Goal: Download file/media

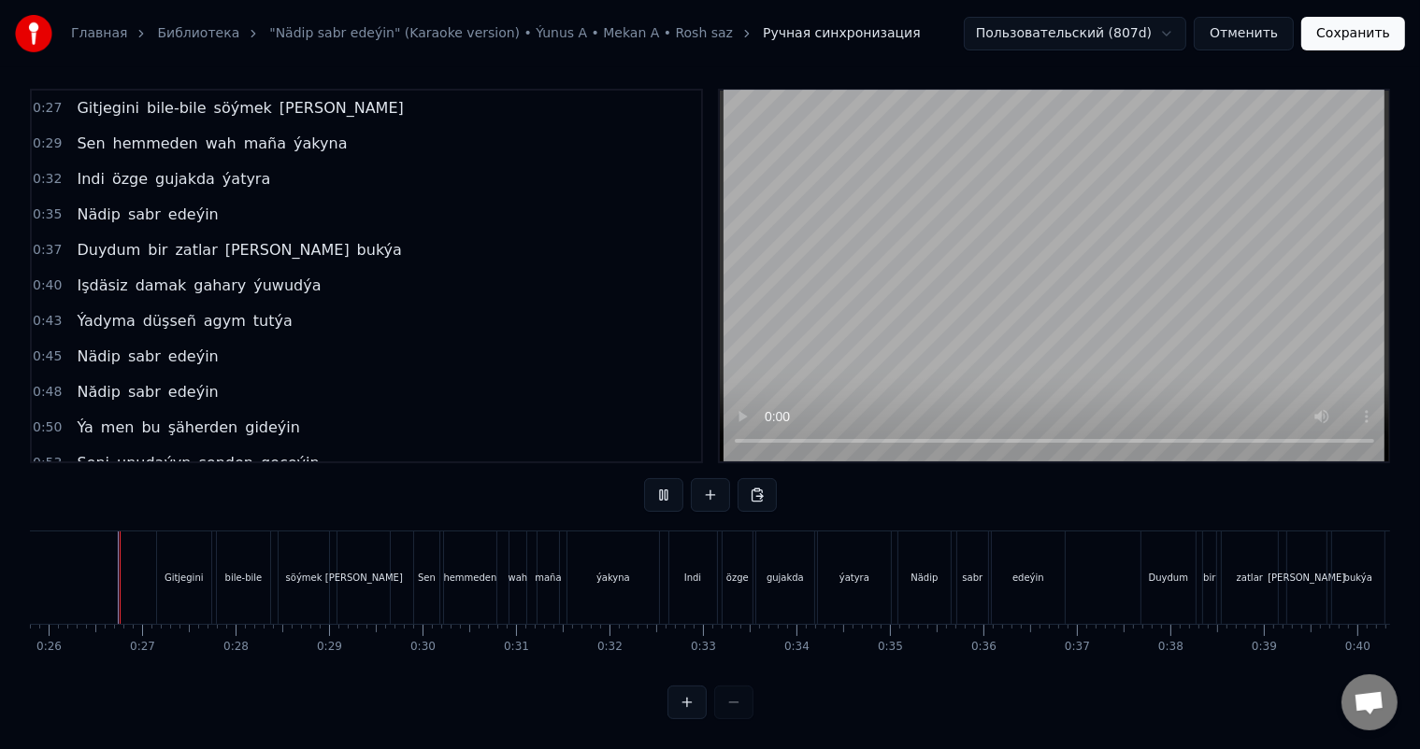
scroll to position [0, 2405]
click at [877, 558] on div "ýatyra" at bounding box center [859, 578] width 73 height 93
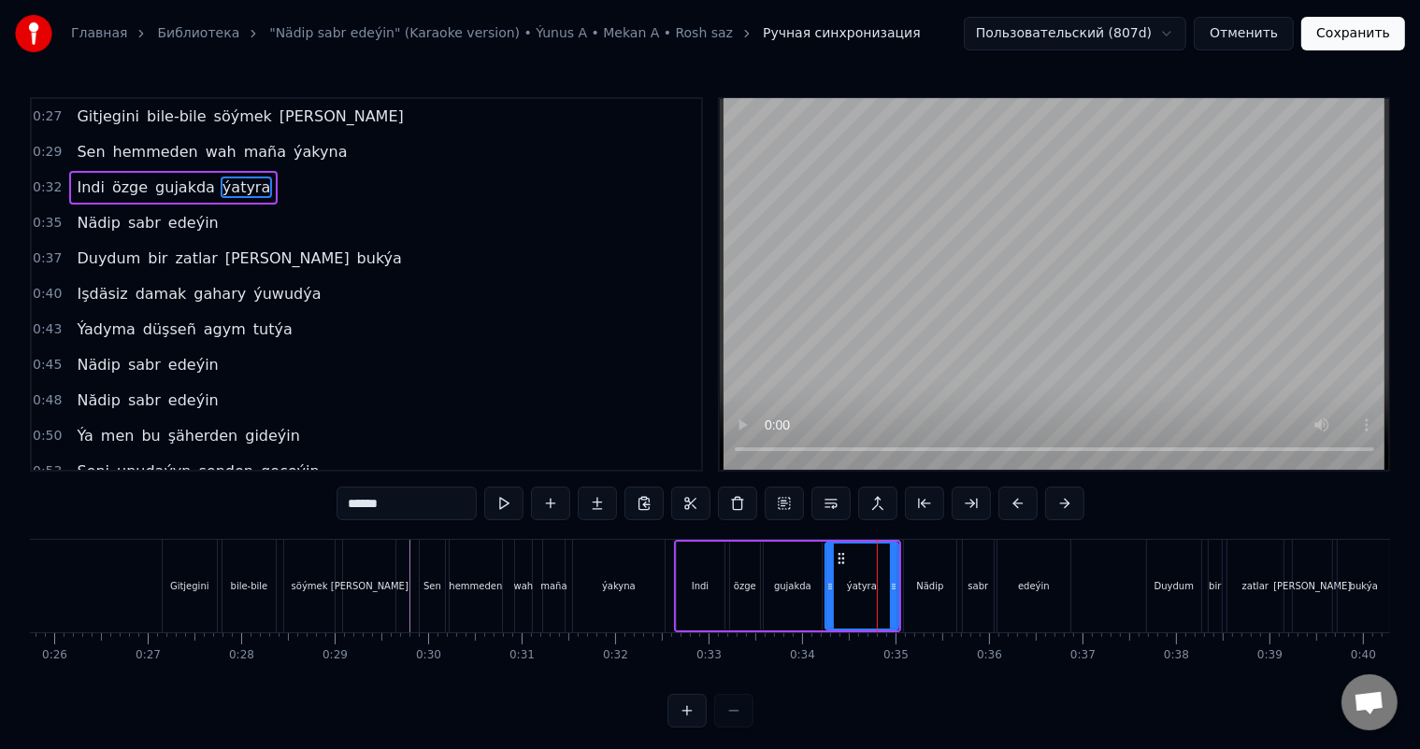
click at [374, 507] on input "******" at bounding box center [406, 504] width 140 height 34
type input "******"
click at [665, 553] on div "Sen hemmeden wah maña ýakyna" at bounding box center [544, 586] width 250 height 93
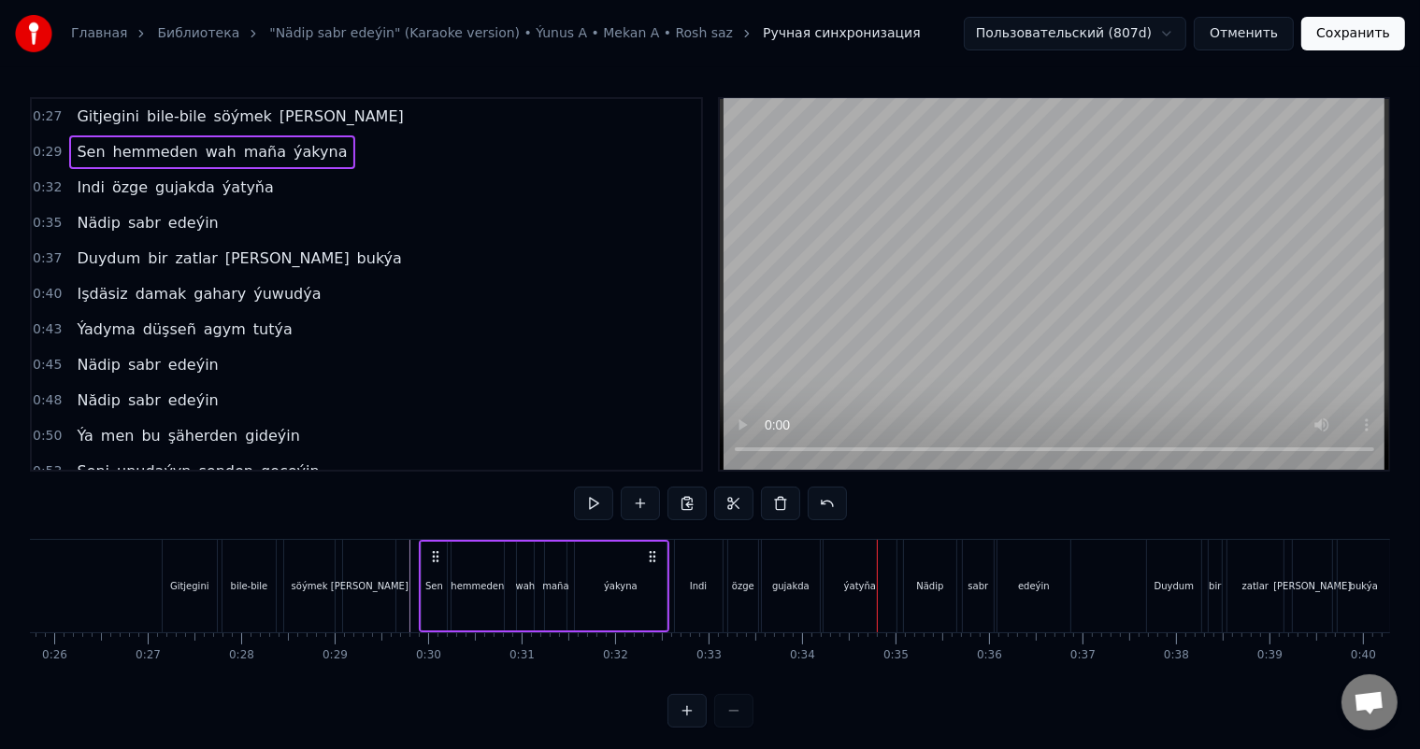
click at [667, 549] on div "Sen hemmeden wah maña ýakyna" at bounding box center [544, 586] width 250 height 93
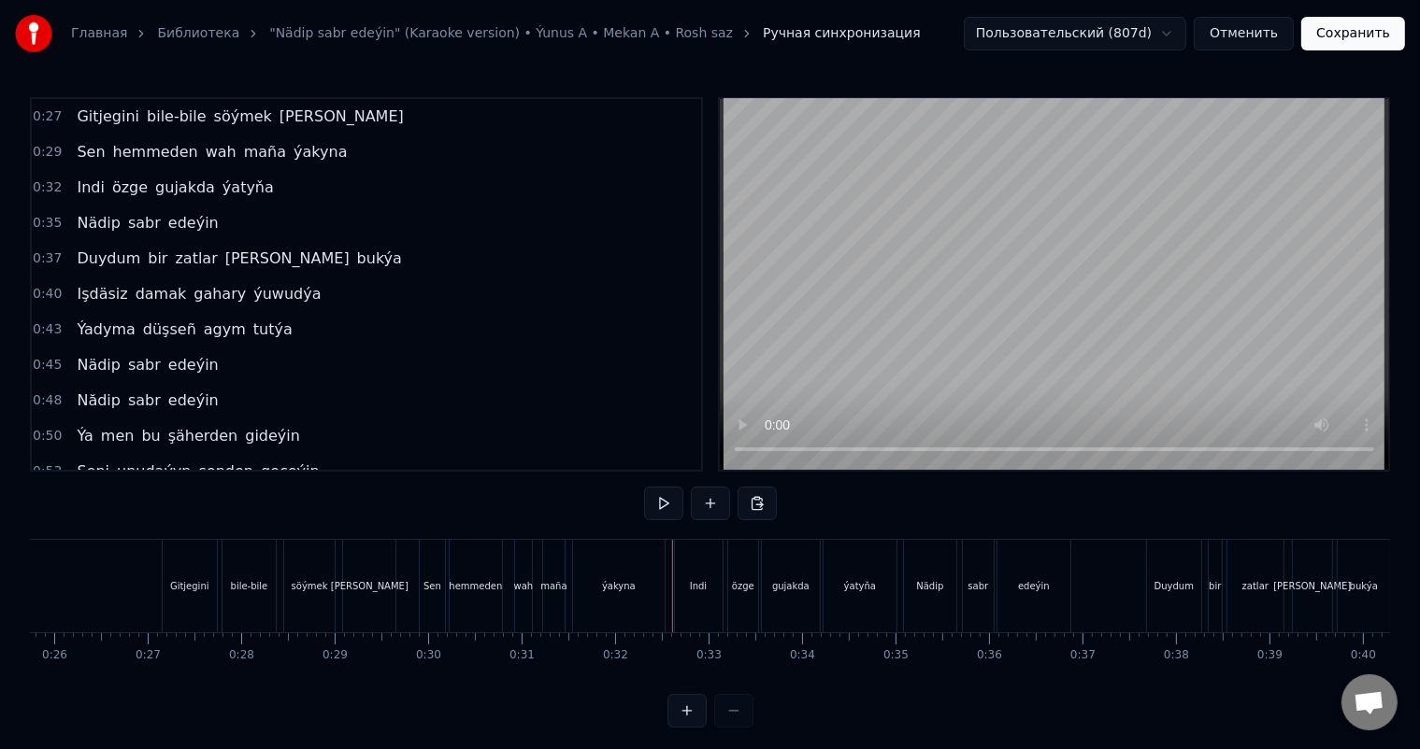
click at [672, 543] on div at bounding box center [672, 586] width 1 height 93
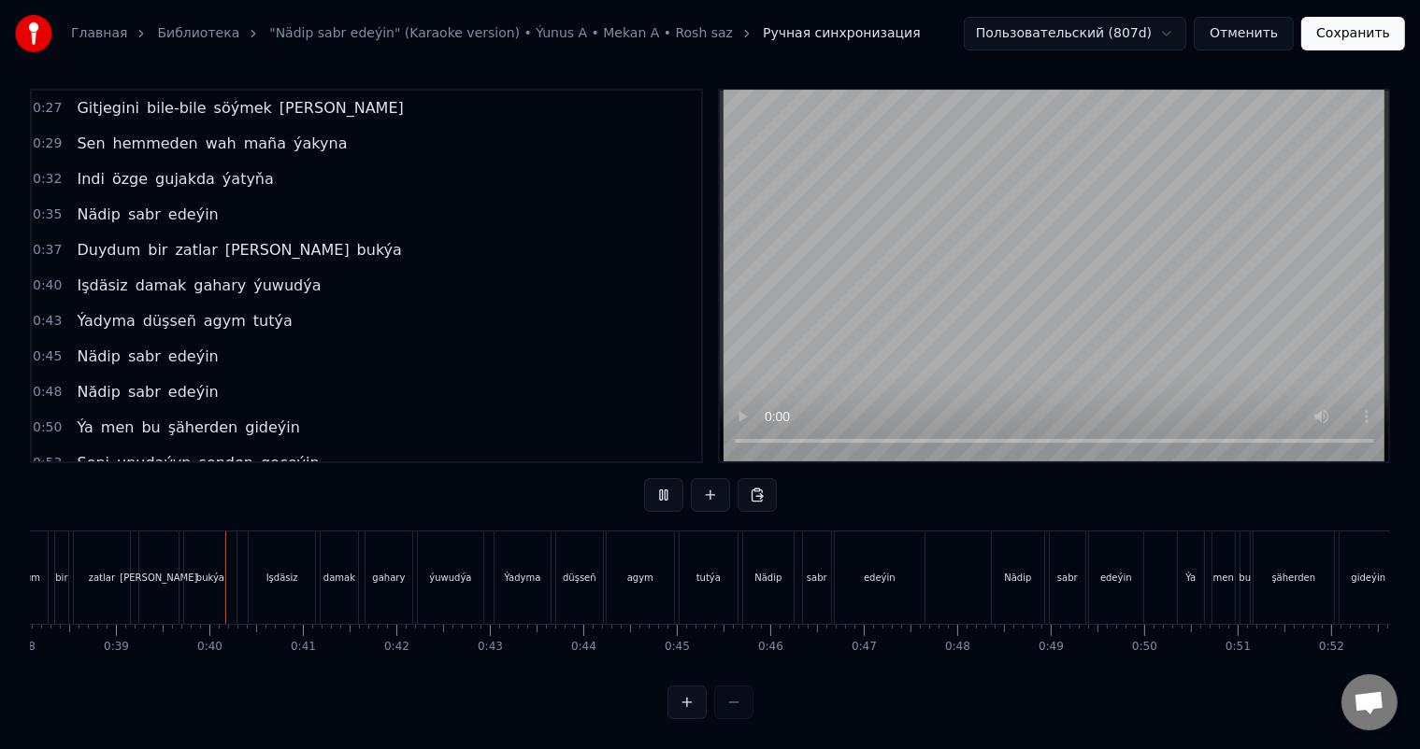
scroll to position [0, 3594]
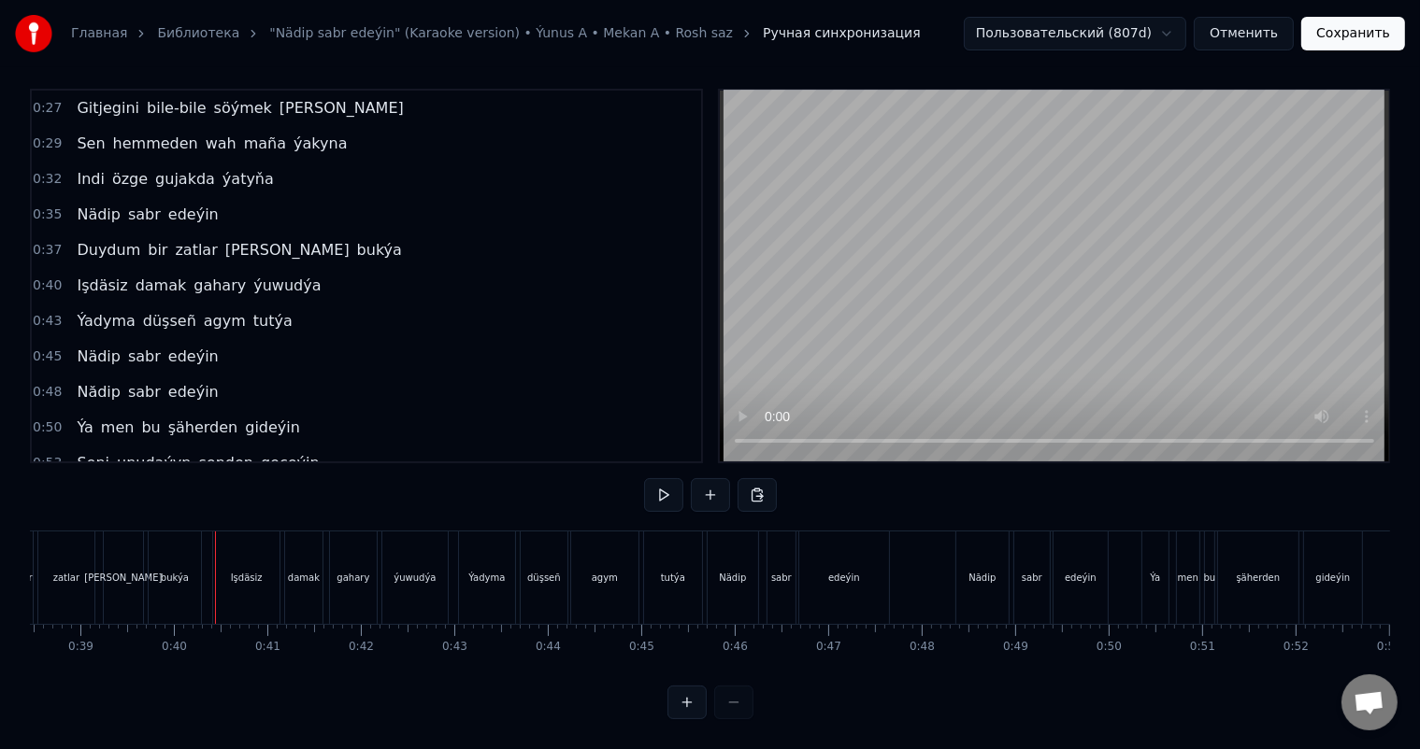
click at [177, 571] on div "bukýa" at bounding box center [175, 578] width 28 height 14
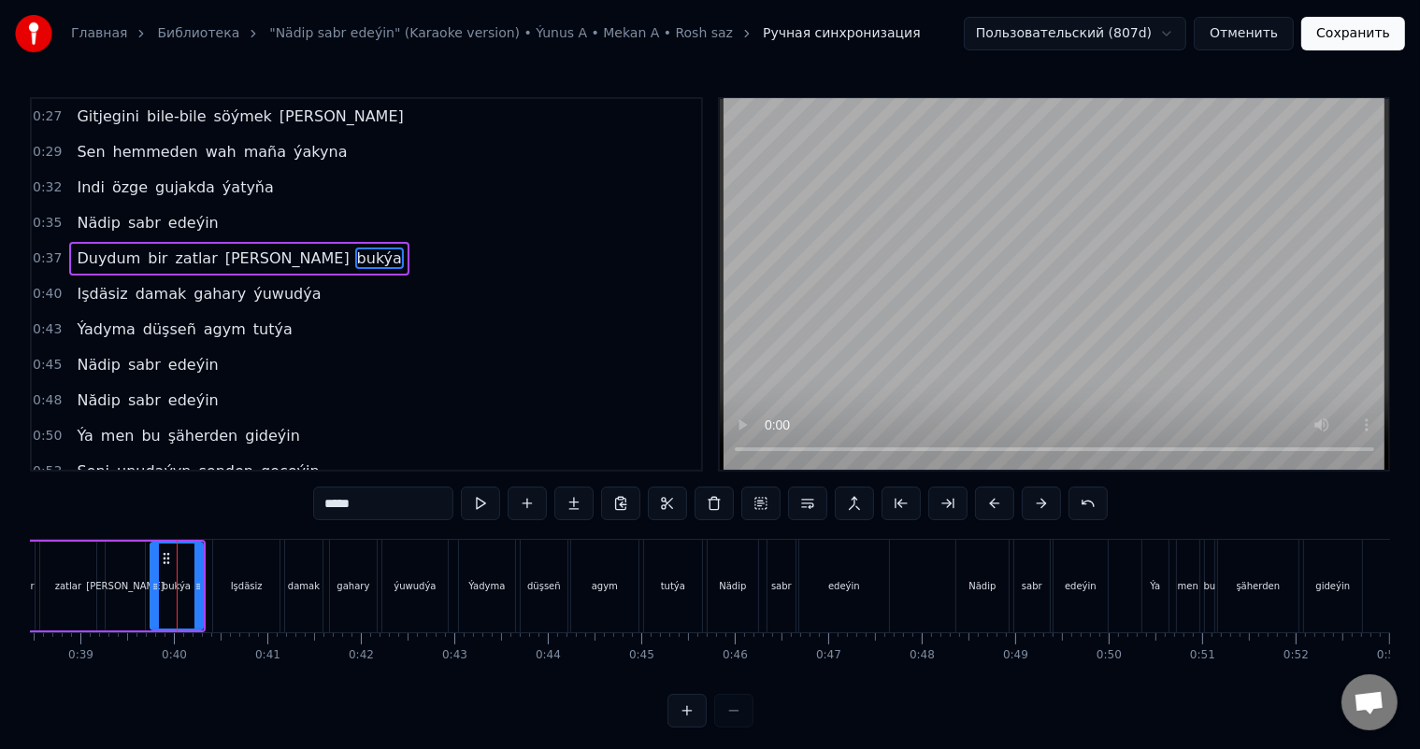
click at [372, 501] on input "*****" at bounding box center [383, 504] width 140 height 34
type input "******"
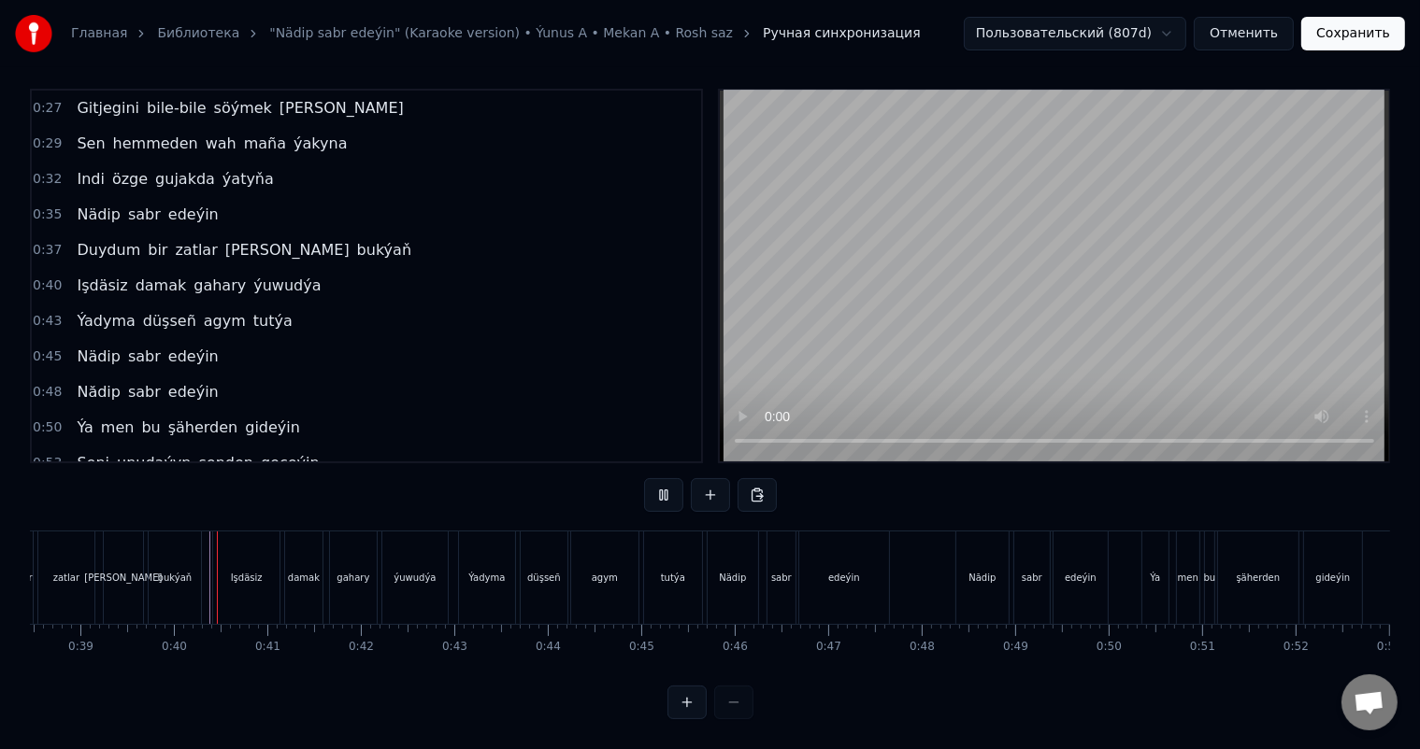
scroll to position [24, 0]
click at [437, 563] on div "ýuwudýa" at bounding box center [414, 578] width 65 height 93
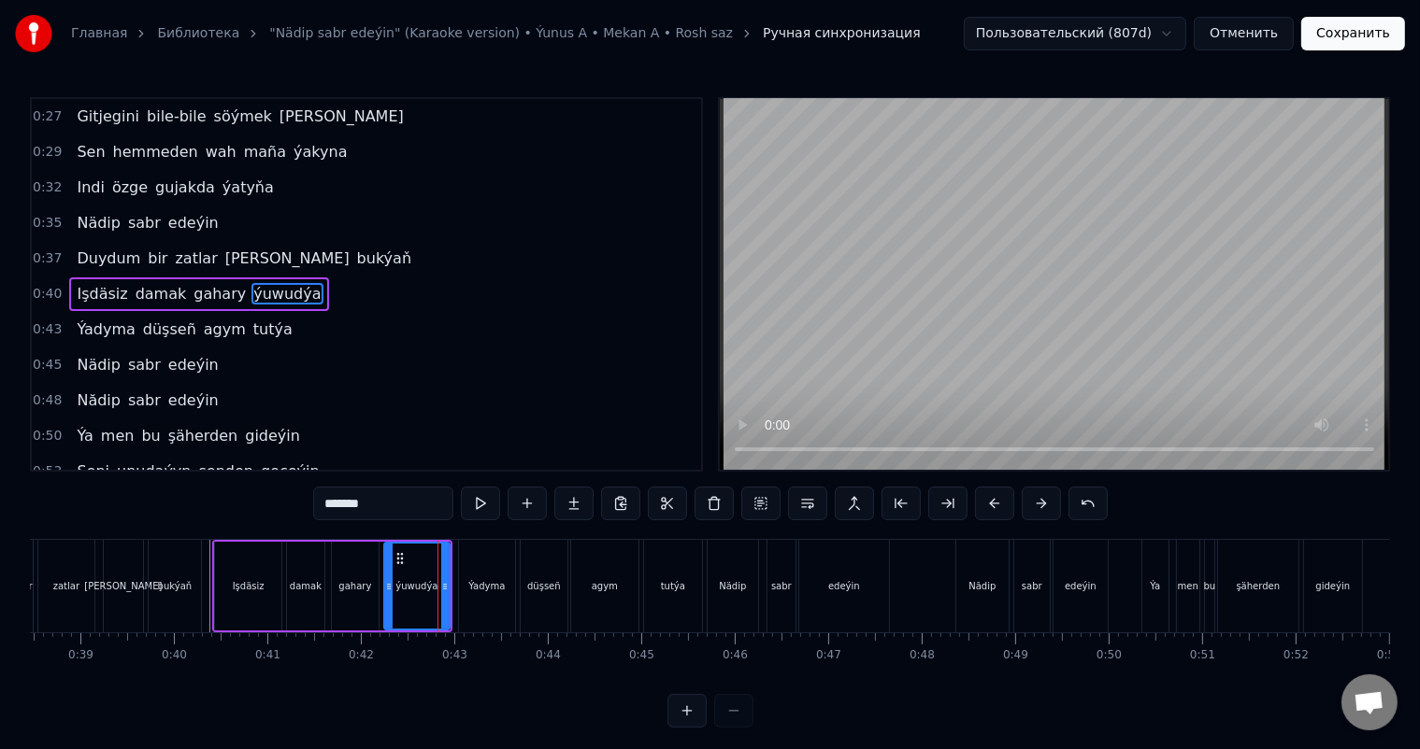
scroll to position [3, 0]
click at [396, 499] on input "*******" at bounding box center [383, 504] width 140 height 34
type input "********"
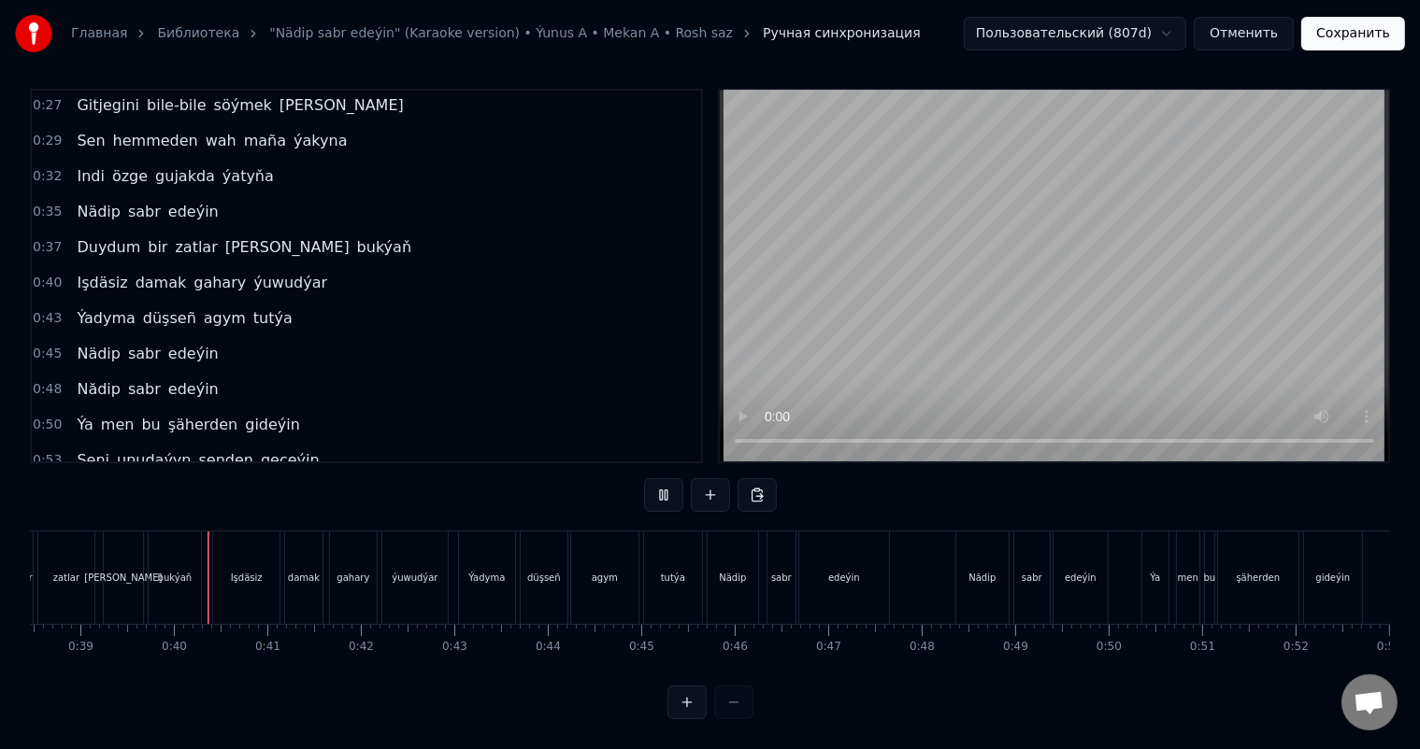
scroll to position [24, 0]
click at [687, 564] on div "tutýa" at bounding box center [673, 578] width 58 height 93
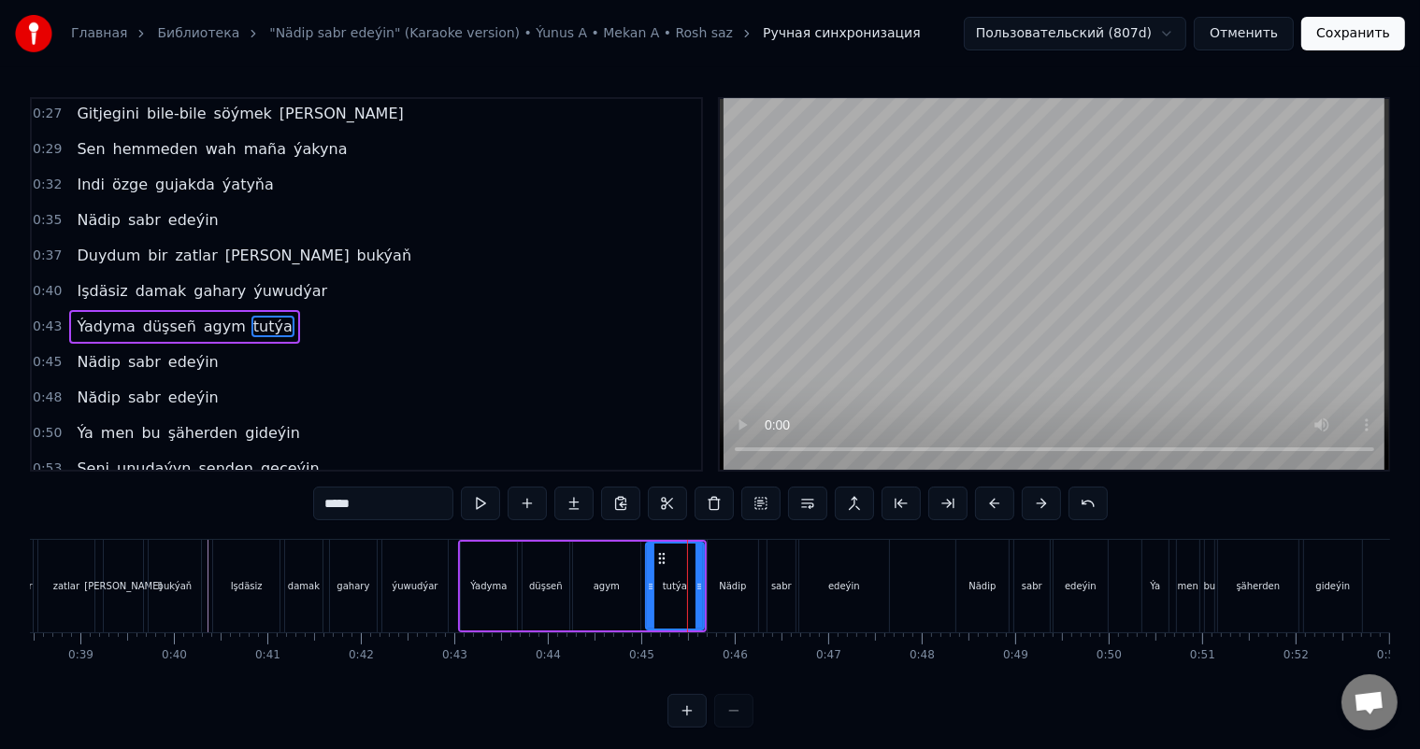
scroll to position [37, 0]
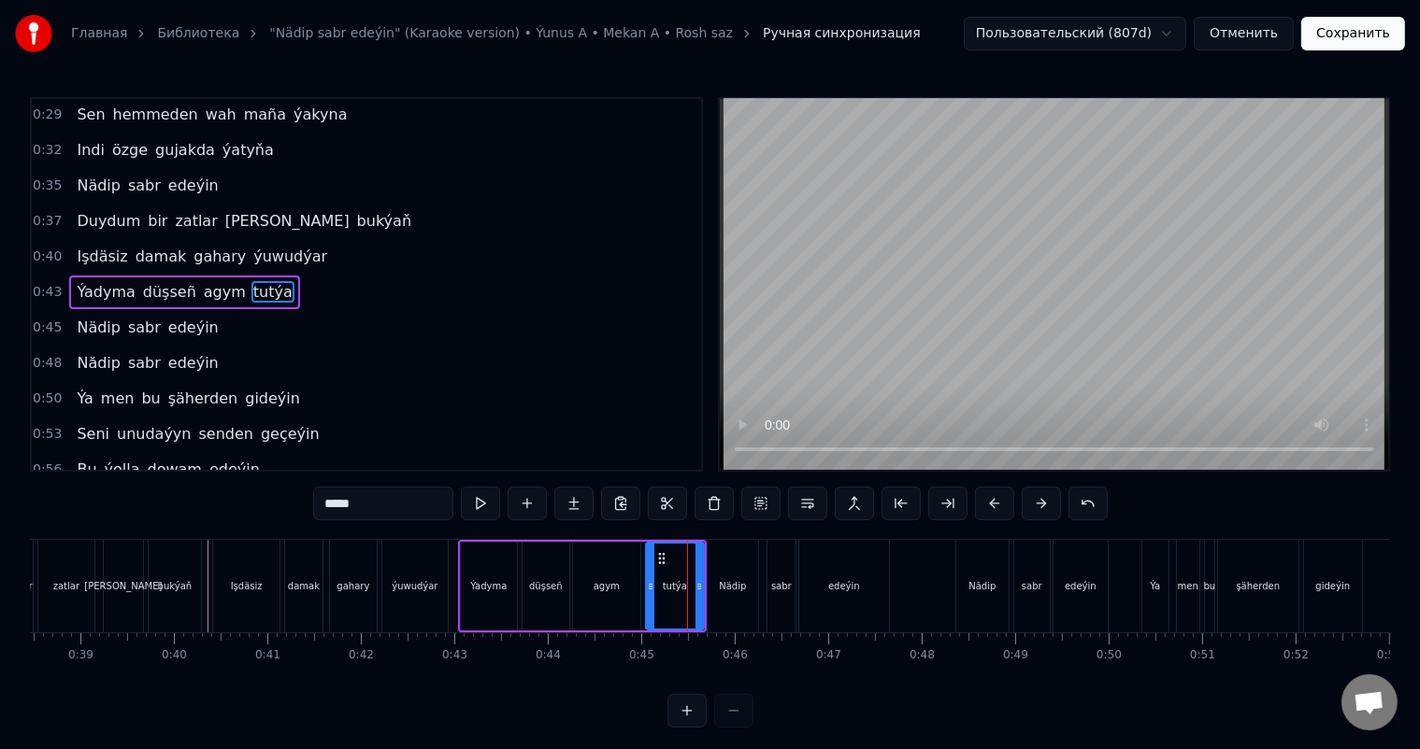
click at [395, 505] on input "*****" at bounding box center [383, 504] width 140 height 34
type input "******"
click at [203, 546] on div "Duydum bir zatlar menden bukýaň" at bounding box center [81, 586] width 249 height 93
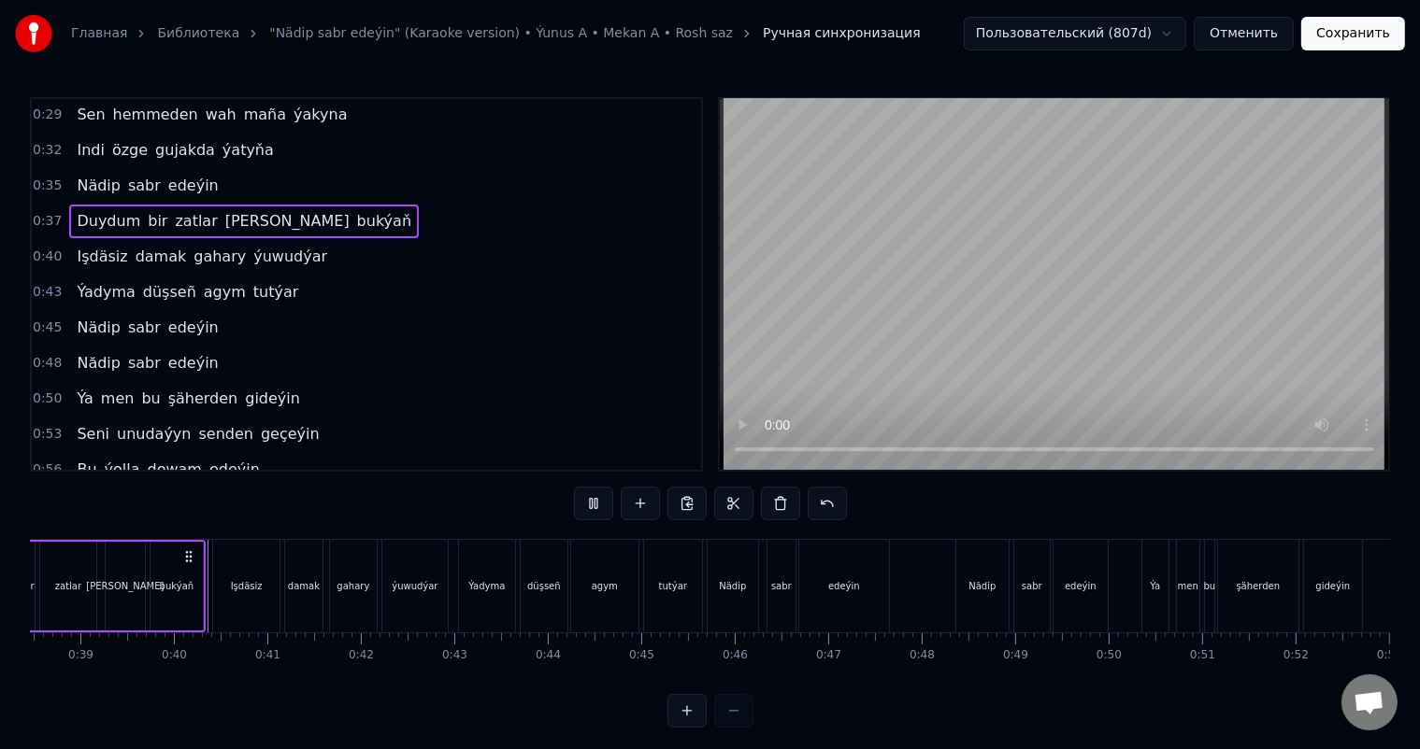
scroll to position [24, 0]
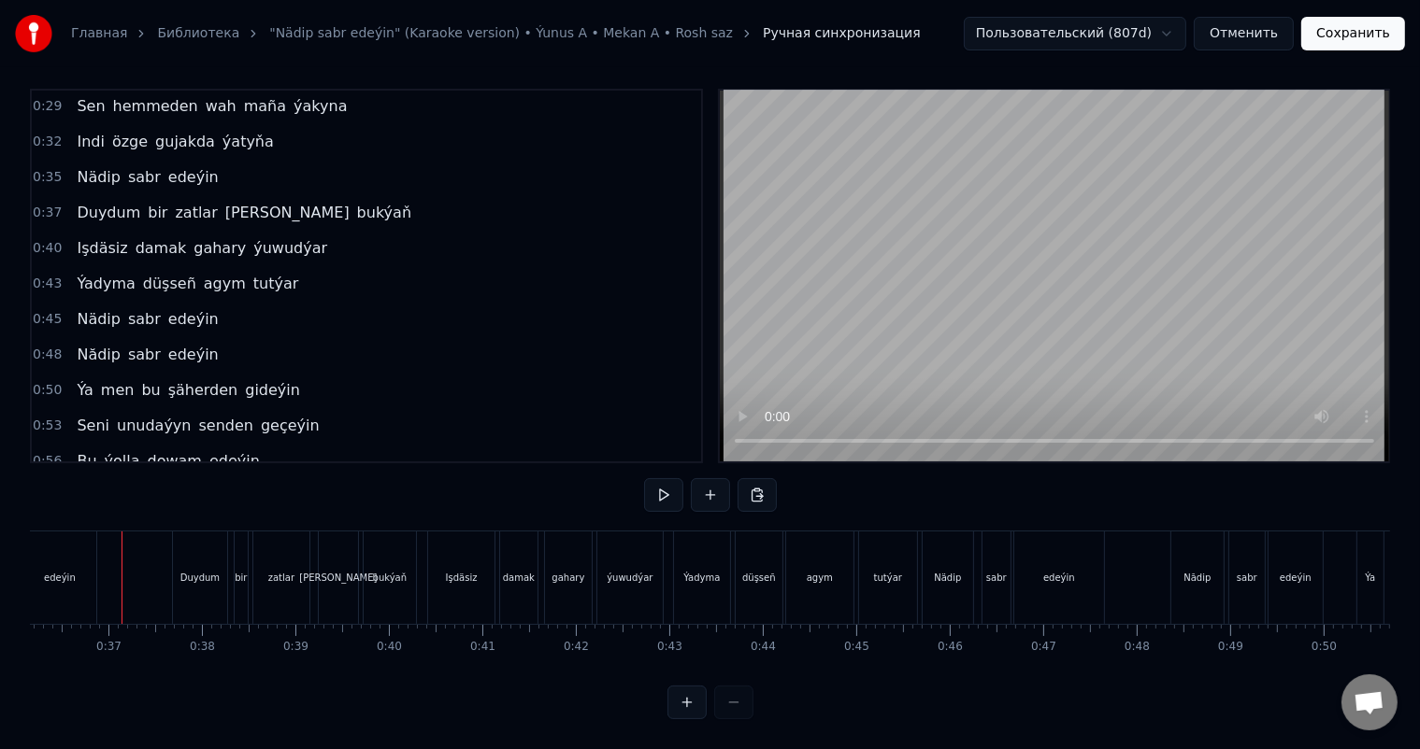
scroll to position [0, 3376]
click at [1223, 579] on div "Nădip" at bounding box center [1200, 578] width 52 height 93
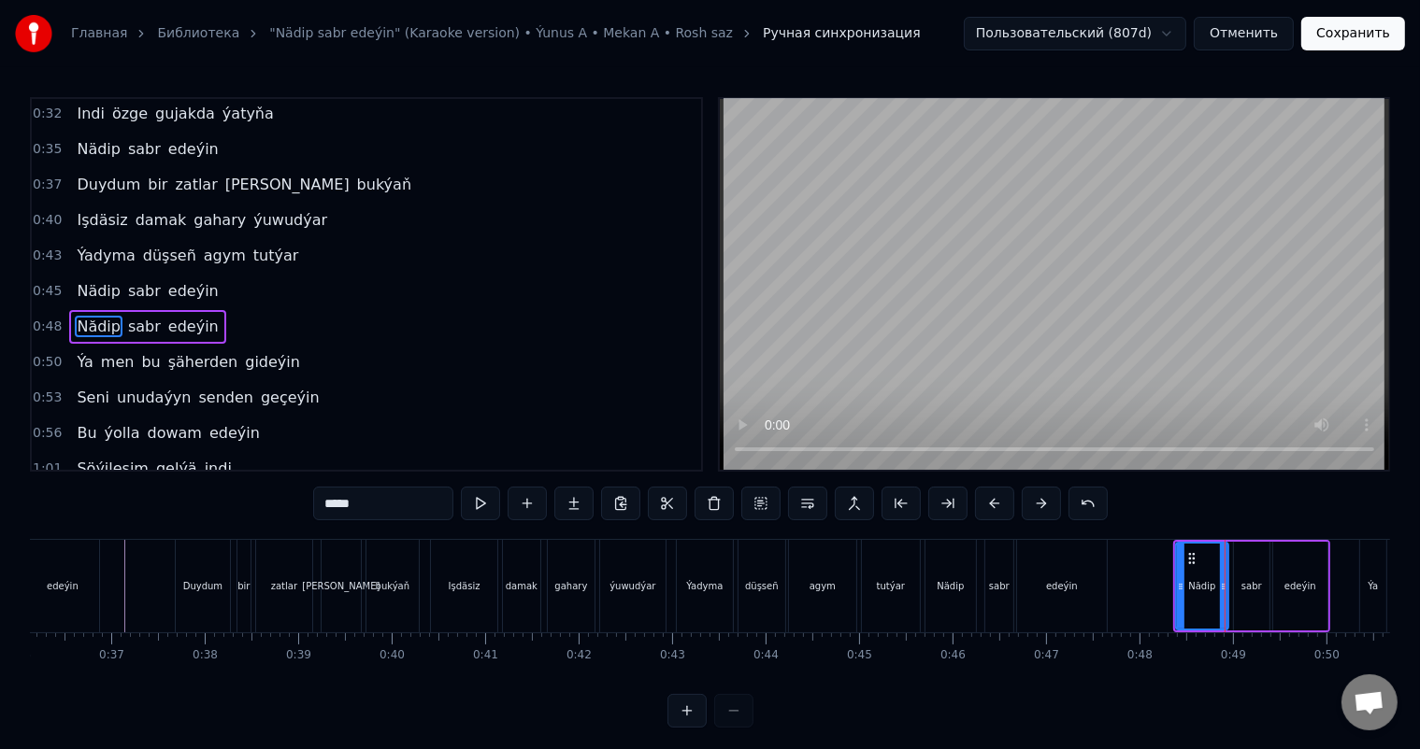
scroll to position [106, 0]
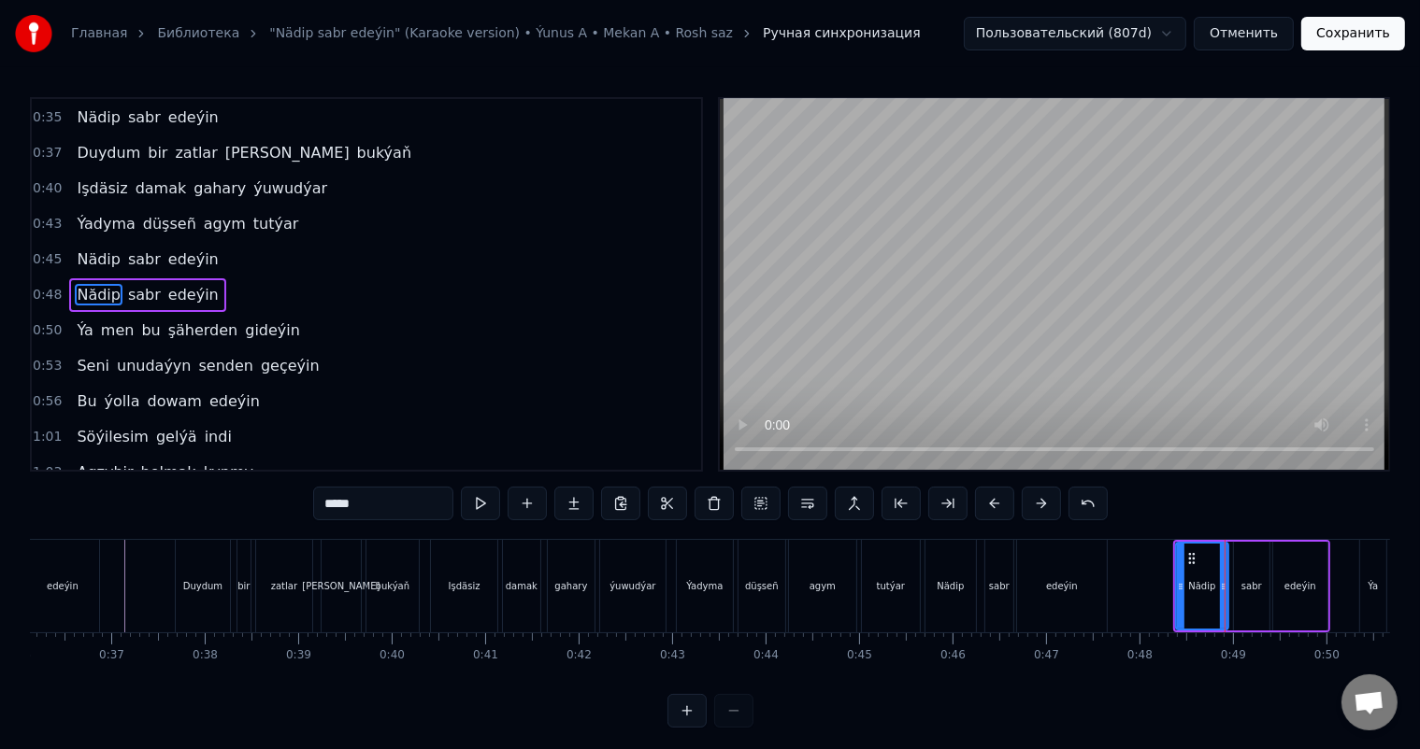
click at [339, 502] on input "*****" at bounding box center [383, 504] width 140 height 34
type input "*****"
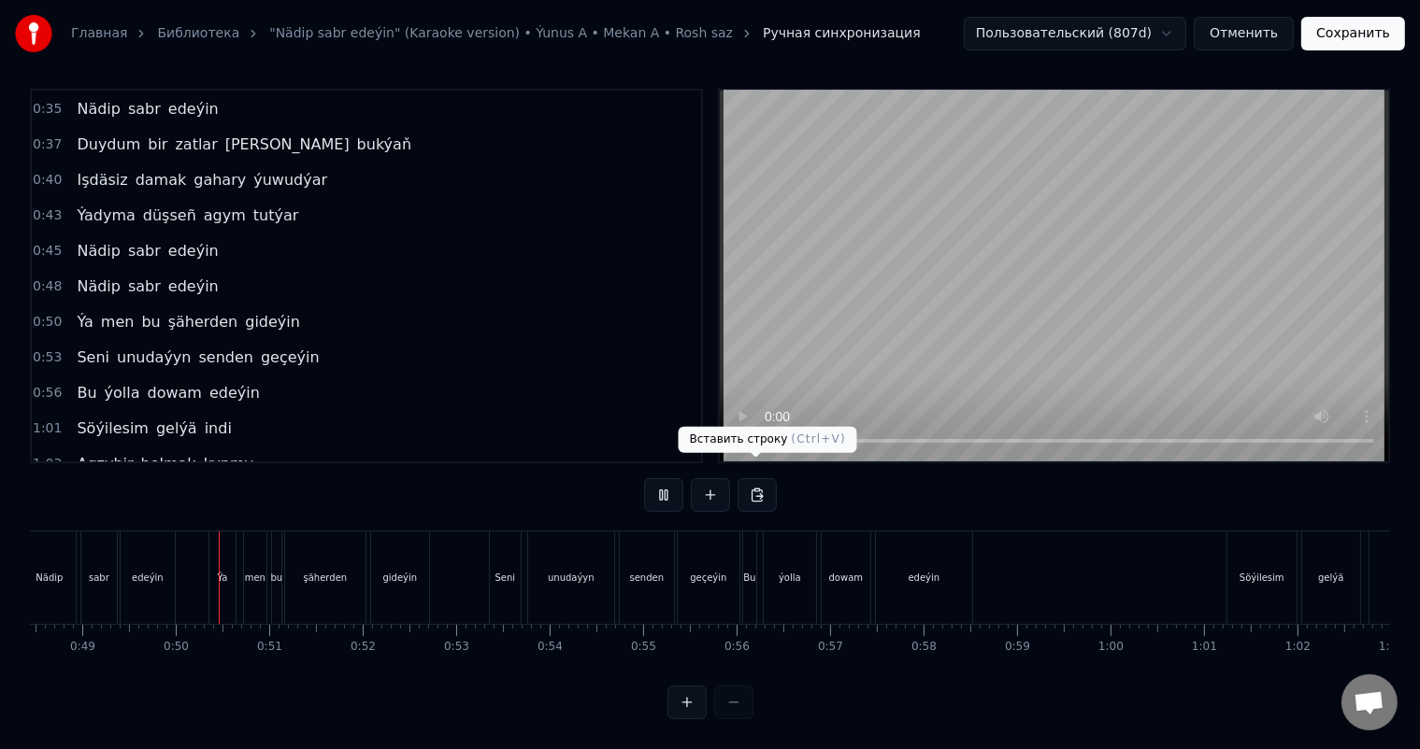
scroll to position [0, 4560]
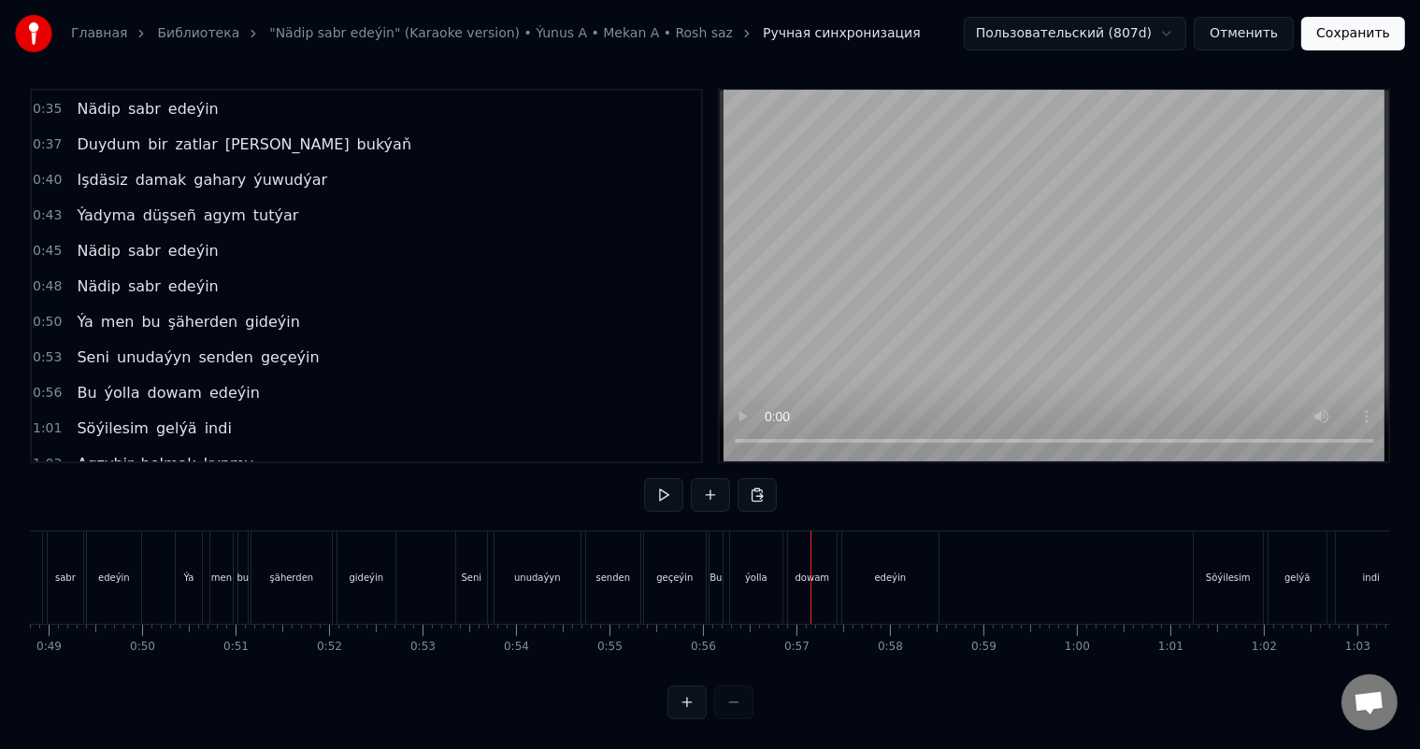
click at [751, 553] on div "ýolla" at bounding box center [756, 578] width 52 height 93
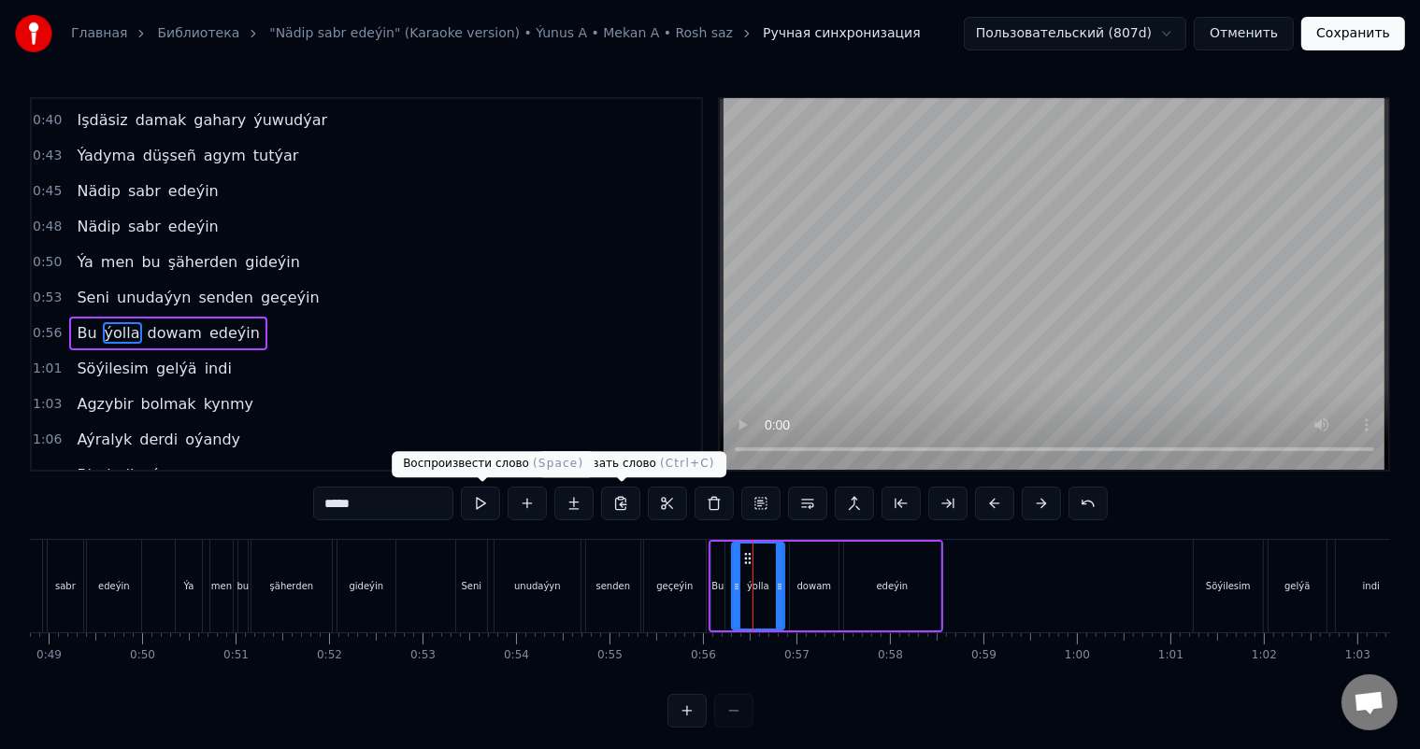
scroll to position [209, 0]
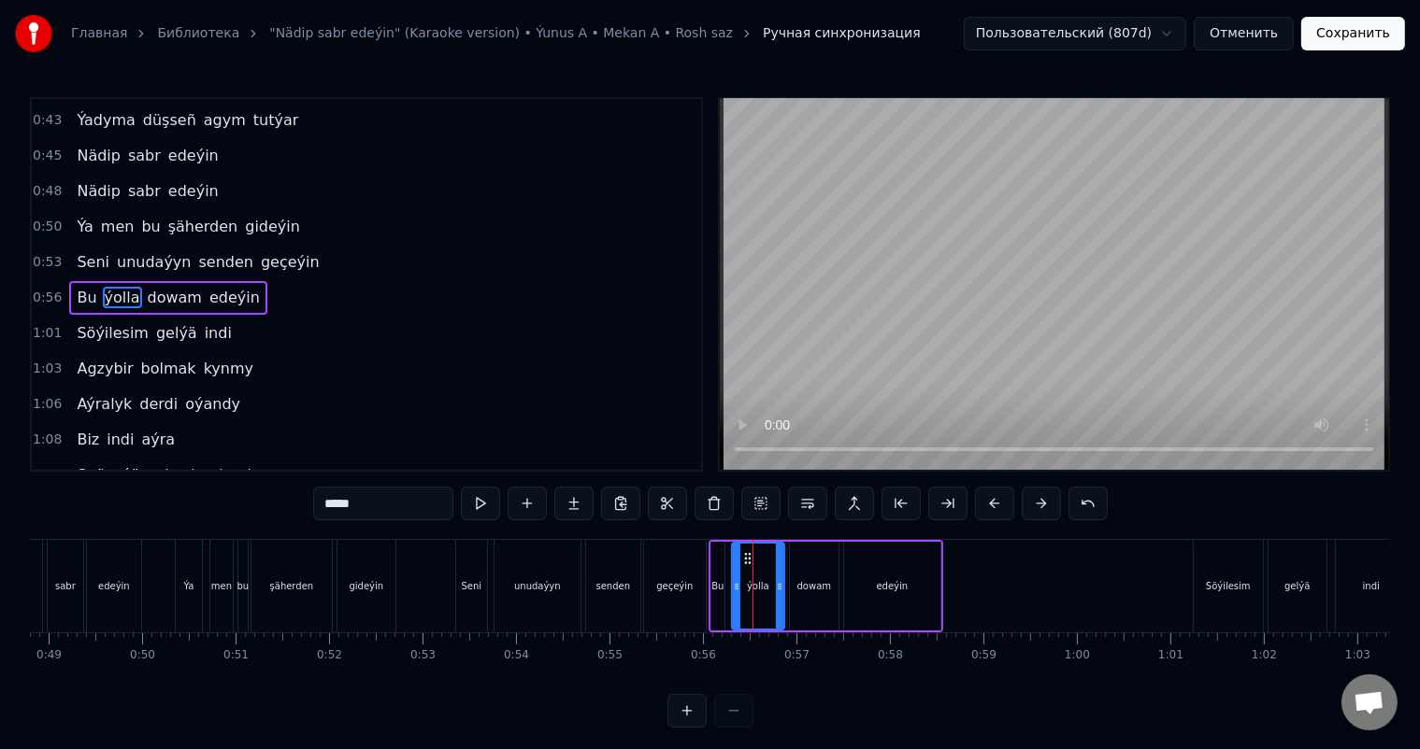
click at [350, 503] on input "*****" at bounding box center [383, 504] width 140 height 34
type input "****"
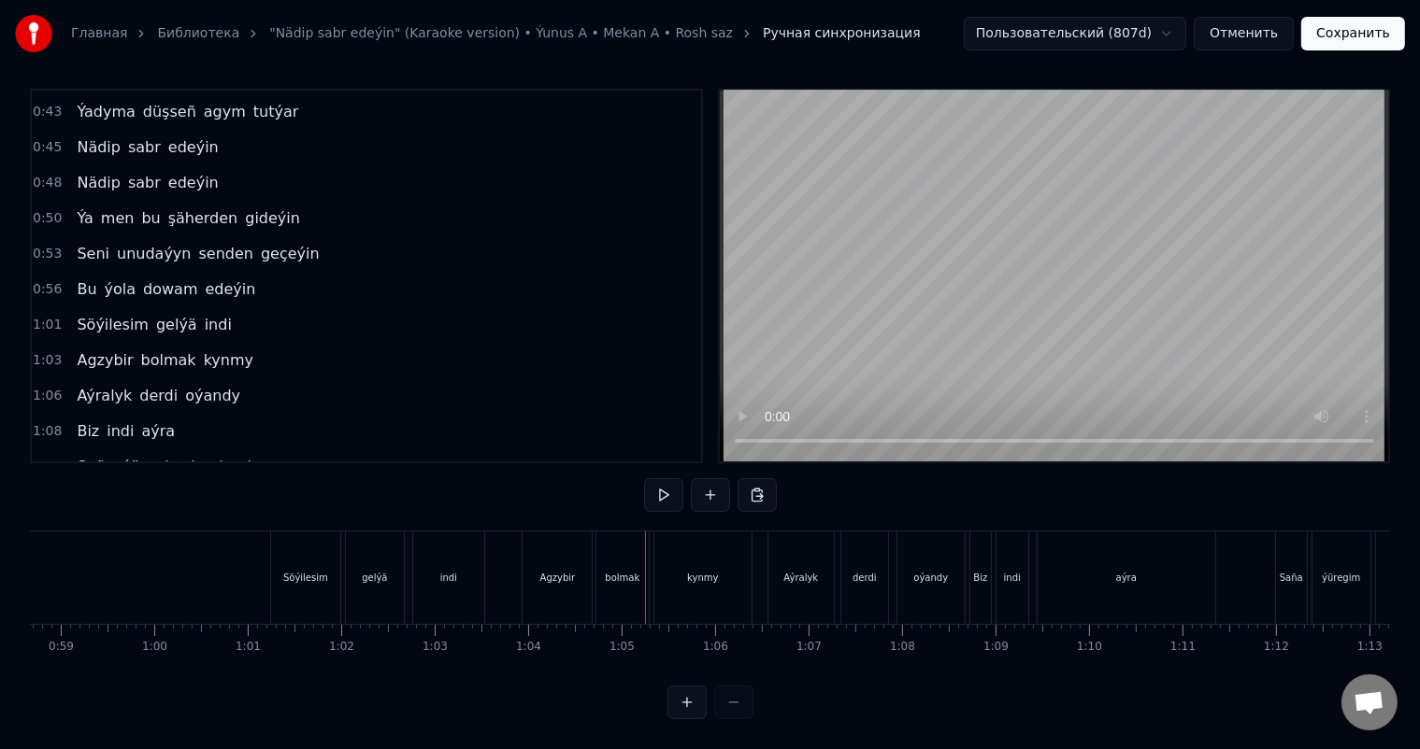
scroll to position [0, 5436]
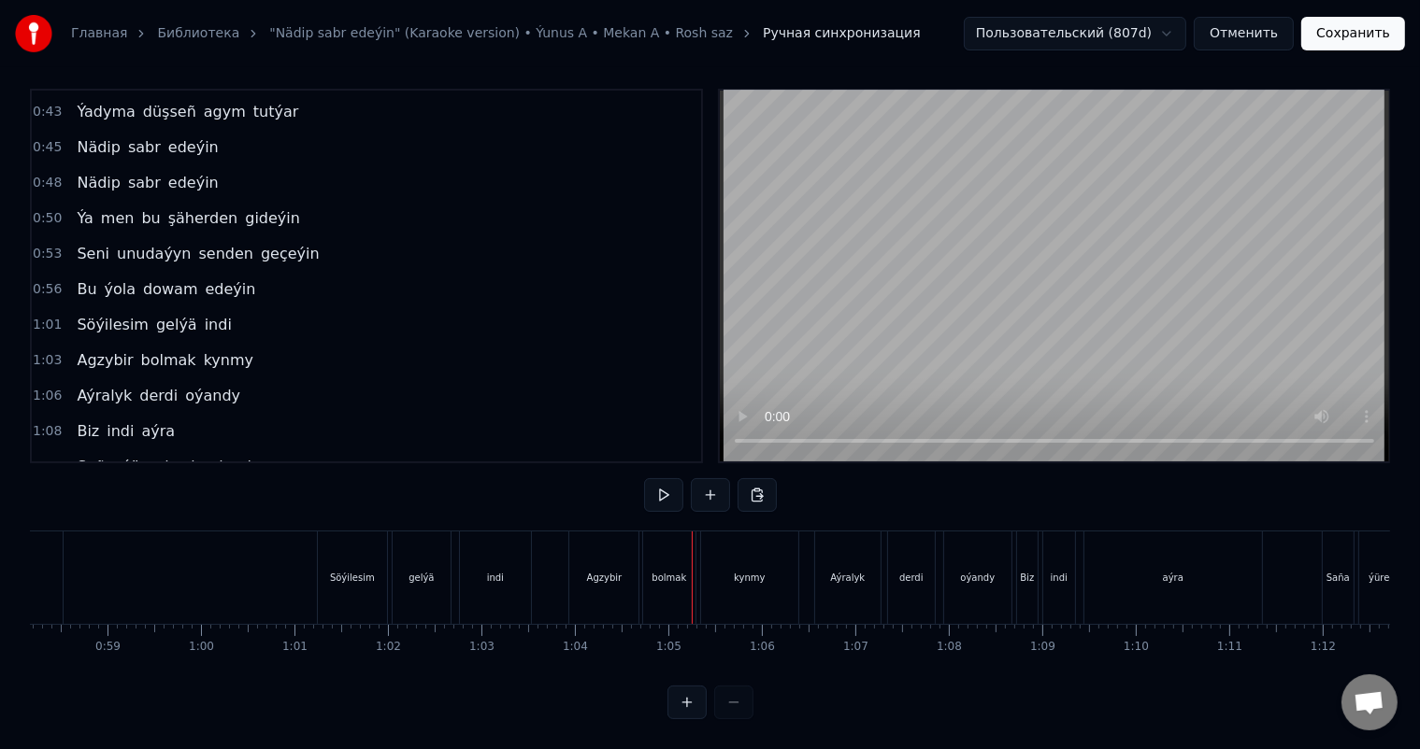
click at [419, 571] on div "gelýä" at bounding box center [421, 578] width 58 height 93
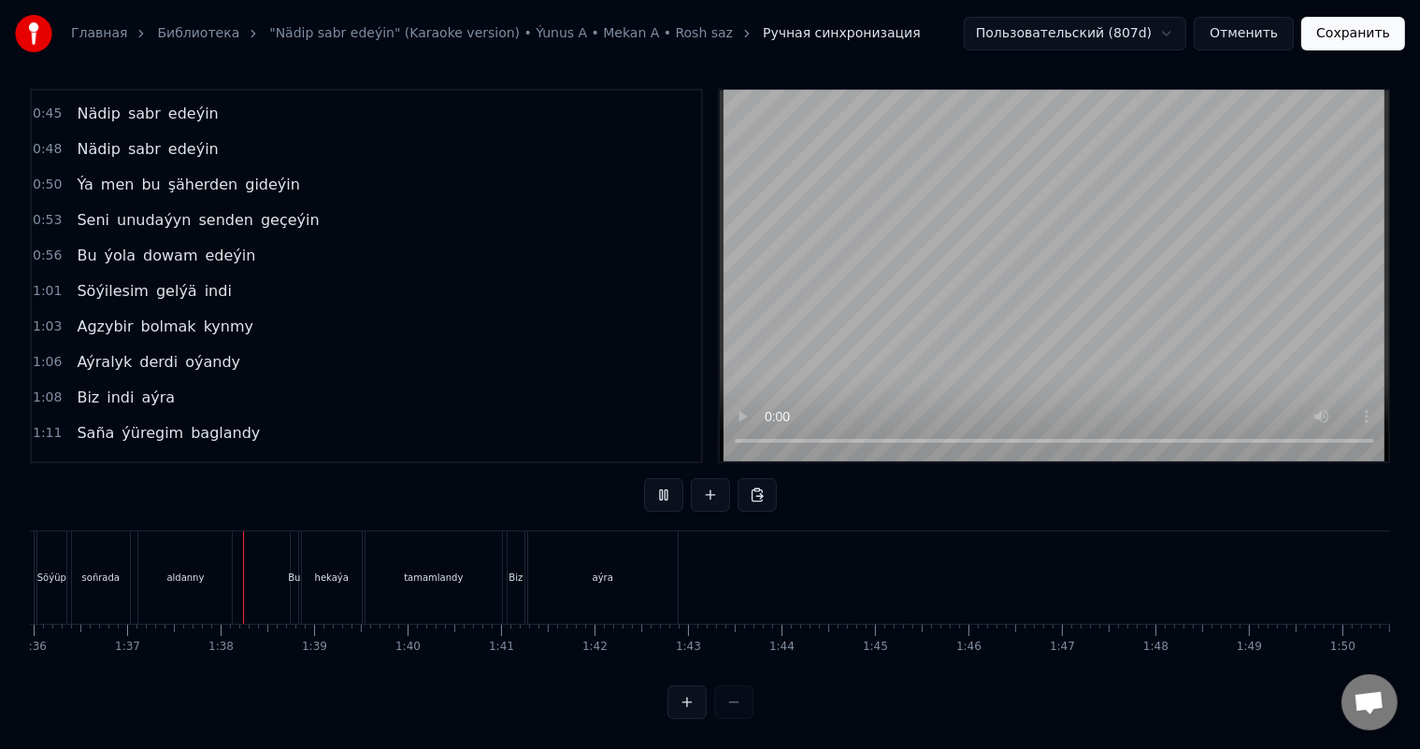
scroll to position [0, 9020]
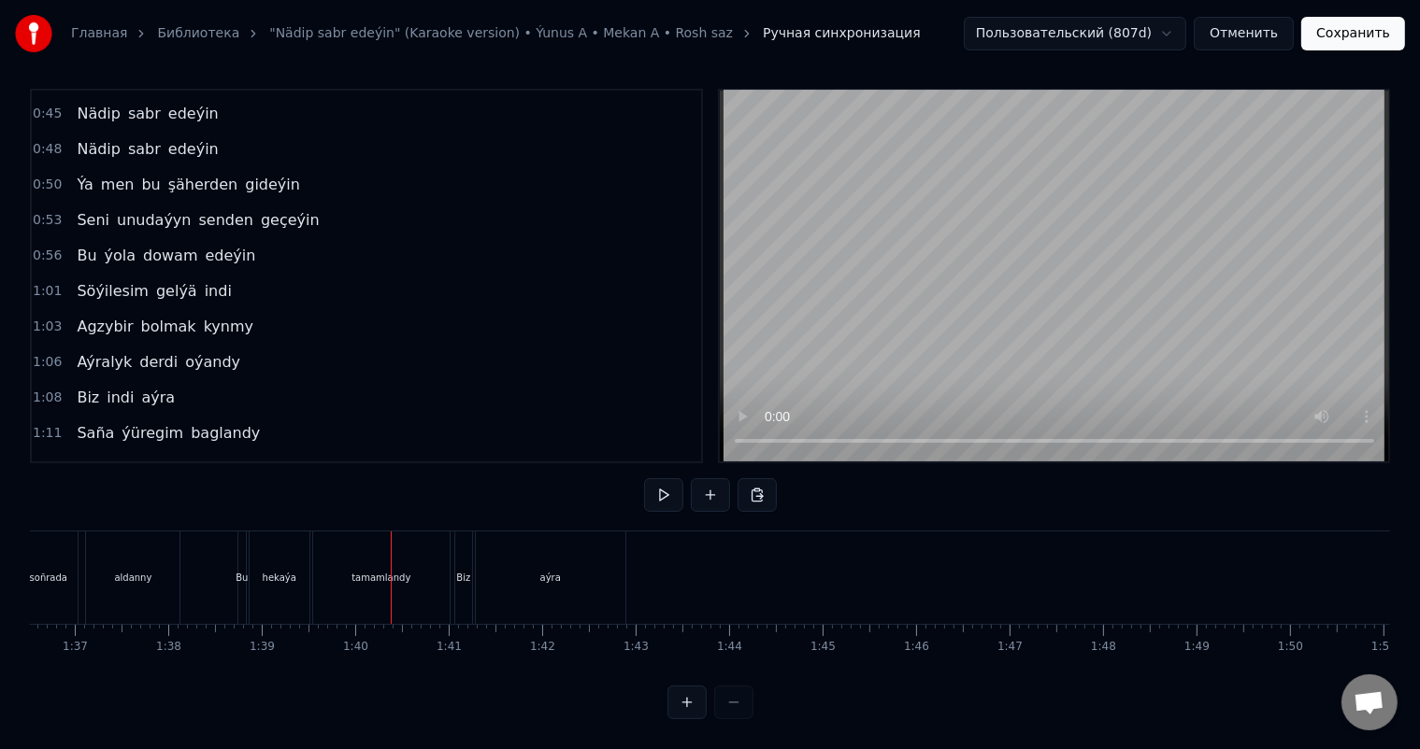
click at [243, 571] on div "Bu" at bounding box center [241, 578] width 12 height 14
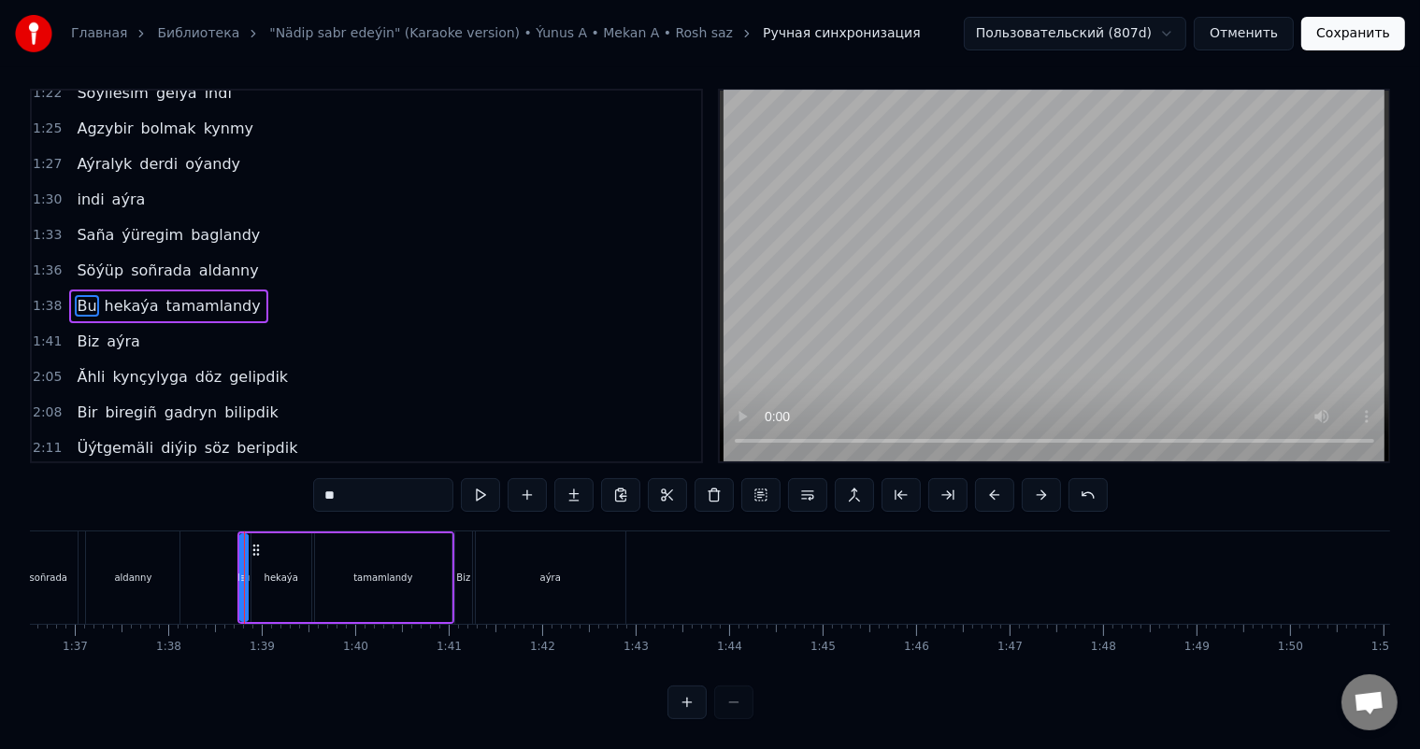
scroll to position [24, 0]
click at [235, 571] on icon at bounding box center [238, 578] width 7 height 15
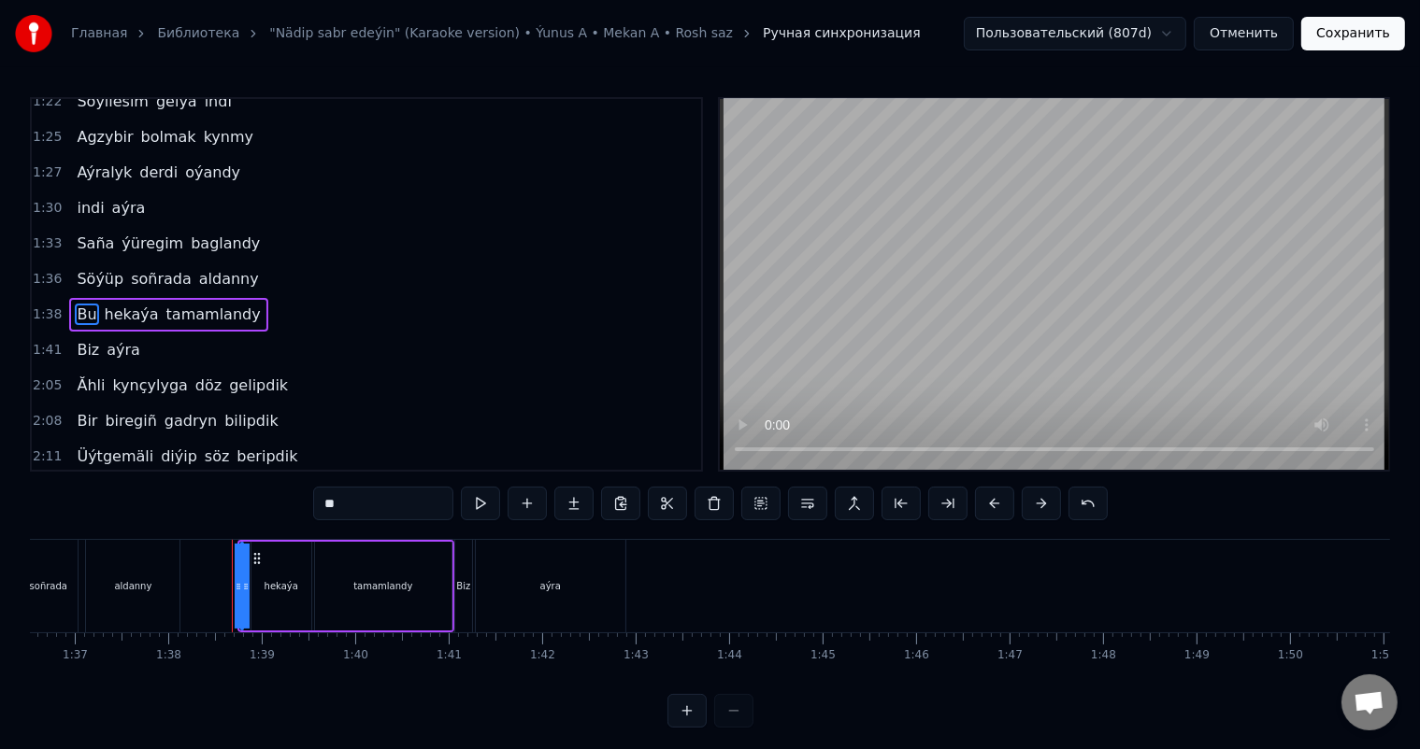
click at [246, 581] on icon at bounding box center [245, 586] width 7 height 15
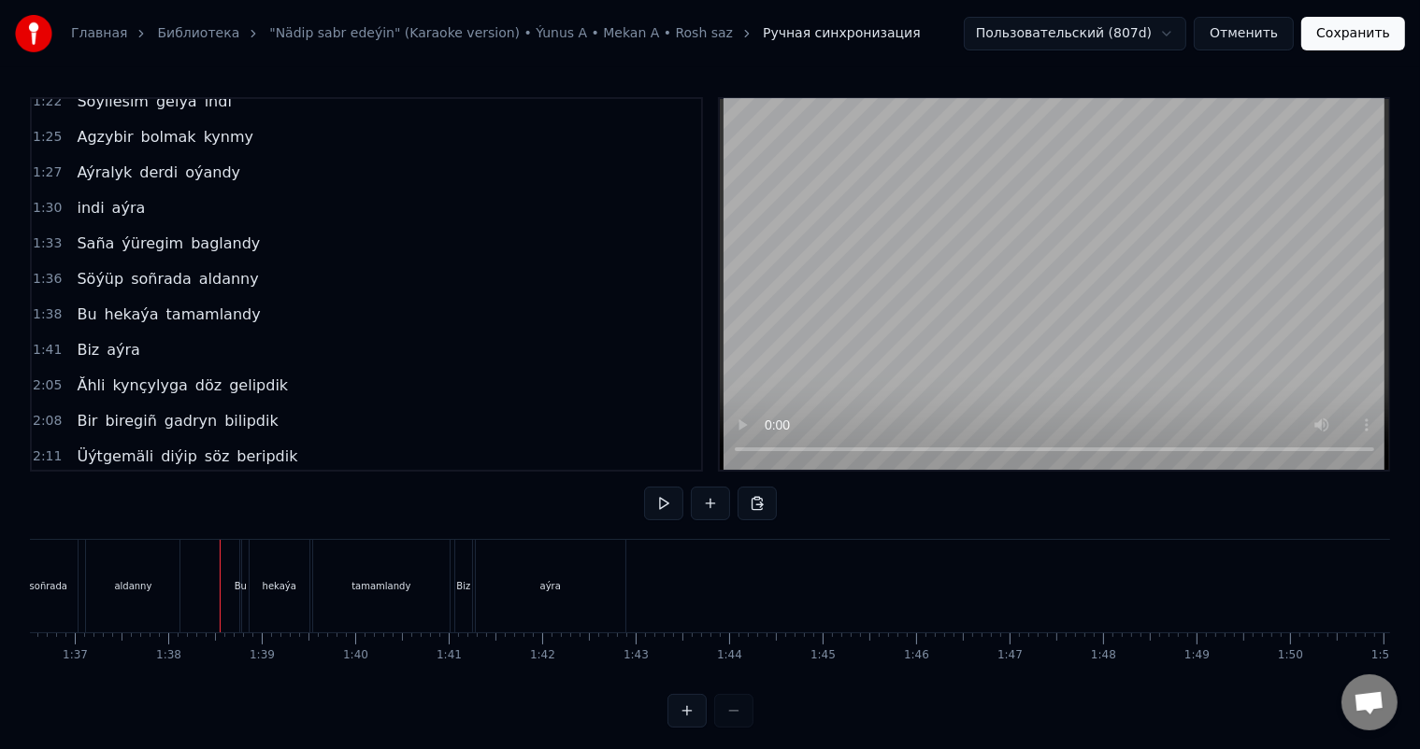
click at [204, 578] on div at bounding box center [1244, 586] width 20469 height 93
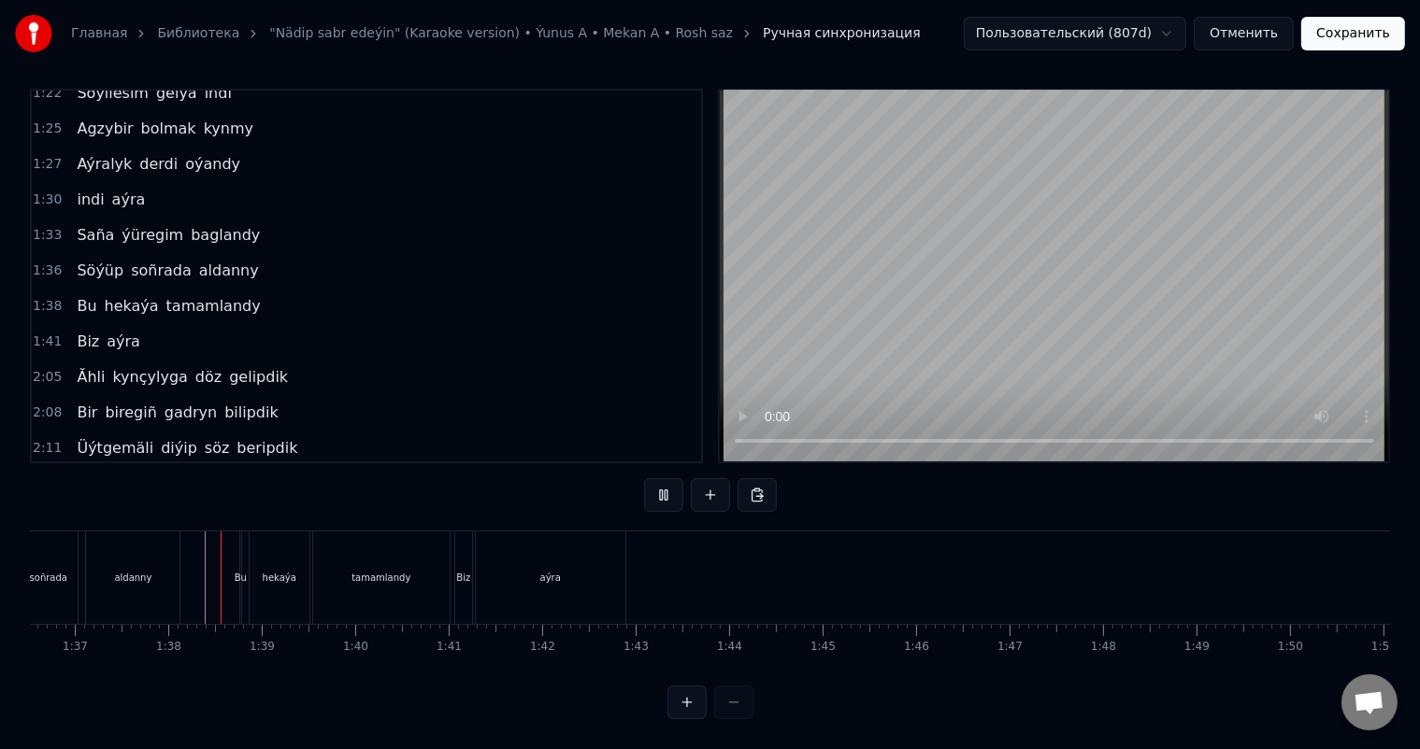
scroll to position [24, 0]
click at [239, 571] on div "Bu" at bounding box center [241, 578] width 12 height 14
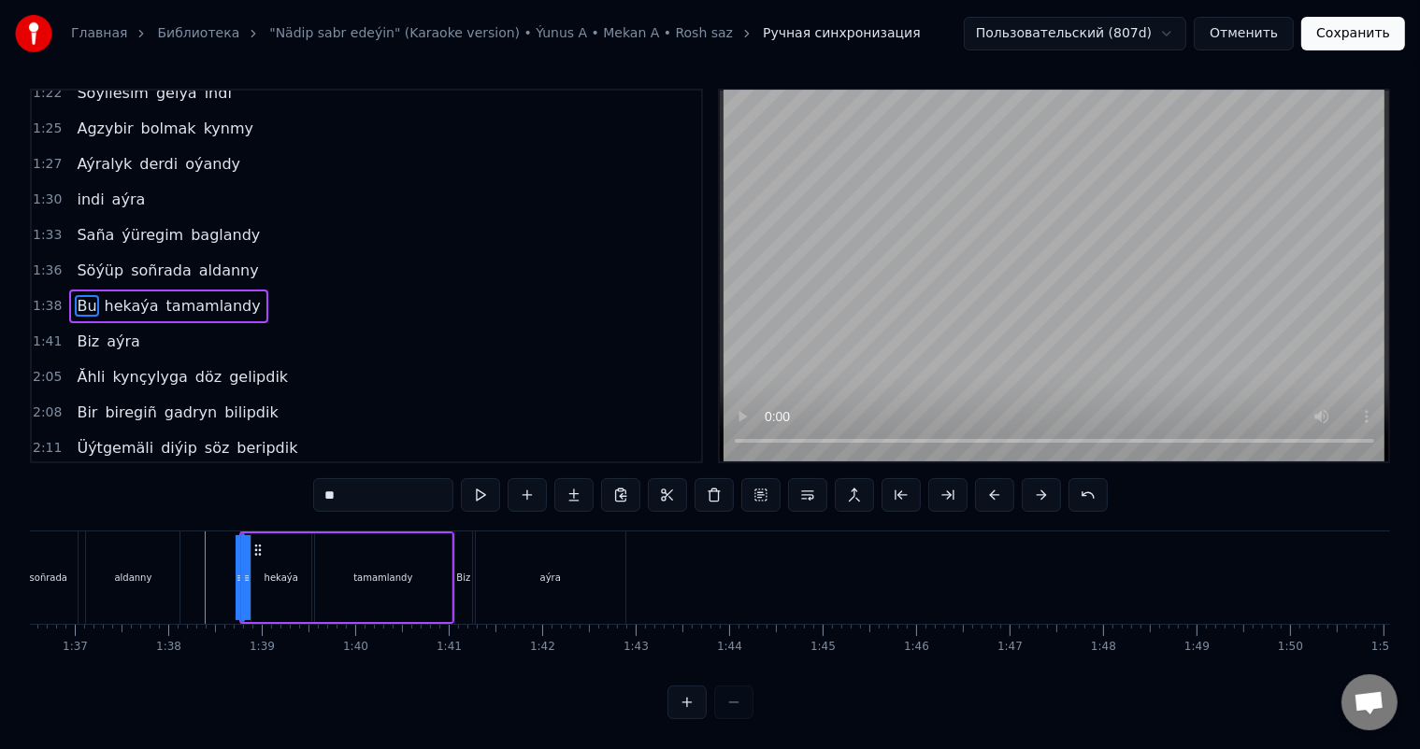
scroll to position [0, 0]
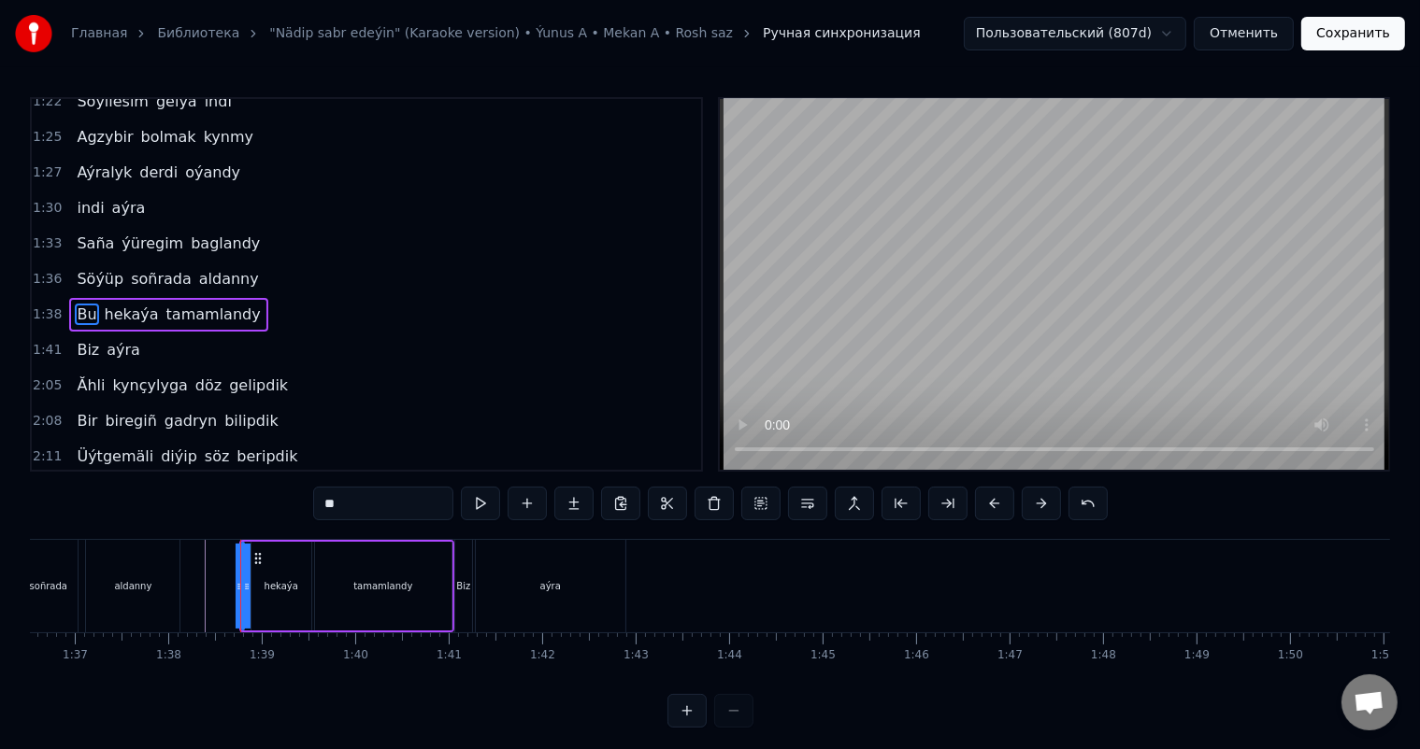
click at [228, 584] on div "Gitjegini bile-bile söýmek kyna Sen hemmeden wah maña ýakyna Indi özge gujakda …" at bounding box center [1244, 585] width 20469 height 93
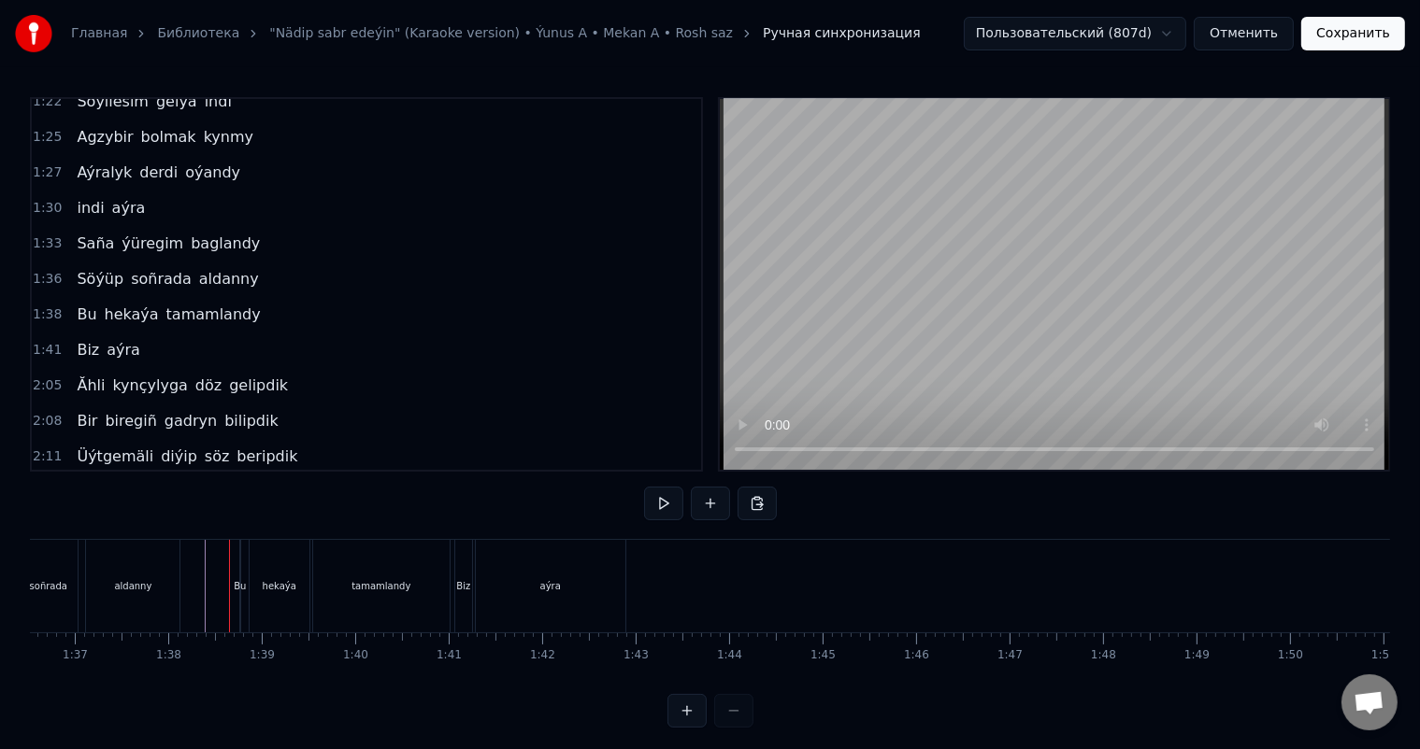
click at [236, 585] on div "Bu" at bounding box center [240, 586] width 12 height 14
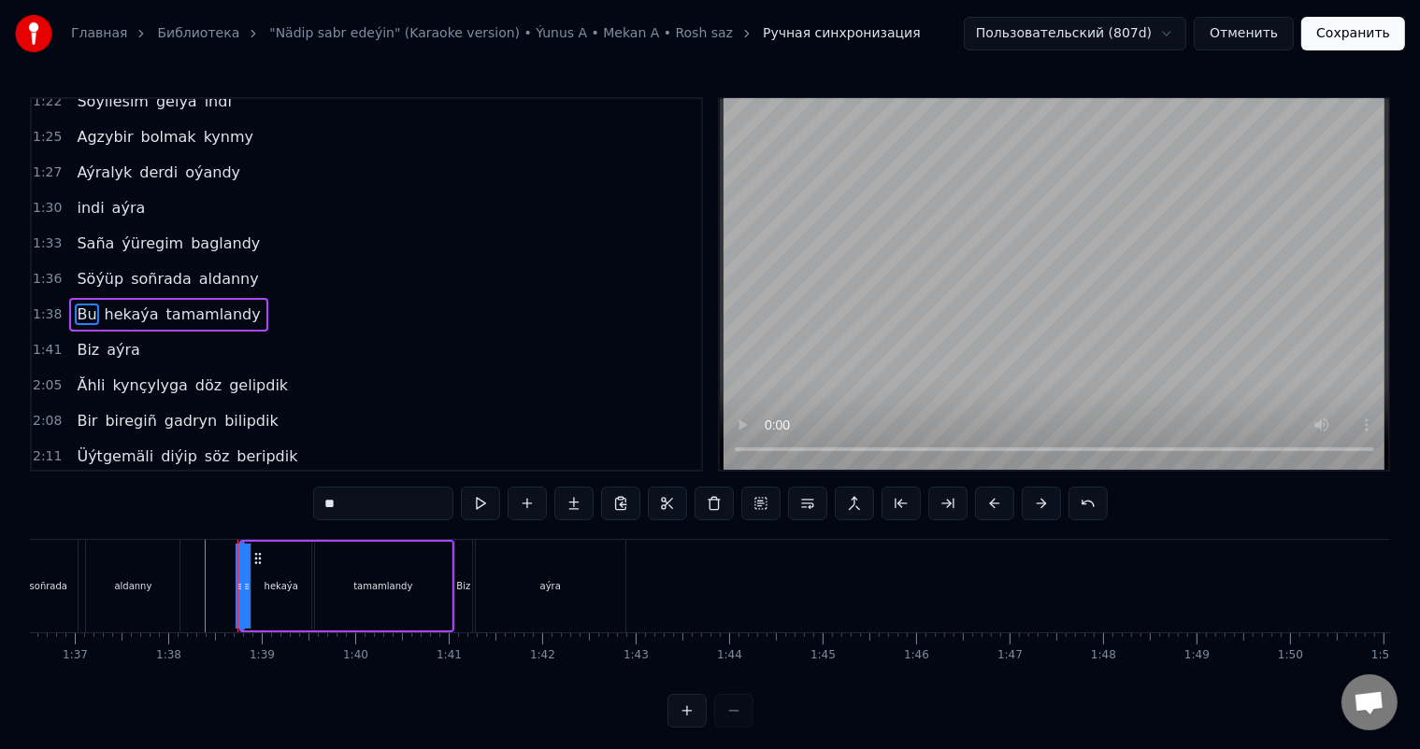
click at [251, 587] on div "Bu hekaýa tamamlandy" at bounding box center [346, 586] width 215 height 93
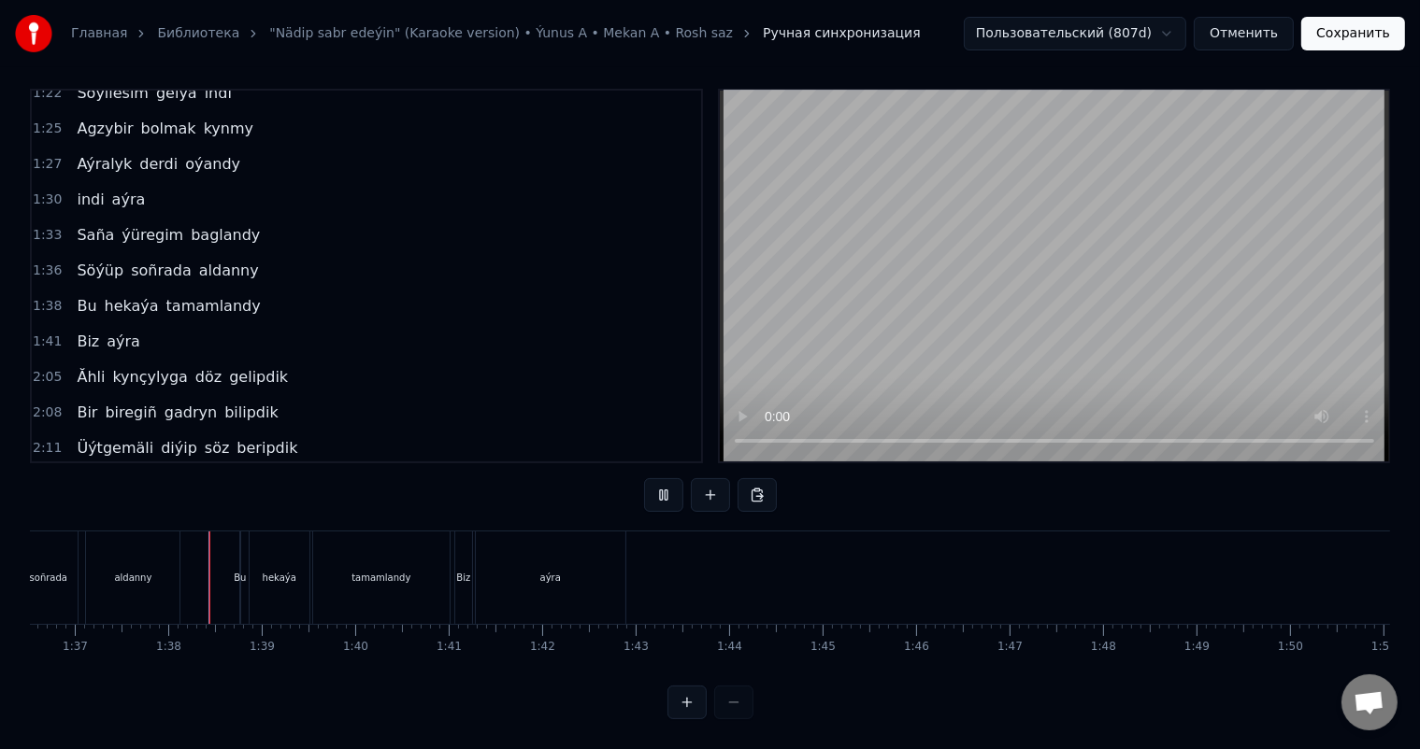
scroll to position [24, 0]
click at [240, 571] on div "Bu" at bounding box center [240, 578] width 12 height 14
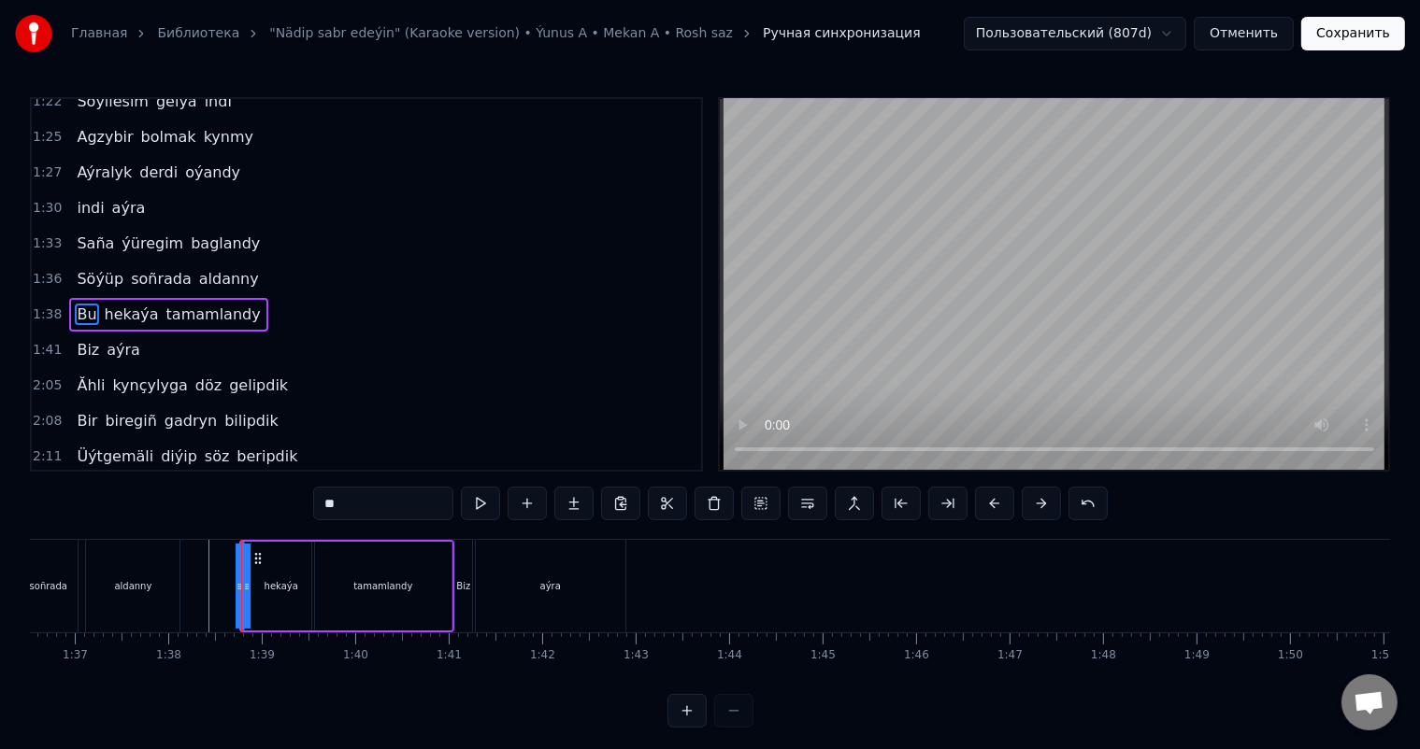
click at [227, 583] on div "Gitjegini bile-bile söýmek kyna Sen hemmeden wah maña ýakyna Indi özge gujakda …" at bounding box center [1244, 585] width 20469 height 93
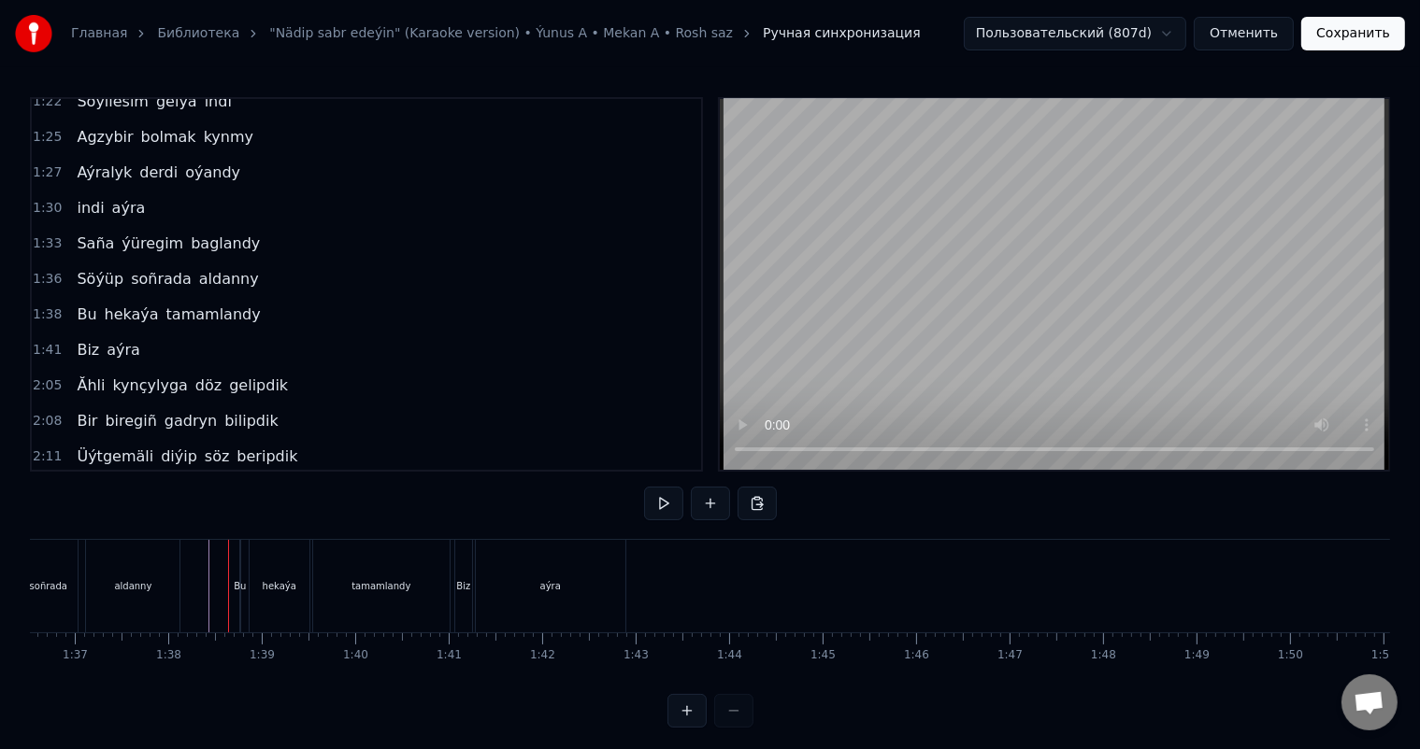
click at [241, 579] on div "Bu" at bounding box center [240, 586] width 12 height 14
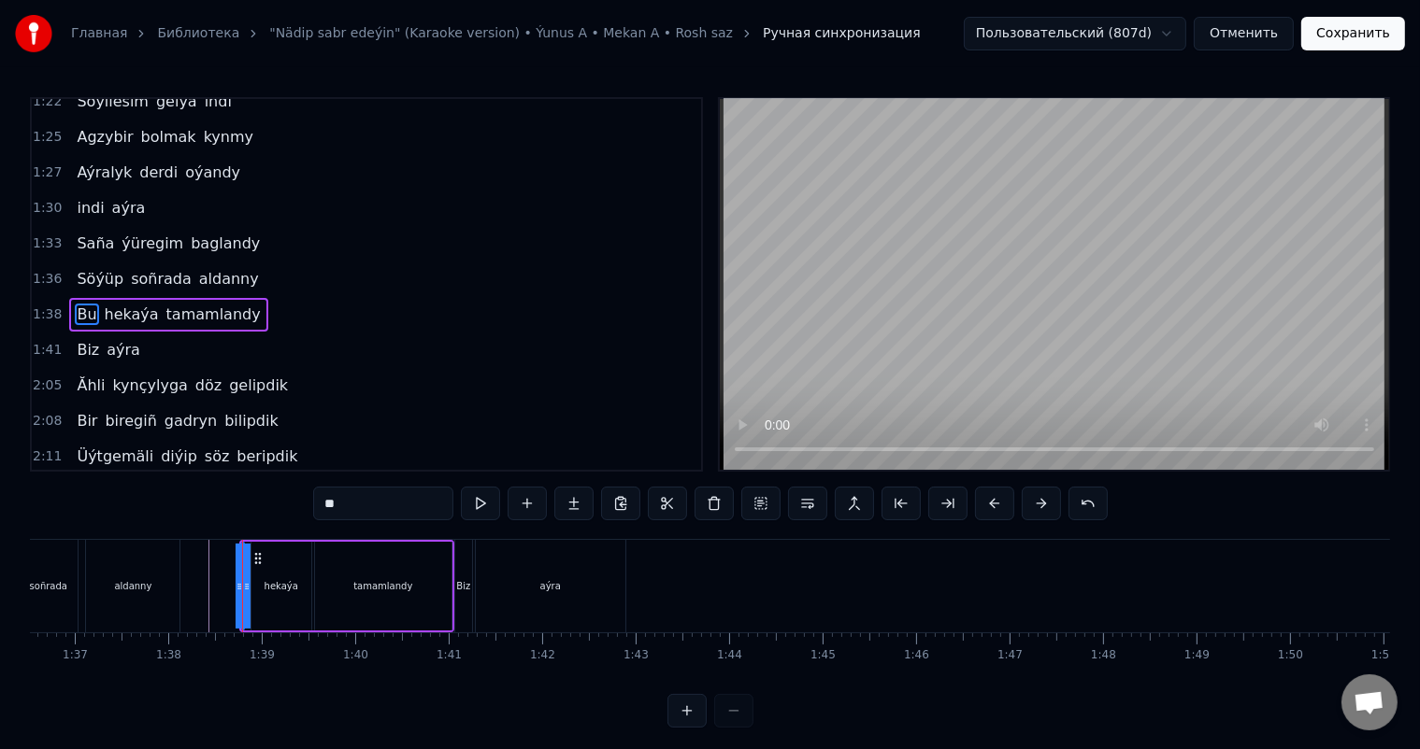
drag, startPoint x: 245, startPoint y: 584, endPoint x: 258, endPoint y: 585, distance: 13.1
click at [258, 585] on div "Bu hekaýa tamamlandy" at bounding box center [346, 586] width 215 height 93
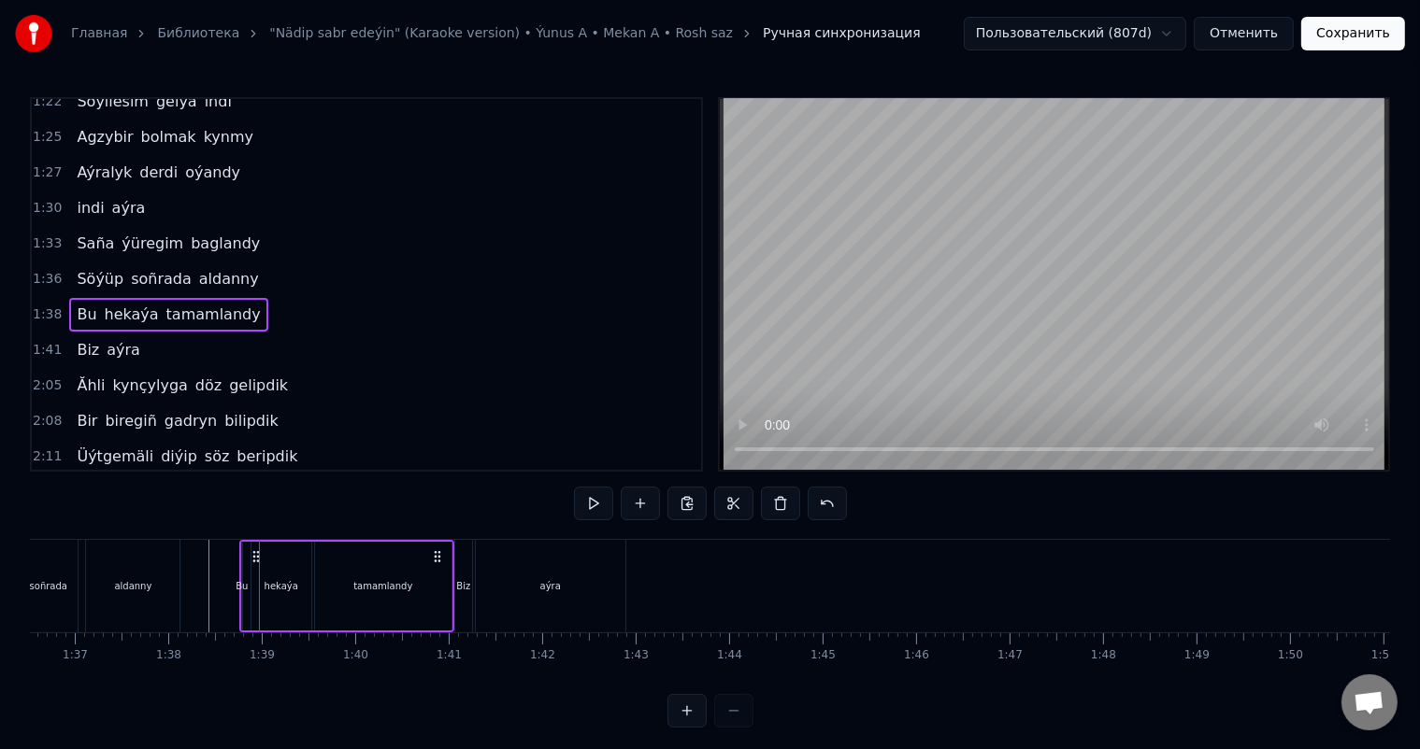
click at [240, 579] on div "Bu" at bounding box center [241, 586] width 12 height 14
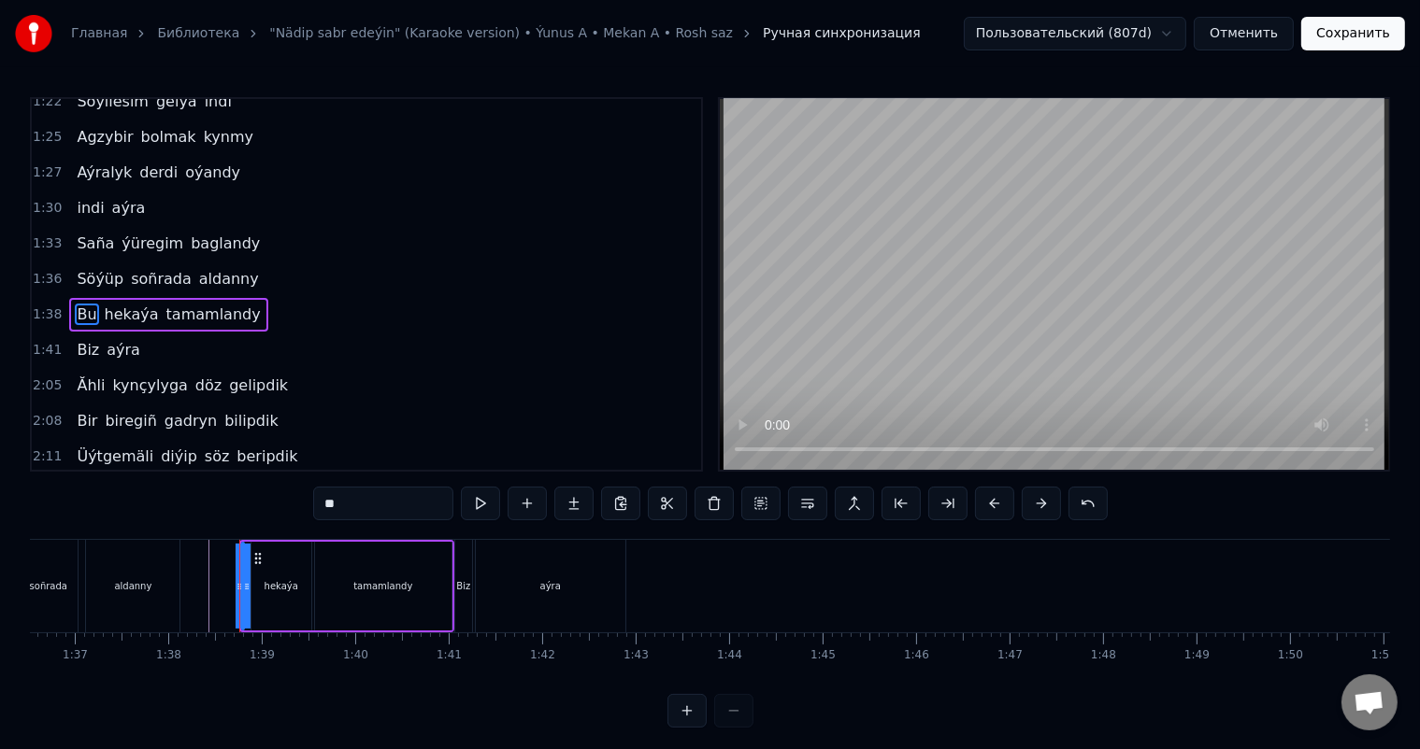
type input "******"
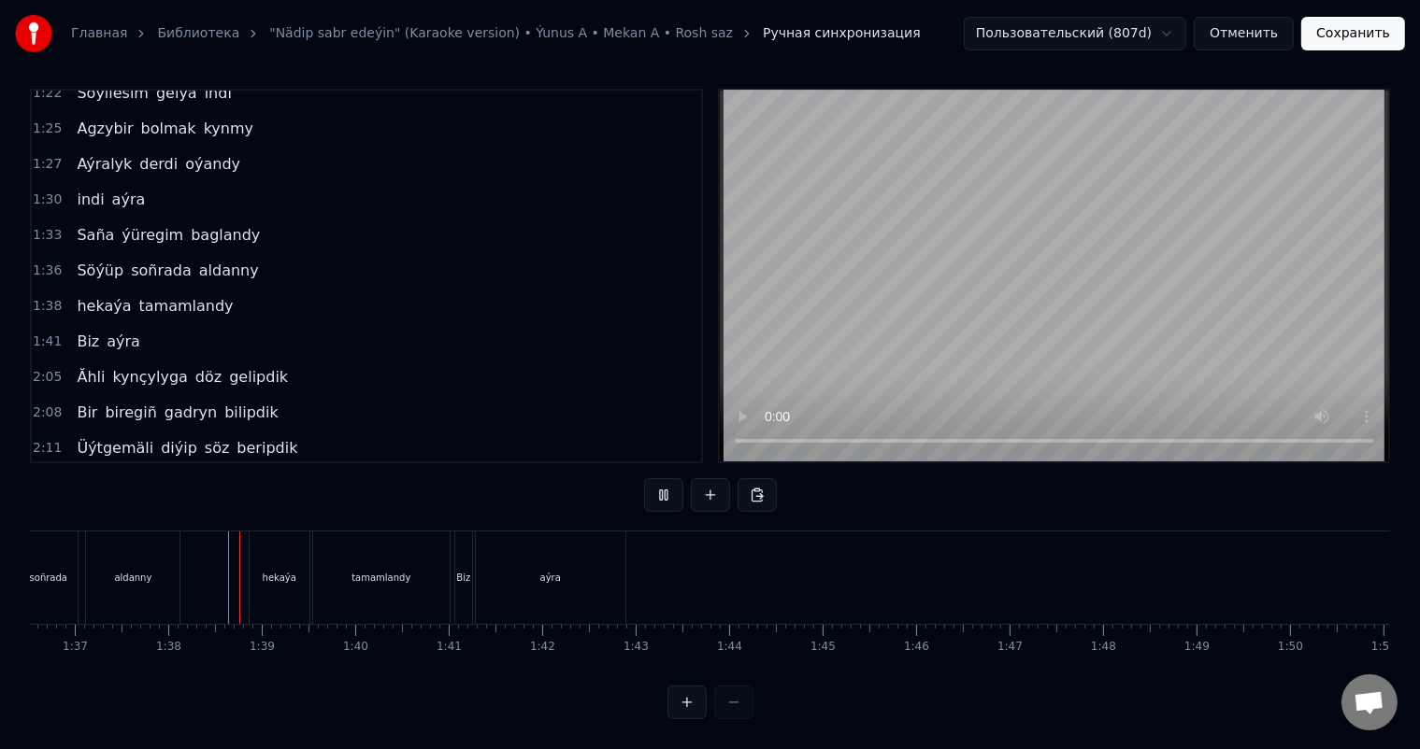
scroll to position [24, 0]
click at [711, 478] on button at bounding box center [710, 495] width 39 height 34
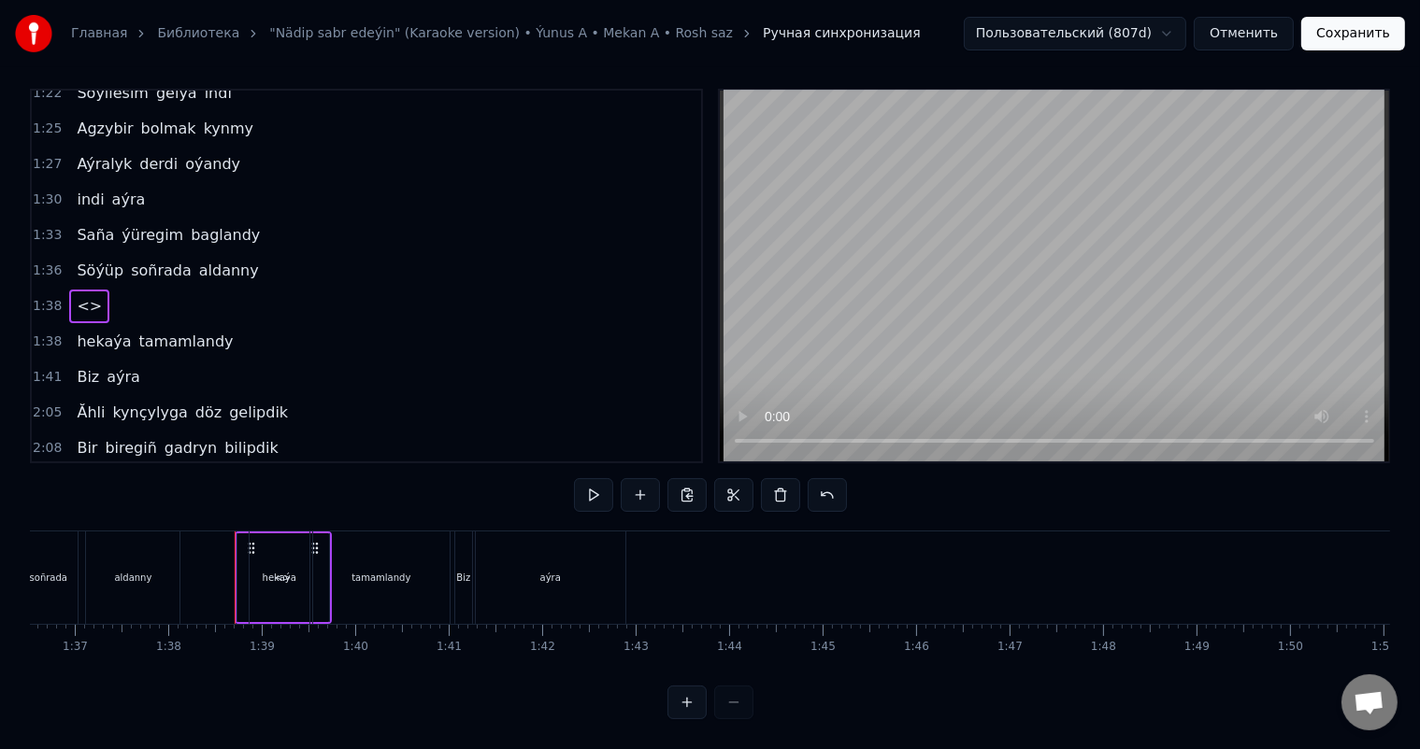
click at [240, 552] on div "<>" at bounding box center [283, 578] width 92 height 89
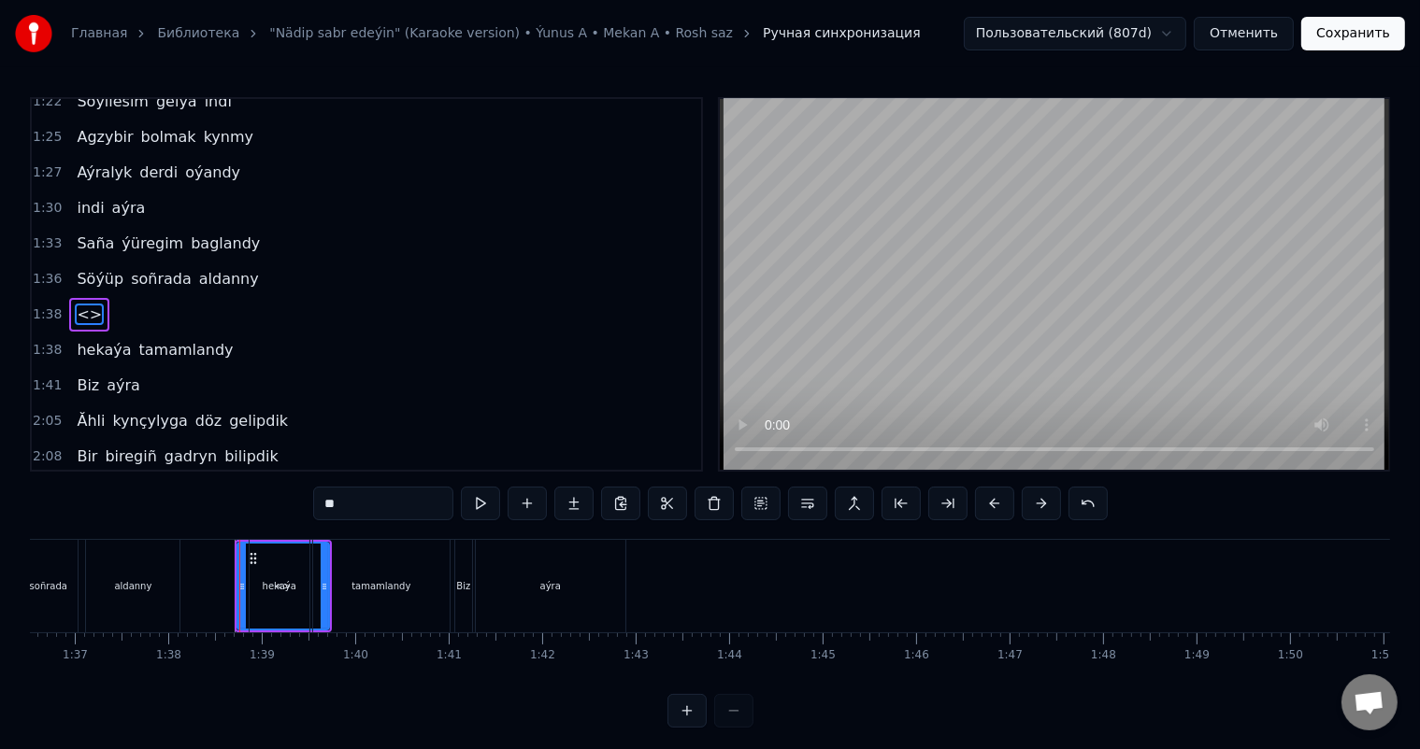
click at [262, 576] on div "hekaýa" at bounding box center [280, 586] width 60 height 93
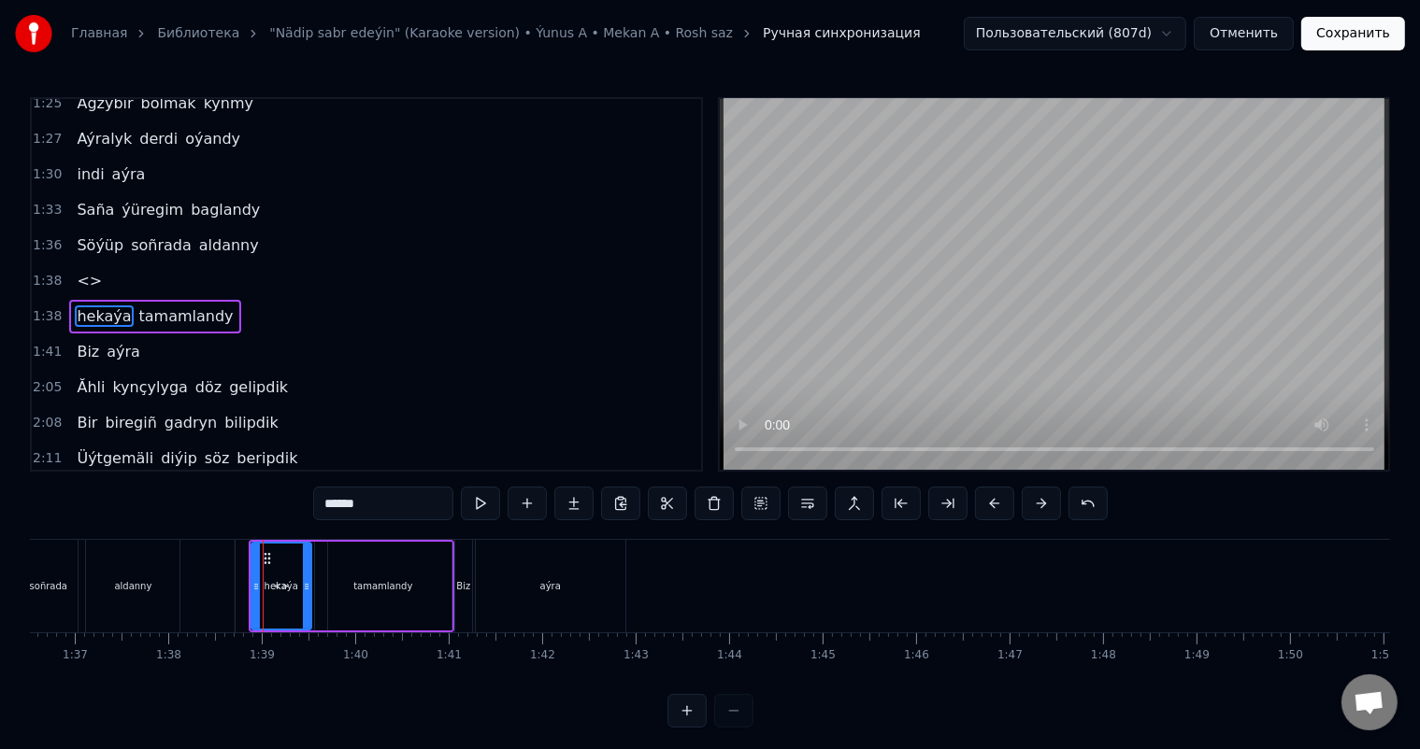
click at [244, 575] on div "<>" at bounding box center [281, 586] width 92 height 93
type input "**"
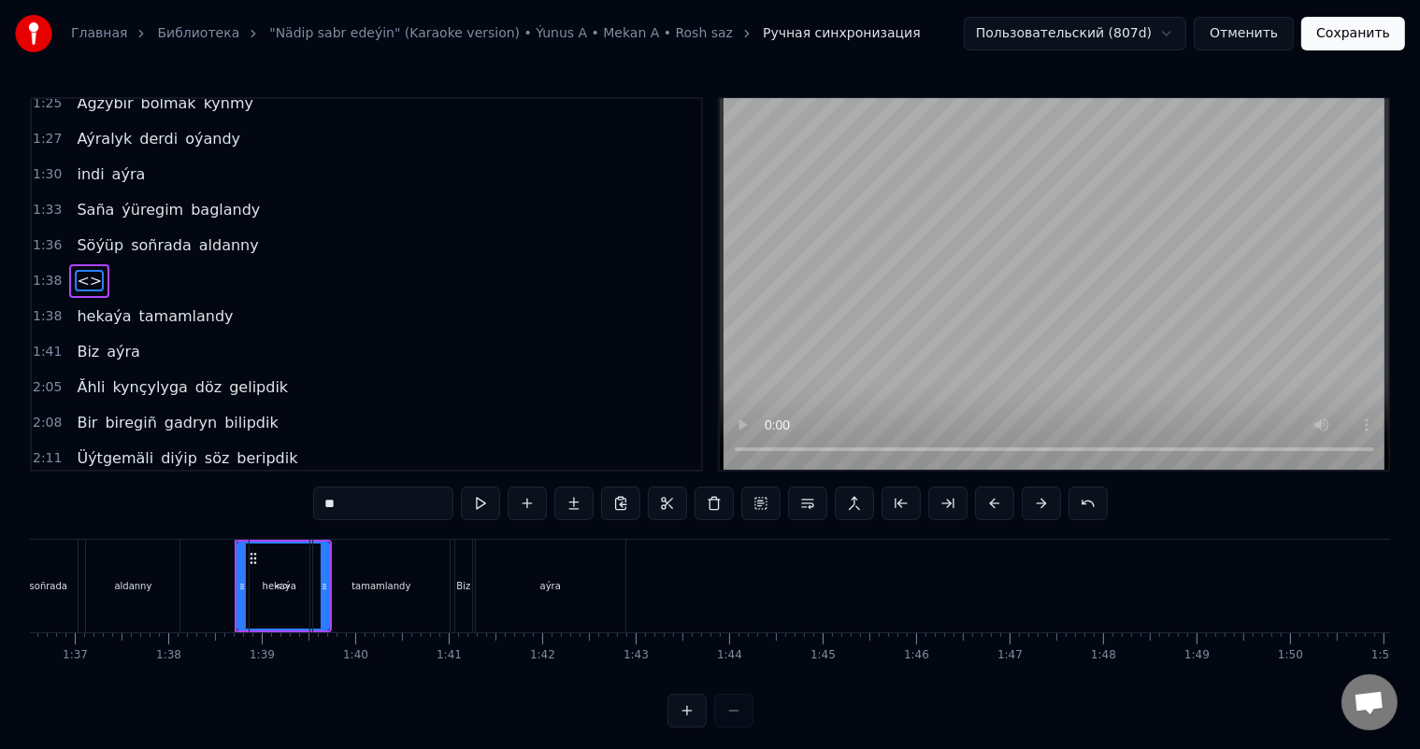
scroll to position [725, 0]
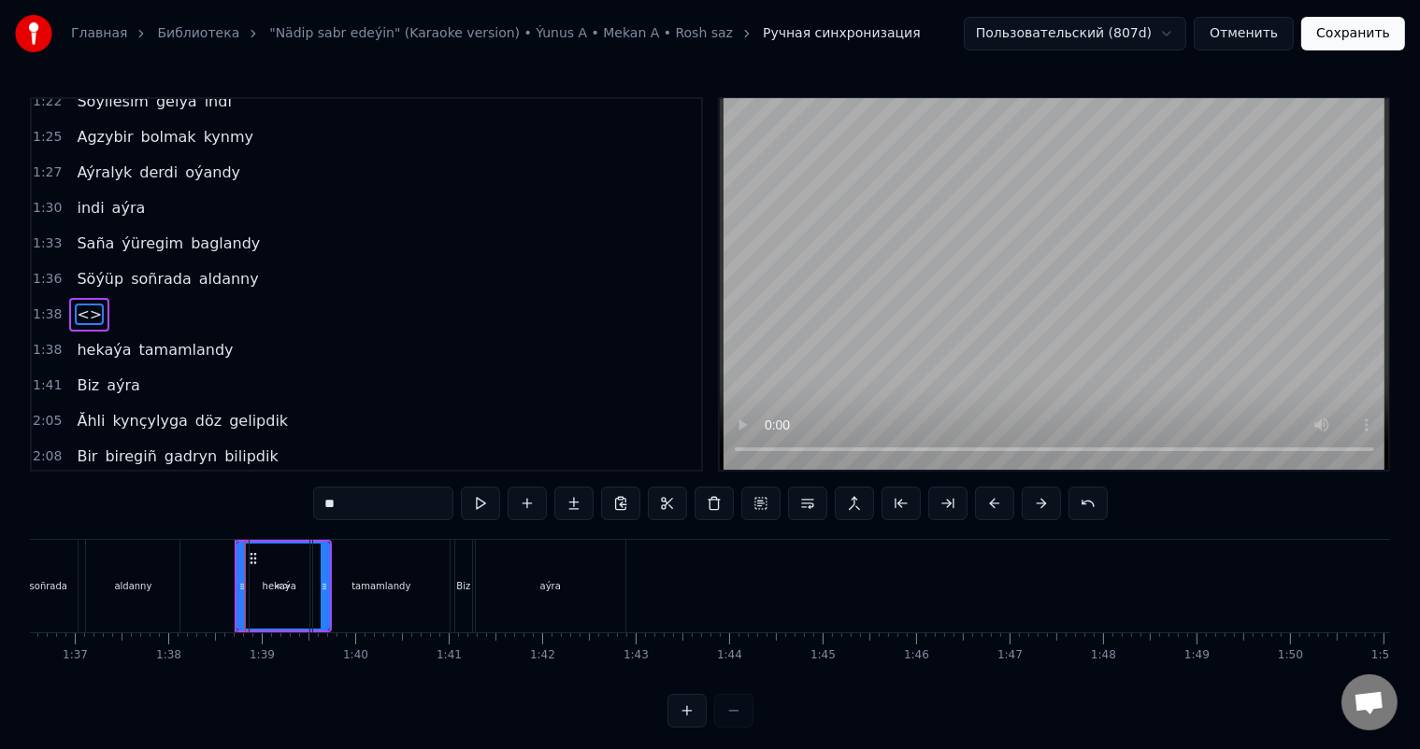
drag, startPoint x: 249, startPoint y: 557, endPoint x: 235, endPoint y: 557, distance: 14.0
click at [235, 557] on div "Gitjegini bile-bile söýmek kyna Sen hemmeden wah maña ýakyna Indi özge gujakda …" at bounding box center [1244, 585] width 20469 height 93
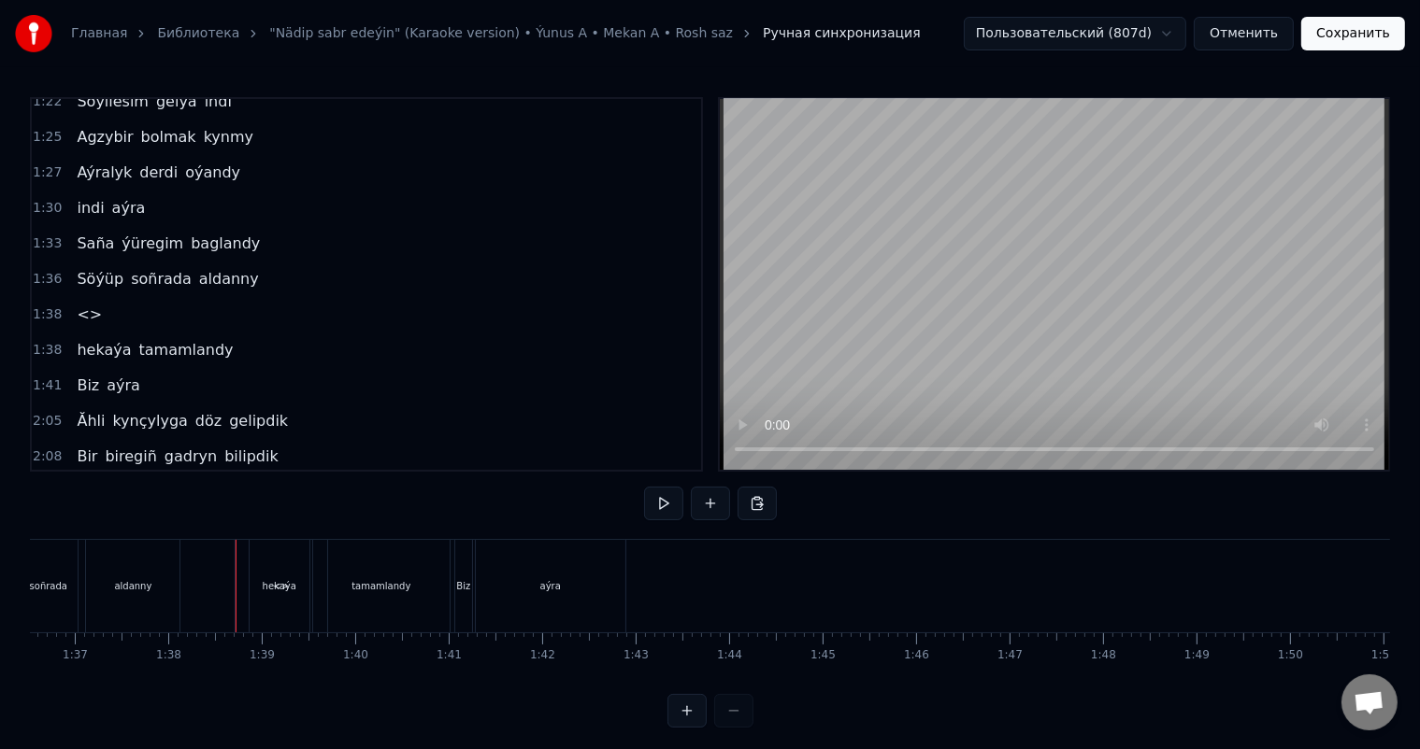
click at [239, 559] on div "<>" at bounding box center [281, 586] width 92 height 93
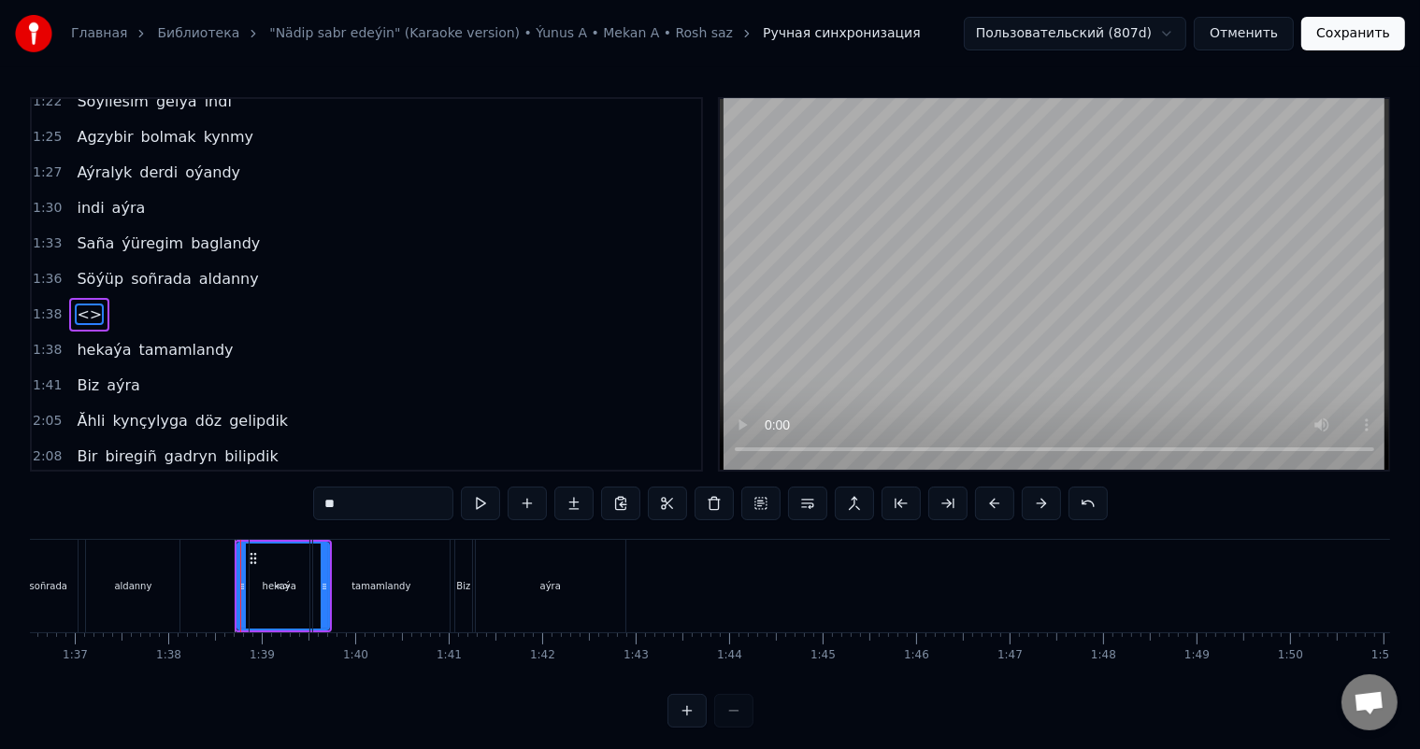
click at [257, 558] on div "hekaýa" at bounding box center [280, 586] width 60 height 93
type input "******"
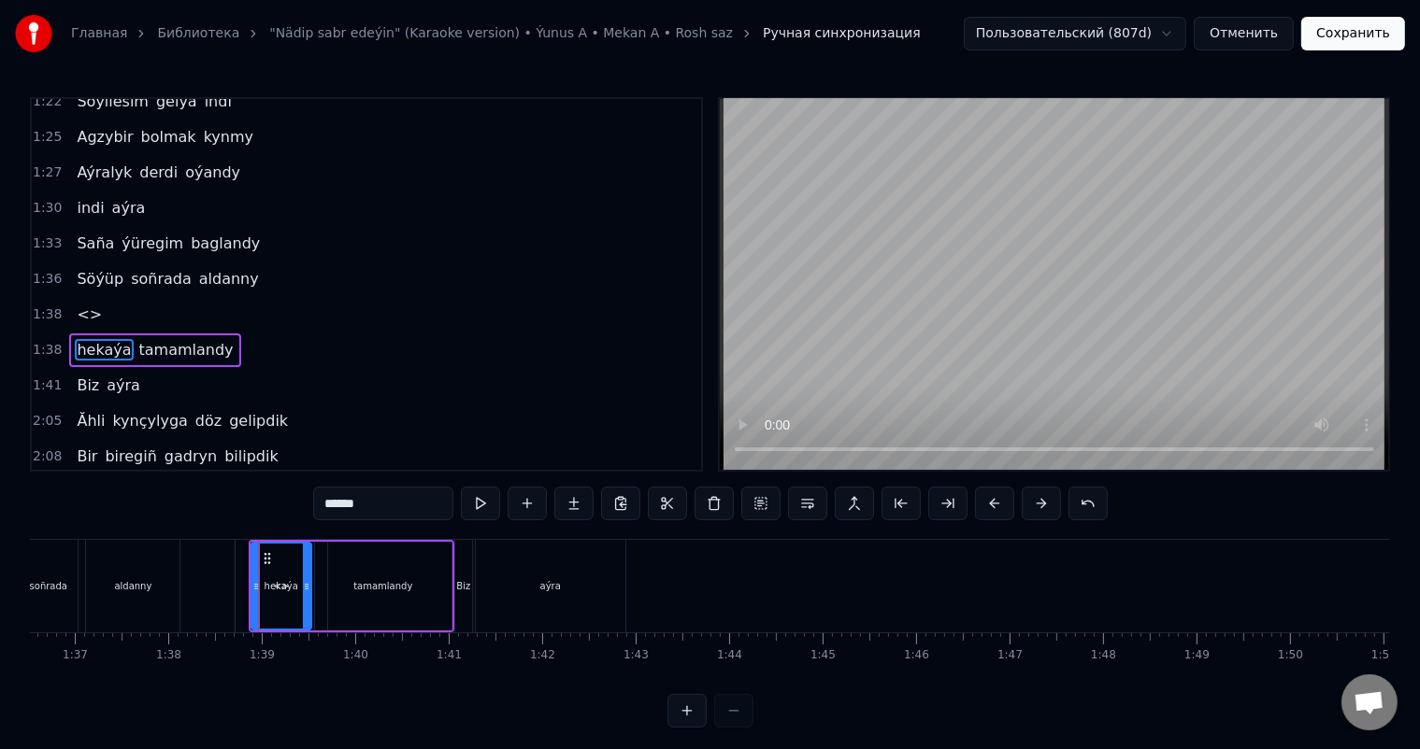
scroll to position [759, 0]
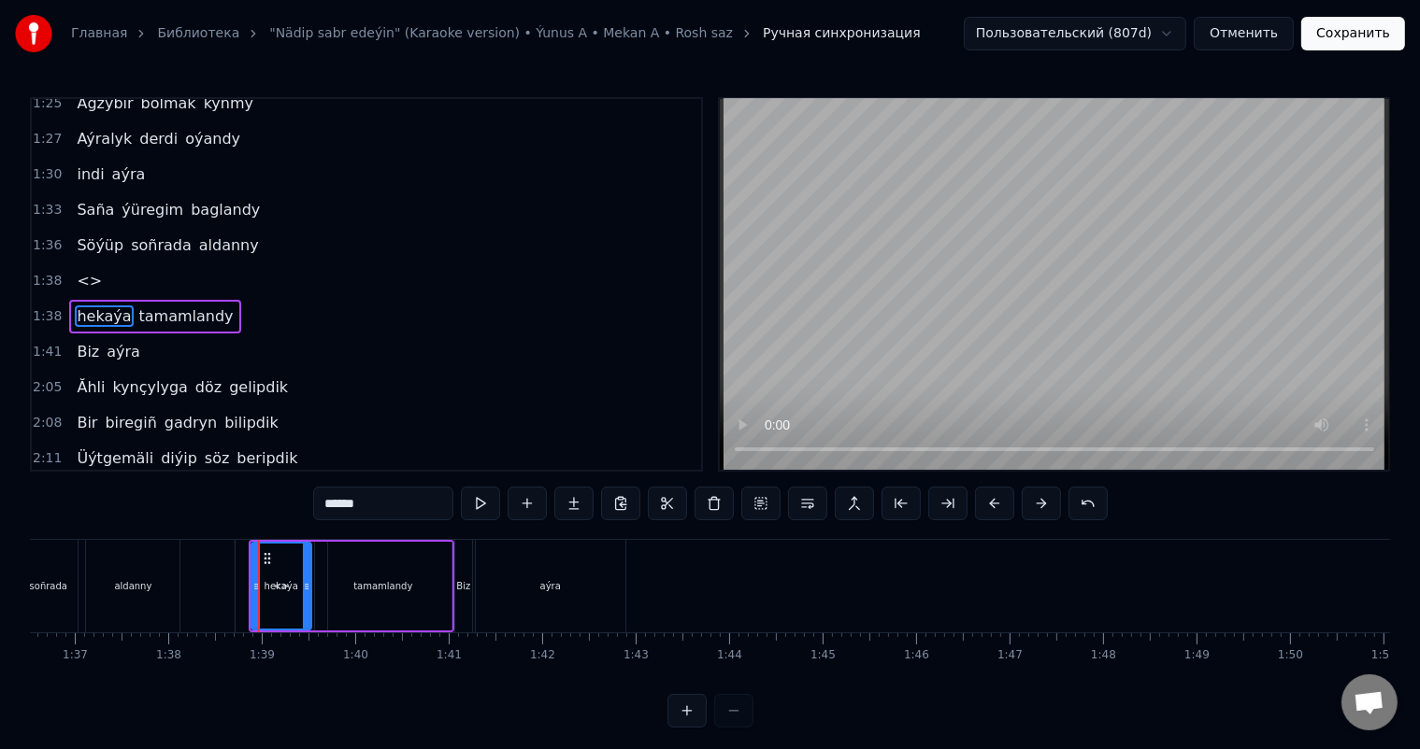
click at [249, 564] on div "hekaýa tamamlandy" at bounding box center [352, 586] width 206 height 93
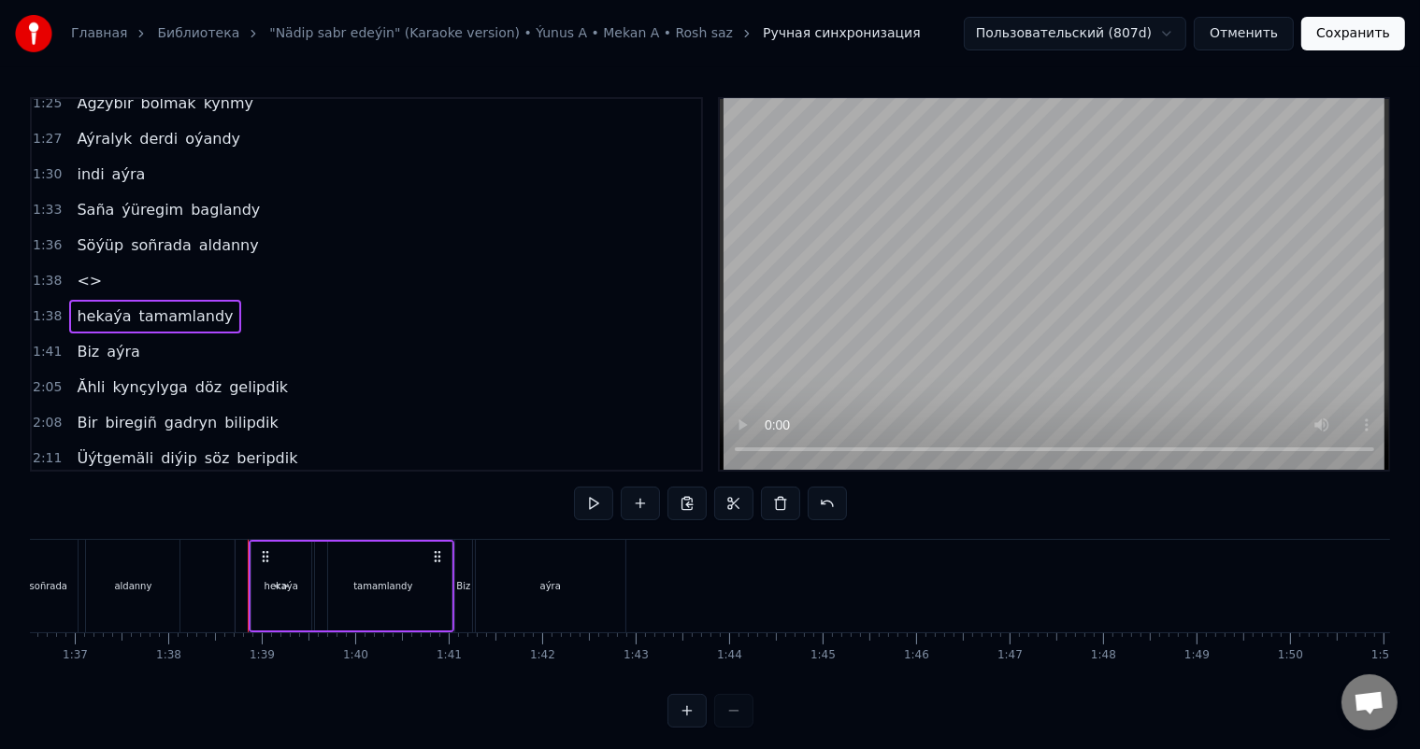
click at [244, 549] on div "<>" at bounding box center [281, 586] width 92 height 93
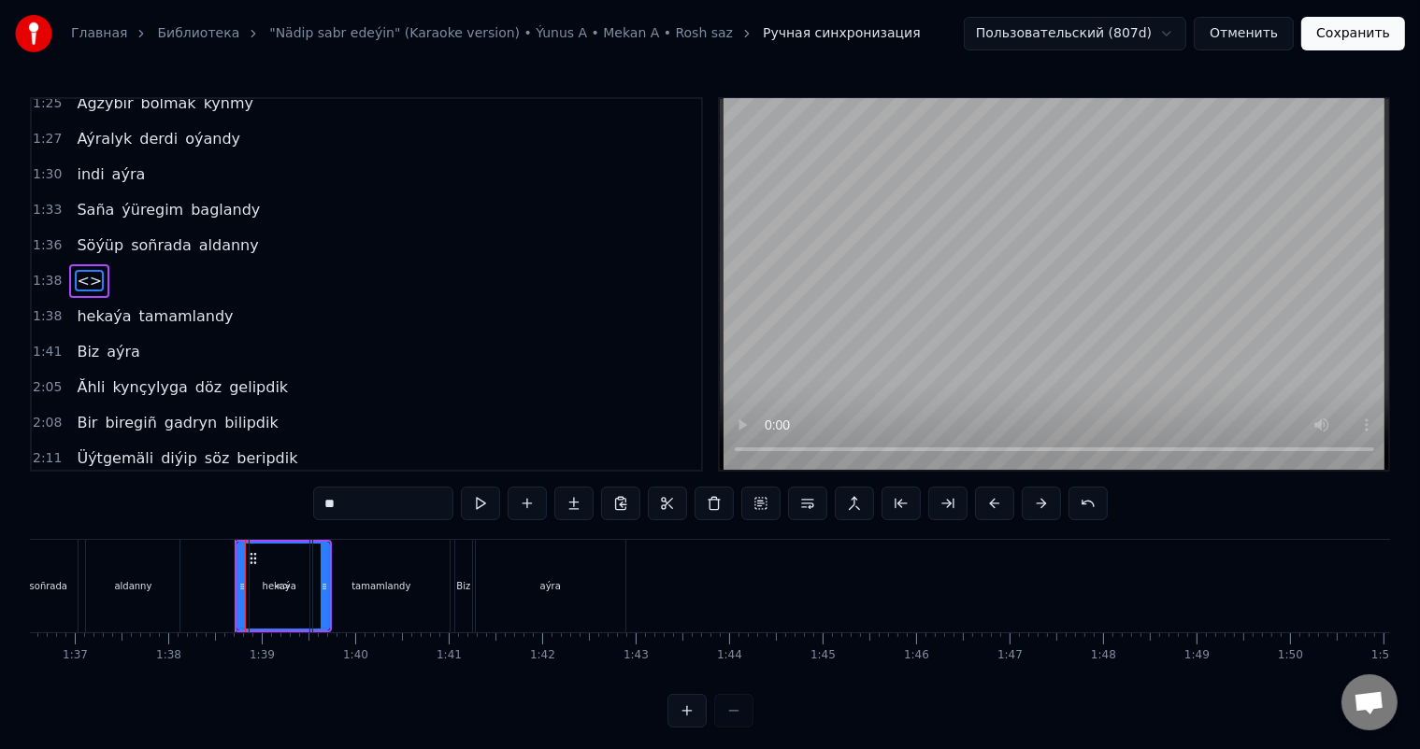
scroll to position [725, 0]
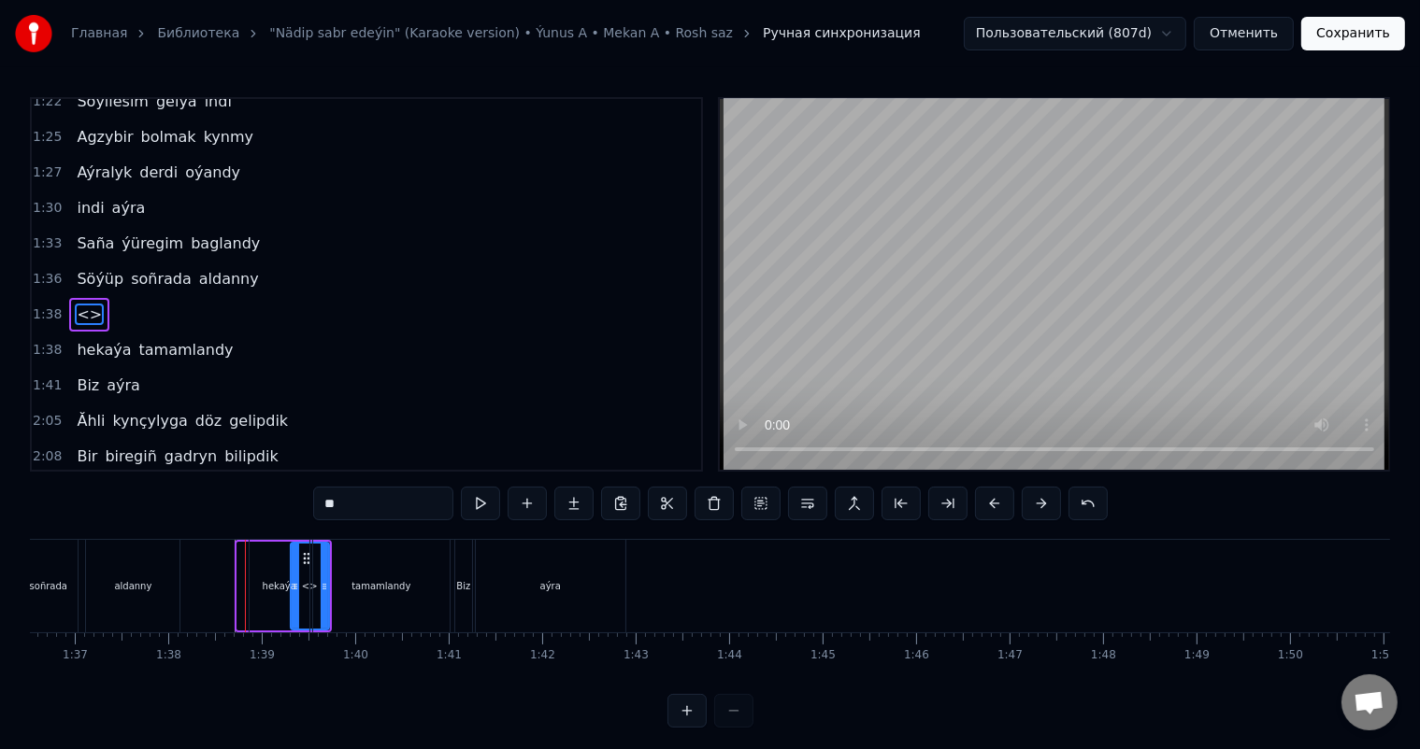
drag, startPoint x: 239, startPoint y: 578, endPoint x: 293, endPoint y: 579, distance: 53.3
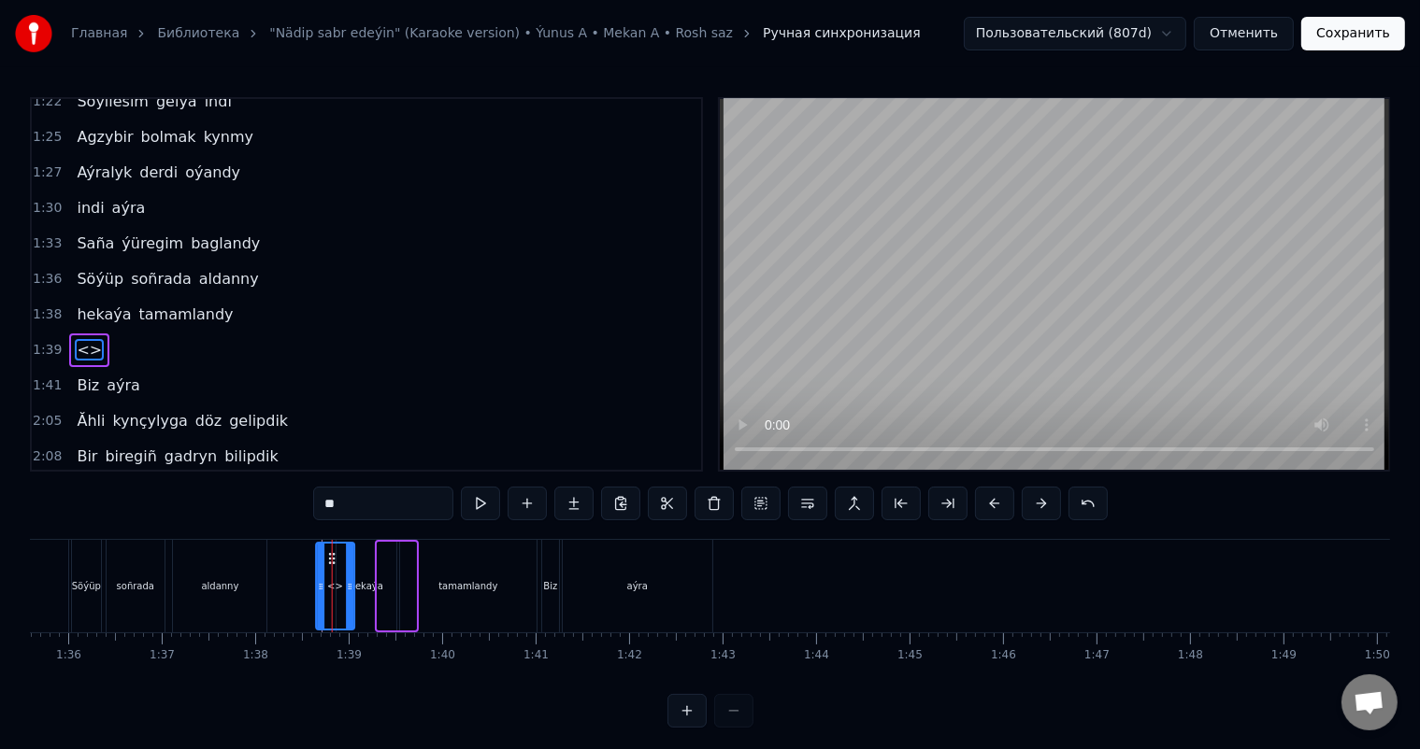
scroll to position [0, 8933]
click at [312, 557] on icon at bounding box center [314, 558] width 15 height 15
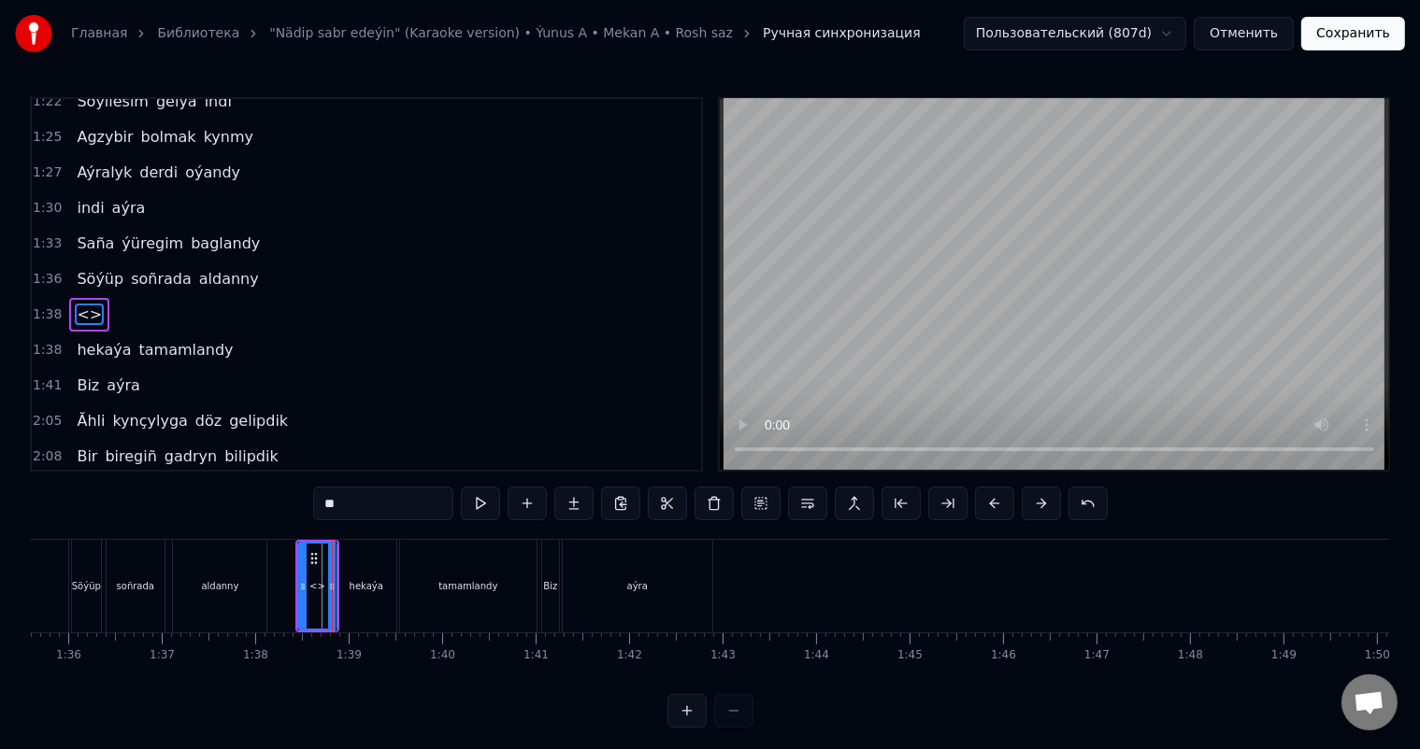
drag, startPoint x: 358, startPoint y: 509, endPoint x: 244, endPoint y: 508, distance: 114.0
click at [244, 508] on div "0:27 Gitjegini bile-bile söýmek kyna 0:29 Sen hemmeden wah maña ýakyna 0:32 Ind…" at bounding box center [710, 412] width 1360 height 631
type input "**"
click at [279, 578] on div at bounding box center [1331, 586] width 20469 height 93
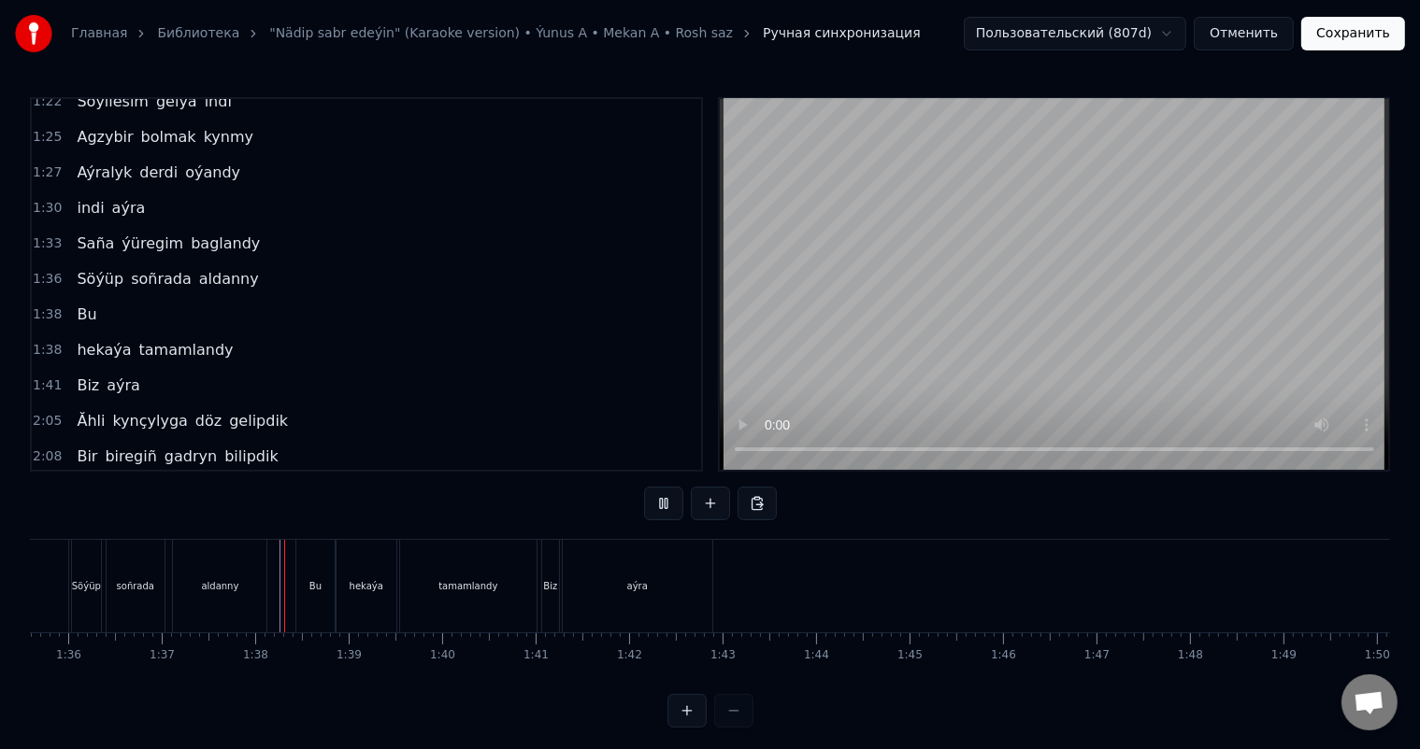
scroll to position [24, 0]
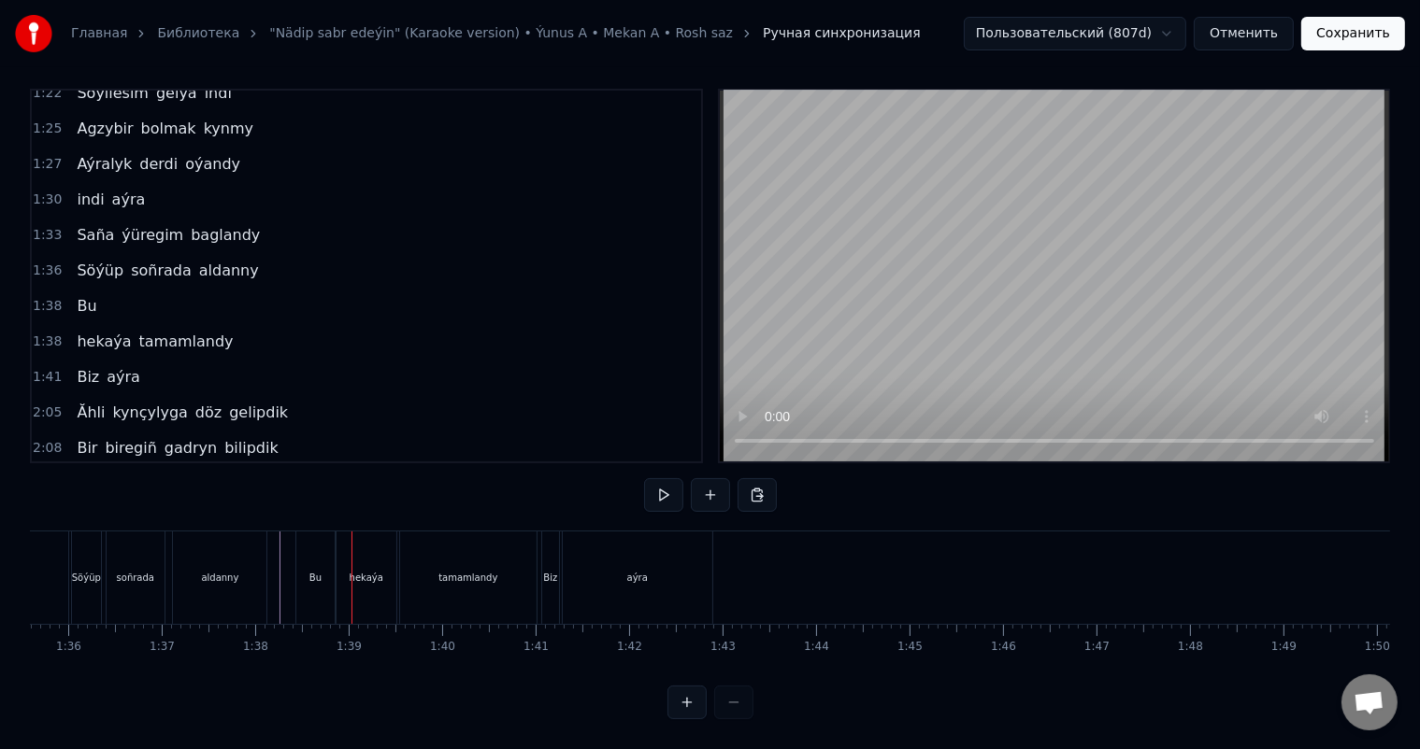
click at [327, 553] on div "Bu" at bounding box center [315, 578] width 38 height 93
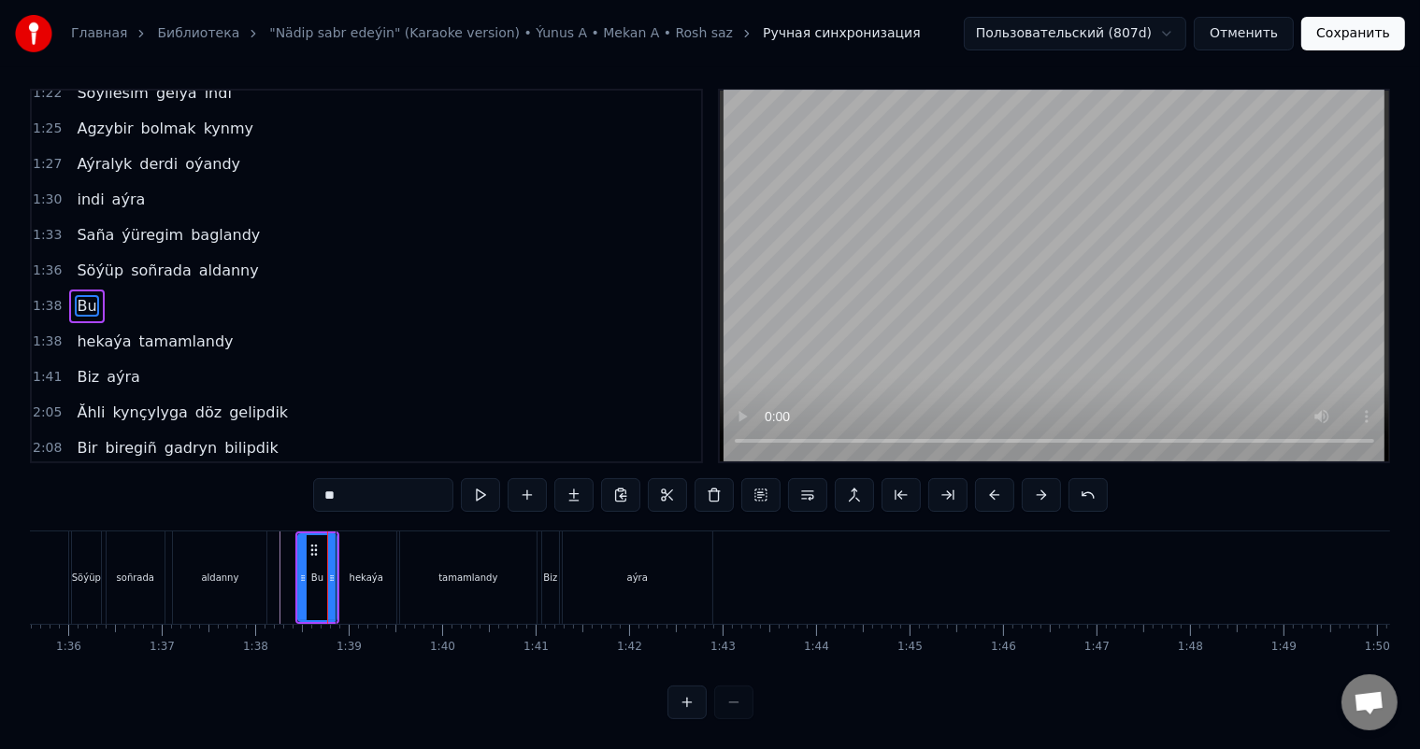
scroll to position [0, 0]
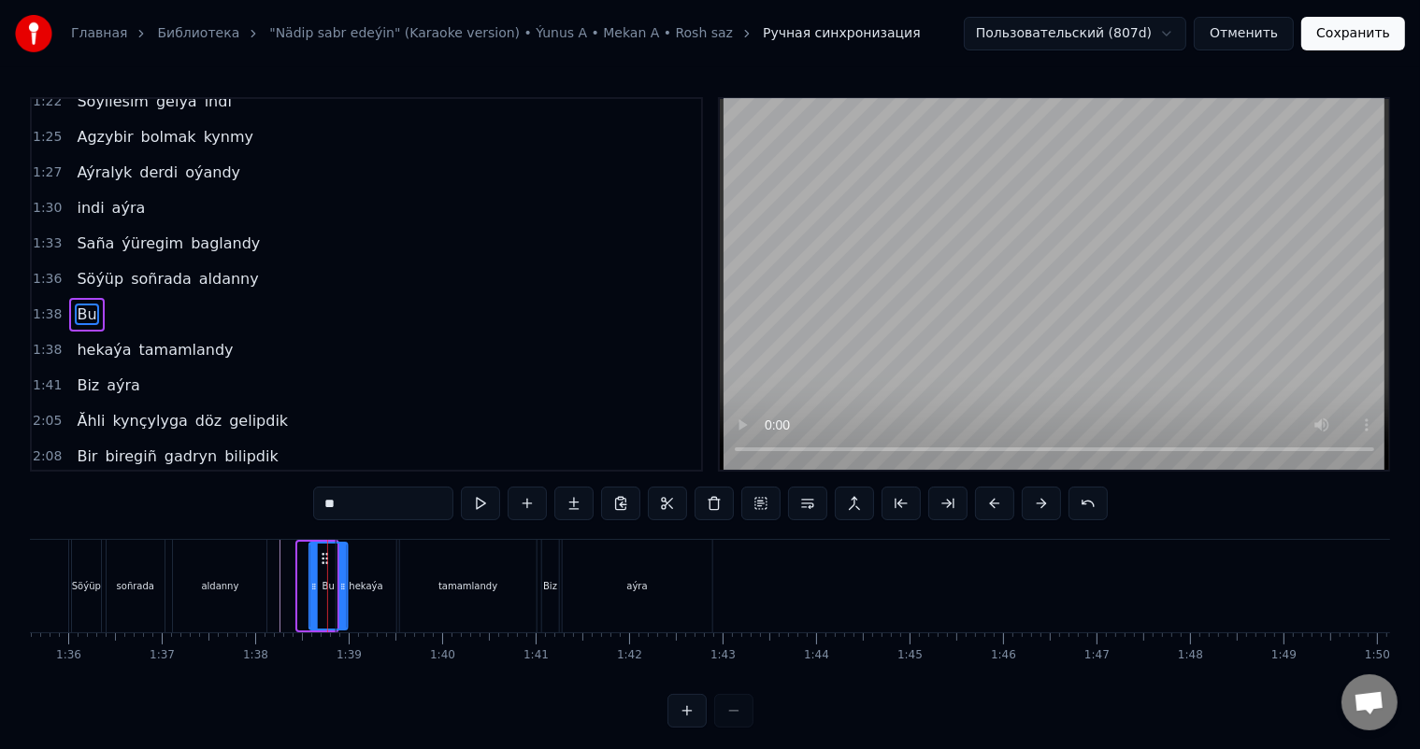
drag, startPoint x: 310, startPoint y: 552, endPoint x: 321, endPoint y: 553, distance: 11.3
click at [322, 554] on circle at bounding box center [322, 554] width 1 height 1
drag, startPoint x: 321, startPoint y: 554, endPoint x: 308, endPoint y: 554, distance: 13.1
click at [308, 554] on icon at bounding box center [313, 558] width 15 height 15
drag, startPoint x: 300, startPoint y: 581, endPoint x: 320, endPoint y: 584, distance: 19.8
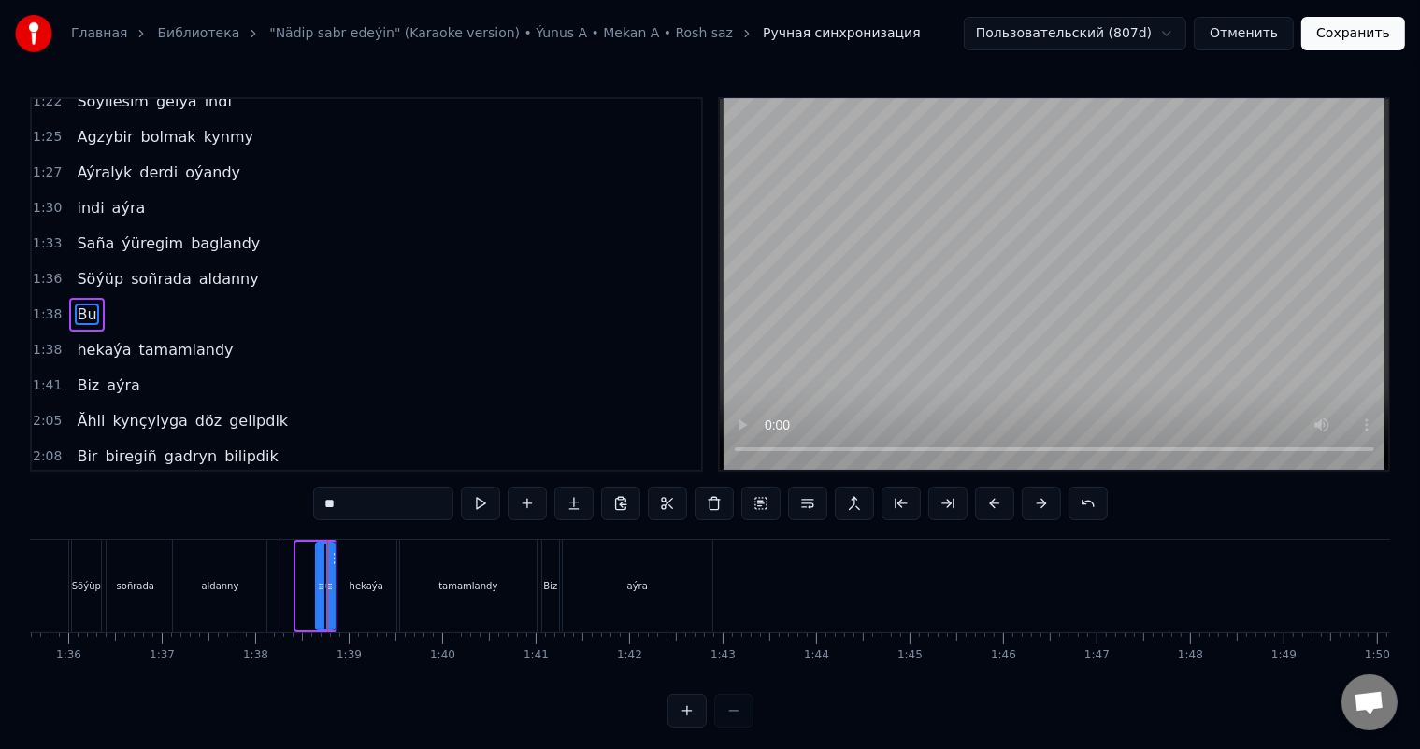
click at [320, 584] on icon at bounding box center [320, 586] width 7 height 15
click at [330, 555] on icon at bounding box center [337, 558] width 15 height 15
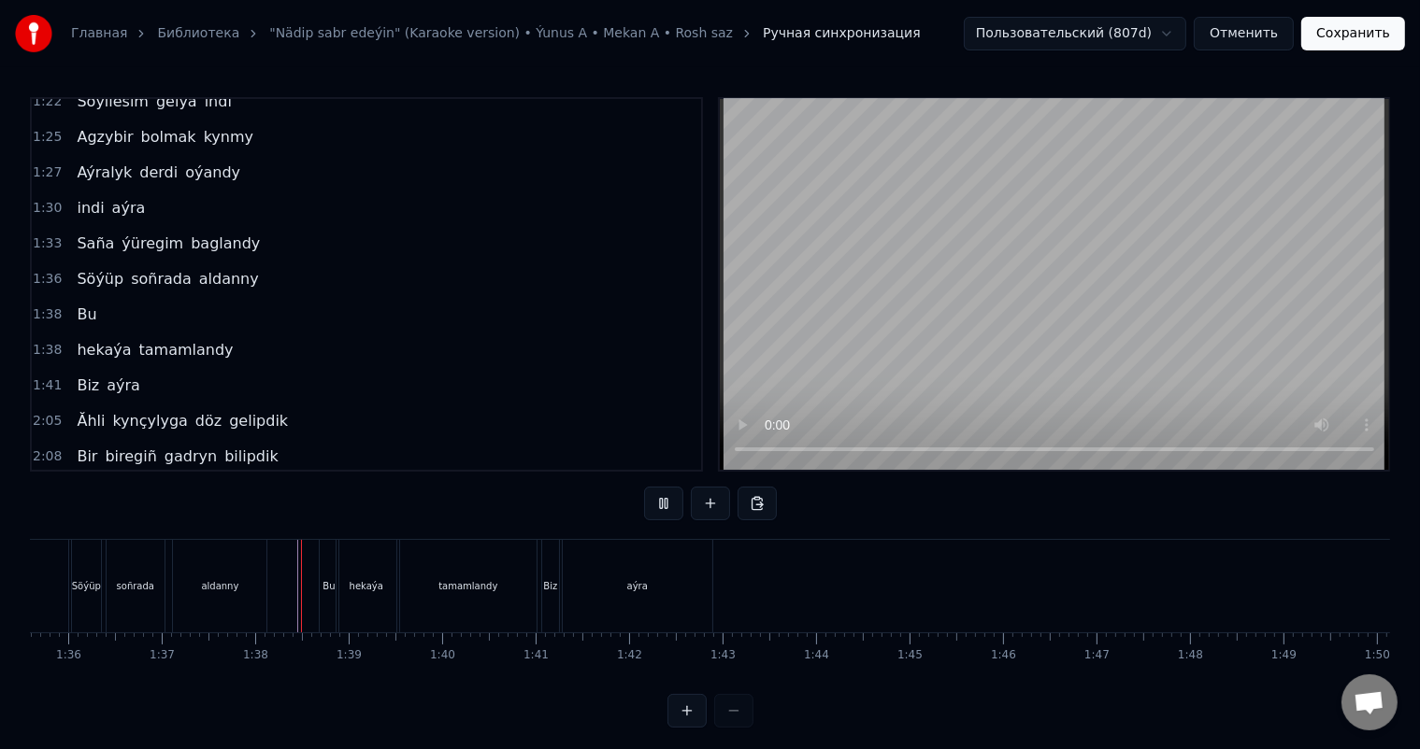
scroll to position [24, 0]
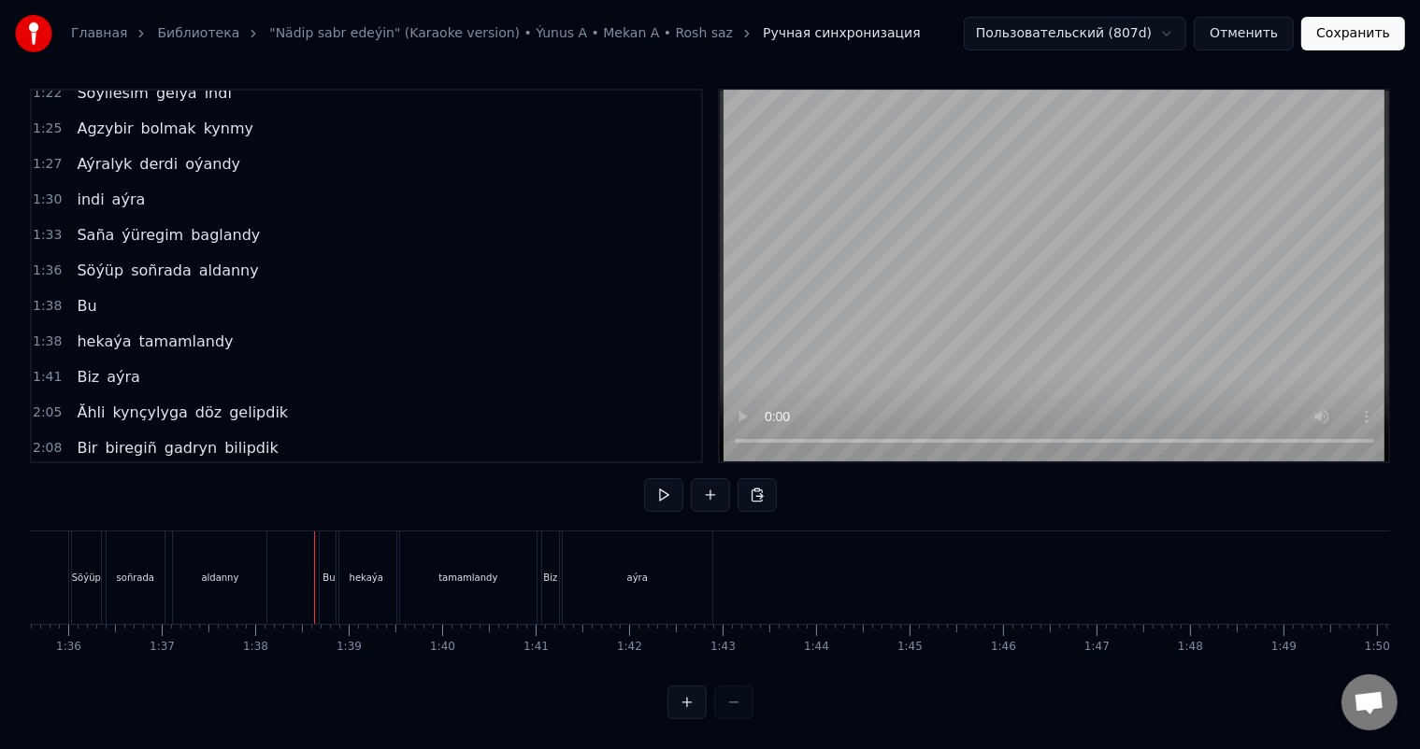
click at [321, 558] on div "Bu" at bounding box center [329, 578] width 19 height 93
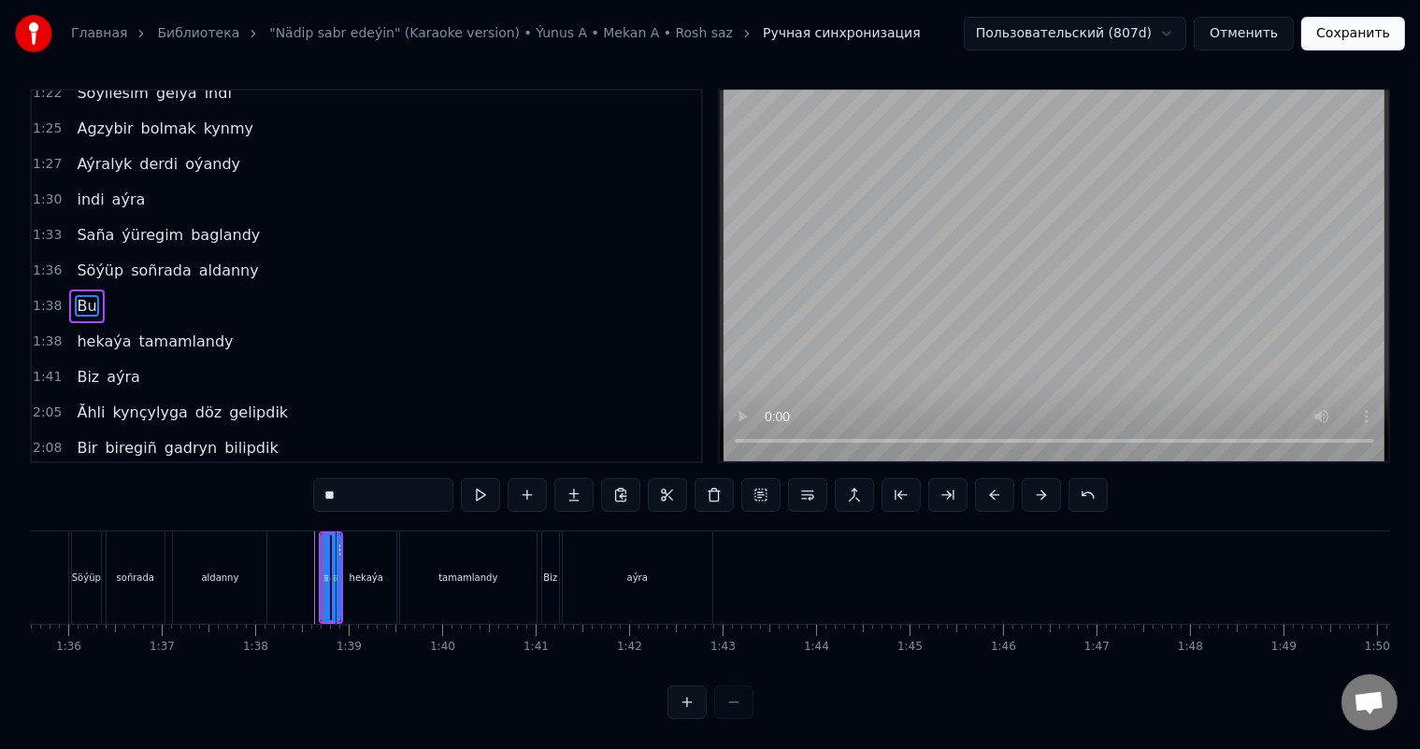
scroll to position [0, 0]
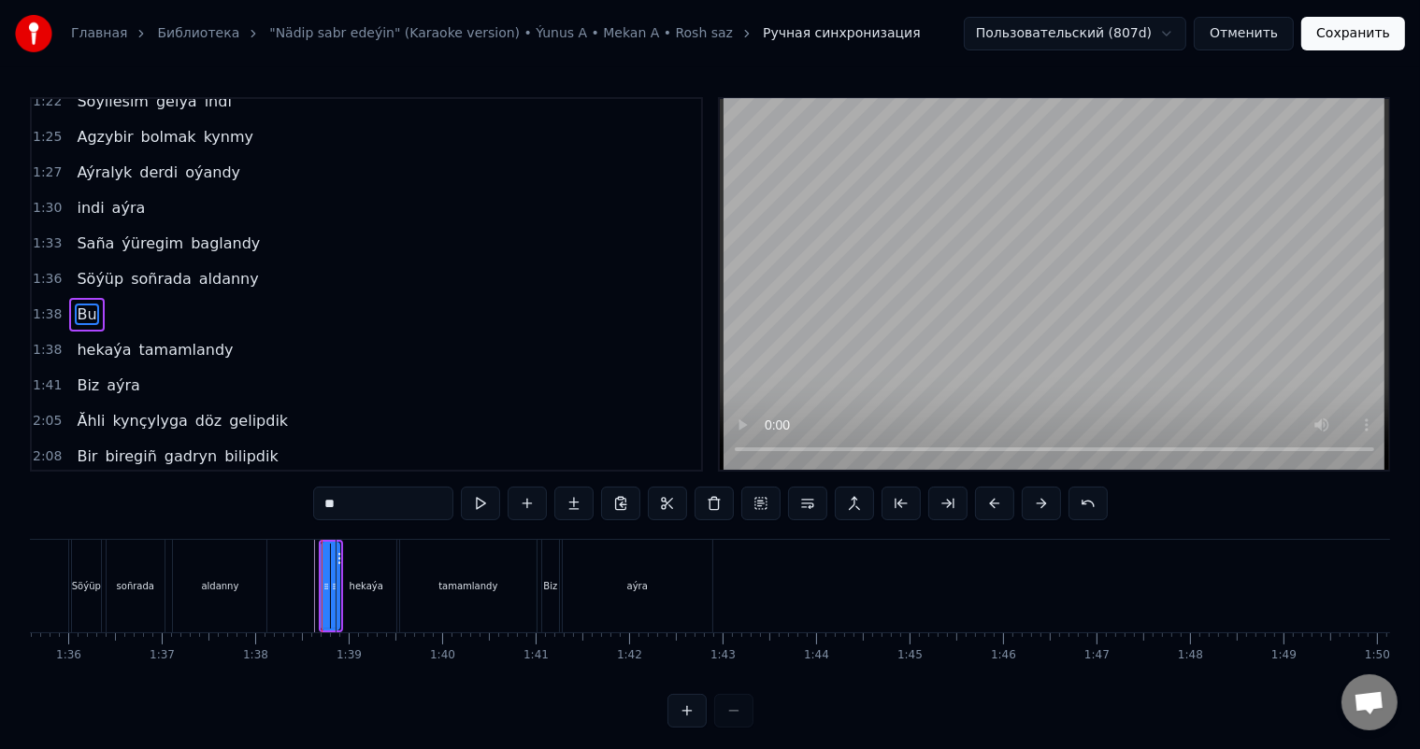
click at [333, 583] on icon at bounding box center [334, 586] width 7 height 15
click at [304, 584] on div at bounding box center [1331, 586] width 20469 height 93
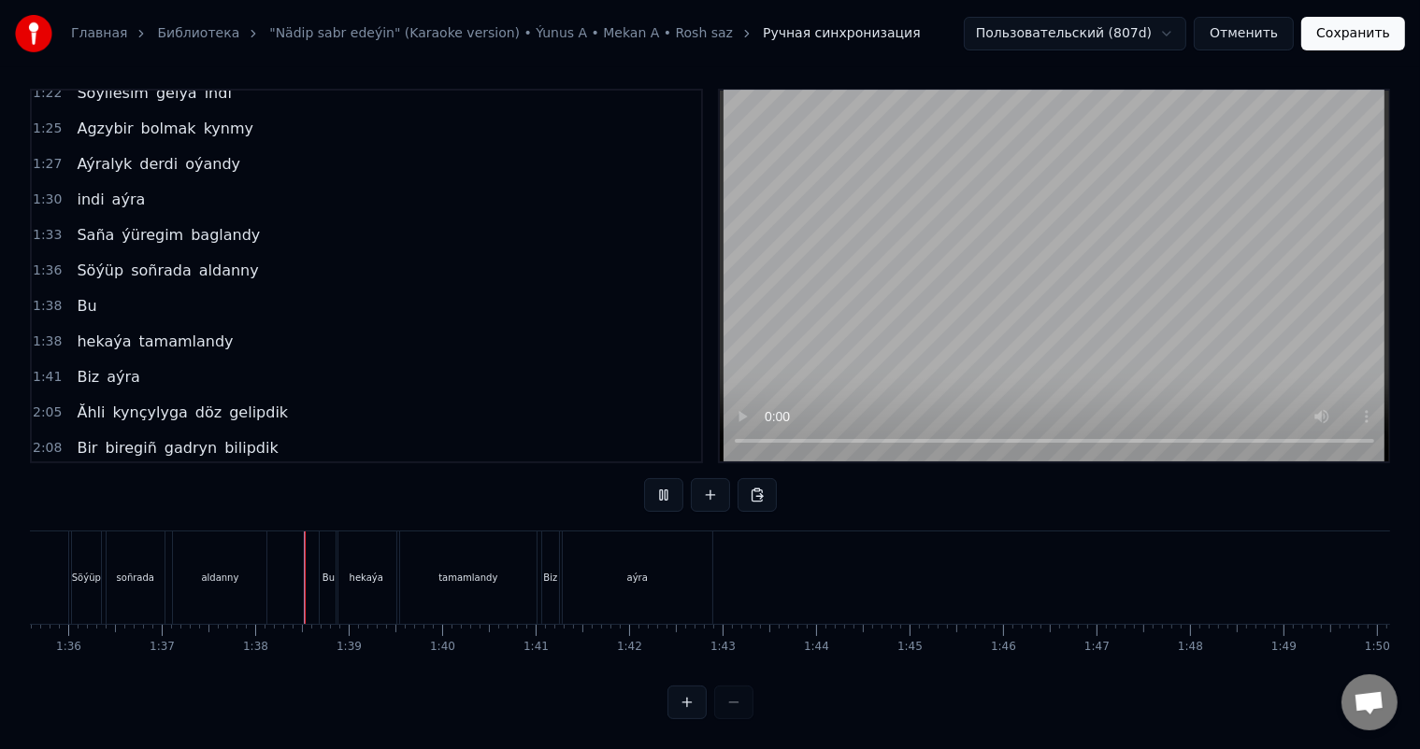
scroll to position [24, 0]
click at [293, 572] on div at bounding box center [1331, 578] width 20469 height 93
click at [547, 549] on div "Biz" at bounding box center [550, 578] width 17 height 93
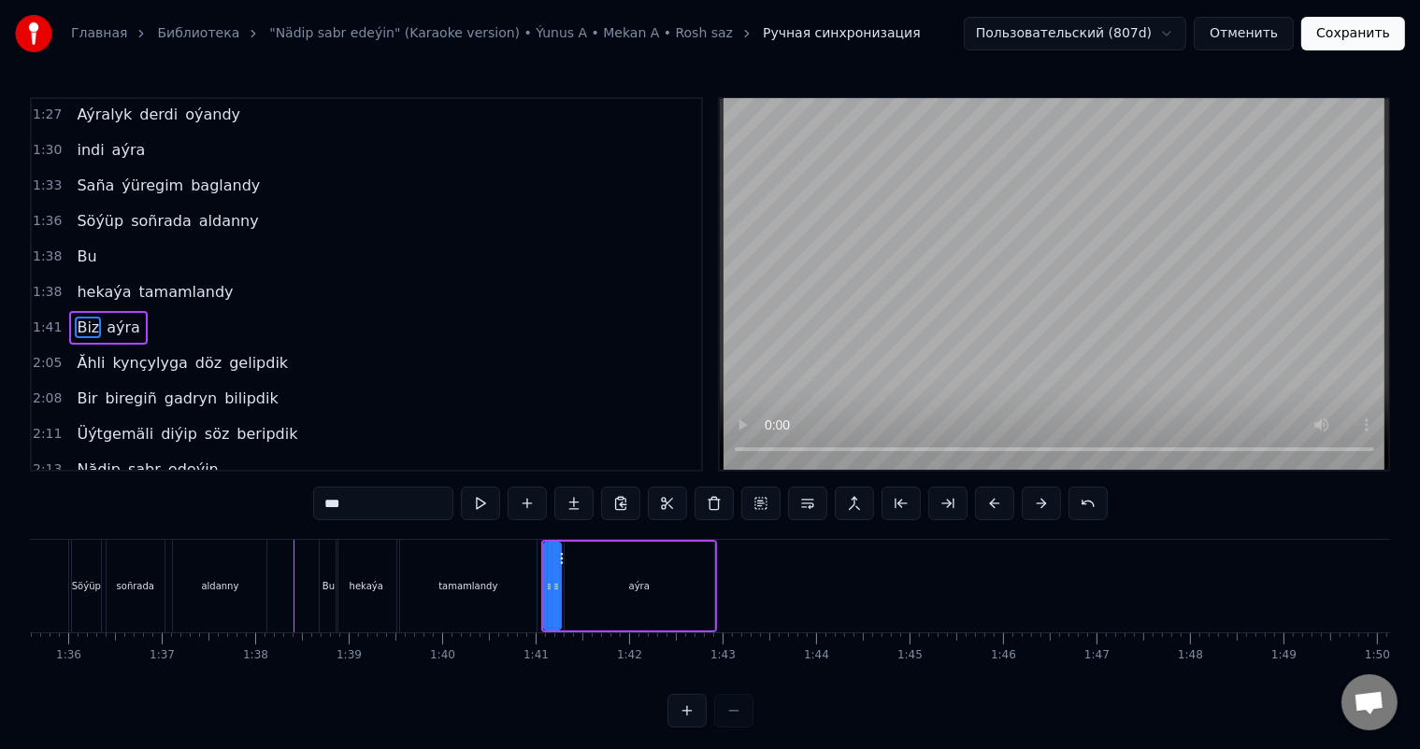
scroll to position [793, 0]
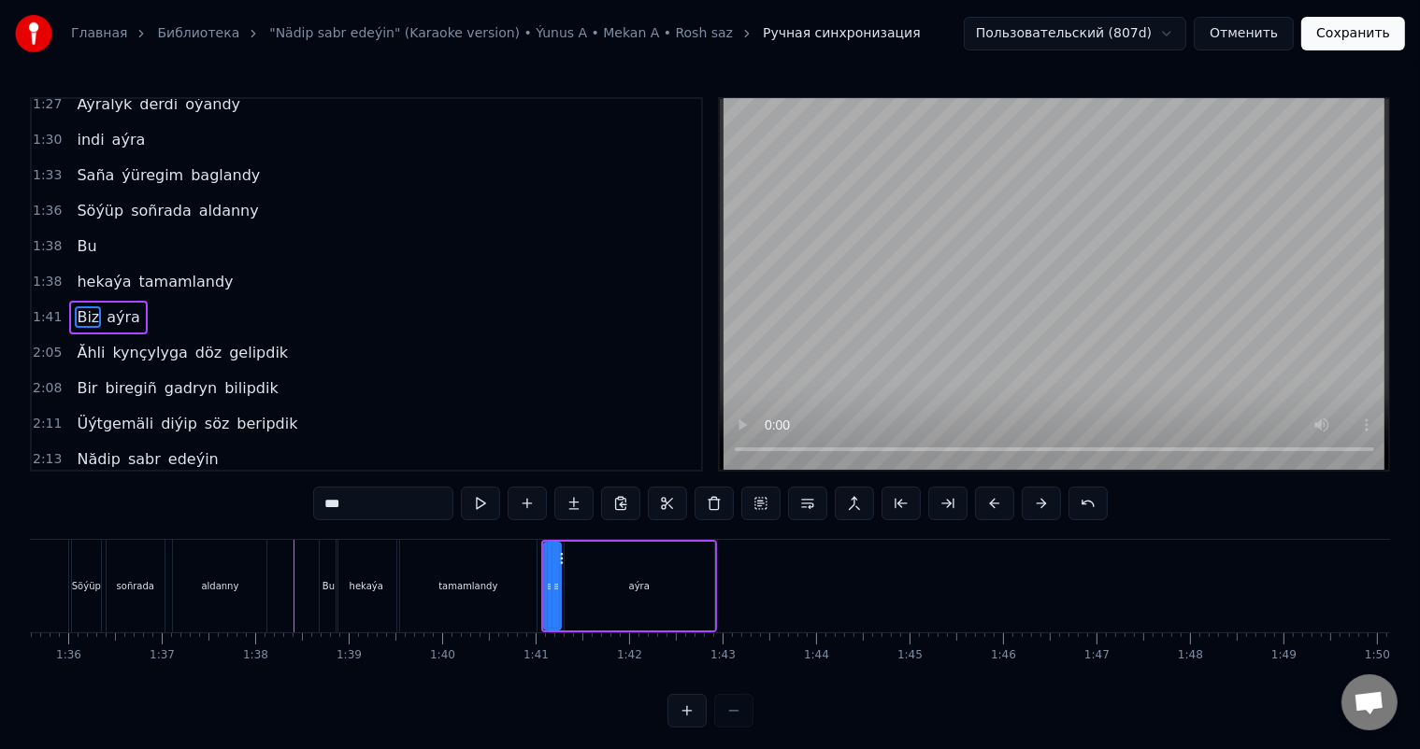
click at [583, 582] on div "aýra" at bounding box center [639, 586] width 150 height 89
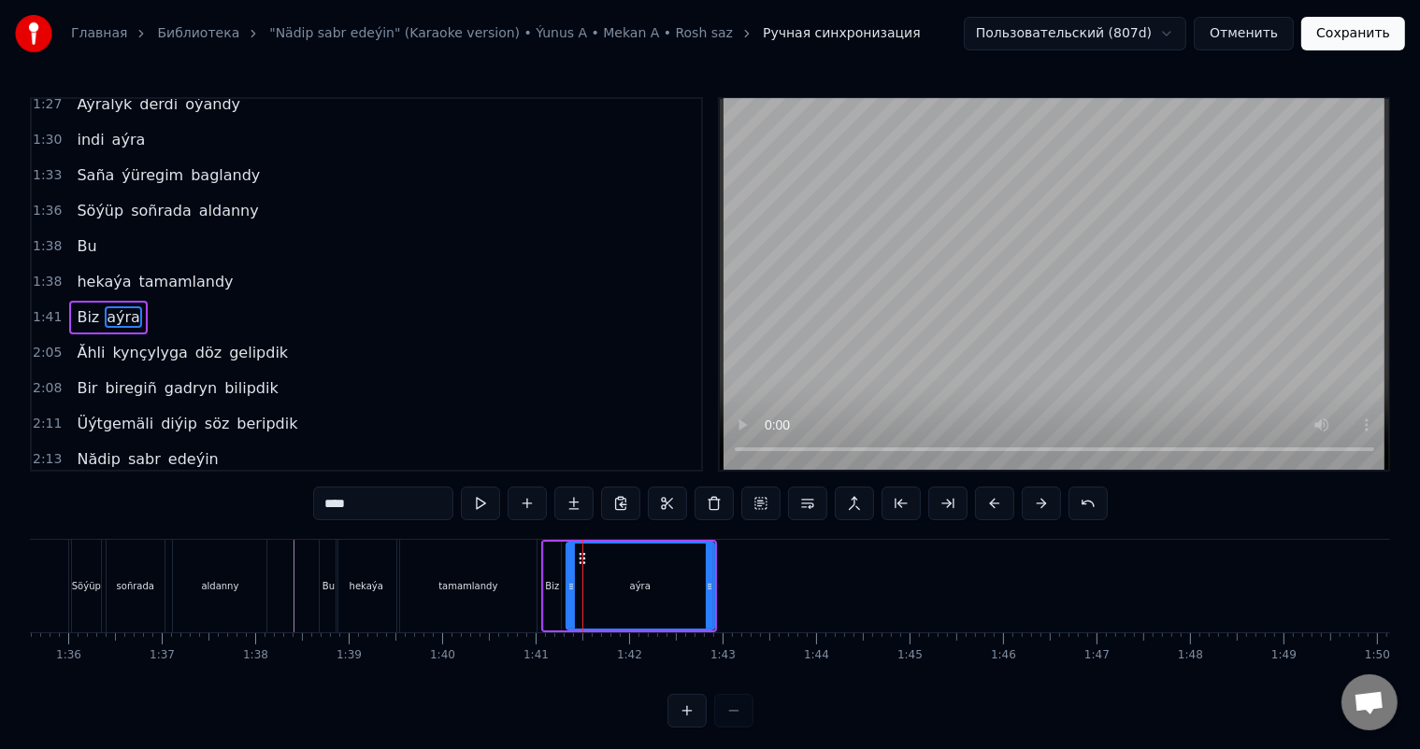
click at [571, 583] on icon at bounding box center [570, 586] width 7 height 15
click at [552, 583] on div "Biz" at bounding box center [552, 586] width 14 height 14
type input "***"
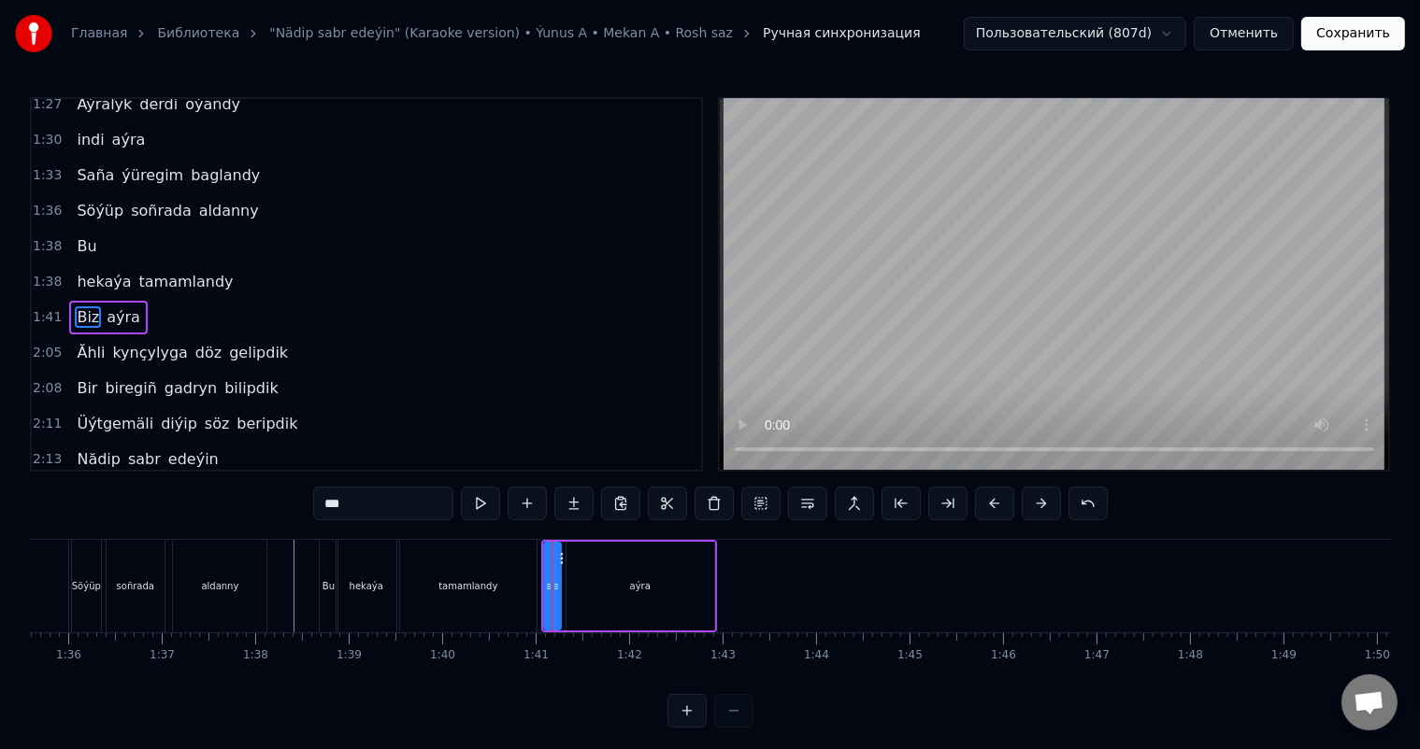
click at [556, 586] on circle at bounding box center [556, 586] width 1 height 1
click at [543, 584] on icon at bounding box center [546, 586] width 7 height 15
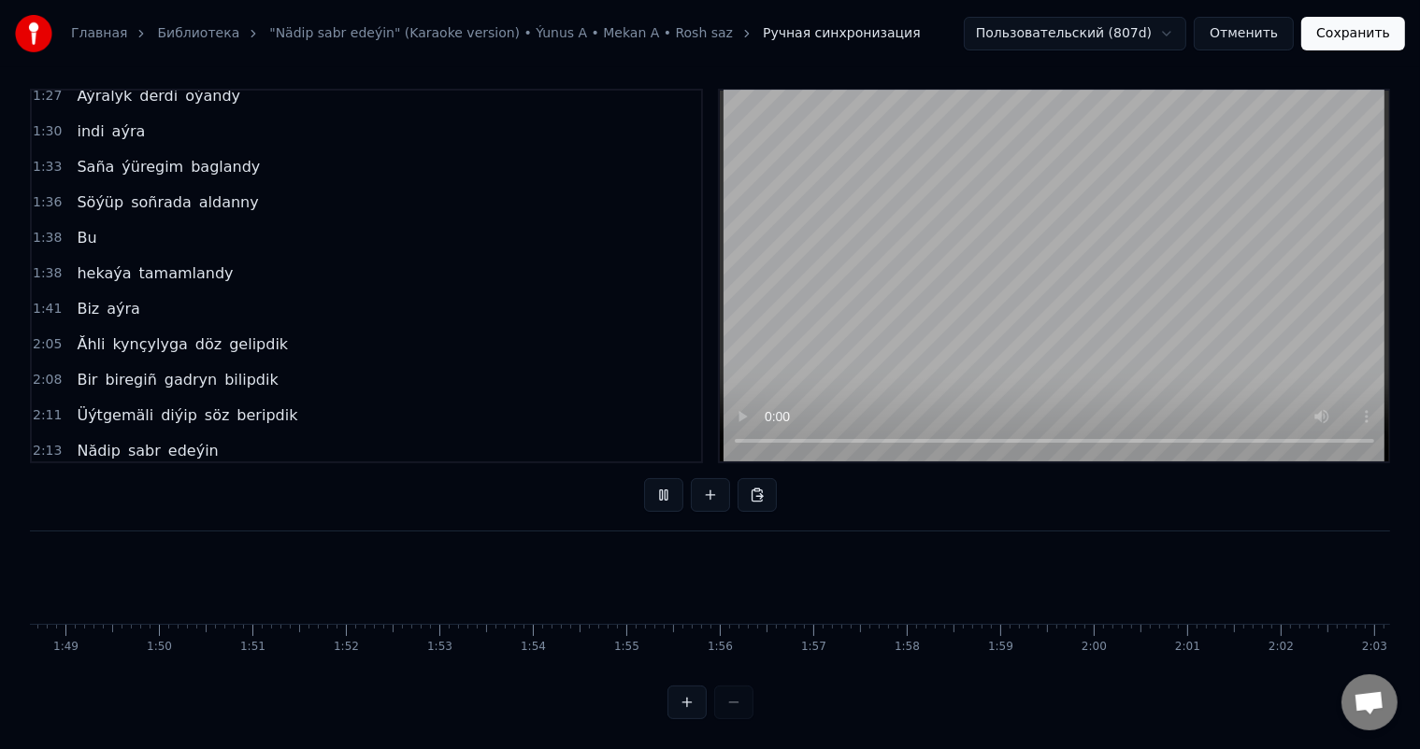
scroll to position [0, 9957]
click at [1359, 31] on button "Сохранить" at bounding box center [1353, 34] width 104 height 34
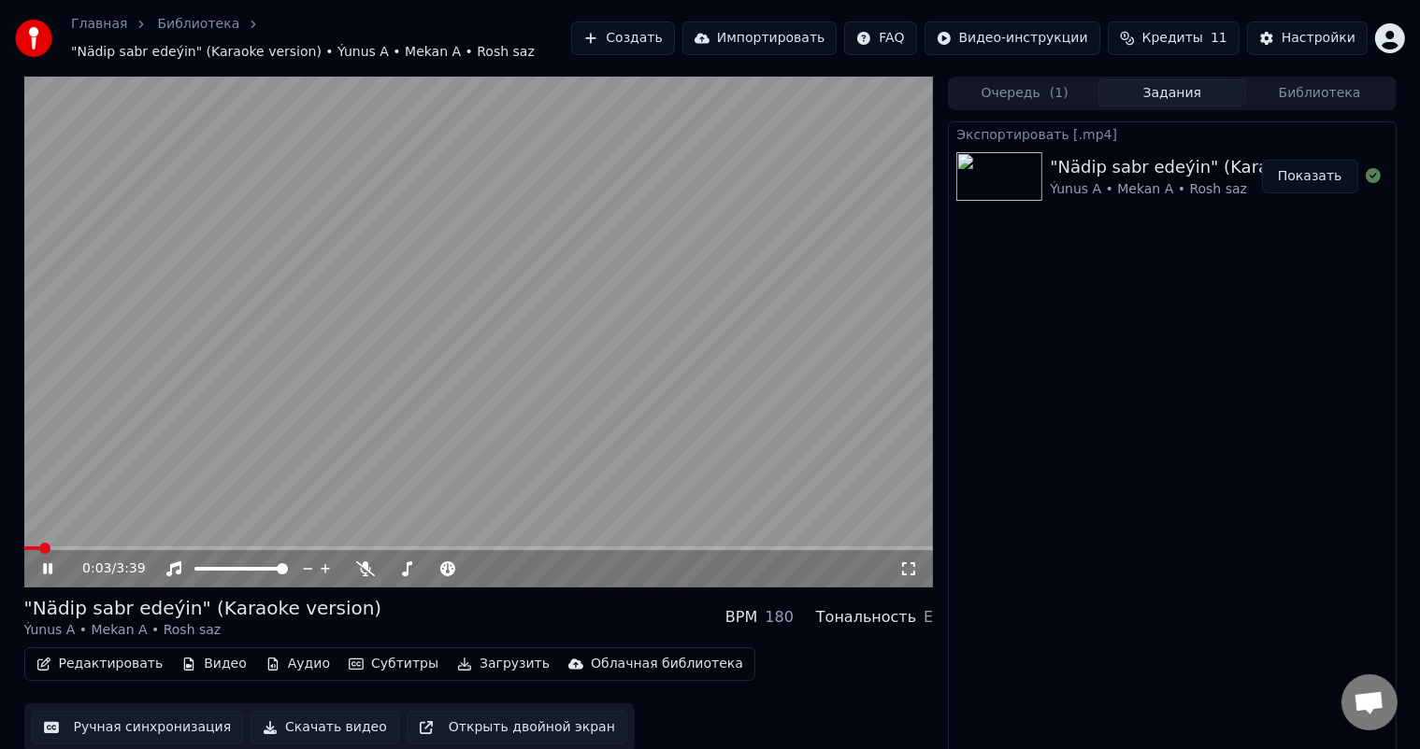
click at [48, 565] on icon at bounding box center [61, 569] width 44 height 15
click at [51, 569] on icon at bounding box center [47, 569] width 11 height 13
click at [40, 549] on span at bounding box center [45, 548] width 11 height 11
click at [36, 547] on span at bounding box center [41, 548] width 11 height 11
click at [29, 547] on span at bounding box center [30, 549] width 12 height 4
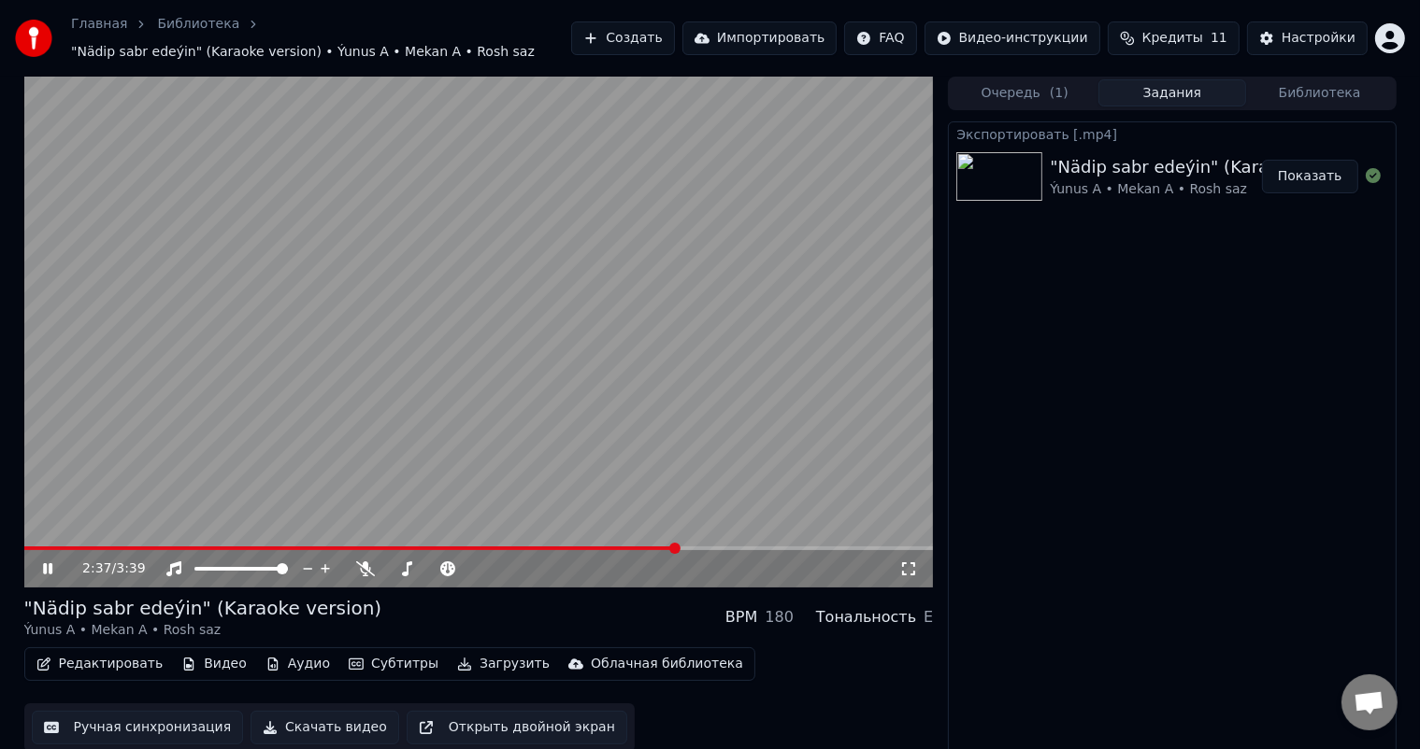
click at [673, 316] on video at bounding box center [478, 332] width 909 height 511
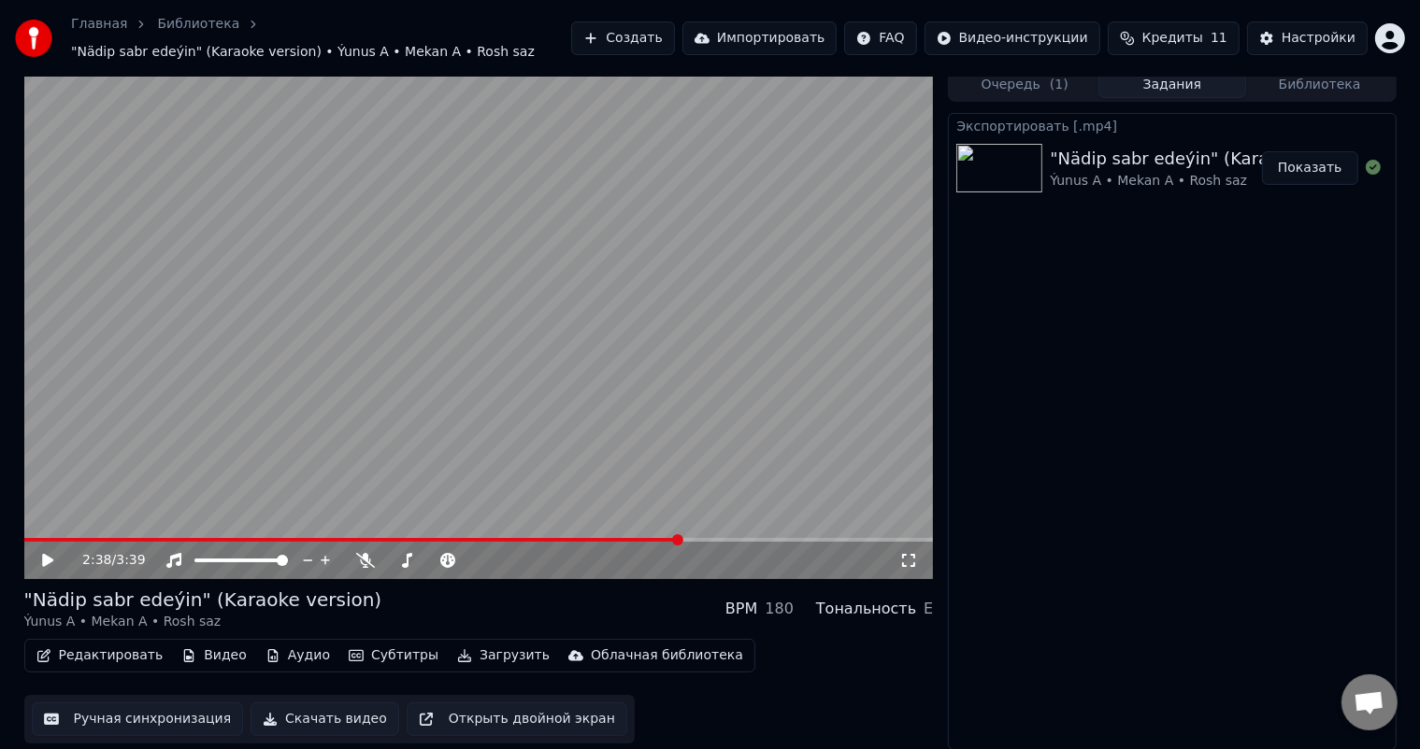
click at [143, 720] on button "Ручная синхронизация" at bounding box center [138, 720] width 212 height 34
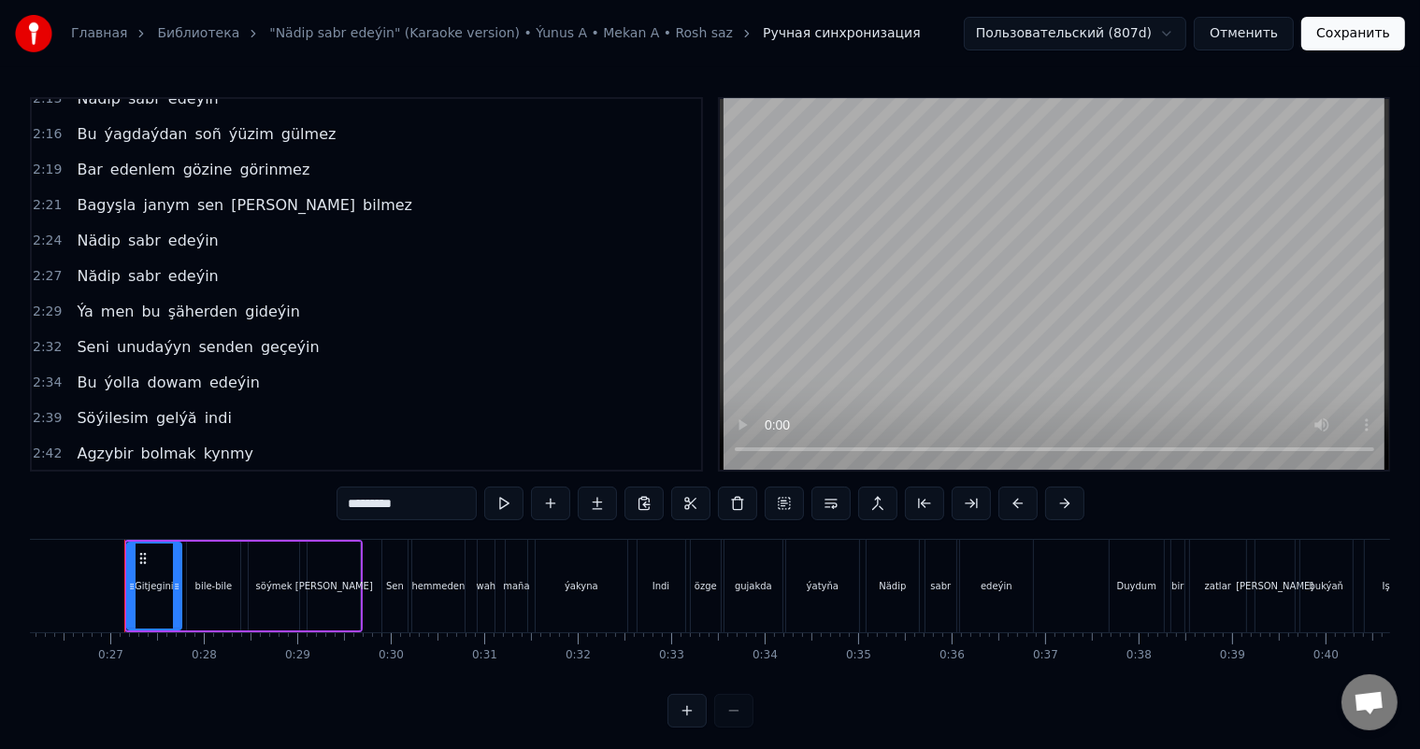
scroll to position [1213, 0]
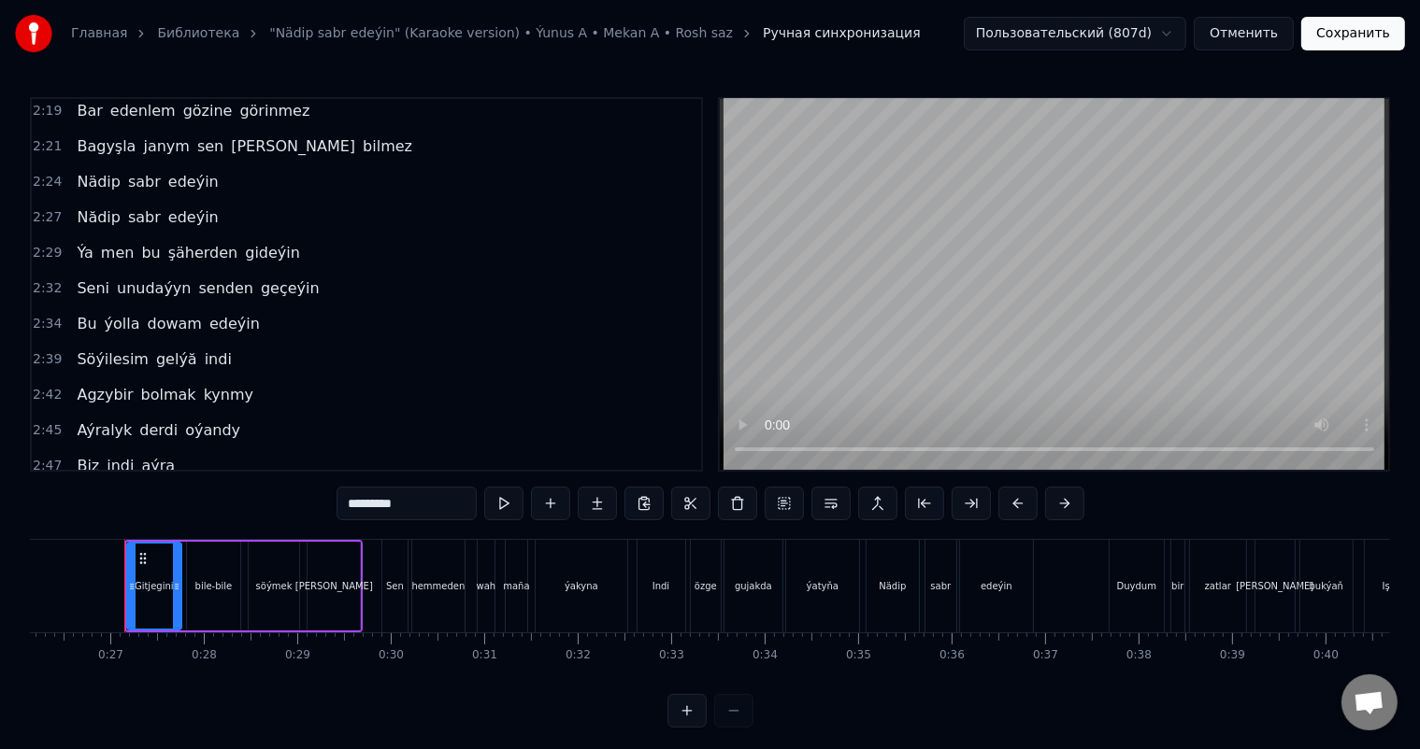
click at [118, 313] on span "ýolla" at bounding box center [122, 323] width 39 height 21
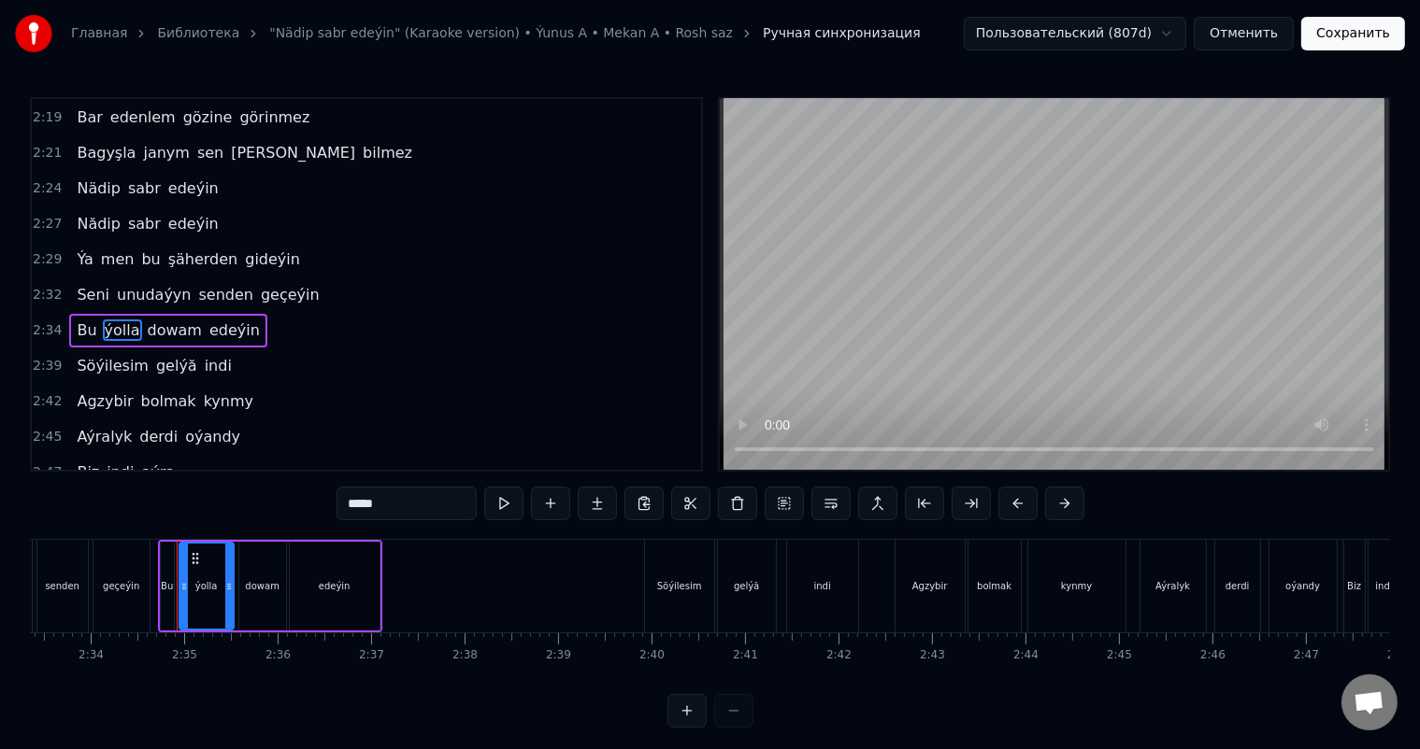
scroll to position [0, 14383]
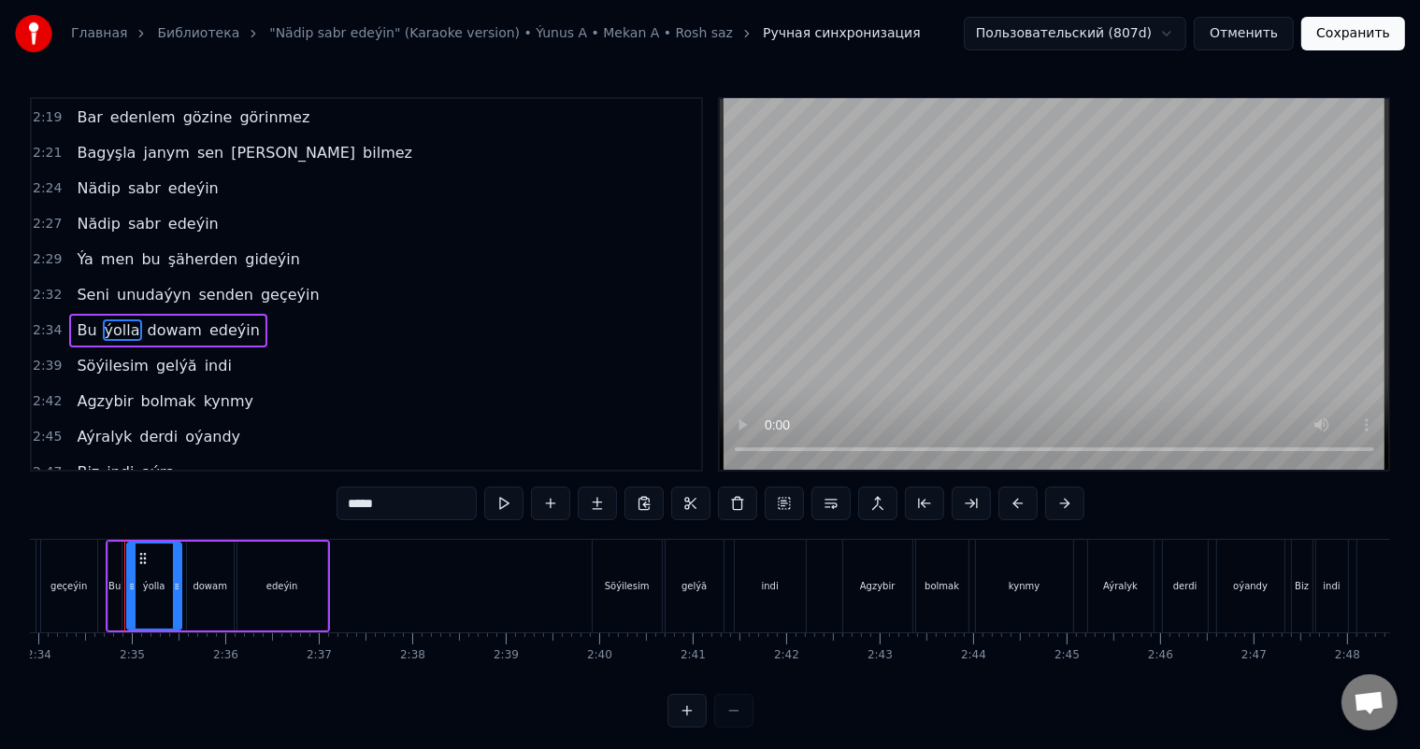
drag, startPoint x: 366, startPoint y: 503, endPoint x: 382, endPoint y: 501, distance: 16.0
click at [366, 502] on input "*****" at bounding box center [406, 504] width 140 height 34
type input "****"
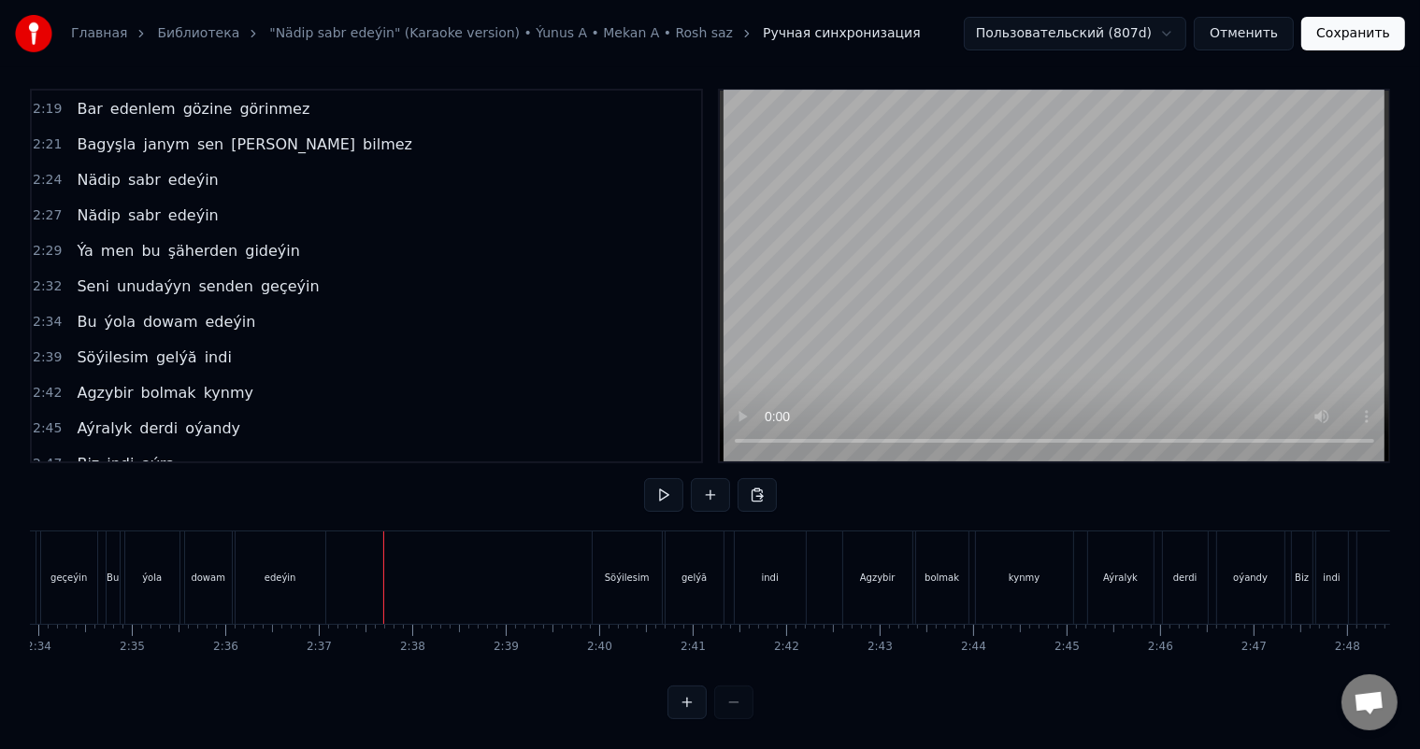
scroll to position [24, 0]
click at [859, 574] on div "Agzybir" at bounding box center [877, 578] width 69 height 93
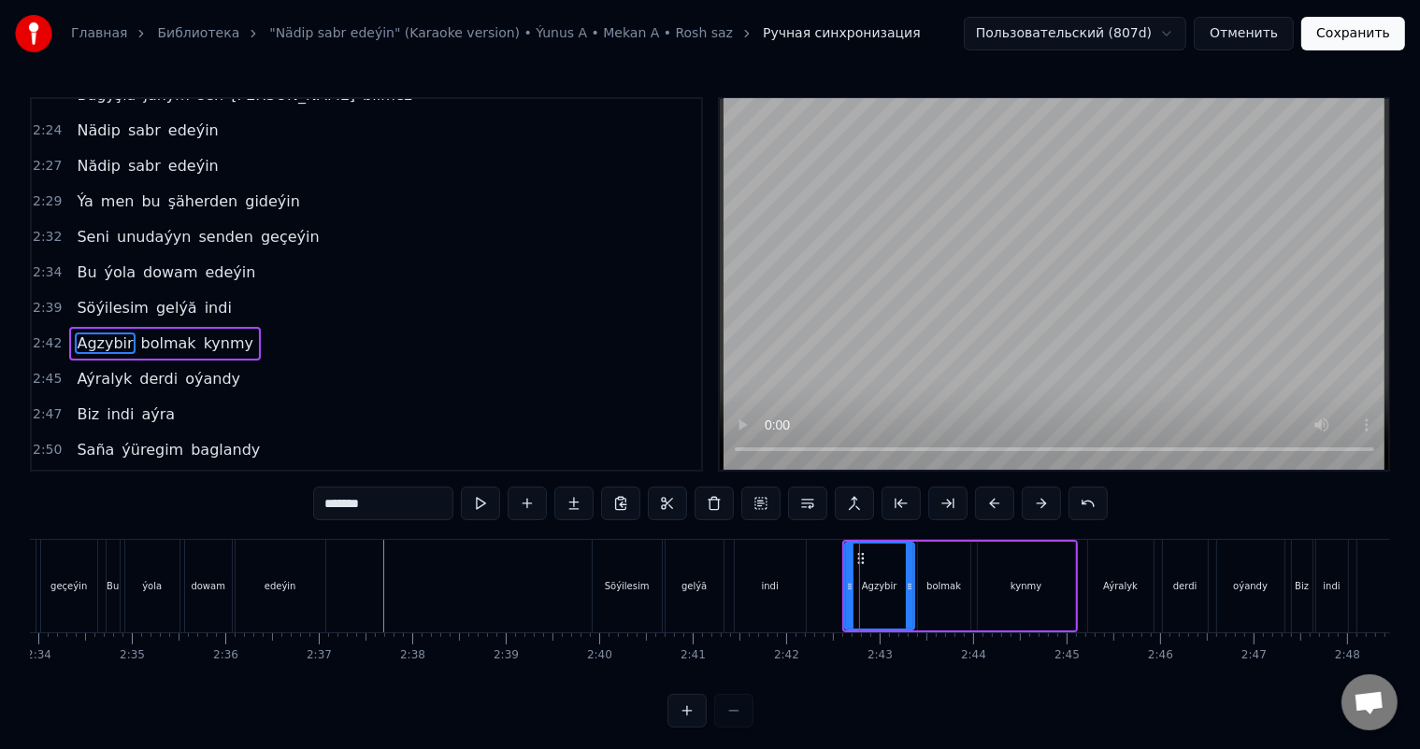
scroll to position [1275, 0]
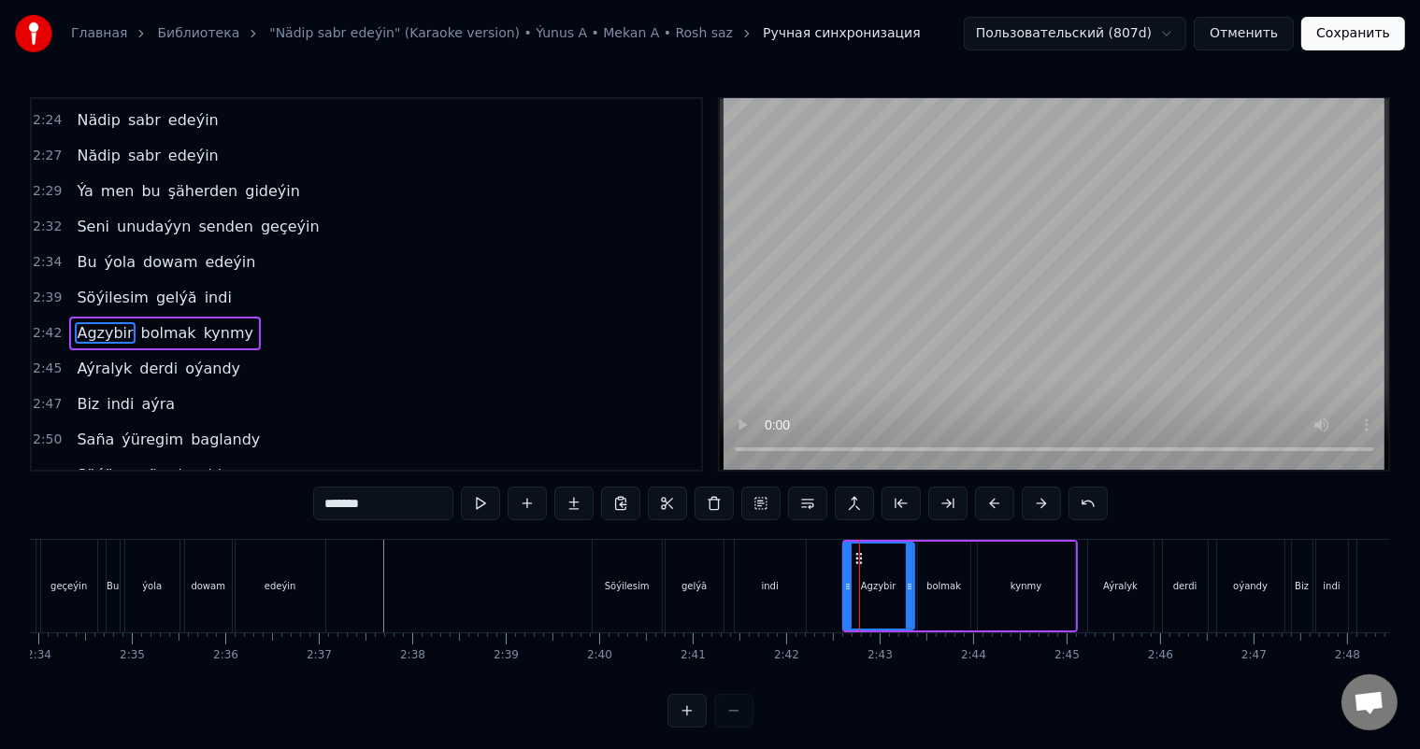
click at [845, 591] on icon at bounding box center [847, 586] width 7 height 15
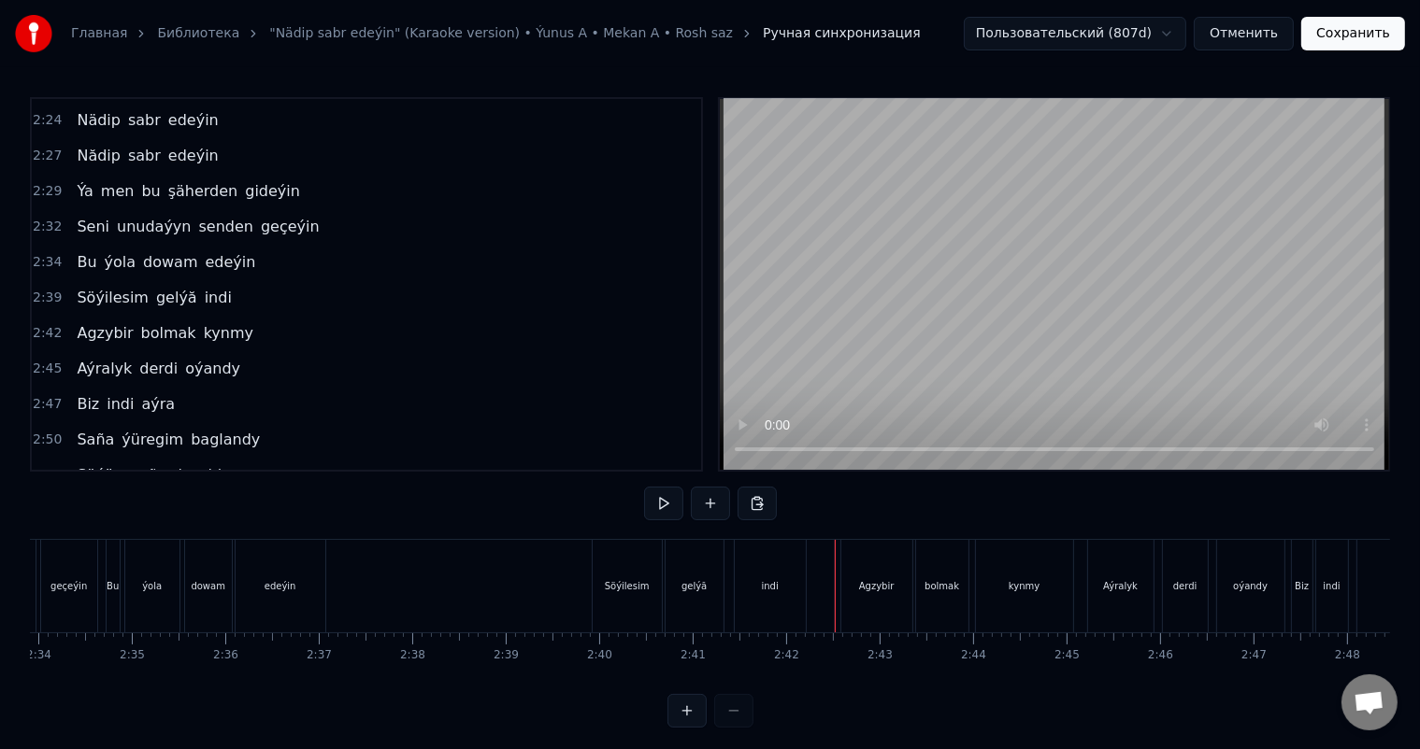
scroll to position [24, 0]
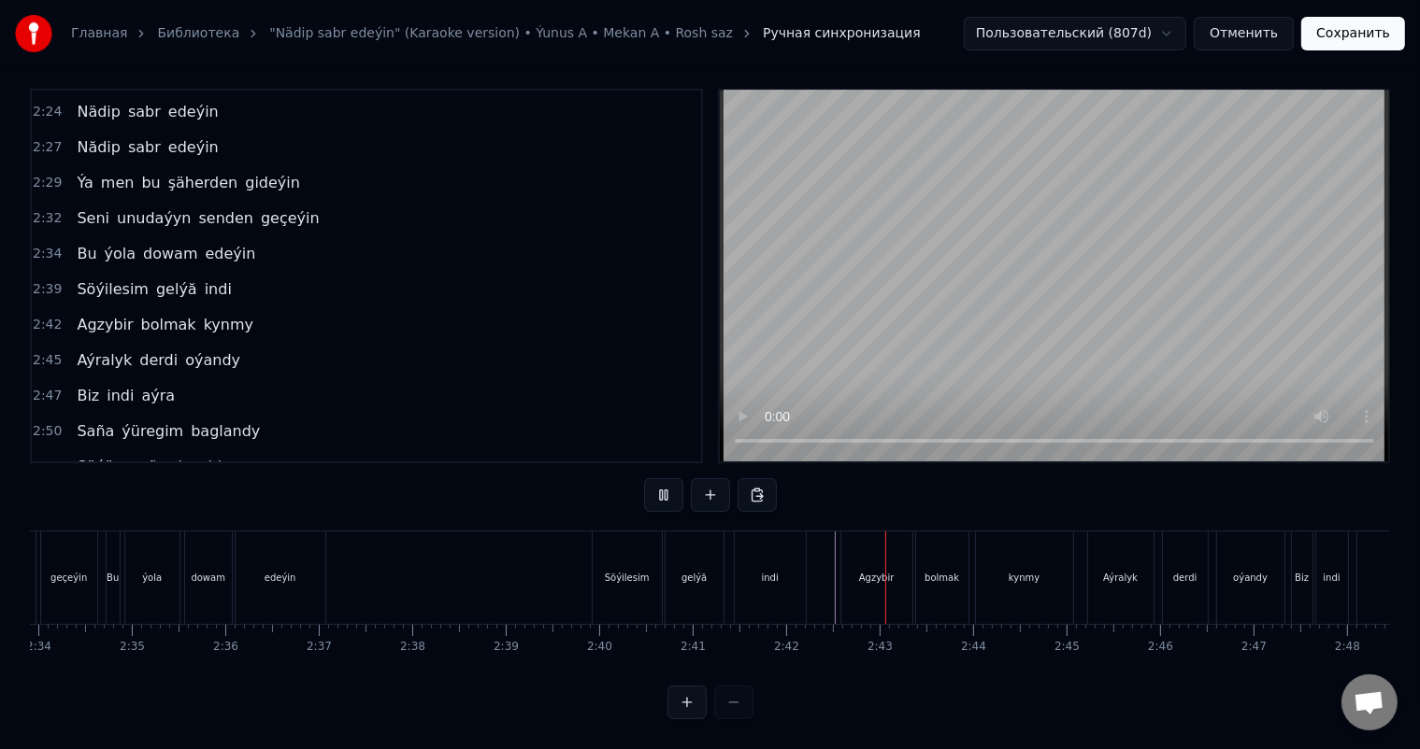
click at [871, 571] on div "Agzybir" at bounding box center [877, 578] width 36 height 14
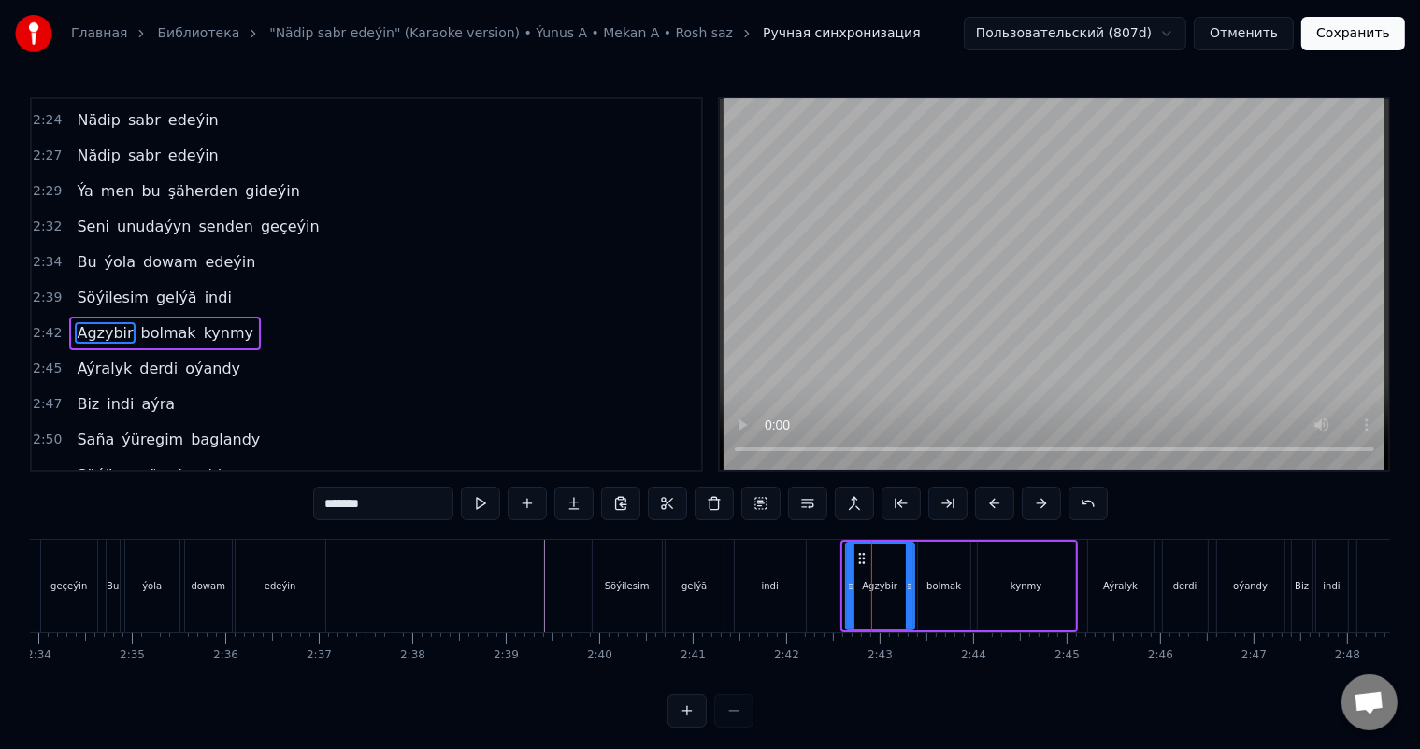
click at [848, 583] on icon at bounding box center [850, 586] width 7 height 15
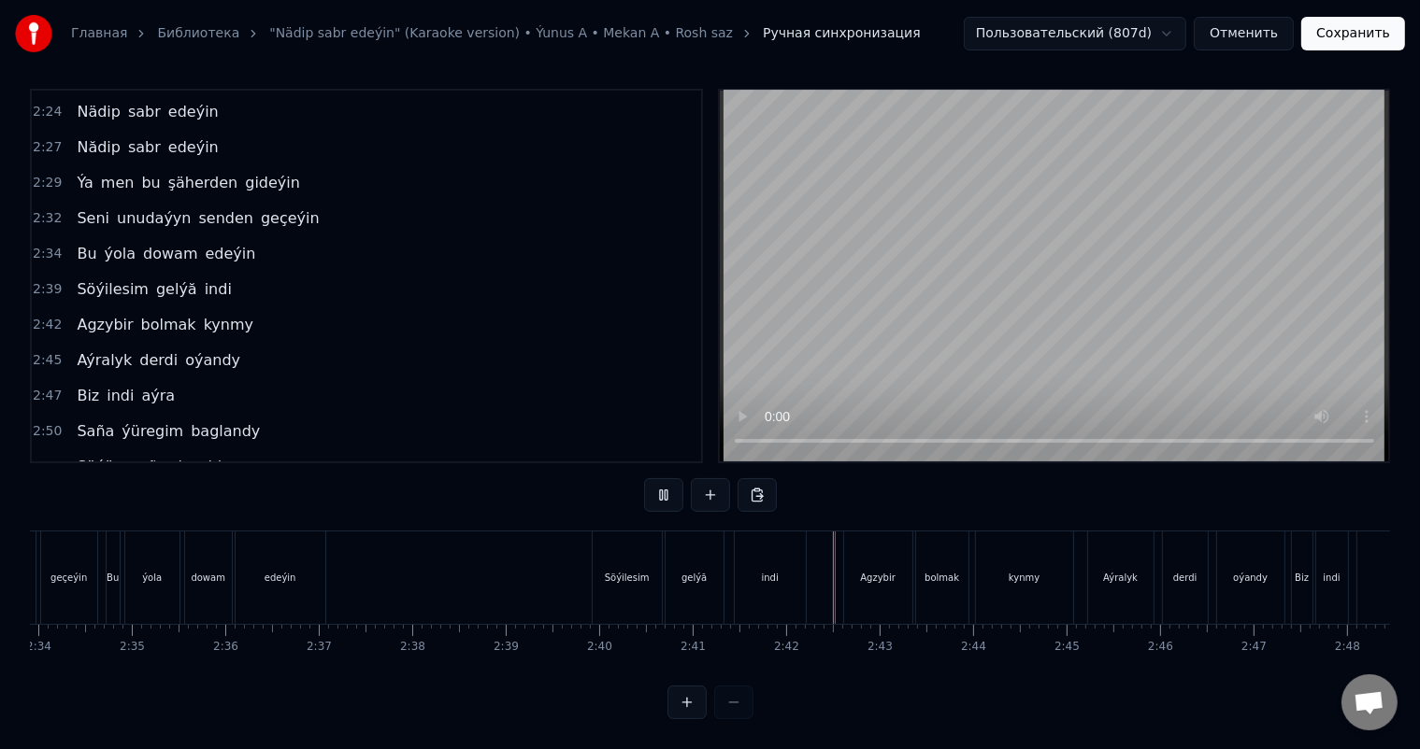
scroll to position [24, 0]
click at [844, 546] on div "Agzybir" at bounding box center [878, 578] width 68 height 93
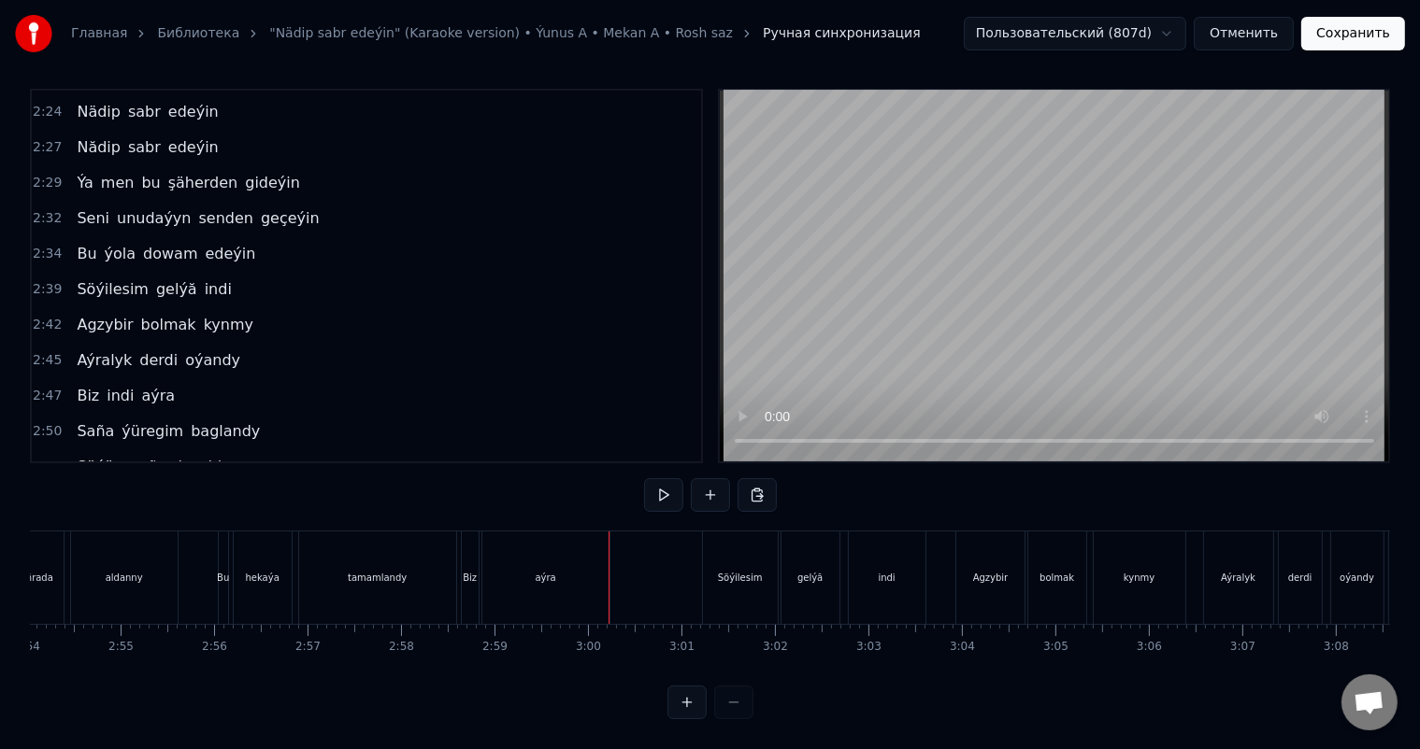
scroll to position [0, 16229]
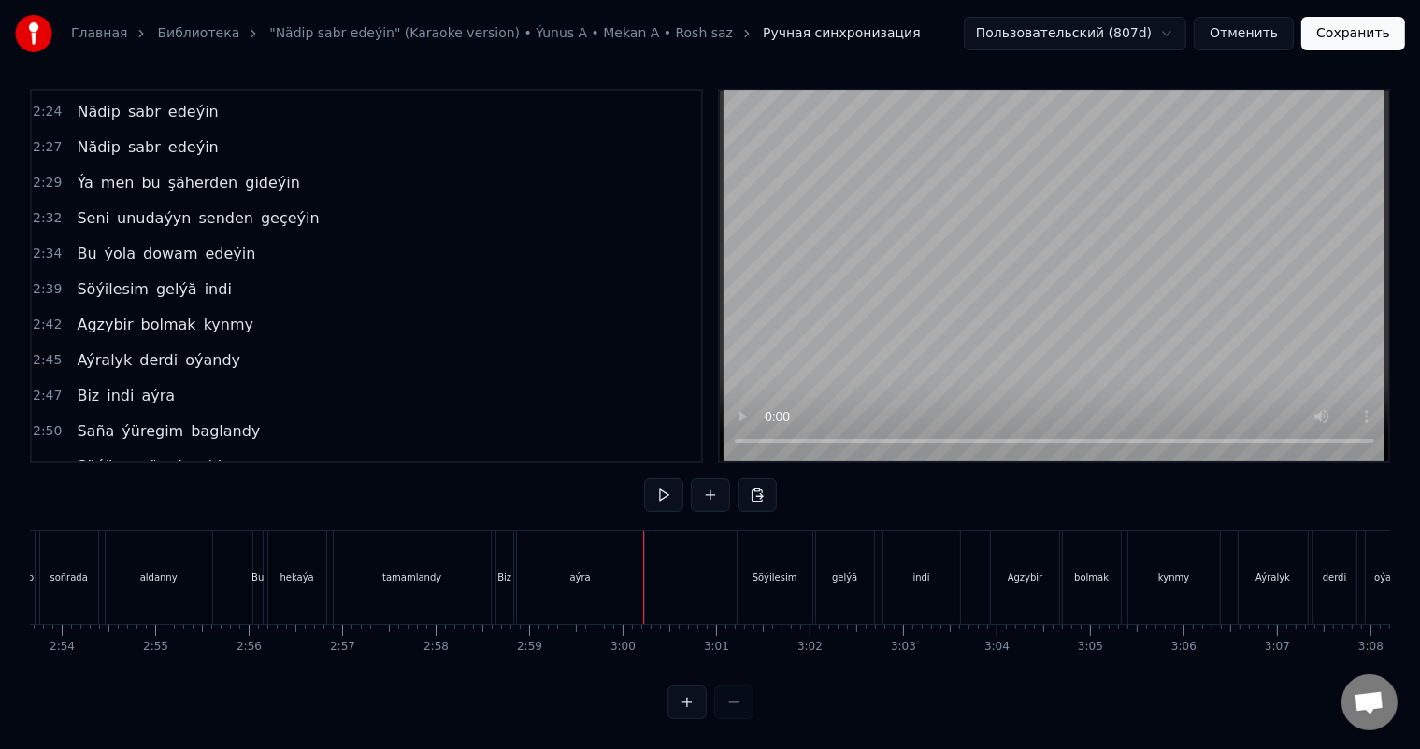
click at [532, 570] on div "aýra" at bounding box center [580, 578] width 127 height 93
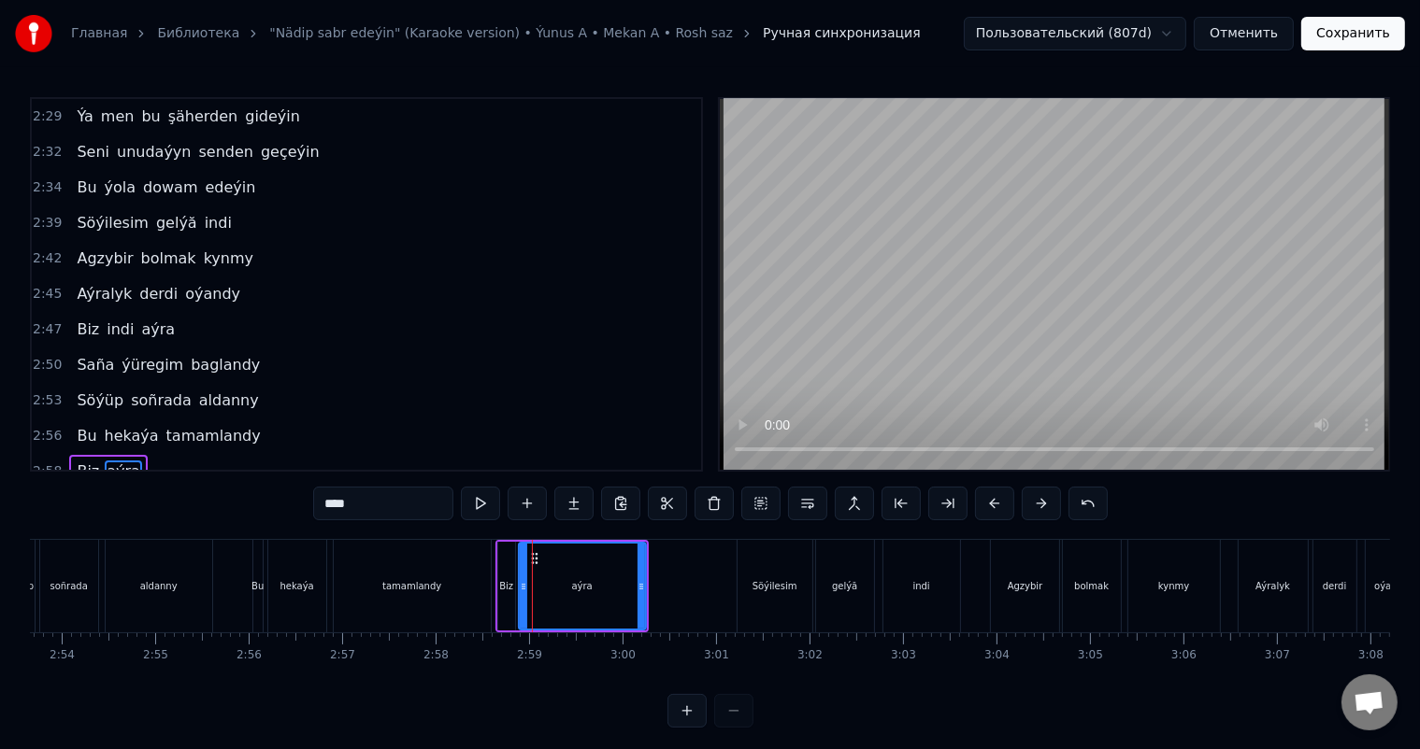
scroll to position [1481, 0]
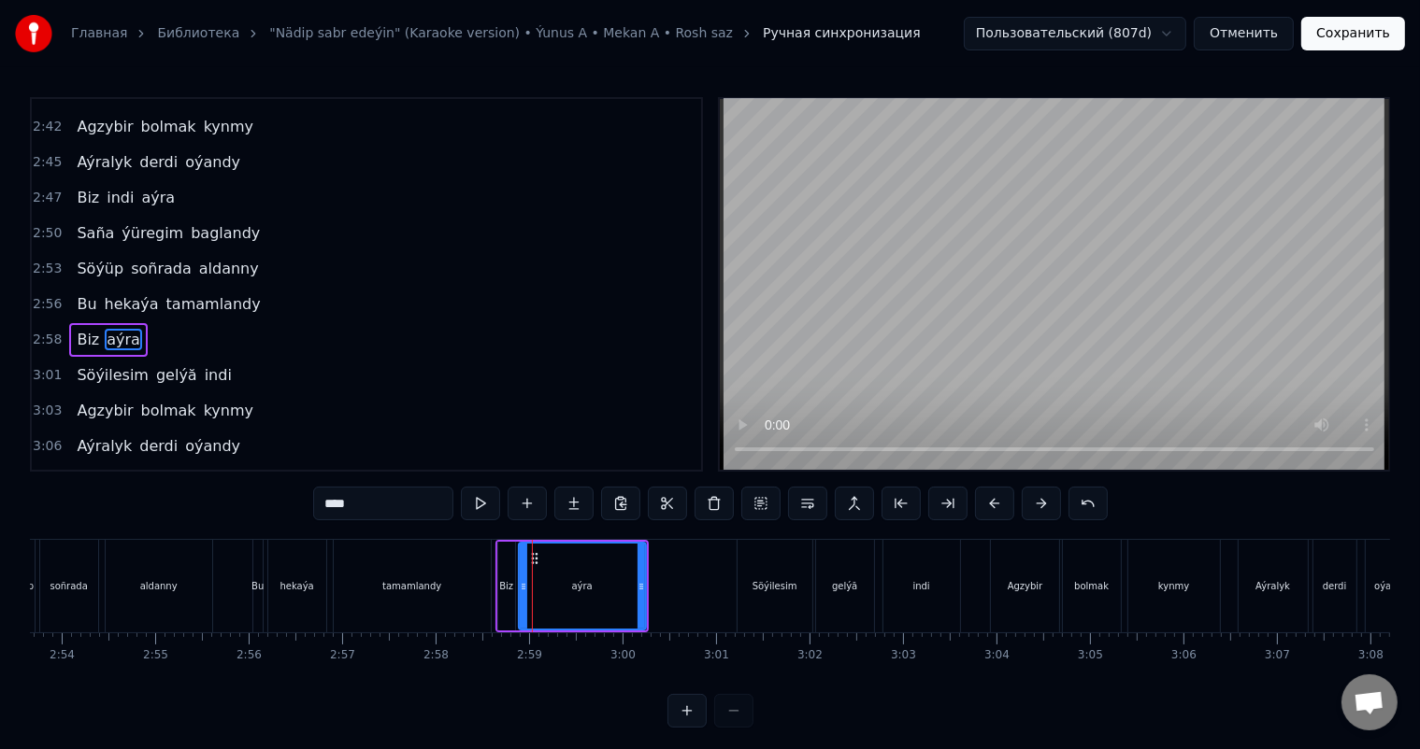
click at [512, 583] on div "Biz" at bounding box center [506, 586] width 17 height 89
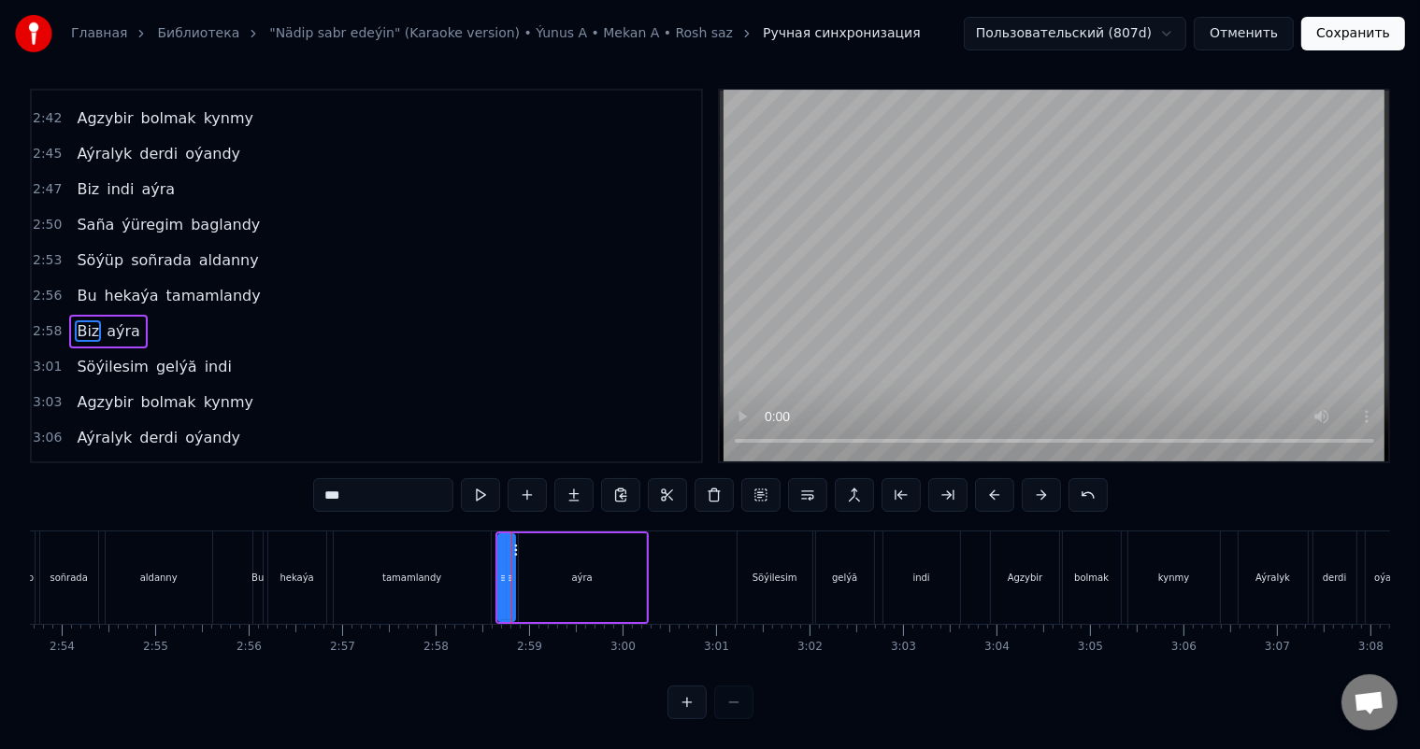
scroll to position [24, 0]
click at [499, 571] on icon at bounding box center [502, 578] width 7 height 15
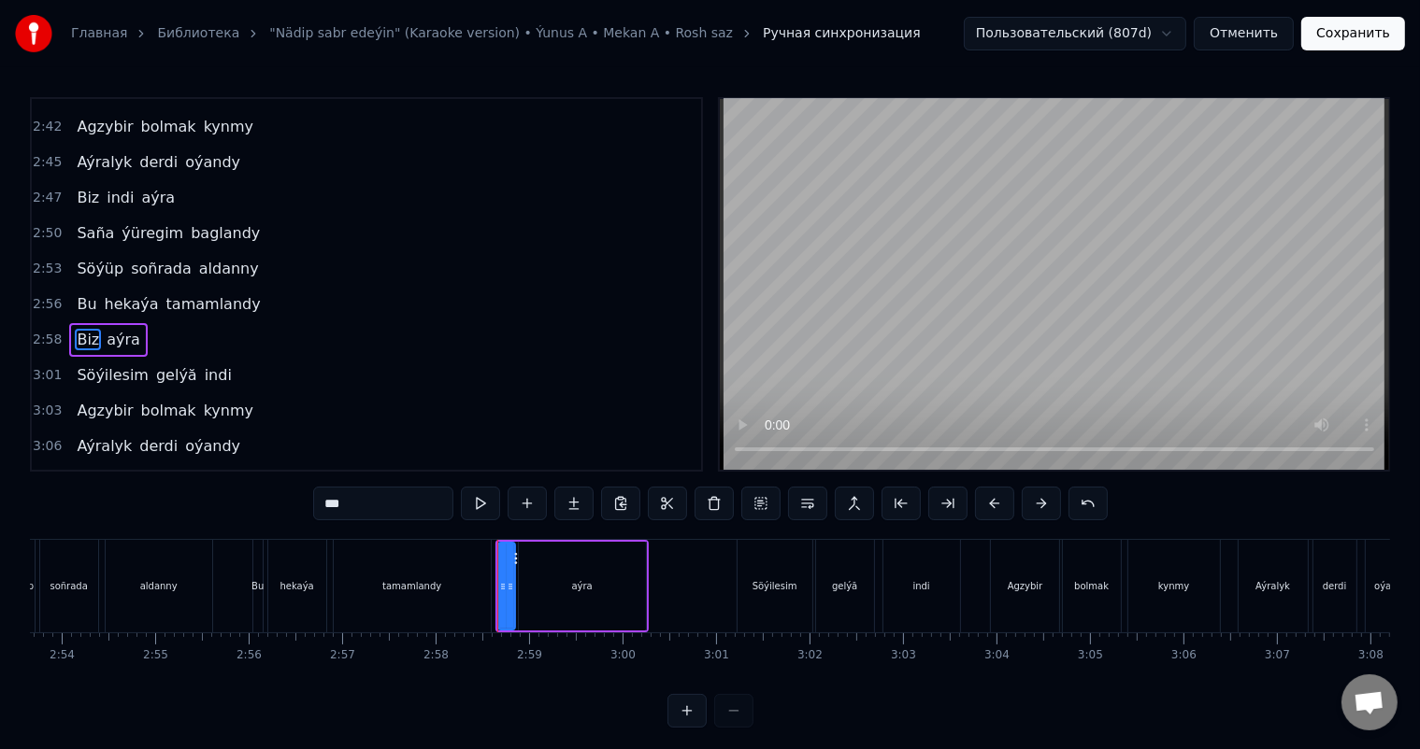
click at [474, 564] on div "tamamlandy" at bounding box center [412, 586] width 157 height 93
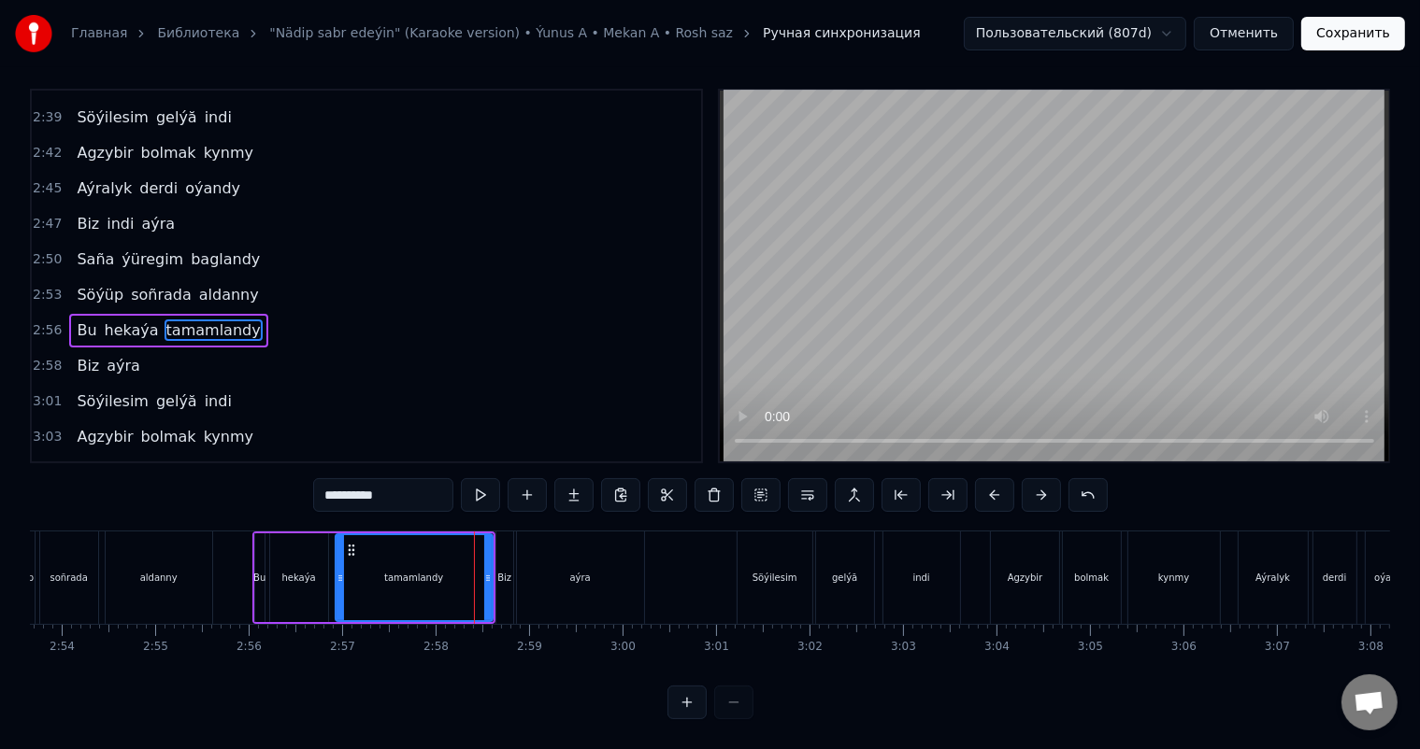
scroll to position [24, 0]
click at [486, 571] on icon at bounding box center [485, 578] width 7 height 15
click at [501, 571] on div "Biz" at bounding box center [504, 578] width 14 height 14
type input "***"
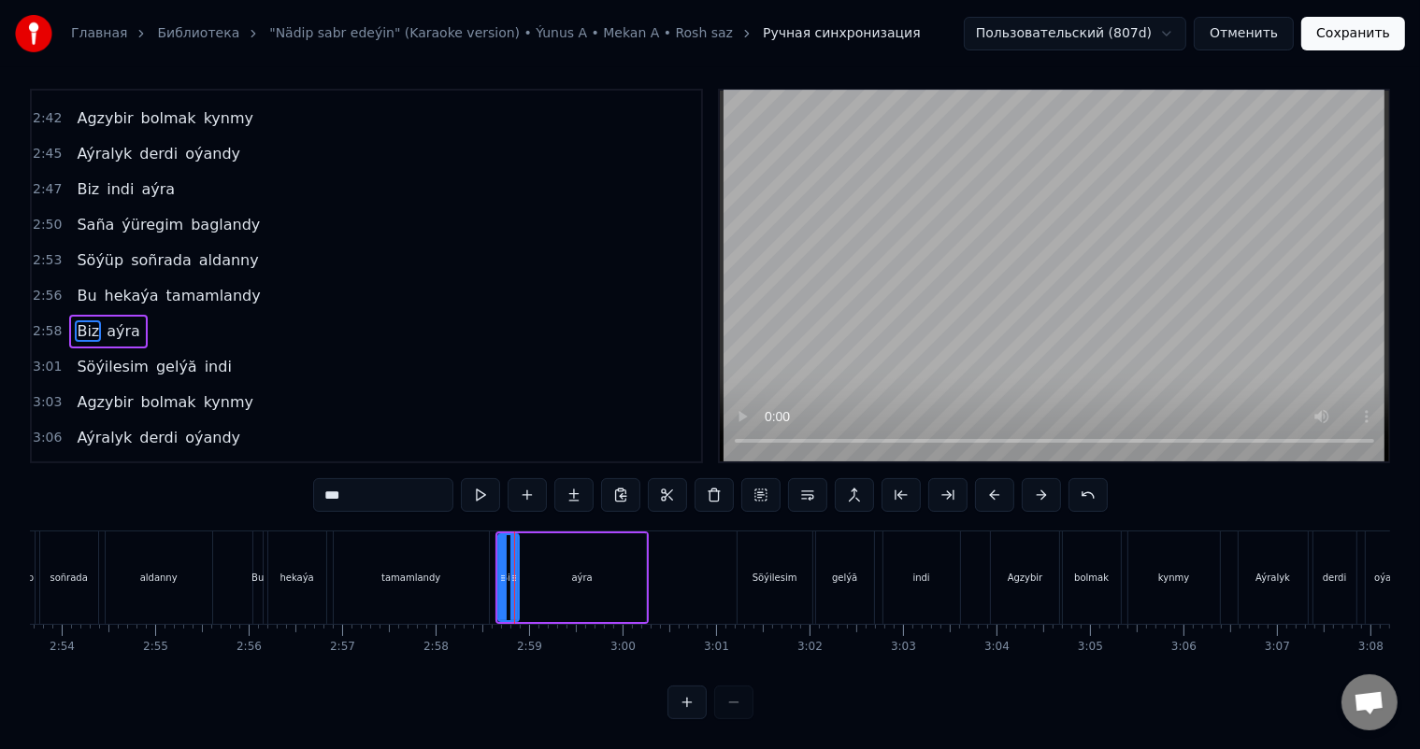
click at [511, 571] on icon at bounding box center [513, 578] width 7 height 15
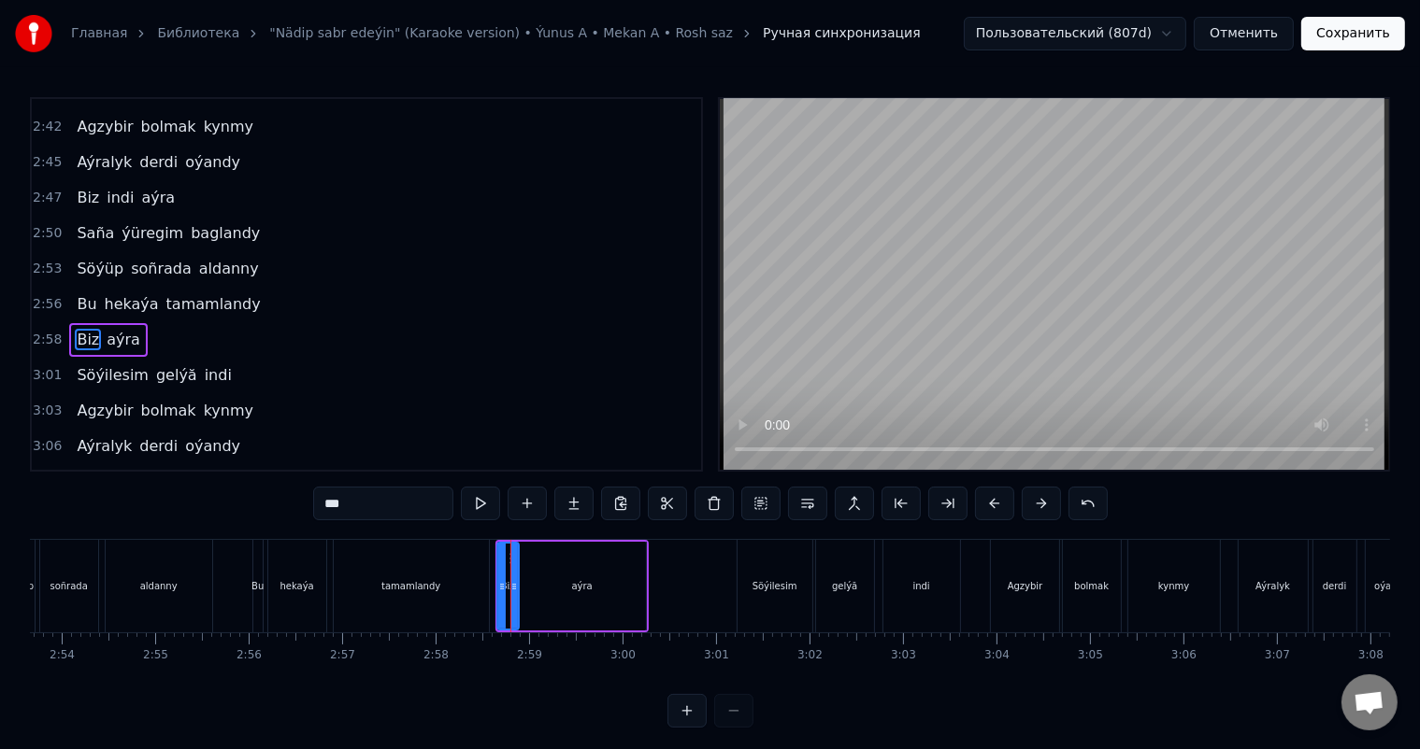
click at [498, 579] on icon at bounding box center [501, 586] width 7 height 15
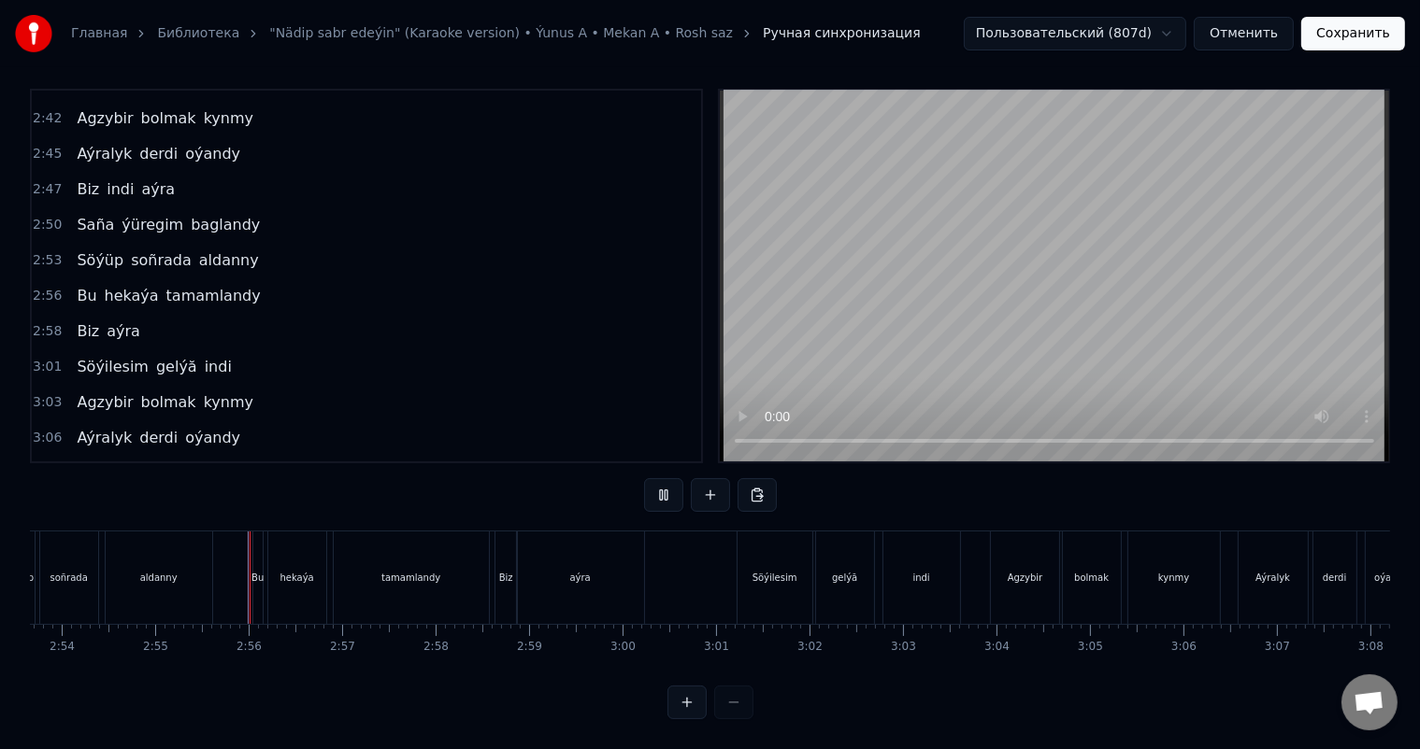
scroll to position [24, 0]
click at [553, 553] on div "aýra" at bounding box center [580, 578] width 127 height 93
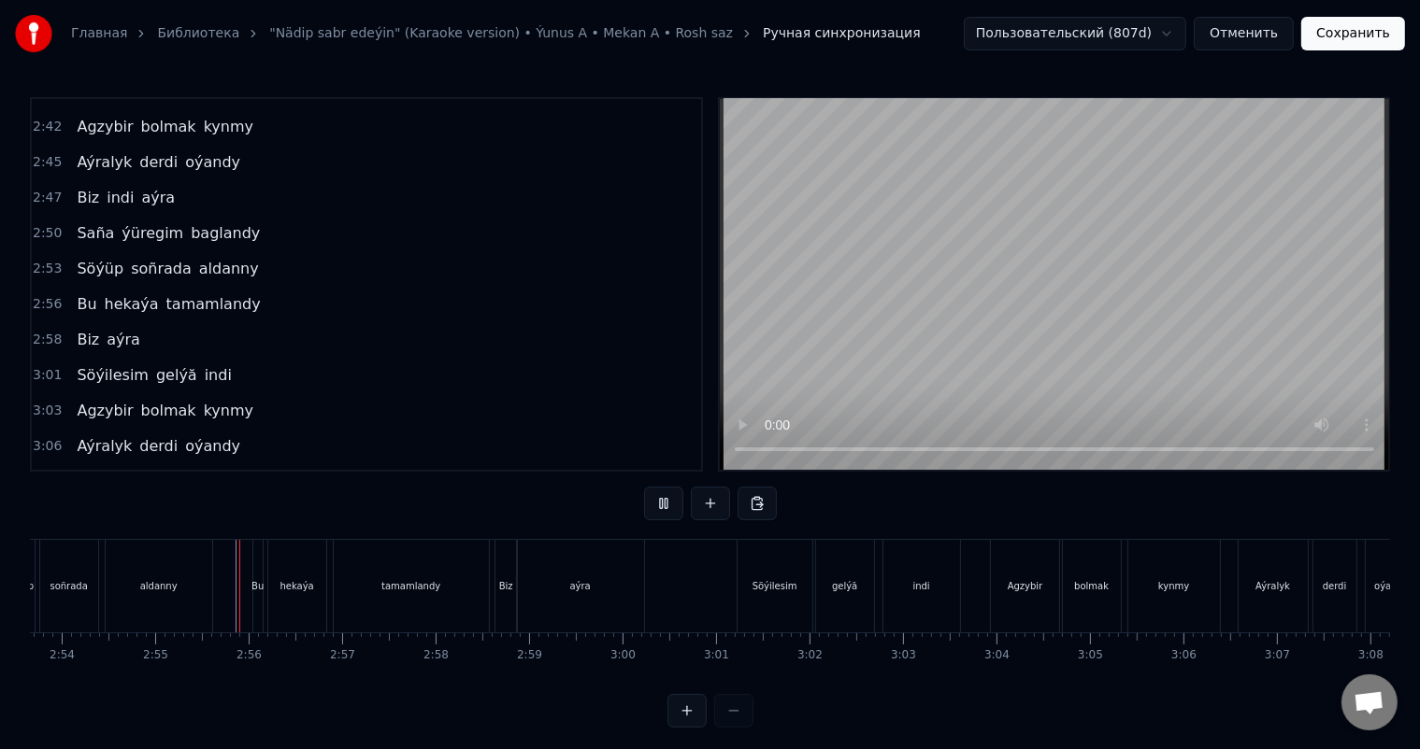
scroll to position [24, 0]
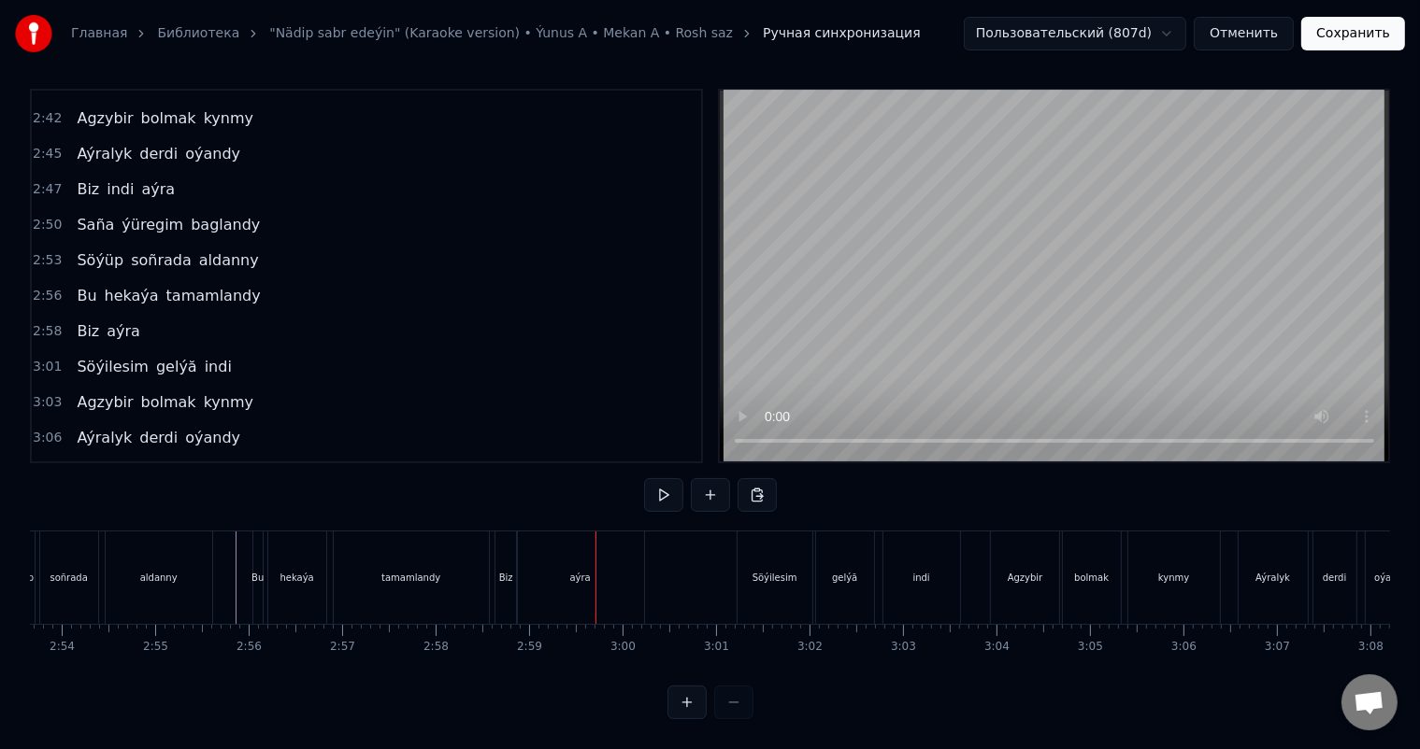
click at [325, 586] on div "hekaýa" at bounding box center [297, 578] width 60 height 93
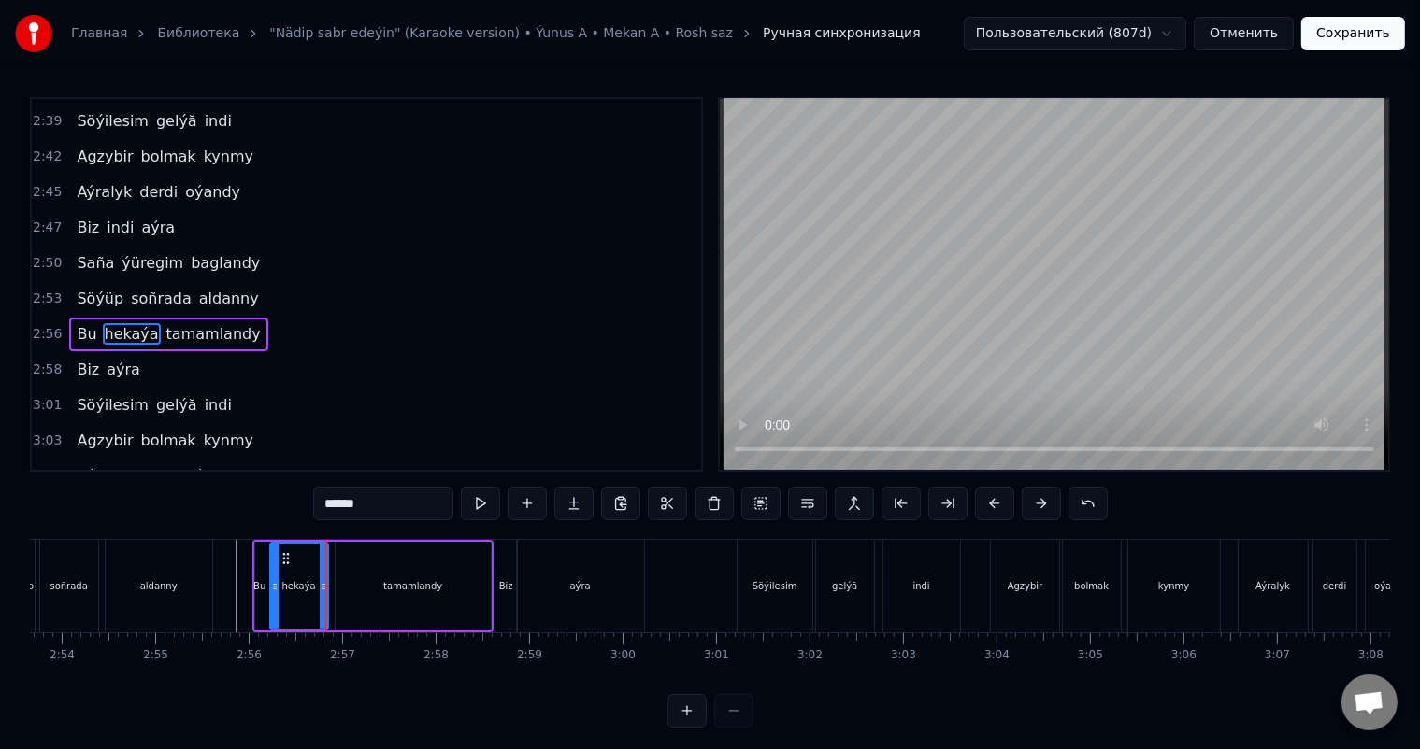
scroll to position [1447, 0]
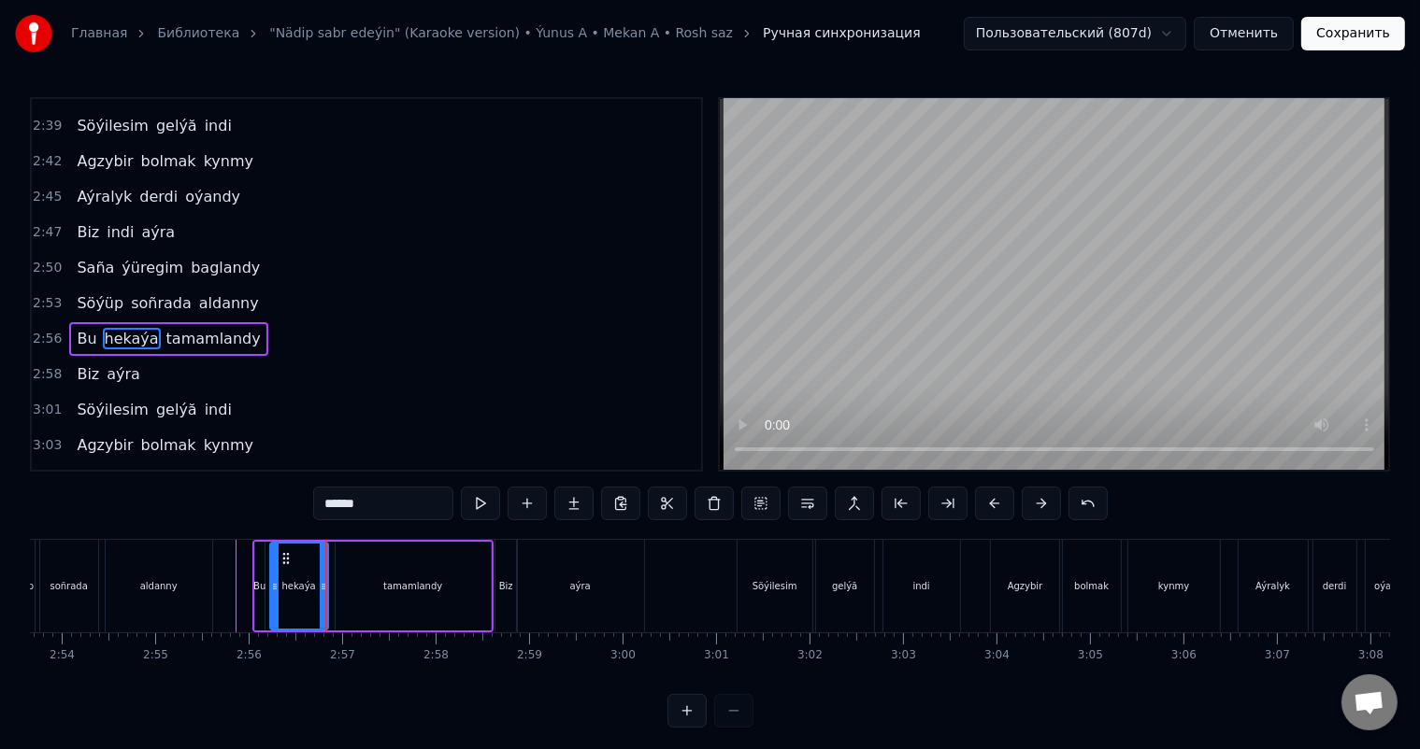
click at [387, 568] on div "tamamlandy" at bounding box center [412, 586] width 155 height 89
type input "**********"
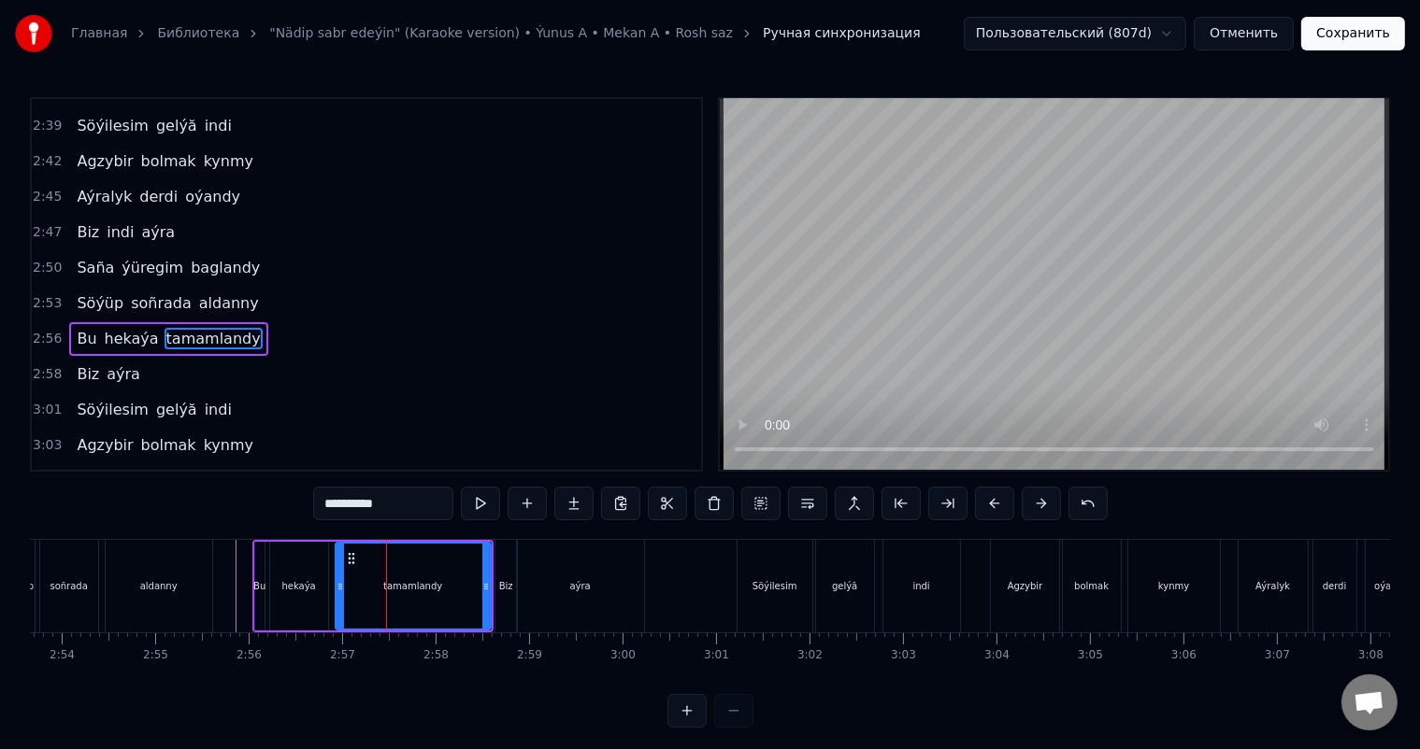
scroll to position [24, 0]
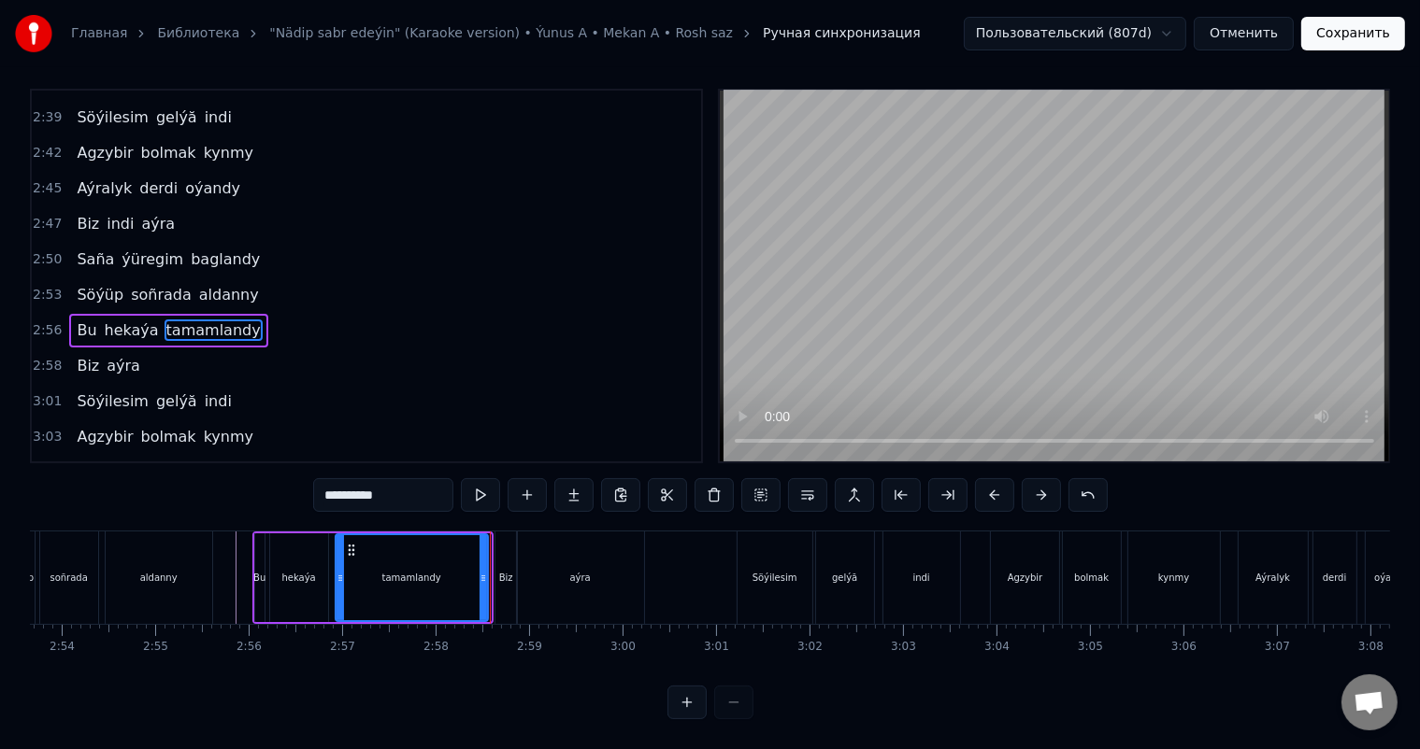
click at [483, 571] on icon at bounding box center [482, 578] width 7 height 15
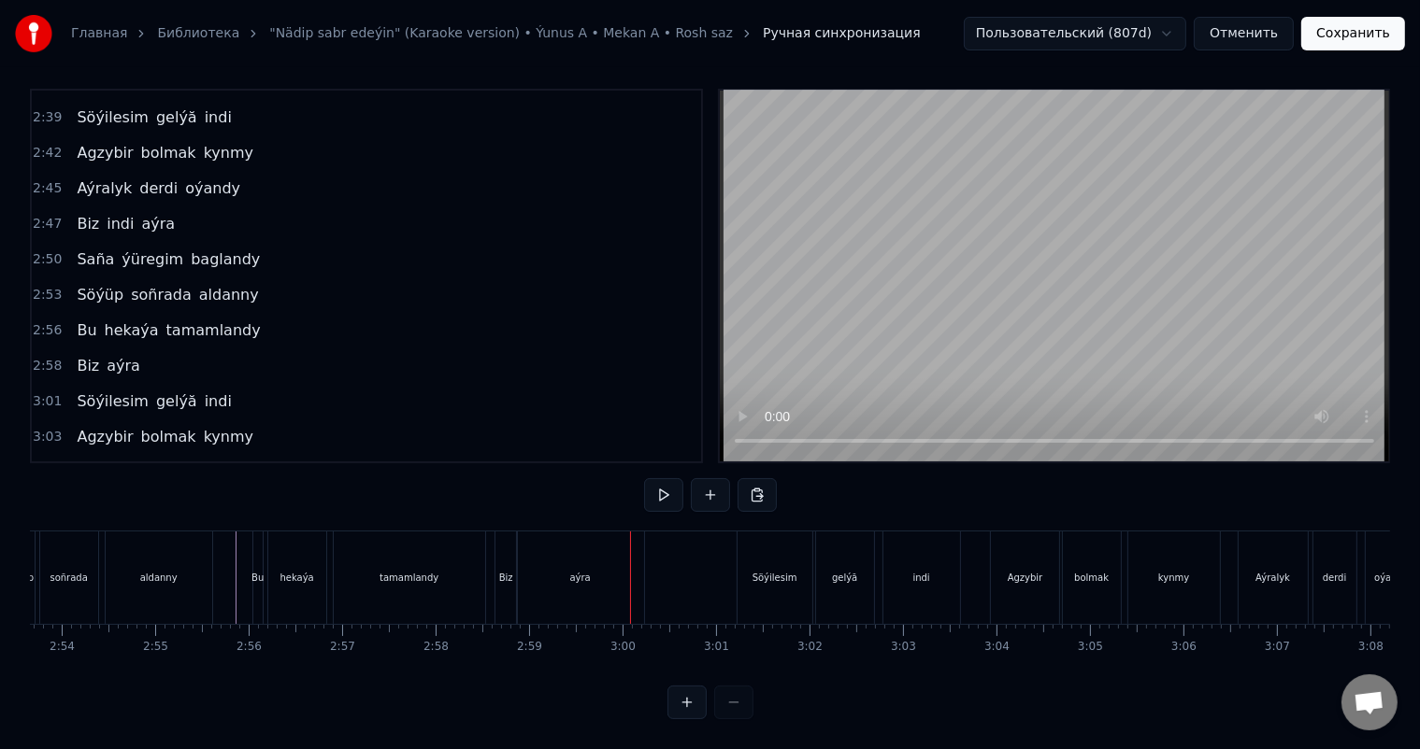
click at [505, 571] on div "Biz" at bounding box center [506, 578] width 14 height 14
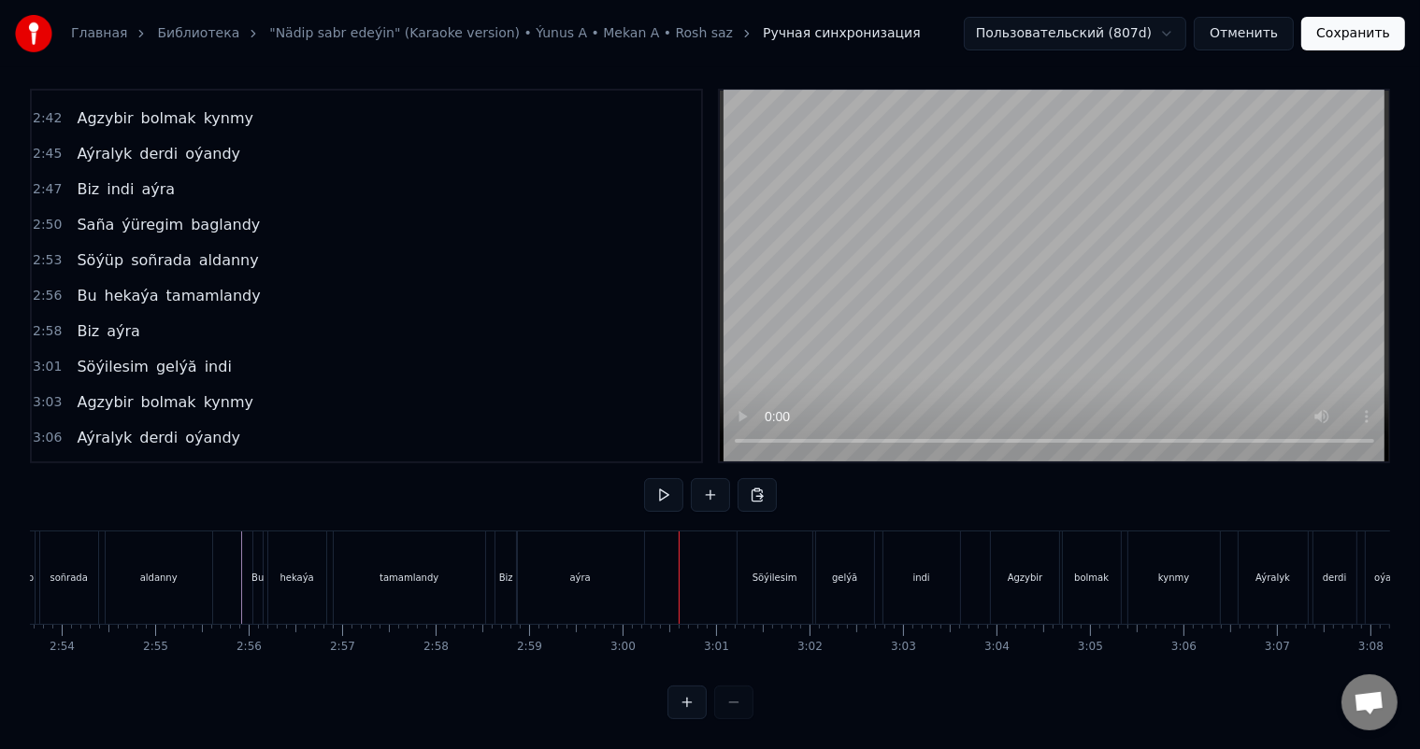
click at [499, 550] on div "Biz" at bounding box center [505, 578] width 21 height 93
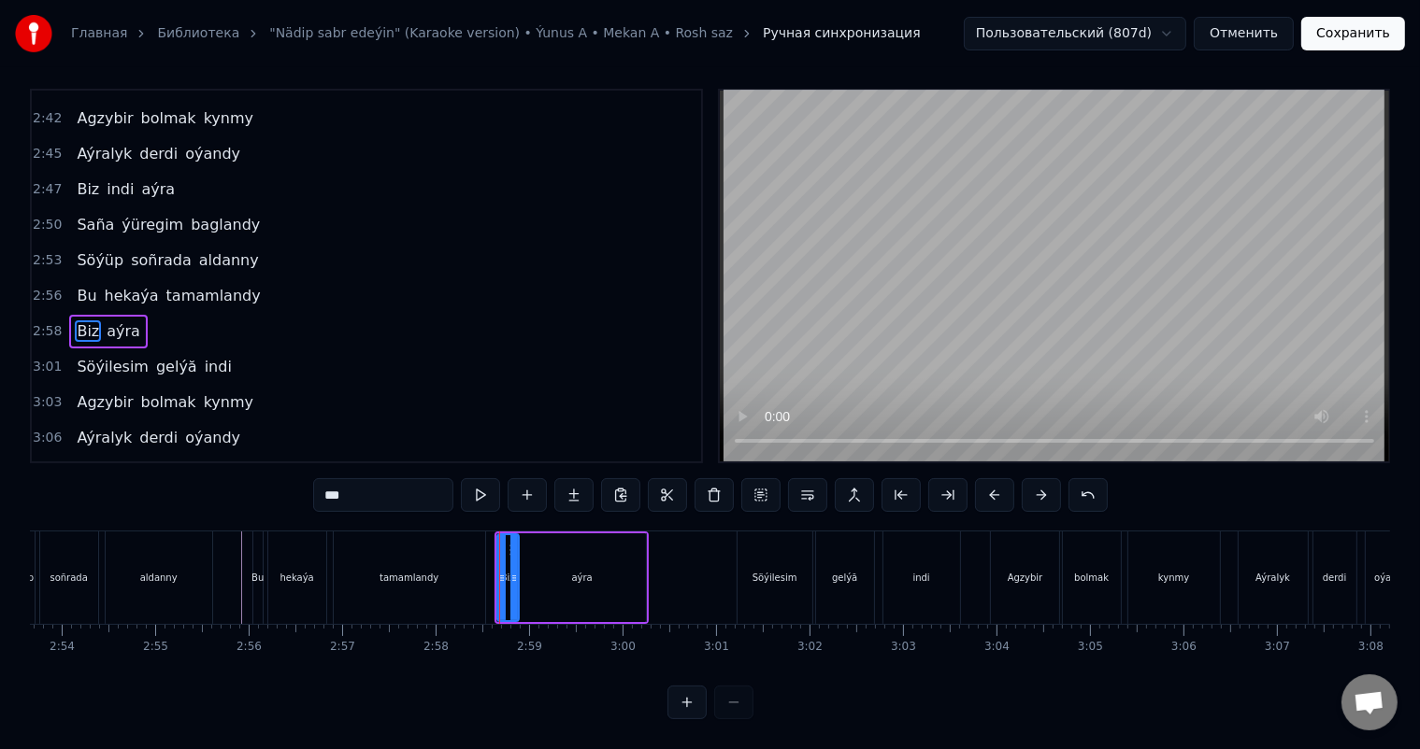
scroll to position [0, 0]
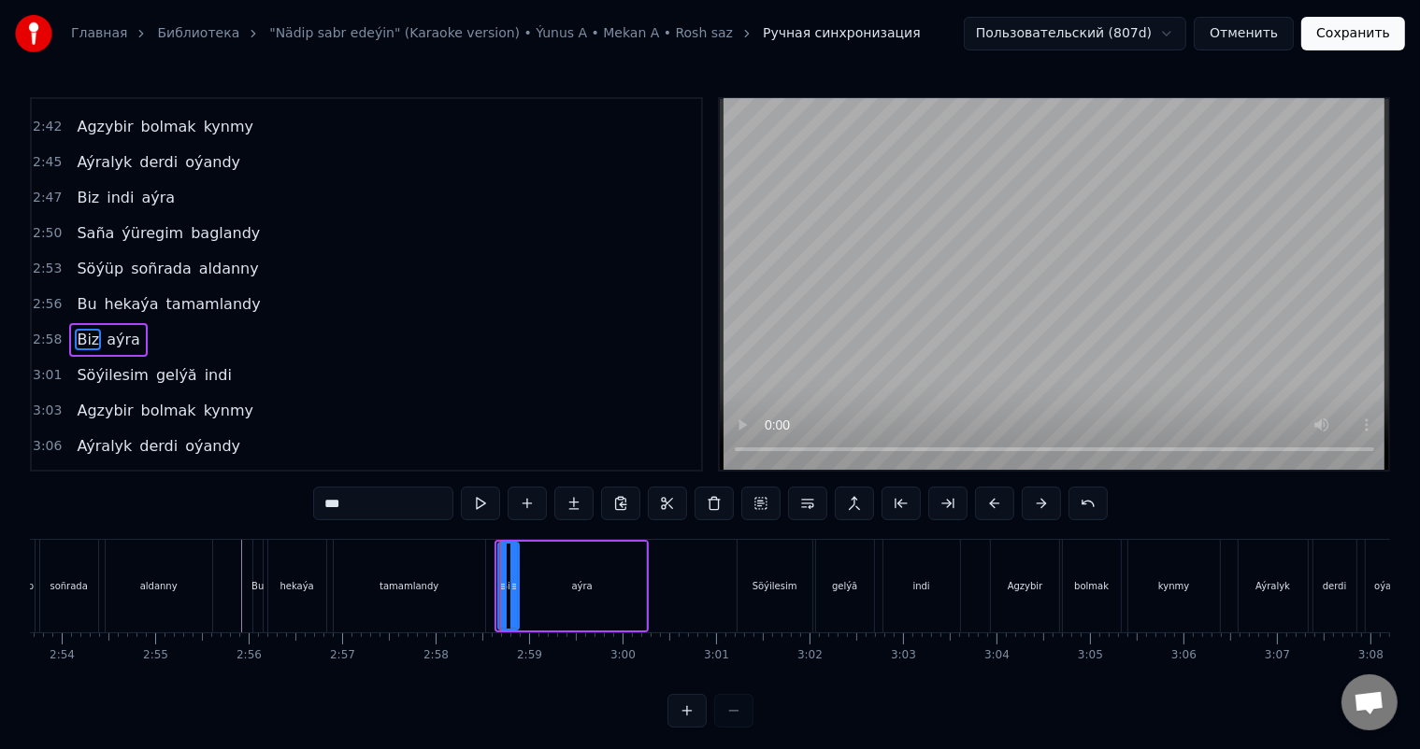
click at [501, 590] on icon at bounding box center [502, 586] width 7 height 15
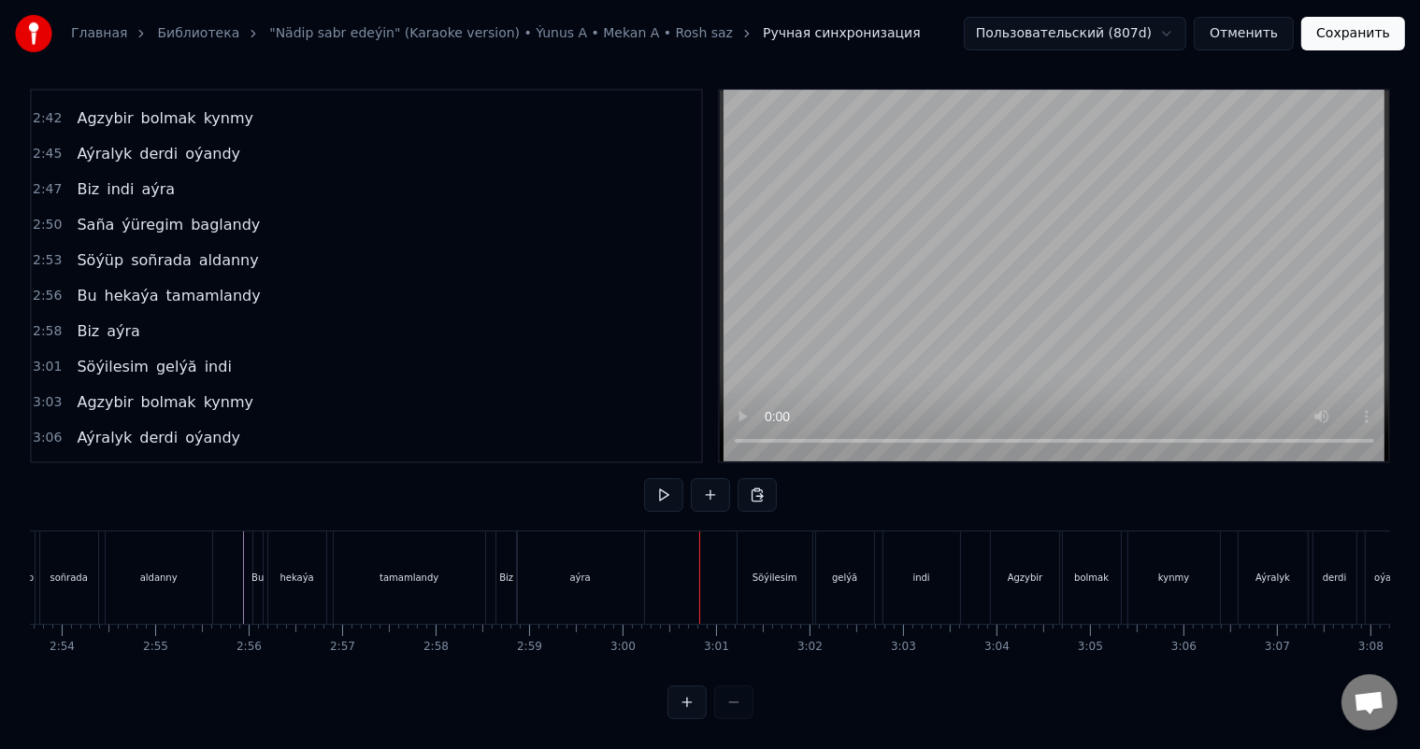
click at [533, 562] on div "aýra" at bounding box center [580, 578] width 127 height 93
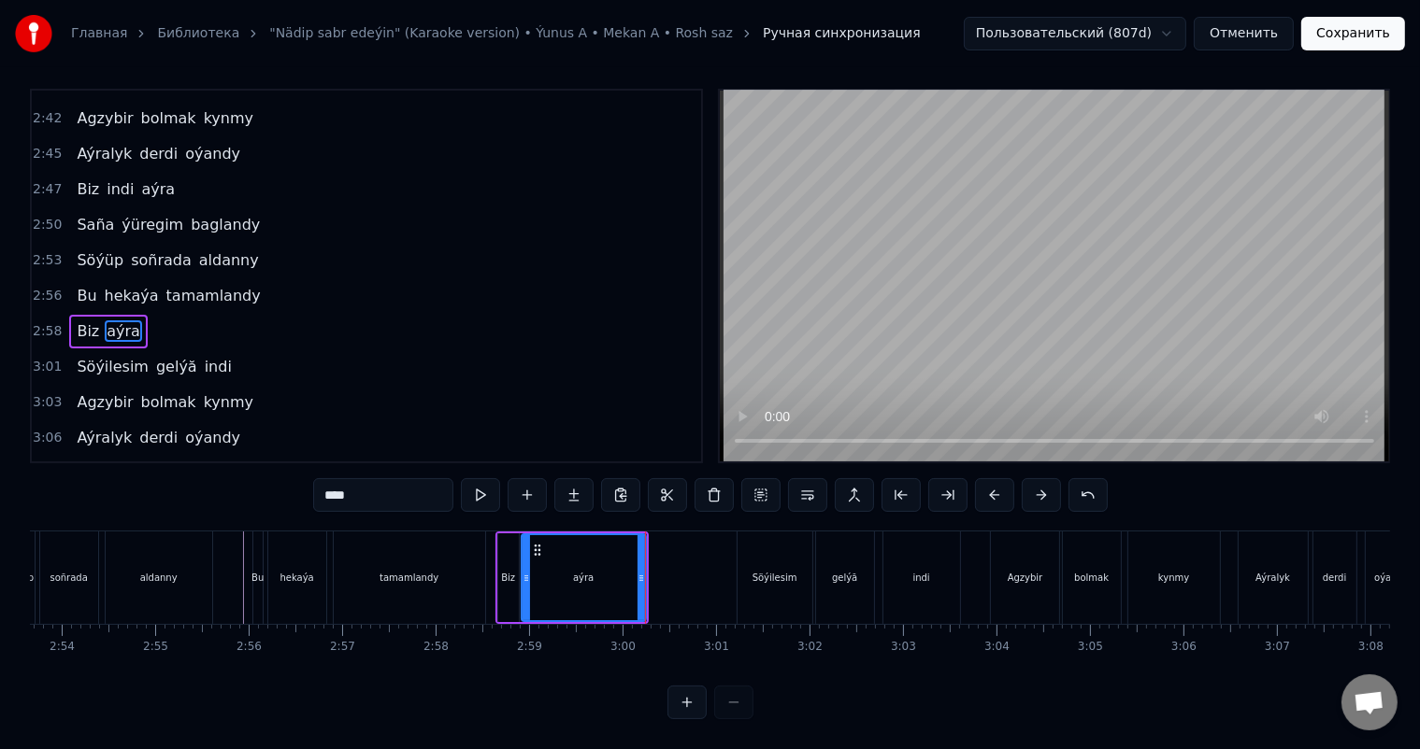
click at [526, 571] on icon at bounding box center [525, 578] width 7 height 15
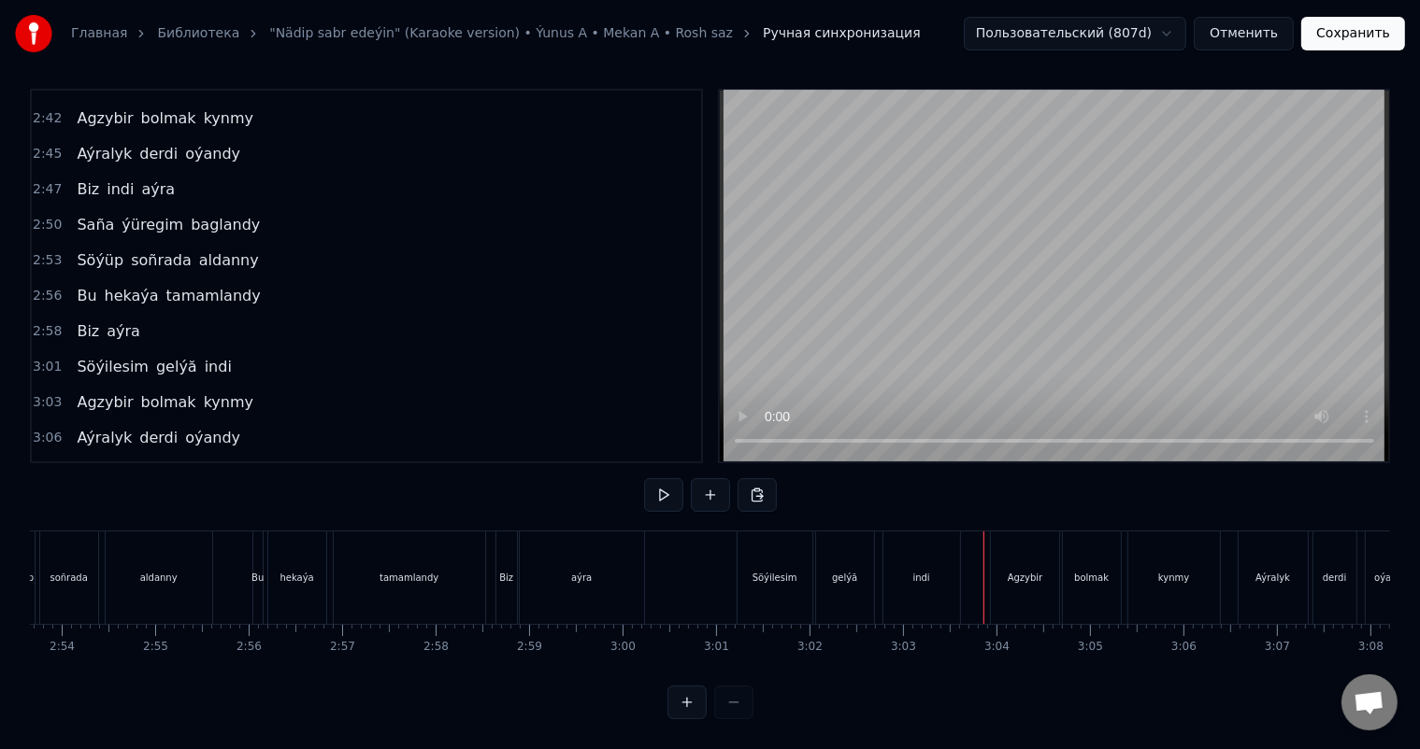
click at [996, 564] on div "Agzybir" at bounding box center [1025, 578] width 68 height 93
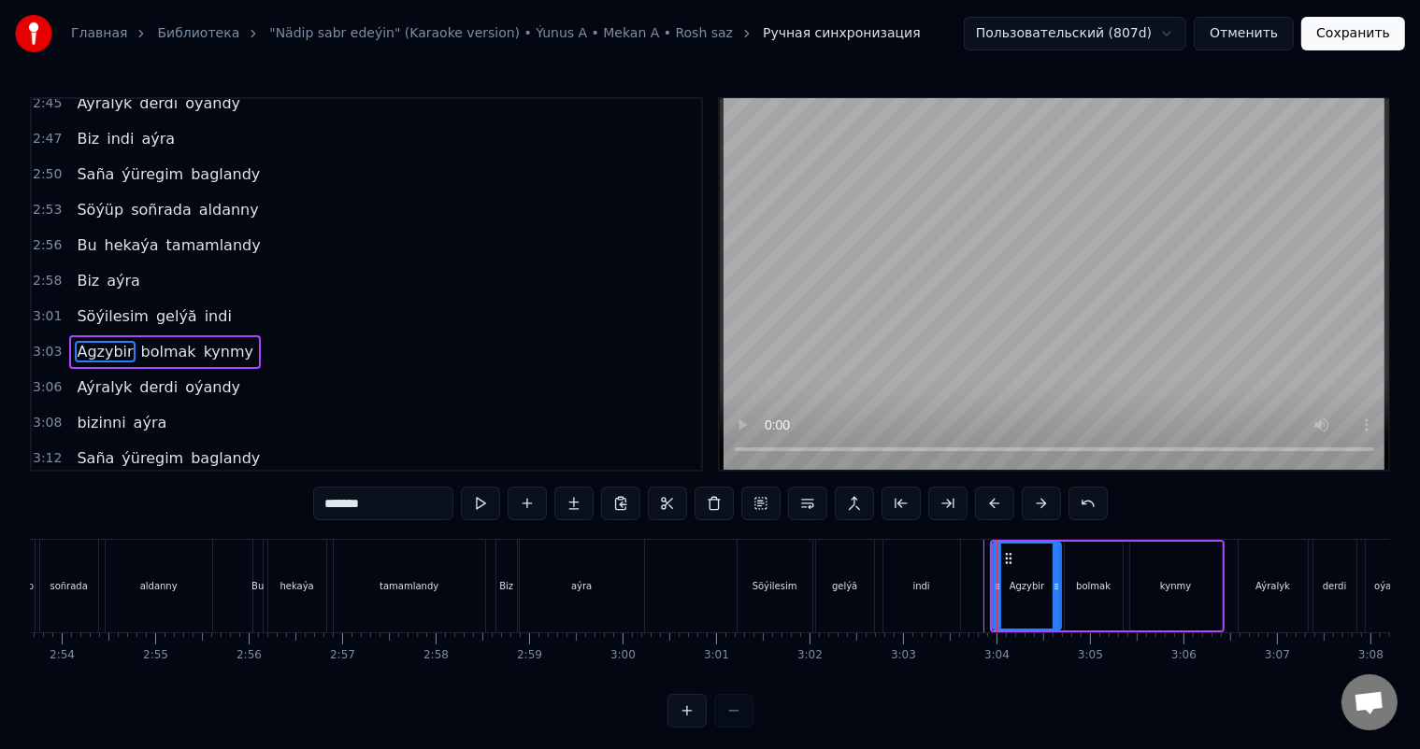
scroll to position [1550, 0]
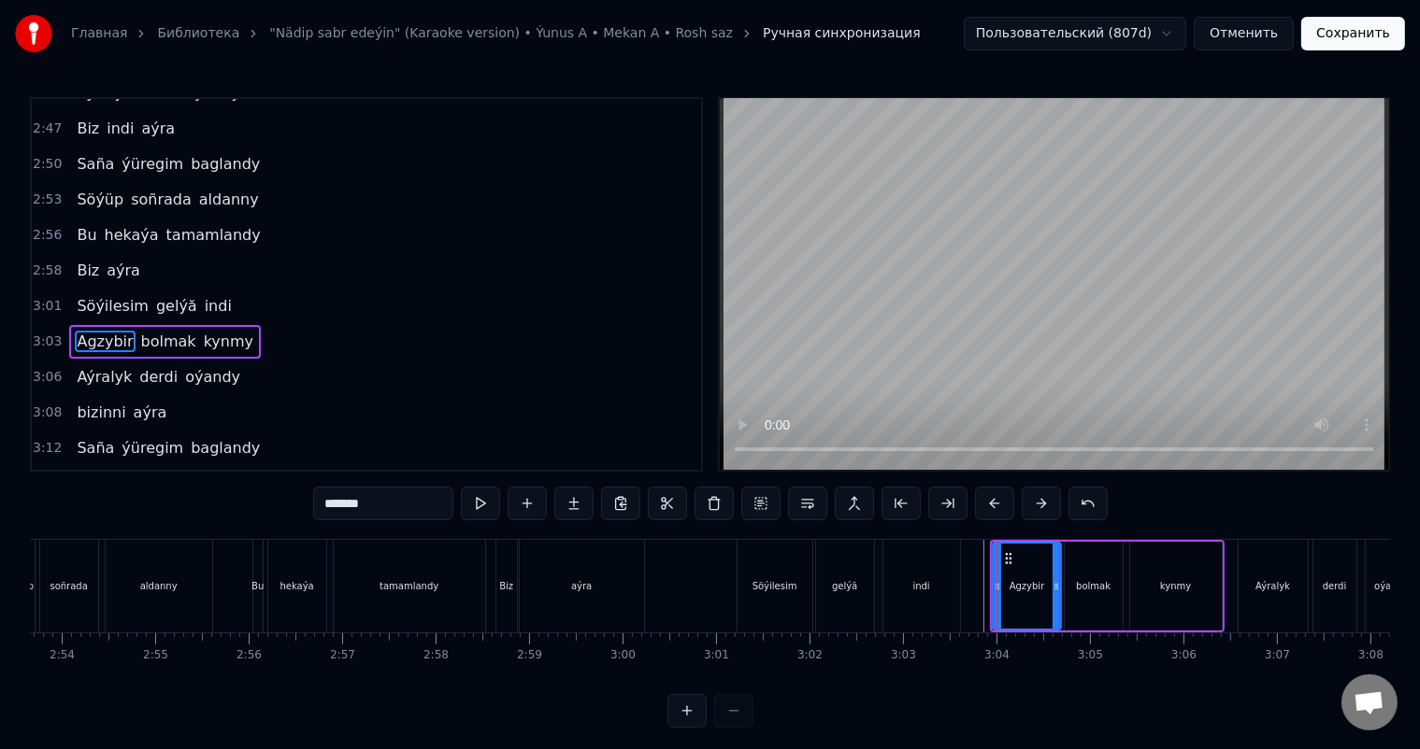
click at [994, 583] on icon at bounding box center [996, 586] width 7 height 15
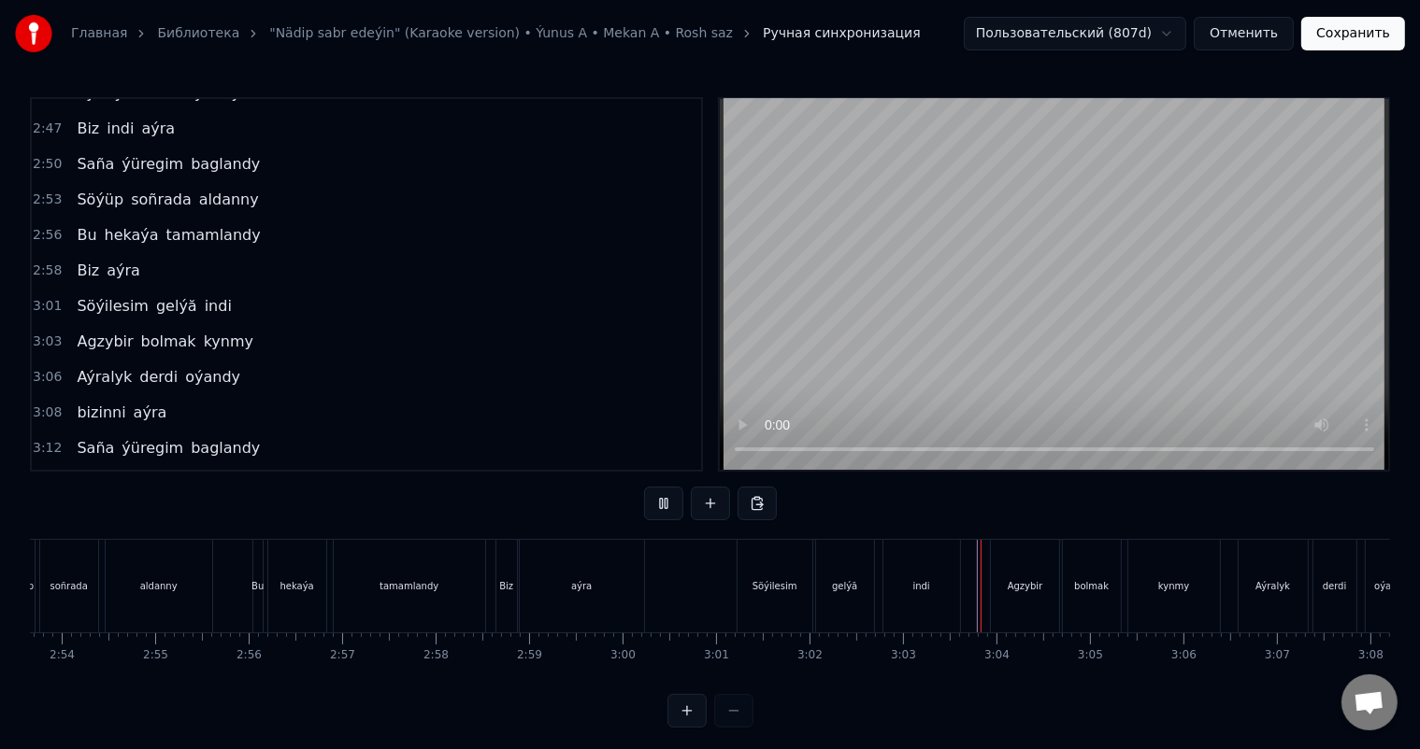
scroll to position [24, 0]
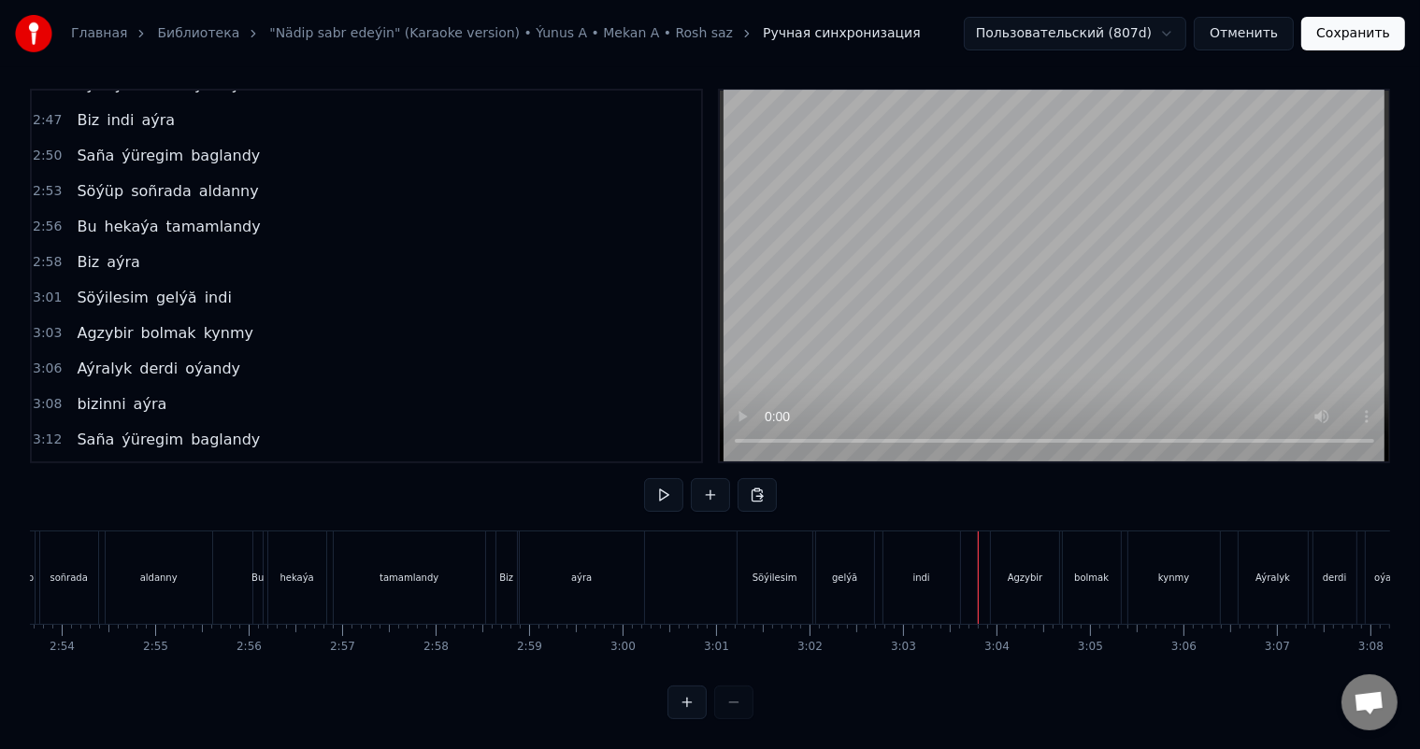
click at [963, 571] on div "Söýilesim gelýă indi" at bounding box center [850, 578] width 228 height 93
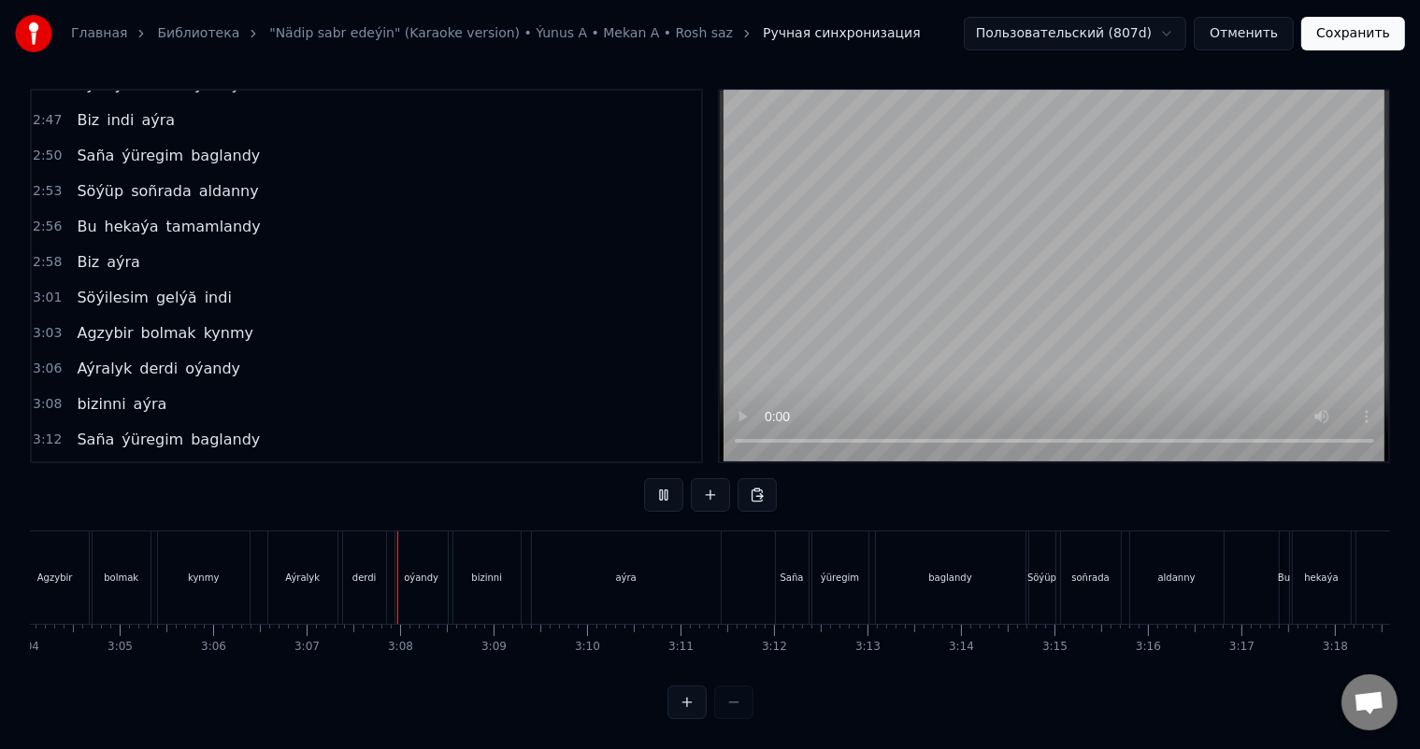
scroll to position [0, 17419]
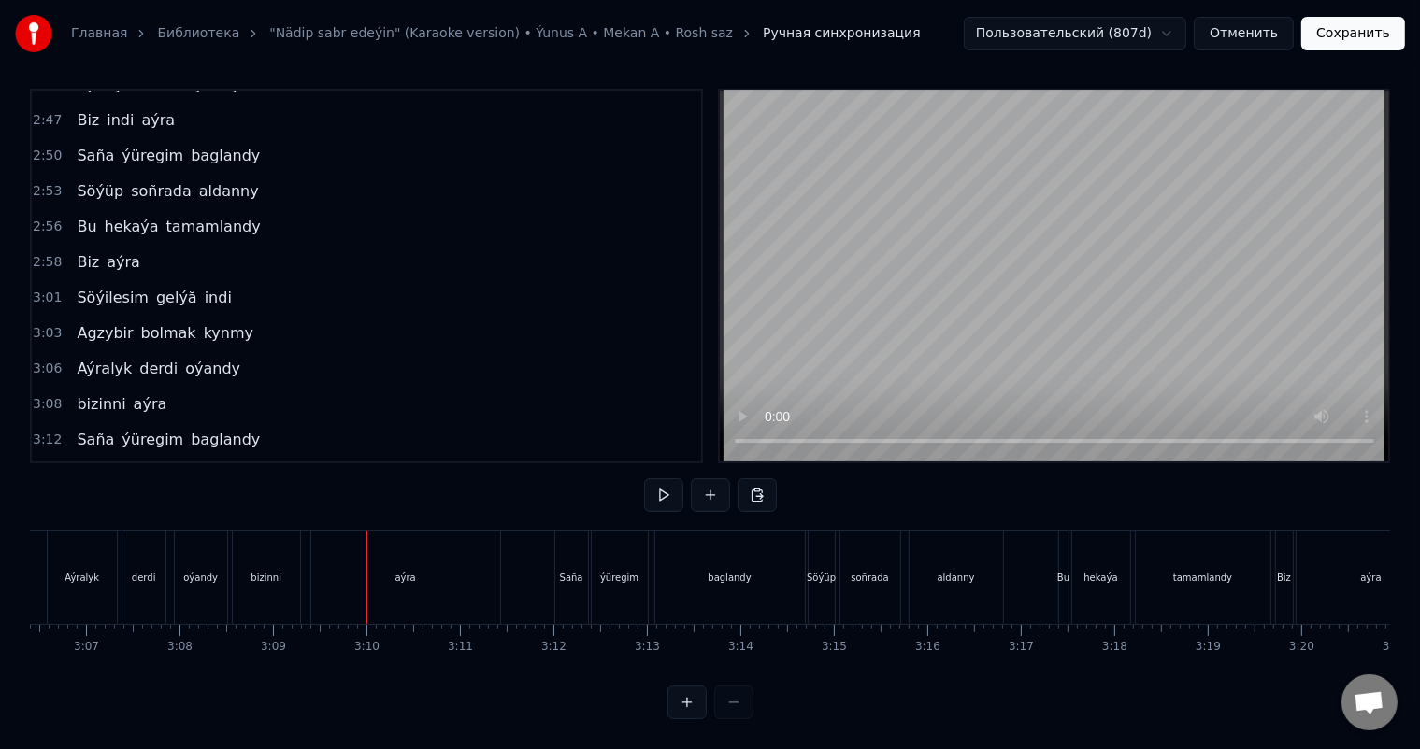
click at [280, 557] on div "bizinni" at bounding box center [266, 578] width 67 height 93
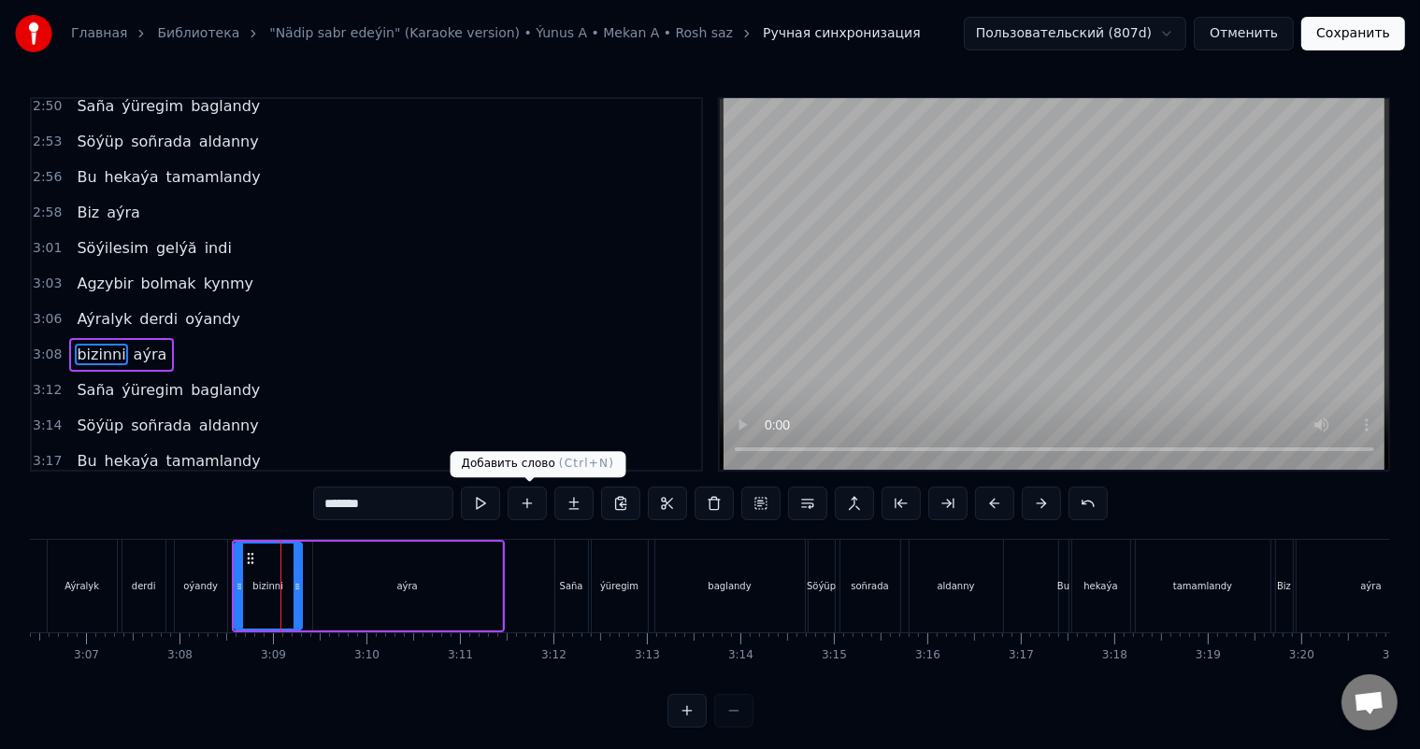
scroll to position [1619, 0]
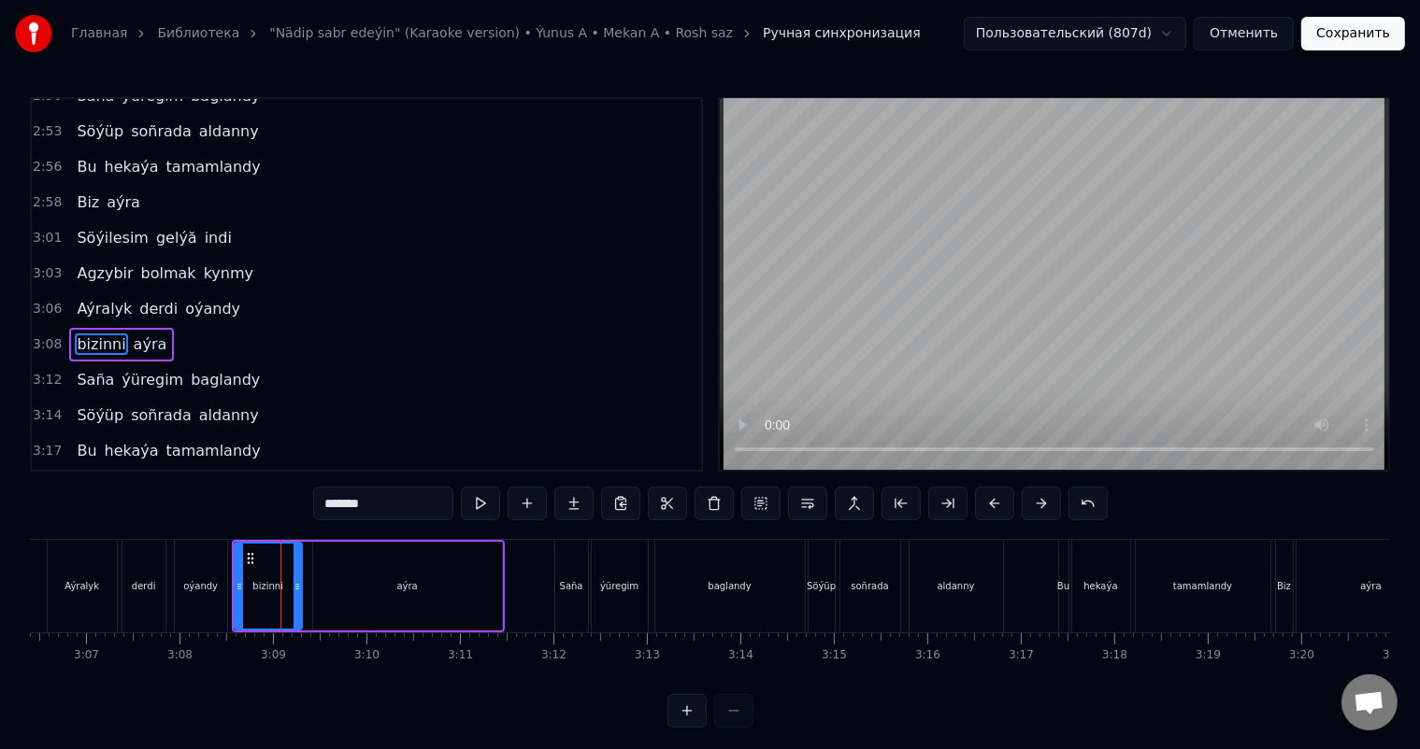
drag, startPoint x: 343, startPoint y: 503, endPoint x: 307, endPoint y: 503, distance: 36.4
click at [309, 503] on div "0:27 Gitjegini bile-bile söýmek kyna 0:29 Sen hemmeden wah maña ýakyna 0:32 Ind…" at bounding box center [710, 412] width 1360 height 631
type input "****"
click at [229, 549] on div "Aýralyk derdi oýandy" at bounding box center [139, 586] width 185 height 93
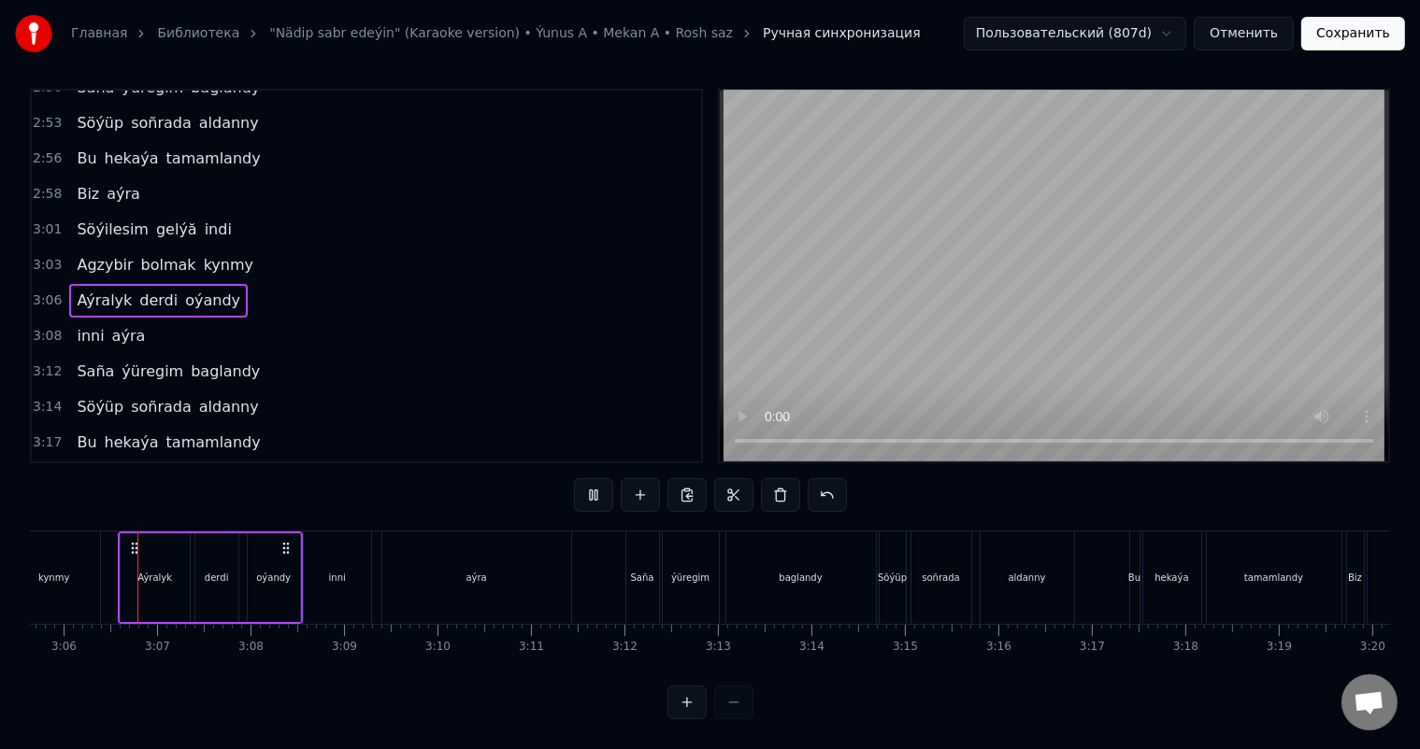
scroll to position [0, 17342]
click at [113, 509] on div "0:27 Gitjegini bile-bile söýmek kyna 0:29 Sen hemmeden wah maña ýakyna 0:32 Ind…" at bounding box center [710, 404] width 1360 height 631
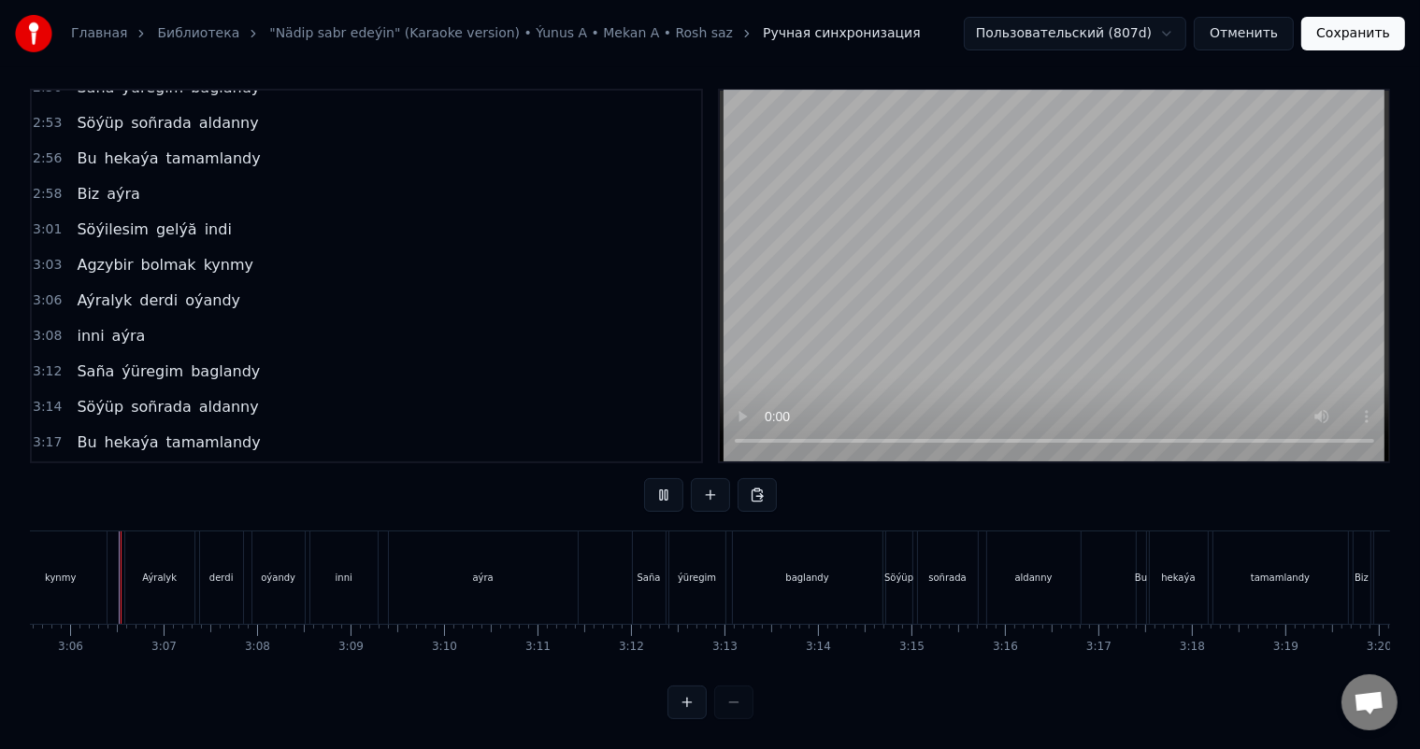
scroll to position [0, 17336]
click at [366, 548] on div "inni" at bounding box center [349, 578] width 67 height 93
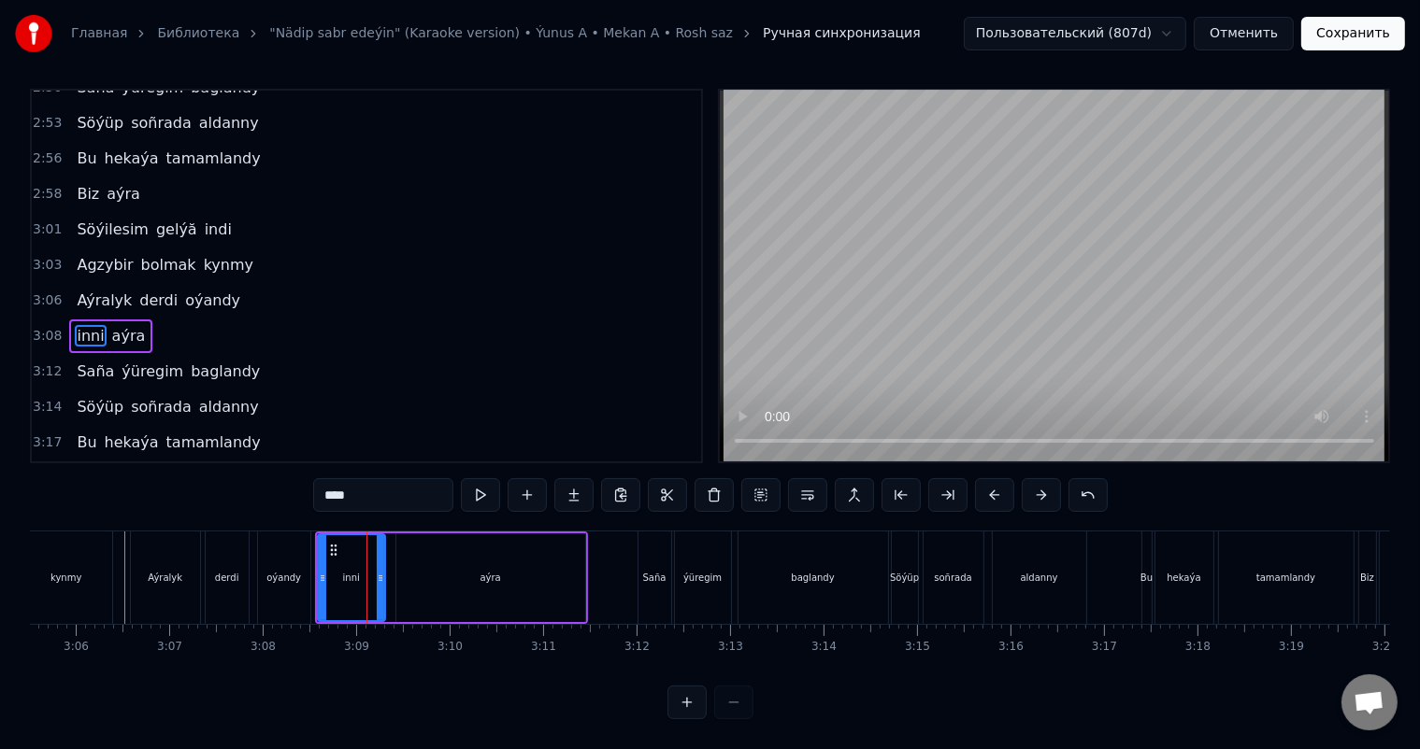
scroll to position [24, 0]
click at [280, 552] on div "oýandy" at bounding box center [284, 578] width 52 height 93
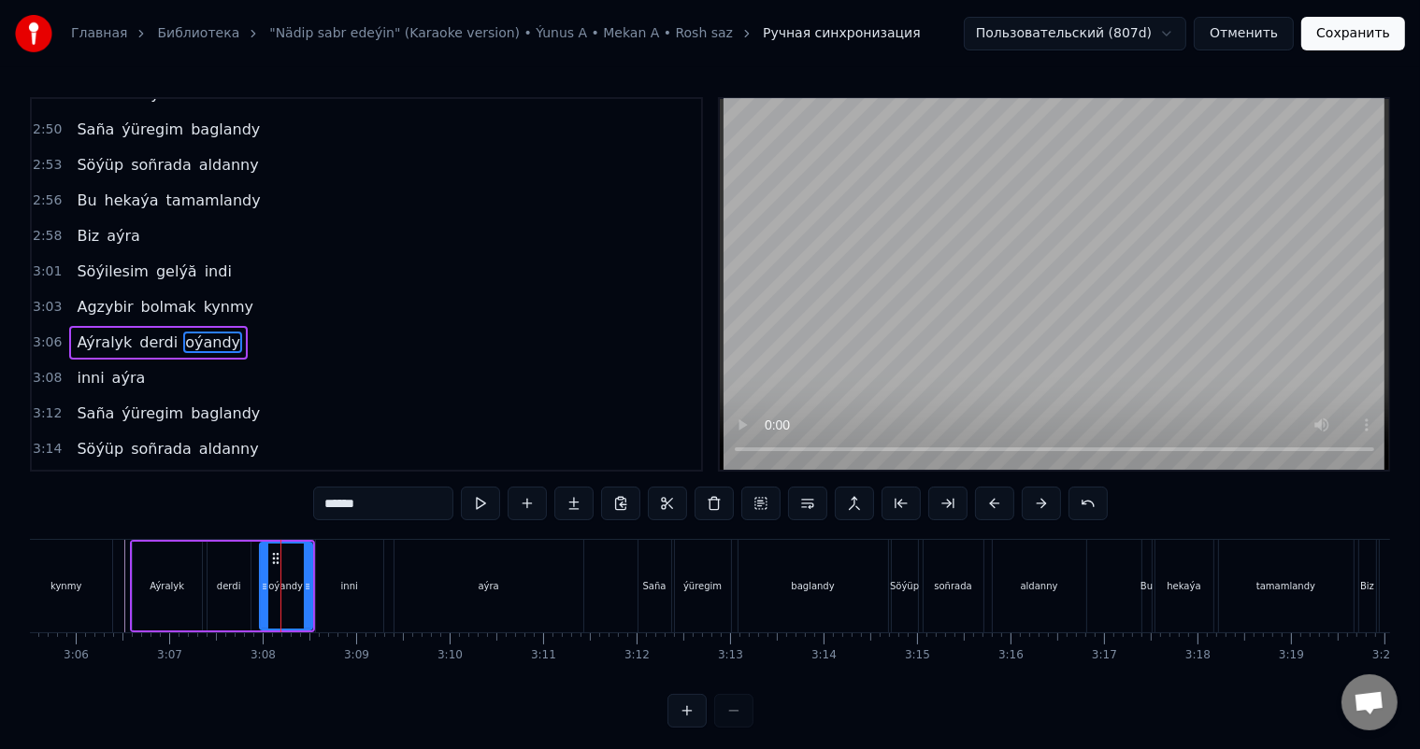
scroll to position [1585, 0]
click at [350, 576] on div "inni" at bounding box center [349, 586] width 67 height 93
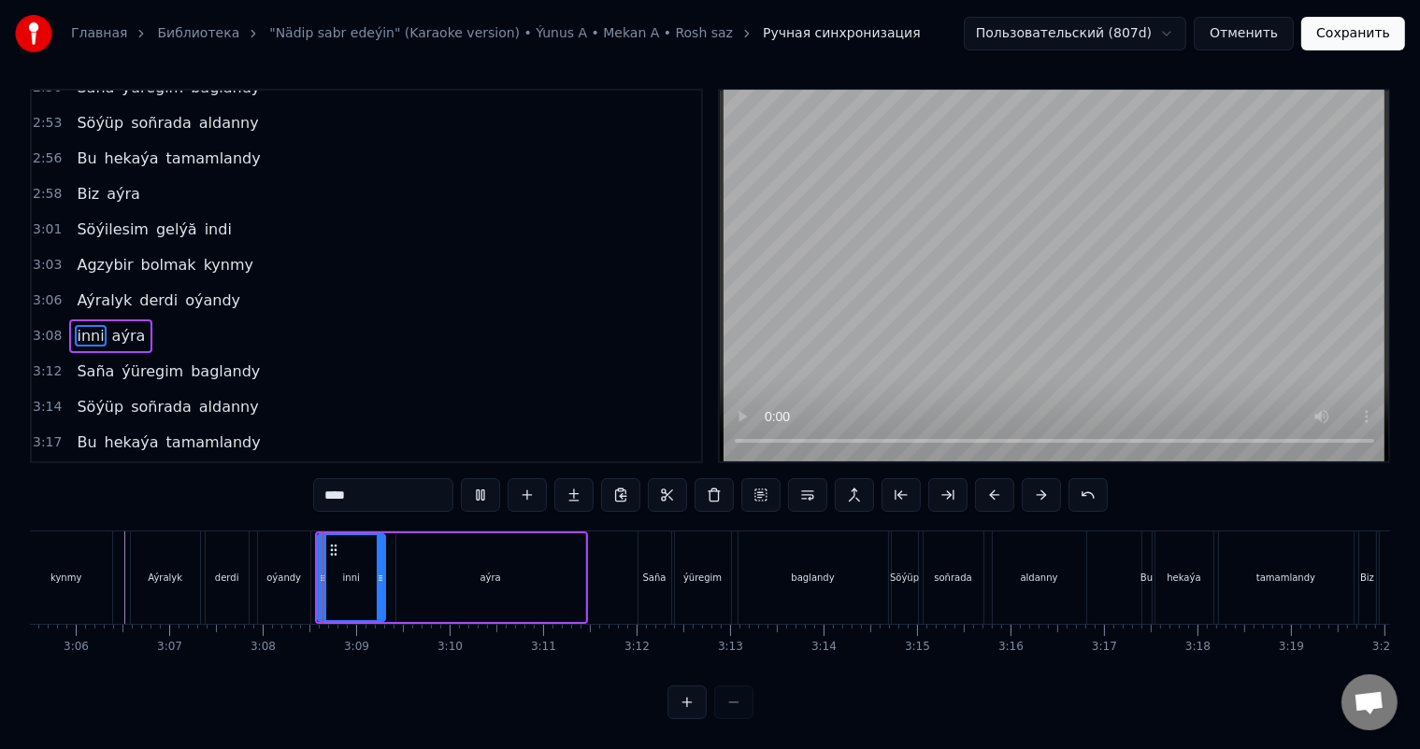
scroll to position [24, 0]
drag, startPoint x: 322, startPoint y: 557, endPoint x: 334, endPoint y: 557, distance: 11.2
click at [333, 571] on icon at bounding box center [328, 578] width 7 height 15
drag, startPoint x: 333, startPoint y: 559, endPoint x: 342, endPoint y: 558, distance: 9.4
click at [342, 571] on icon at bounding box center [339, 578] width 7 height 15
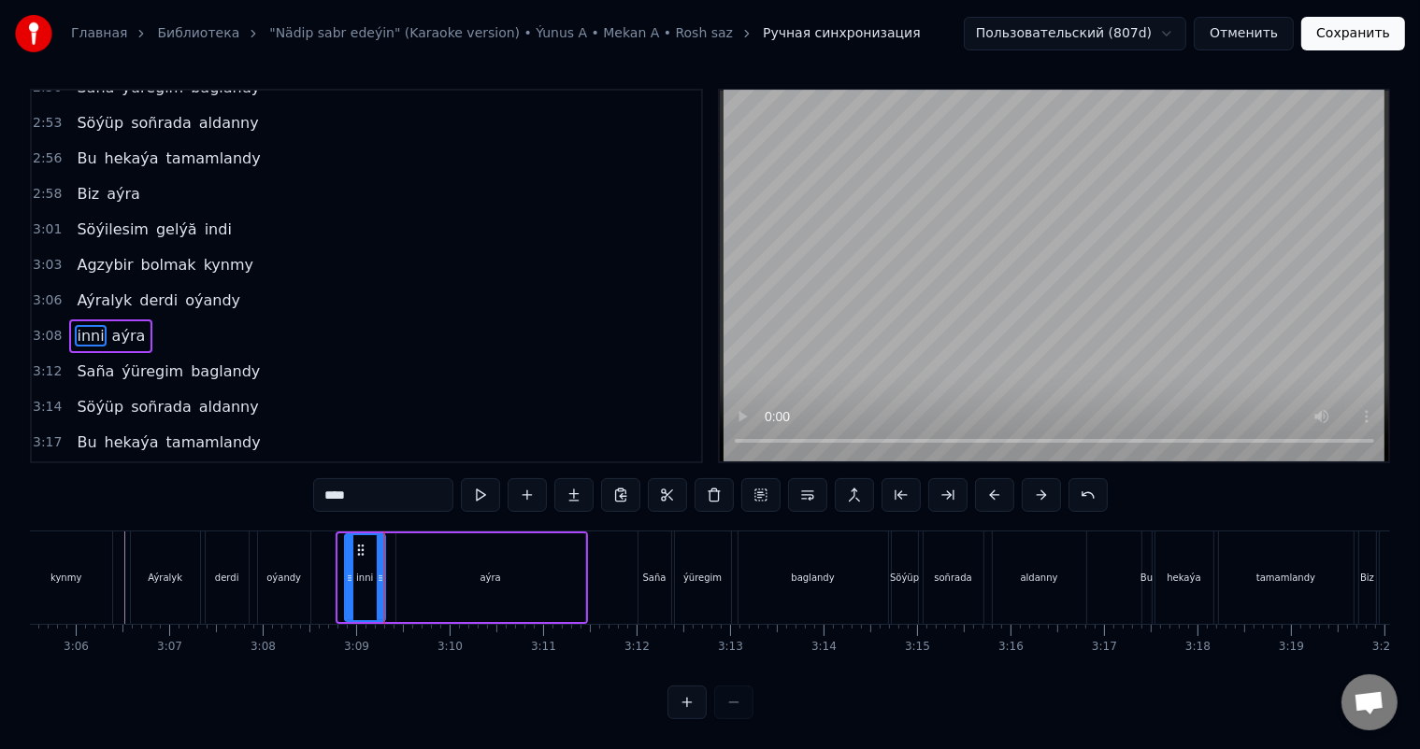
click at [346, 571] on icon at bounding box center [349, 578] width 7 height 15
click at [278, 549] on div "oýandy" at bounding box center [284, 578] width 52 height 93
type input "******"
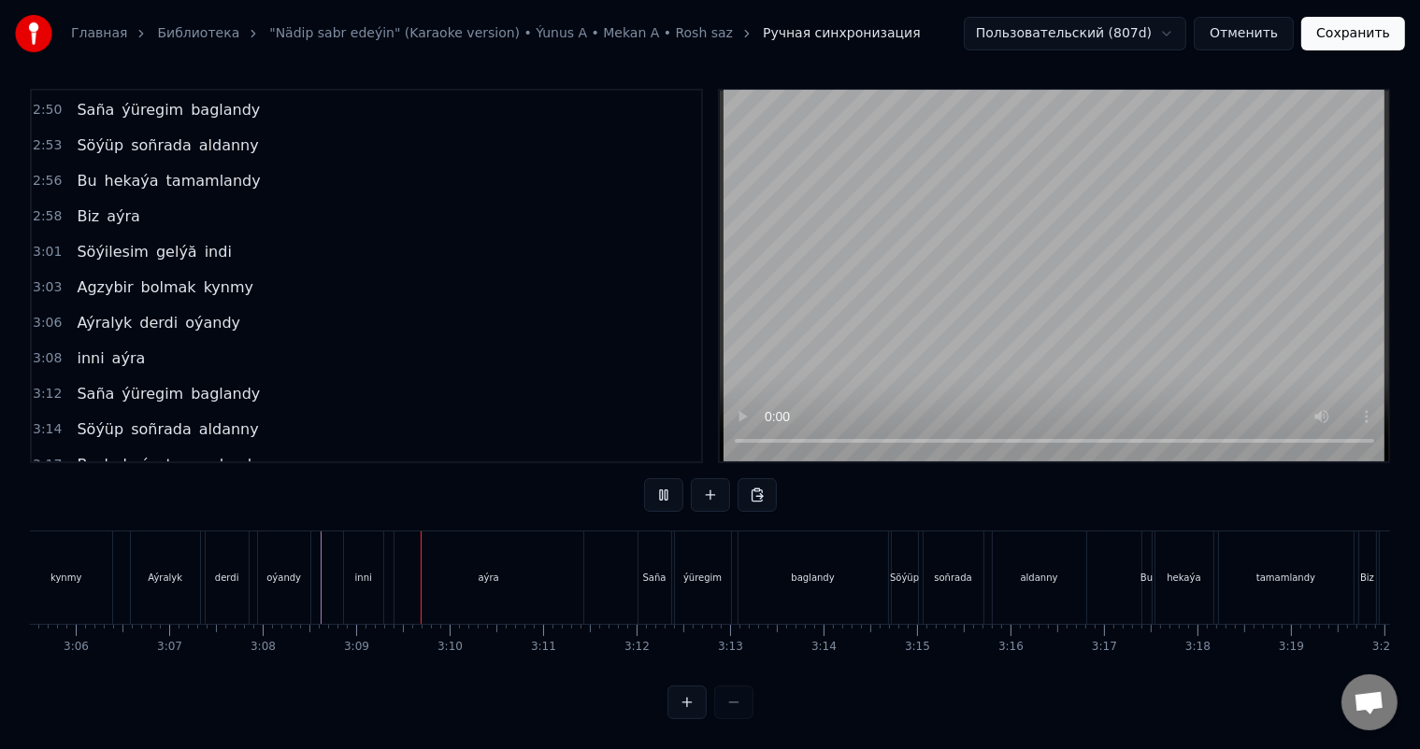
click at [313, 547] on div "Aýralyk derdi oýandy" at bounding box center [222, 578] width 185 height 93
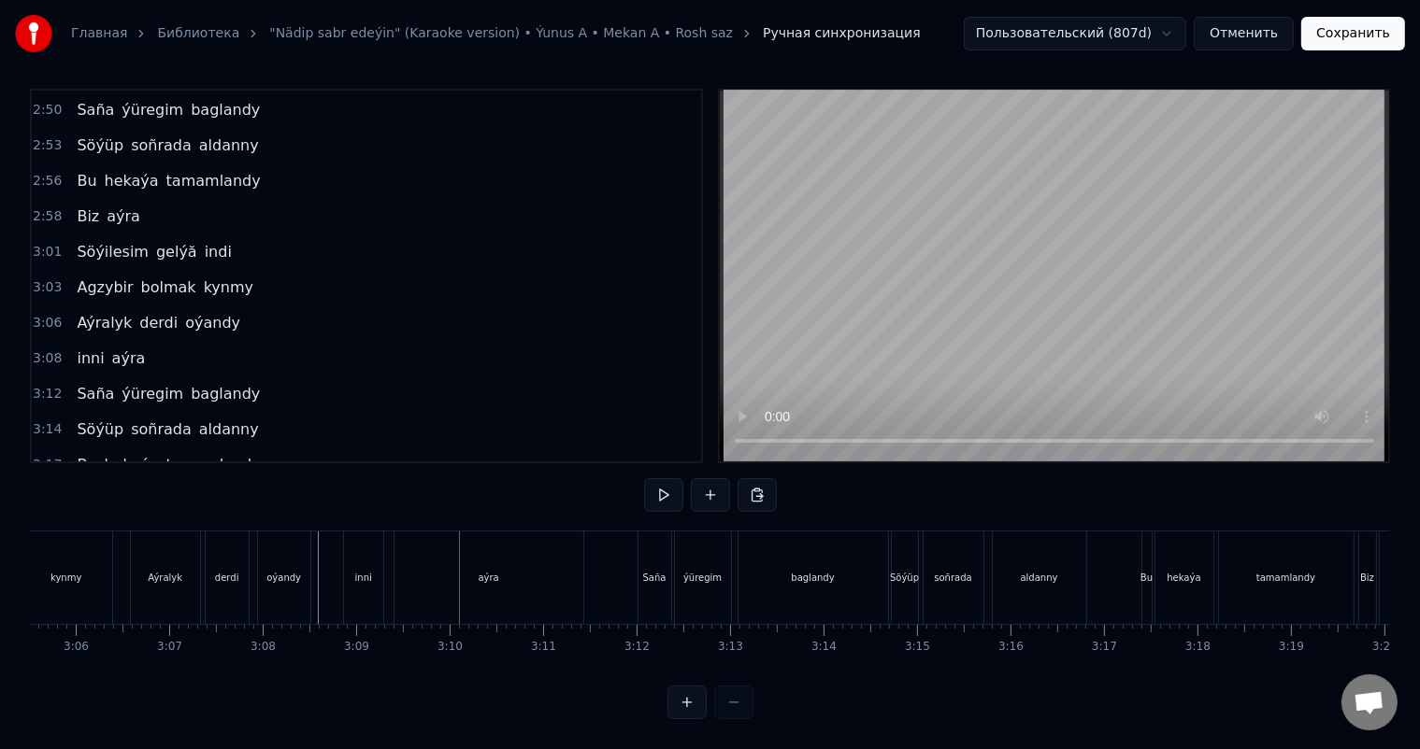
click at [720, 478] on button at bounding box center [710, 495] width 39 height 34
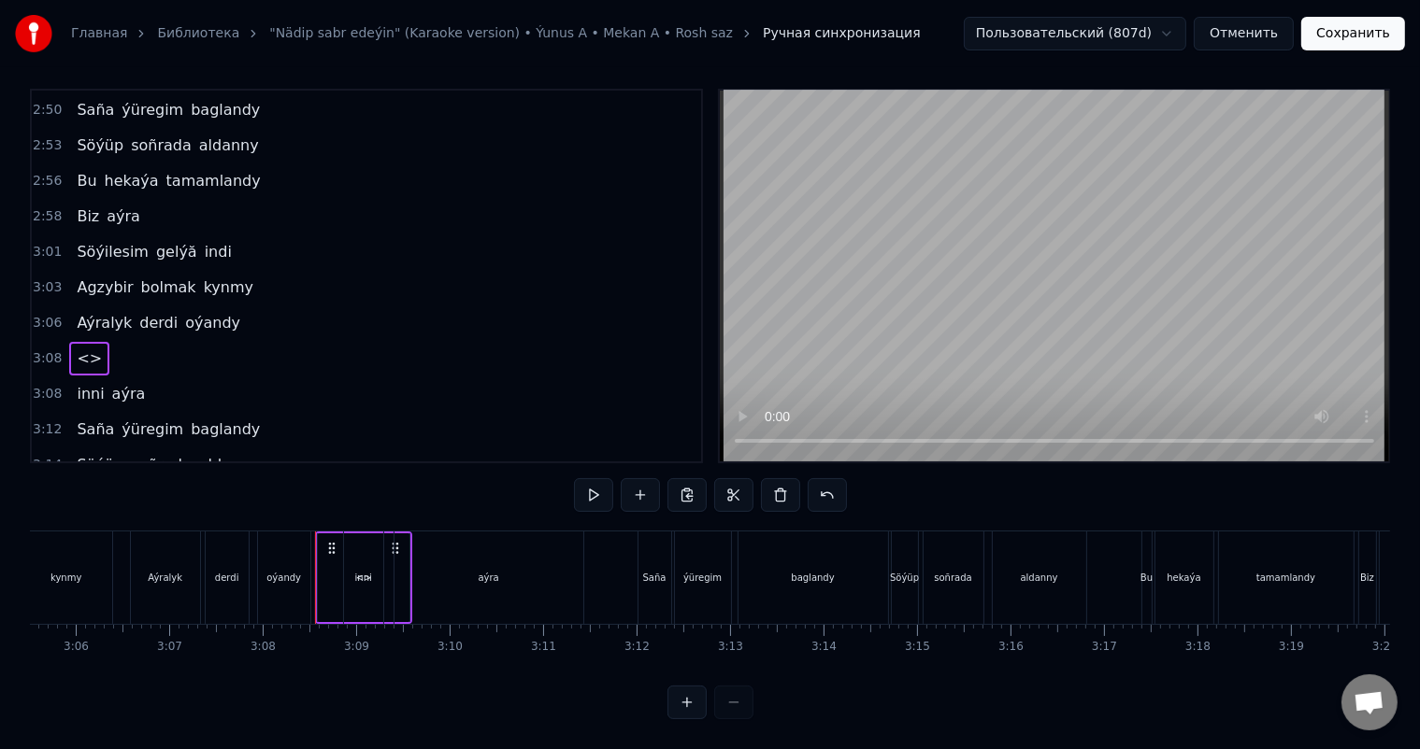
click at [329, 554] on div "<>" at bounding box center [364, 578] width 92 height 89
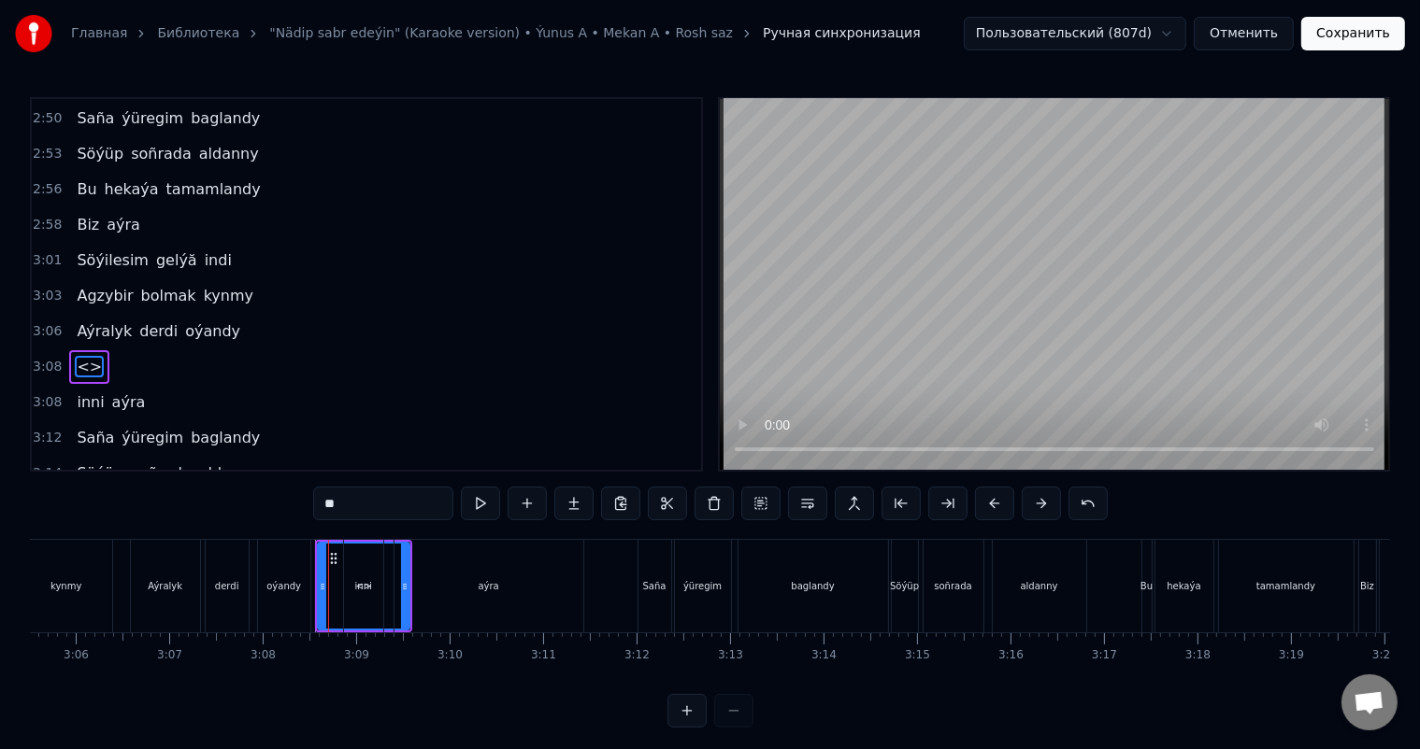
scroll to position [1619, 0]
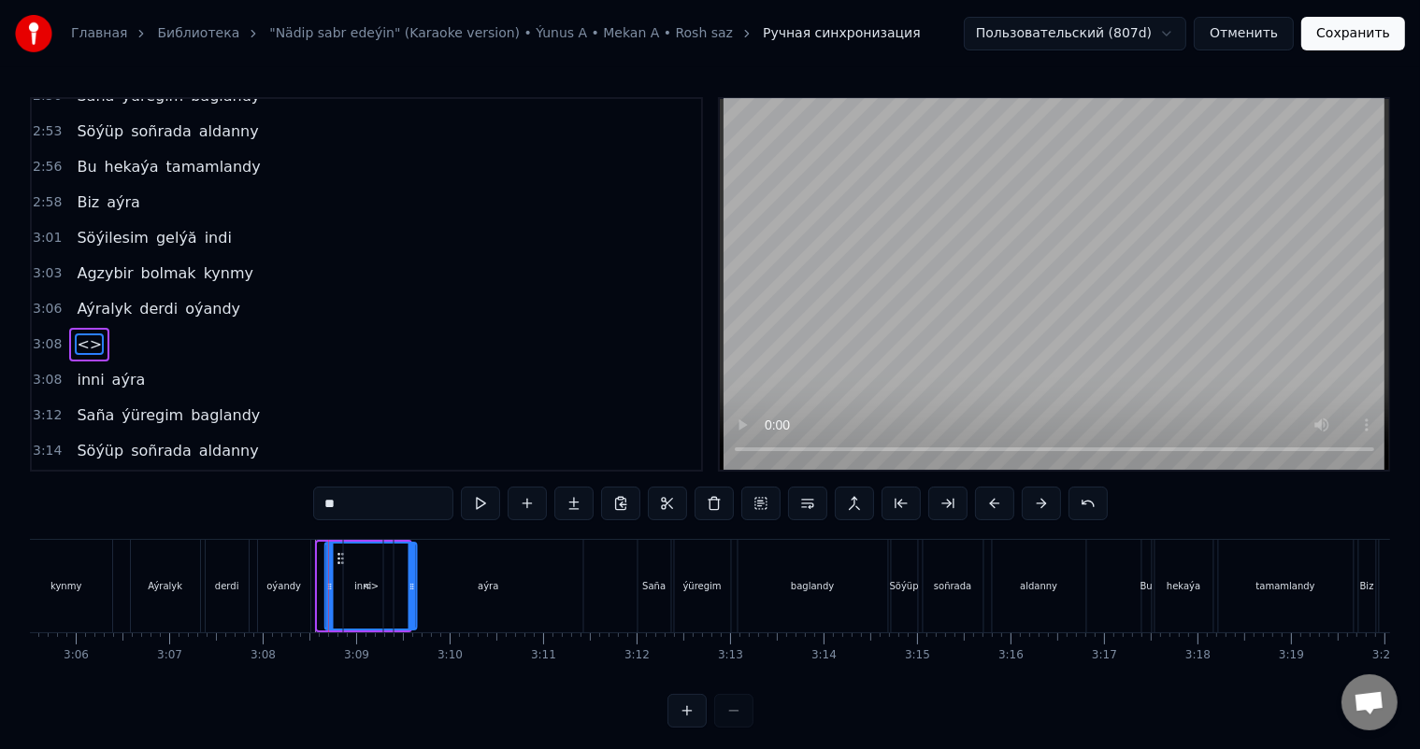
click at [340, 557] on icon at bounding box center [341, 558] width 15 height 15
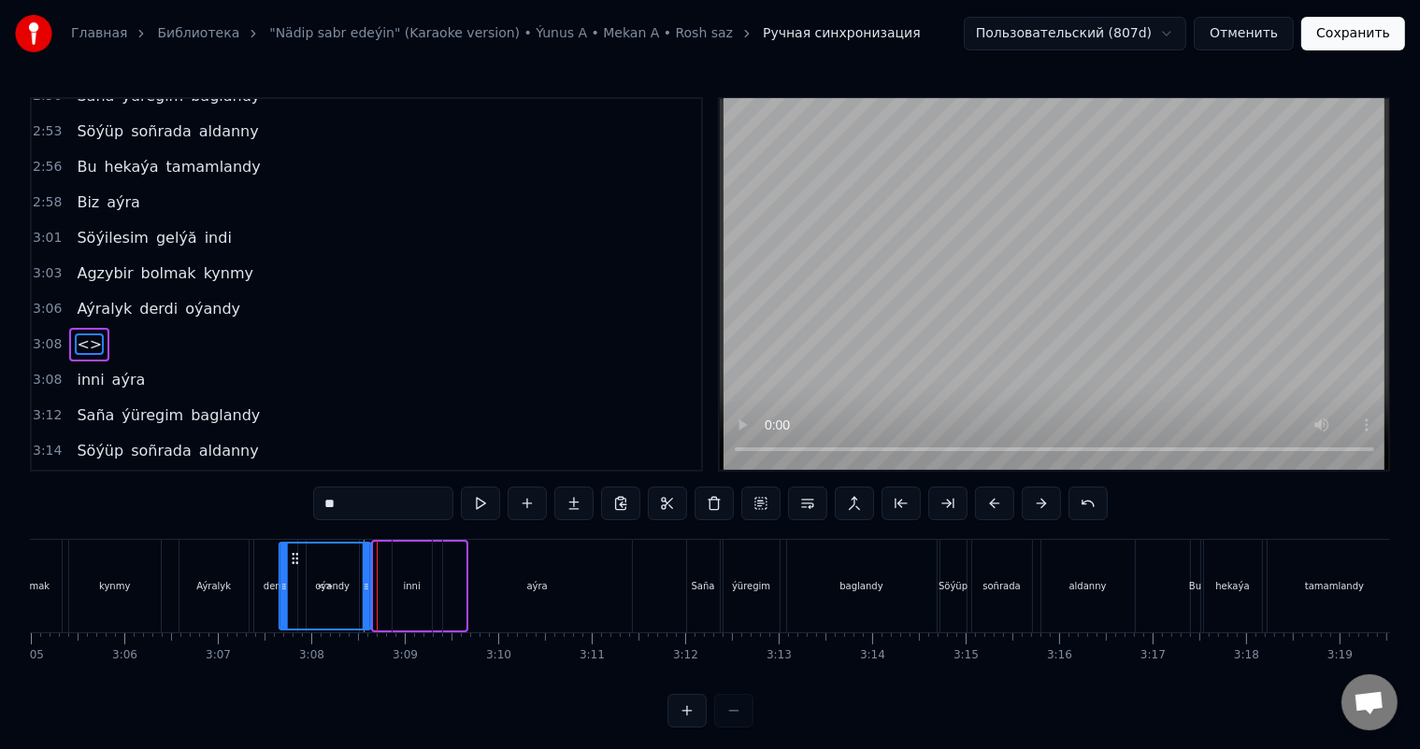
scroll to position [0, 17284]
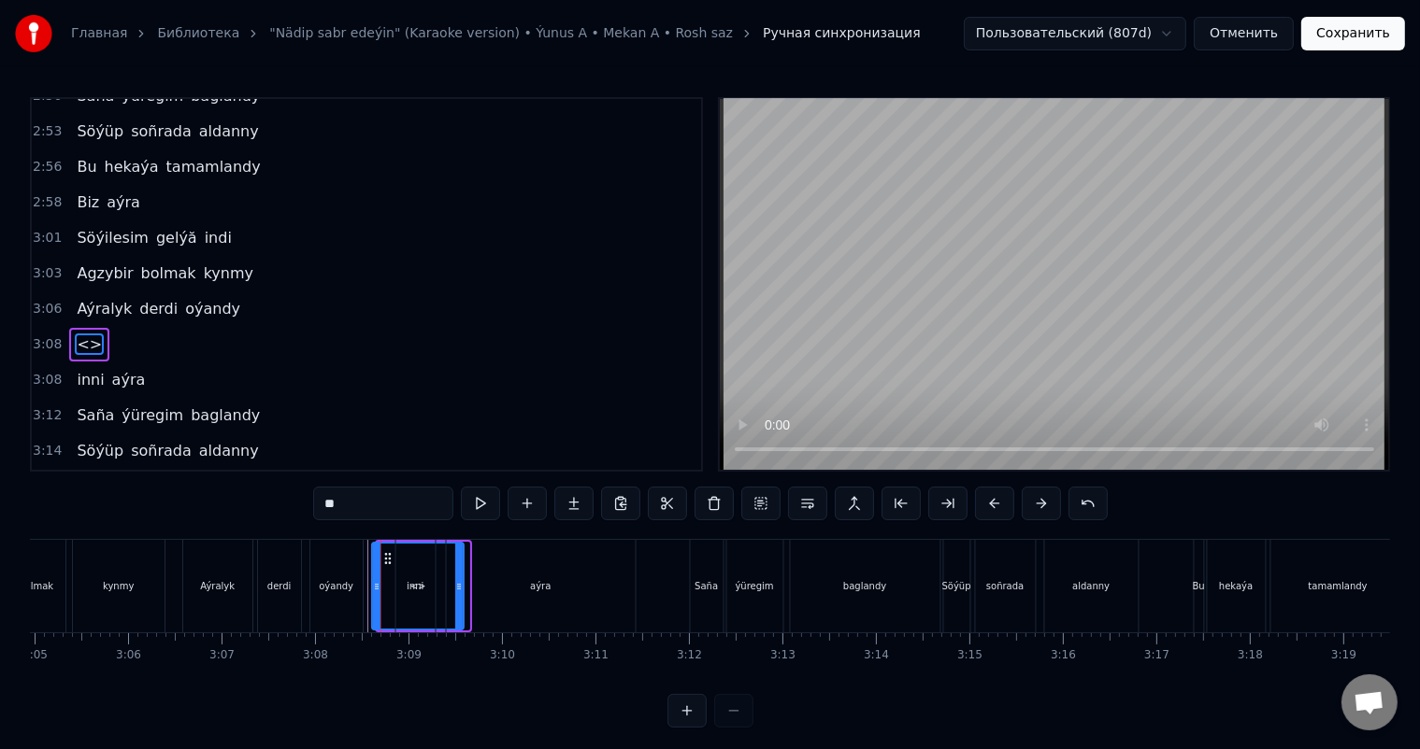
drag, startPoint x: 335, startPoint y: 553, endPoint x: 382, endPoint y: 557, distance: 46.9
click at [382, 557] on icon at bounding box center [388, 558] width 15 height 15
drag, startPoint x: 374, startPoint y: 585, endPoint x: 428, endPoint y: 587, distance: 54.2
drag, startPoint x: 441, startPoint y: 551, endPoint x: 385, endPoint y: 550, distance: 56.1
click at [385, 551] on icon at bounding box center [386, 558] width 15 height 15
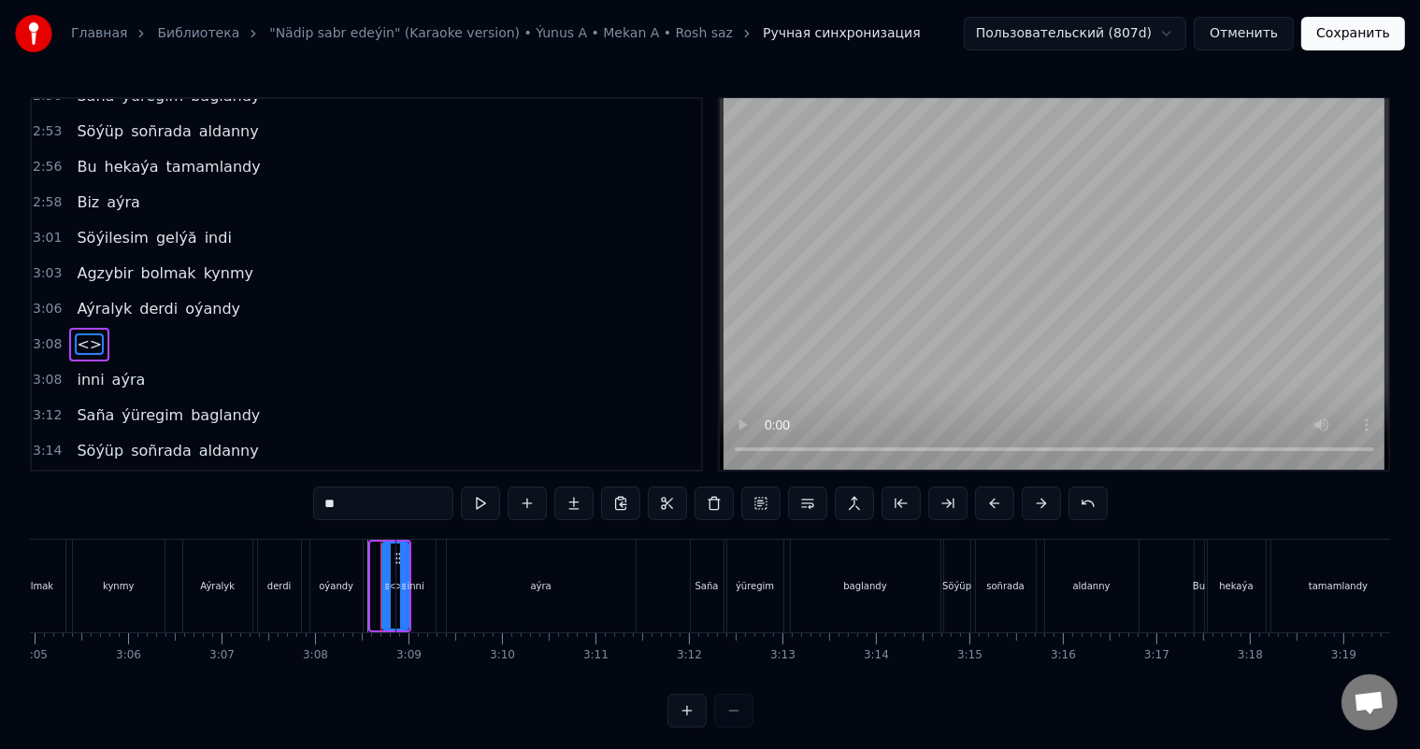
drag, startPoint x: 375, startPoint y: 579, endPoint x: 386, endPoint y: 579, distance: 11.2
click at [386, 579] on icon at bounding box center [386, 586] width 7 height 15
click at [389, 555] on icon at bounding box center [393, 558] width 15 height 15
drag, startPoint x: 366, startPoint y: 500, endPoint x: 247, endPoint y: 505, distance: 119.7
click at [211, 500] on div "0:27 Gitjegini bile-bile söýmek kyna 0:29 Sen hemmeden wah maña ýakyna 0:32 Ind…" at bounding box center [710, 412] width 1360 height 631
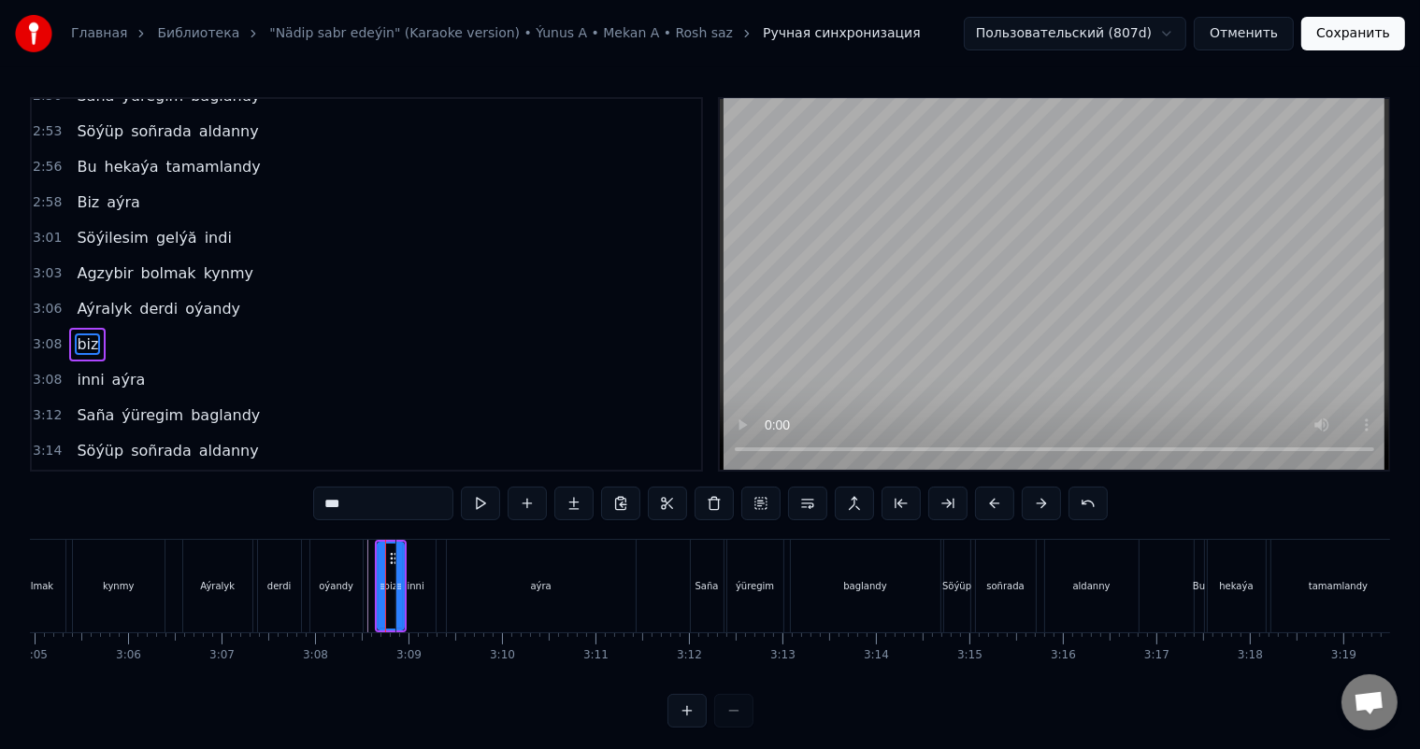
type input "***"
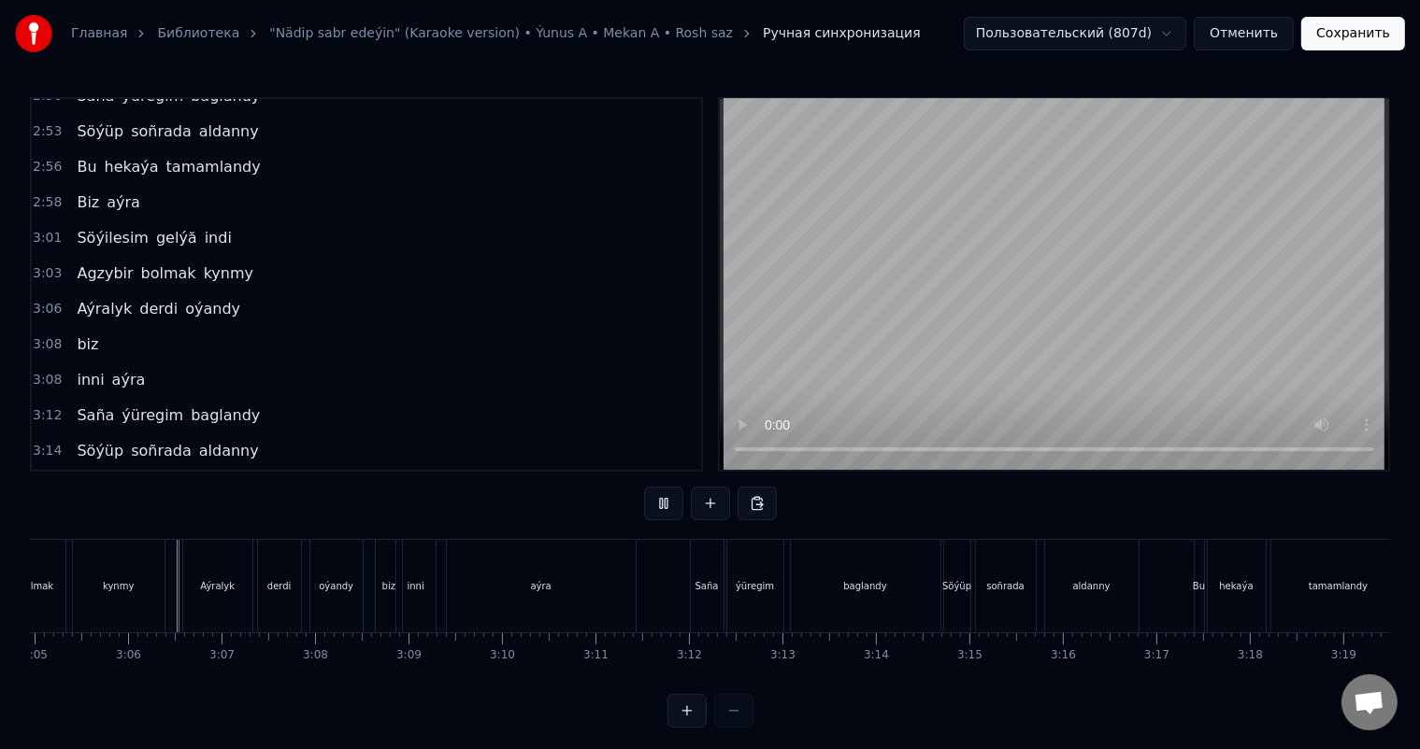
scroll to position [24, 0]
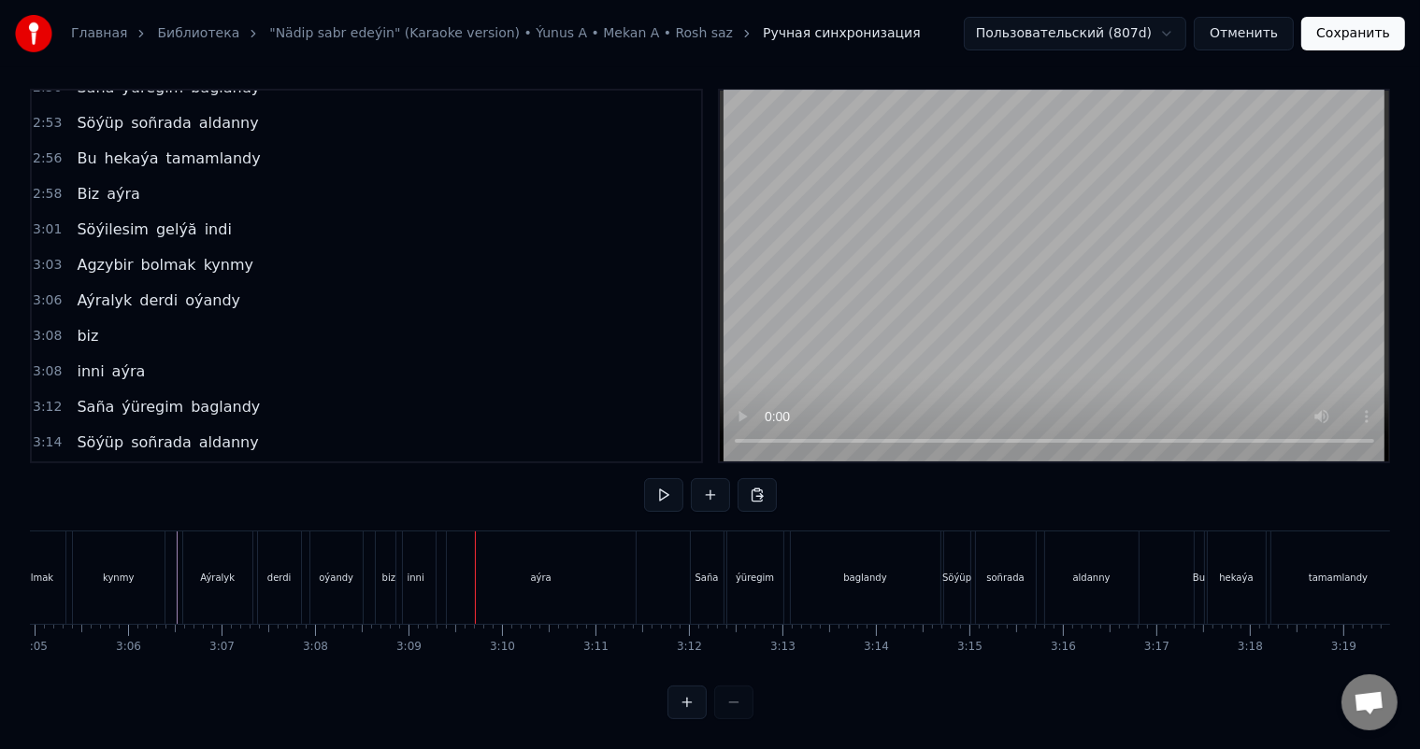
click at [385, 571] on div "biz" at bounding box center [388, 578] width 13 height 14
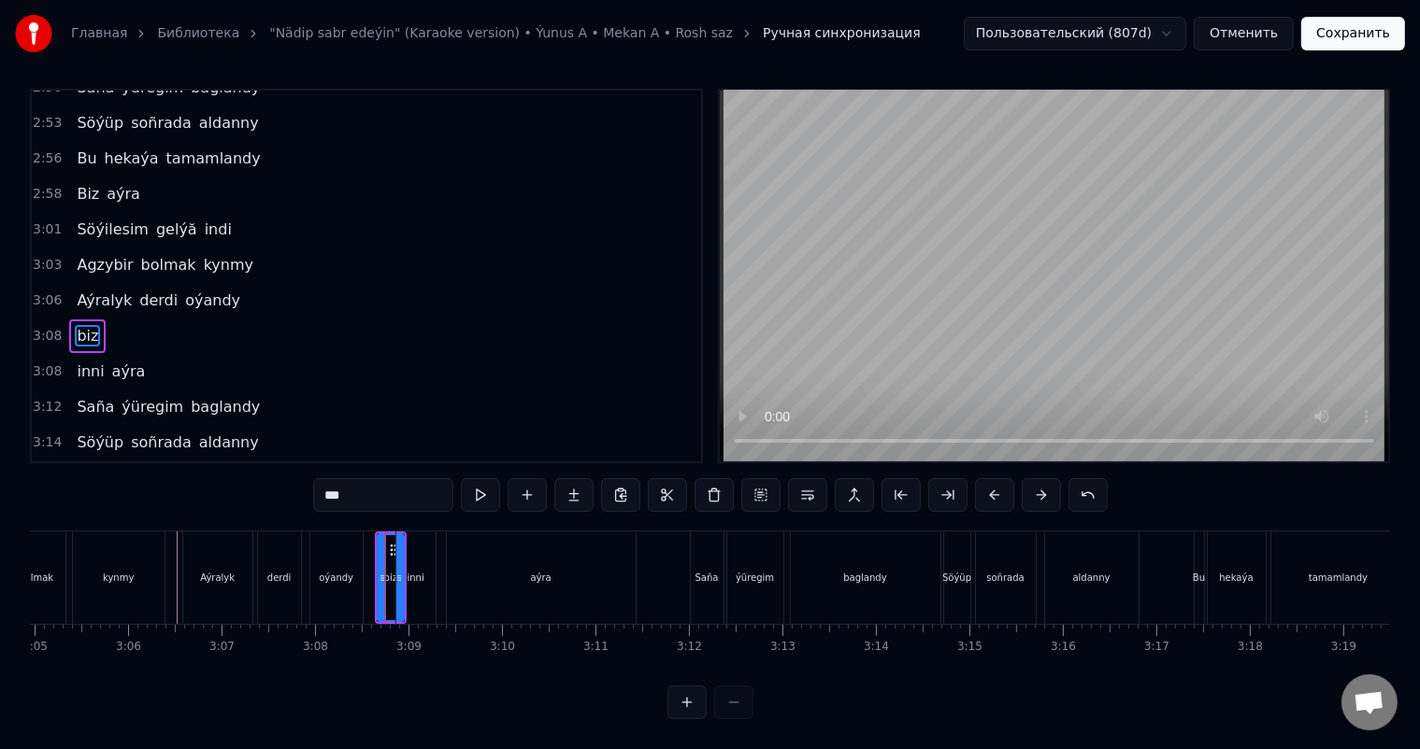
scroll to position [0, 0]
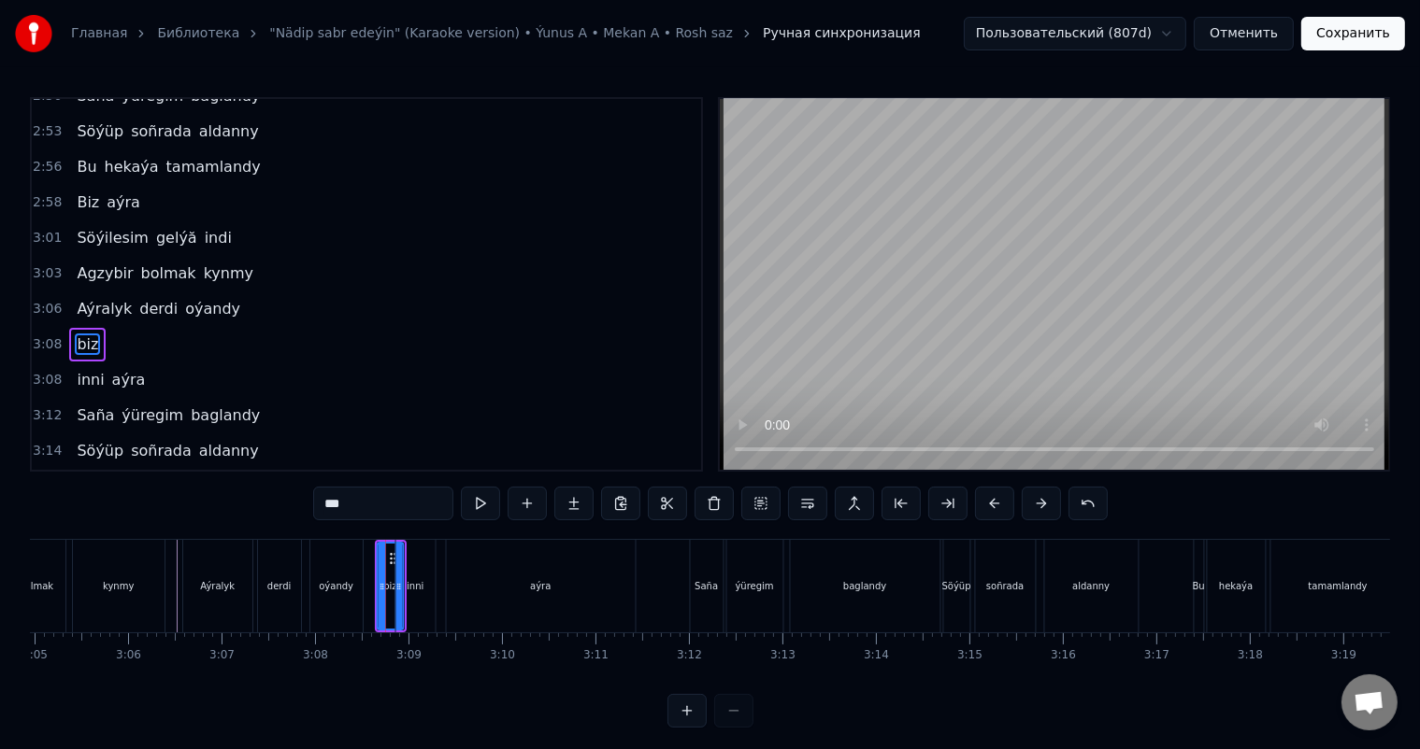
click at [392, 556] on icon at bounding box center [393, 558] width 15 height 15
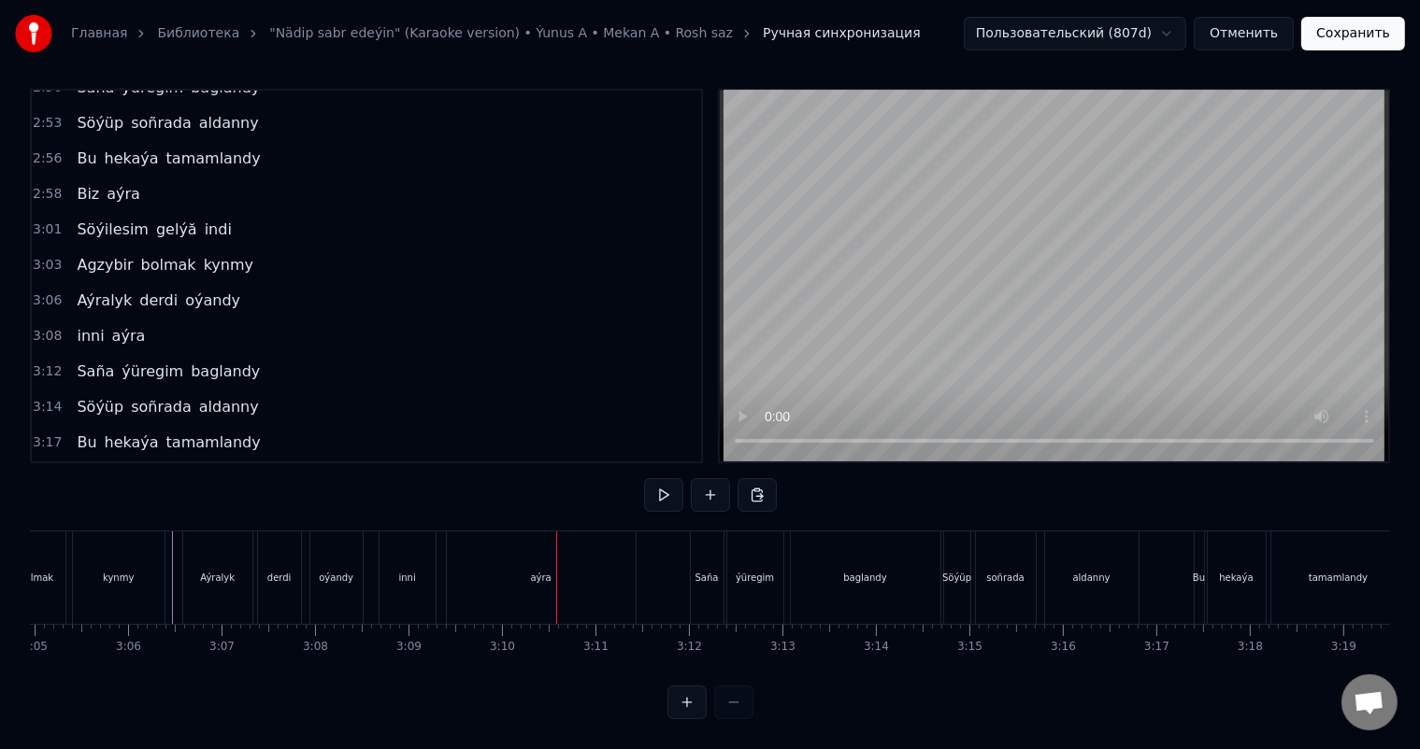
scroll to position [24, 0]
click at [1353, 34] on button "Сохранить" at bounding box center [1353, 34] width 104 height 34
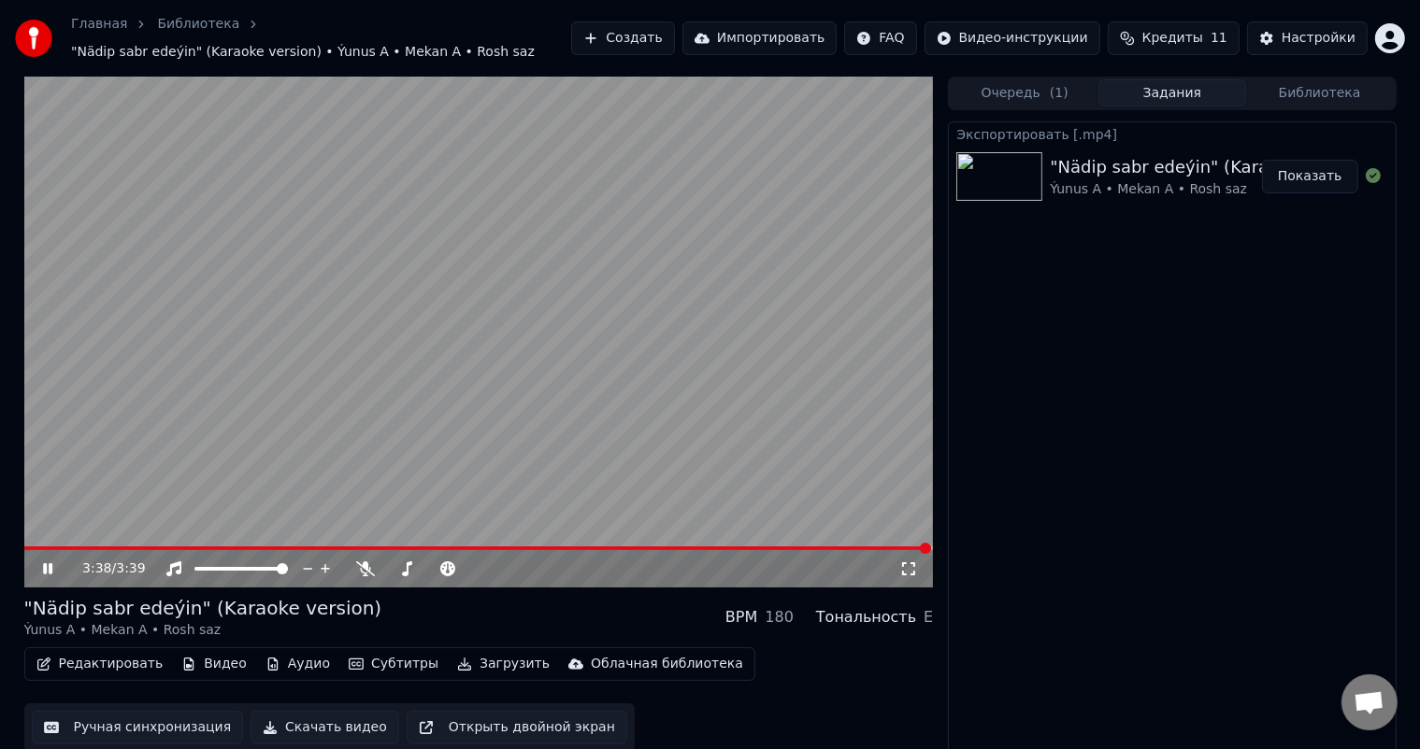
click at [52, 572] on icon at bounding box center [61, 569] width 44 height 15
click at [332, 727] on button "Скачать видео" at bounding box center [324, 728] width 149 height 34
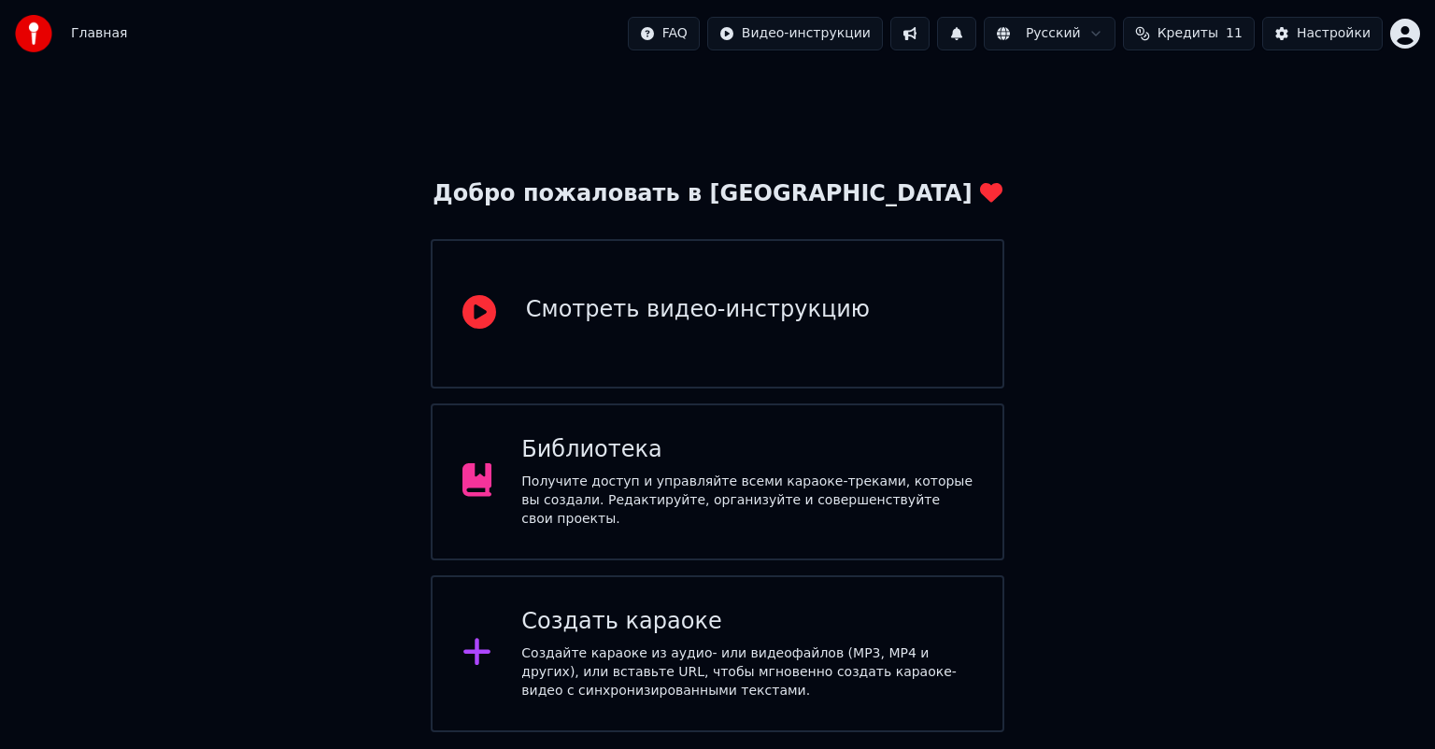
click at [662, 456] on div "Библиотека" at bounding box center [746, 450] width 451 height 30
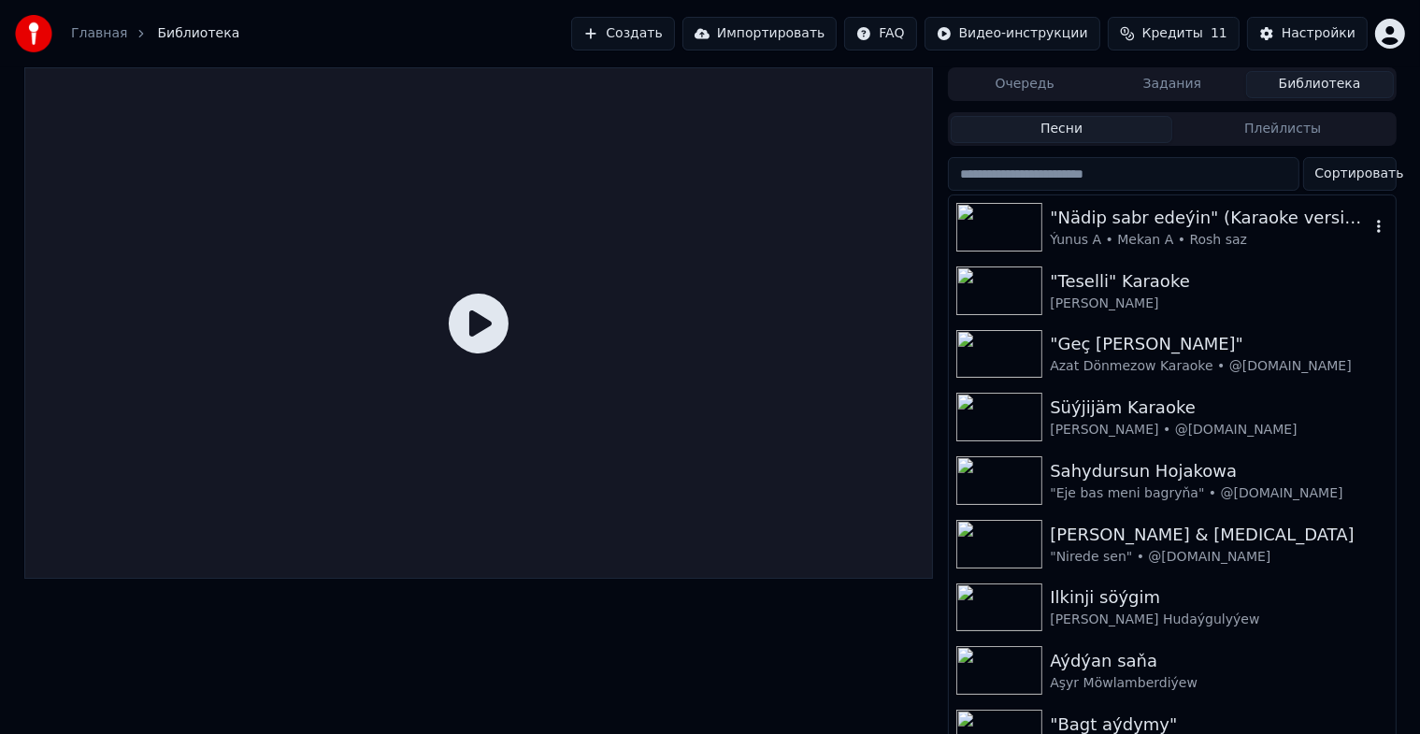
click at [992, 225] on img at bounding box center [999, 227] width 86 height 49
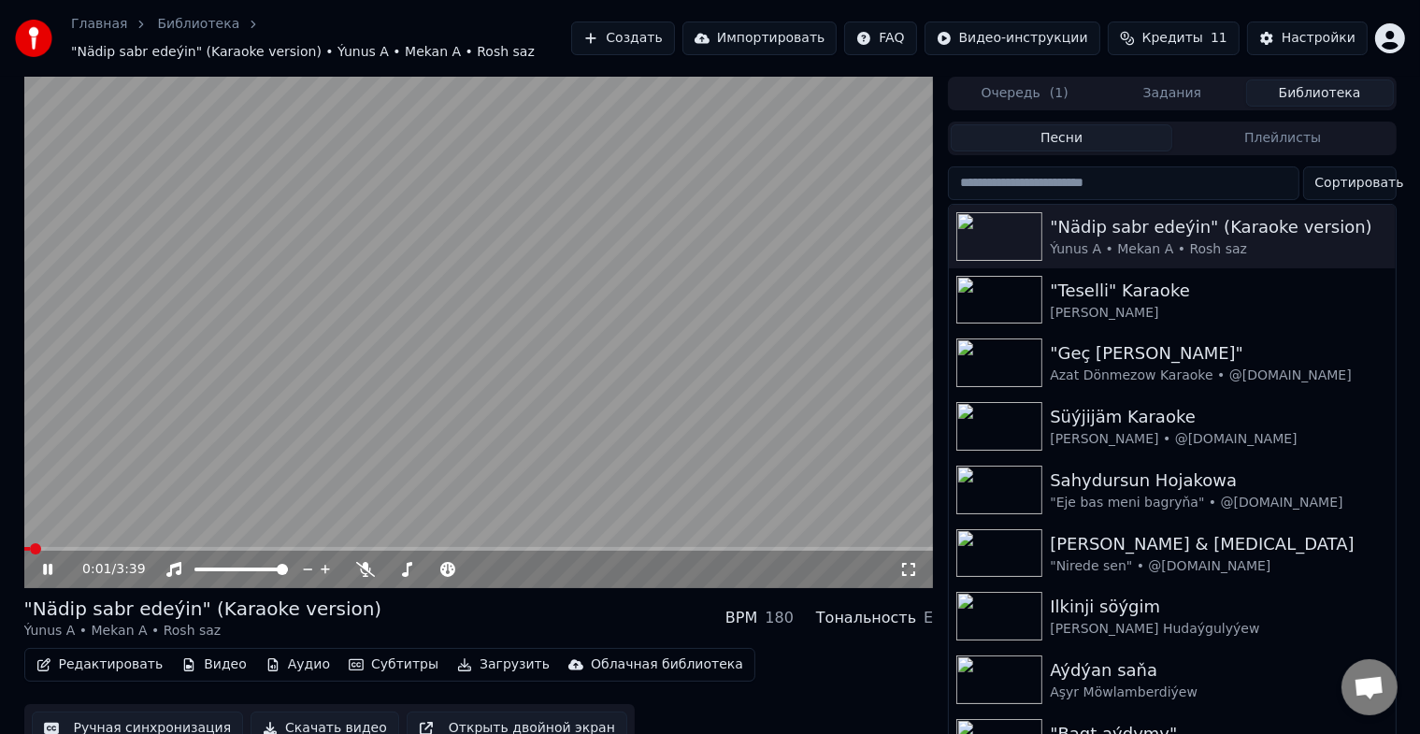
click at [175, 719] on button "Ручная синхронизация" at bounding box center [138, 728] width 212 height 34
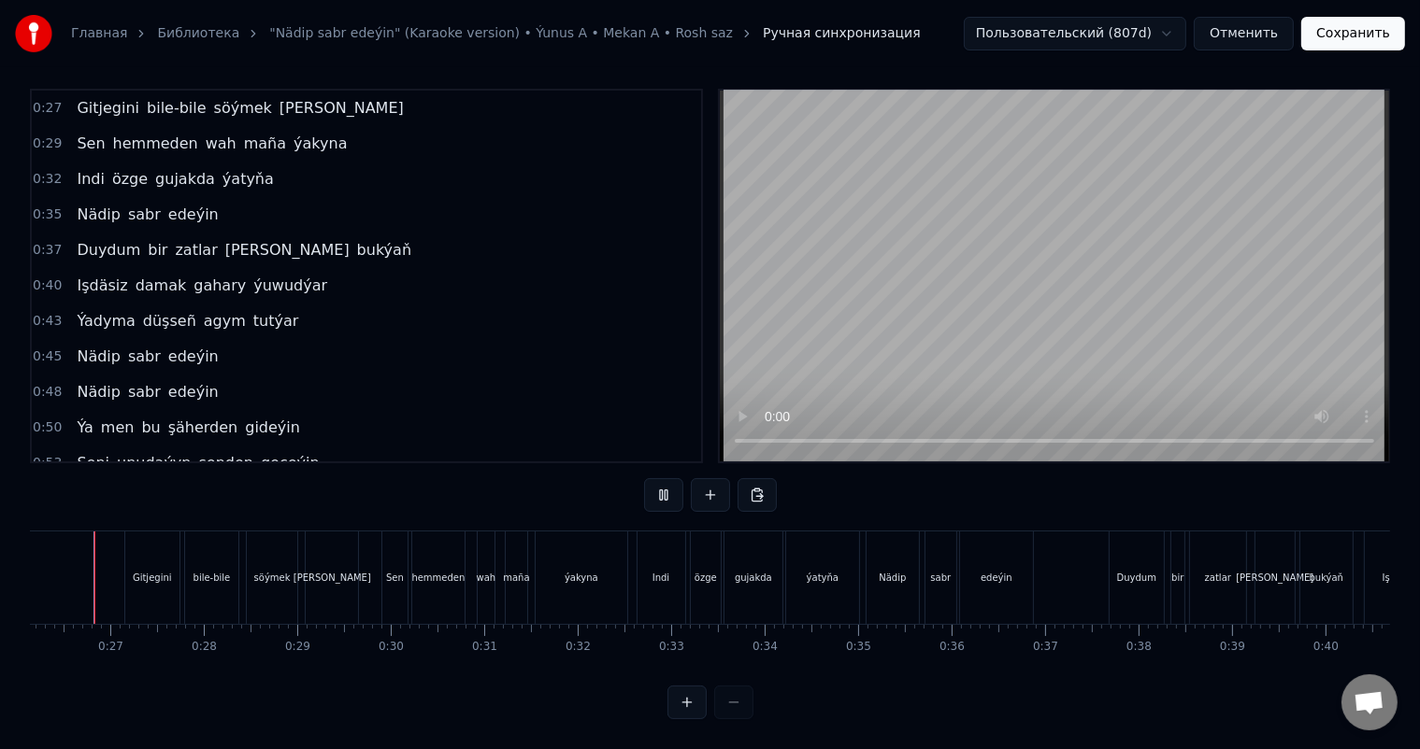
scroll to position [0, 2413]
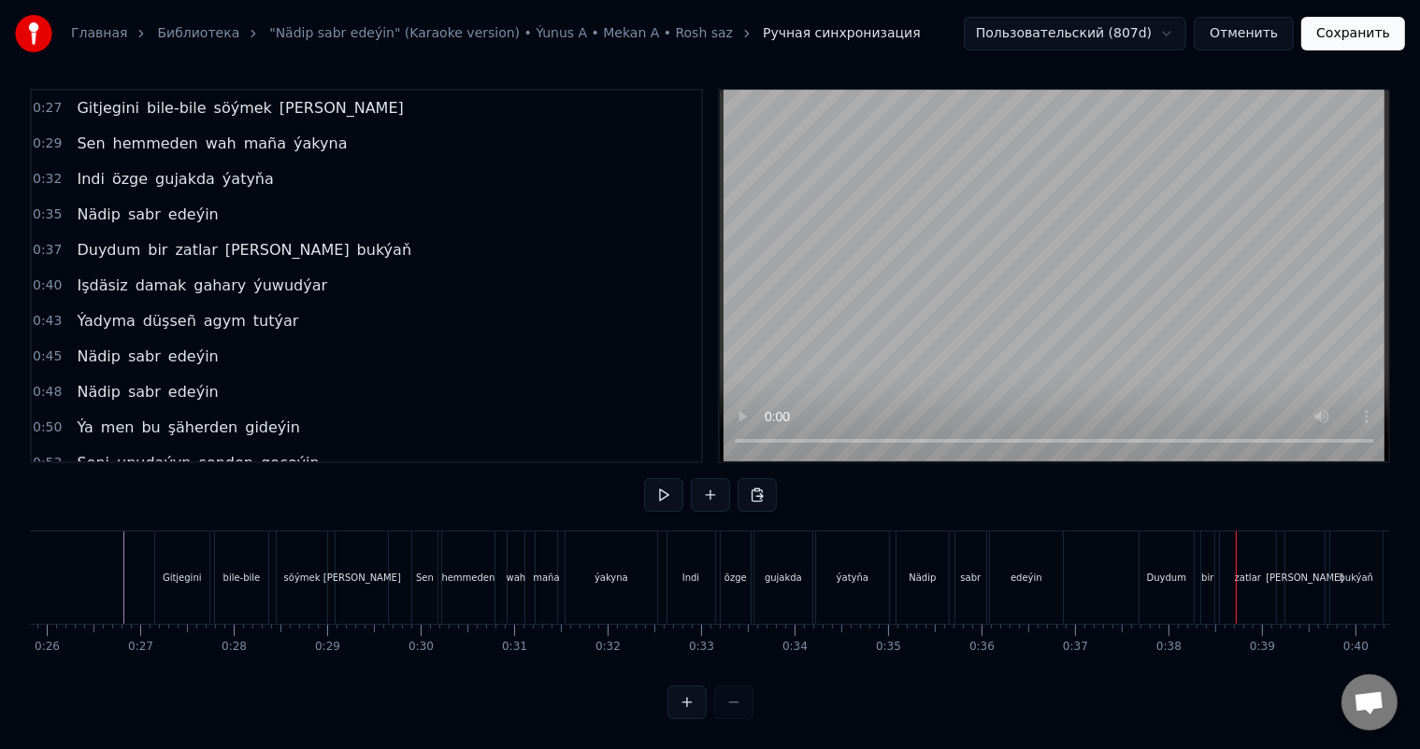
click at [1164, 552] on div "Duydum" at bounding box center [1166, 578] width 54 height 93
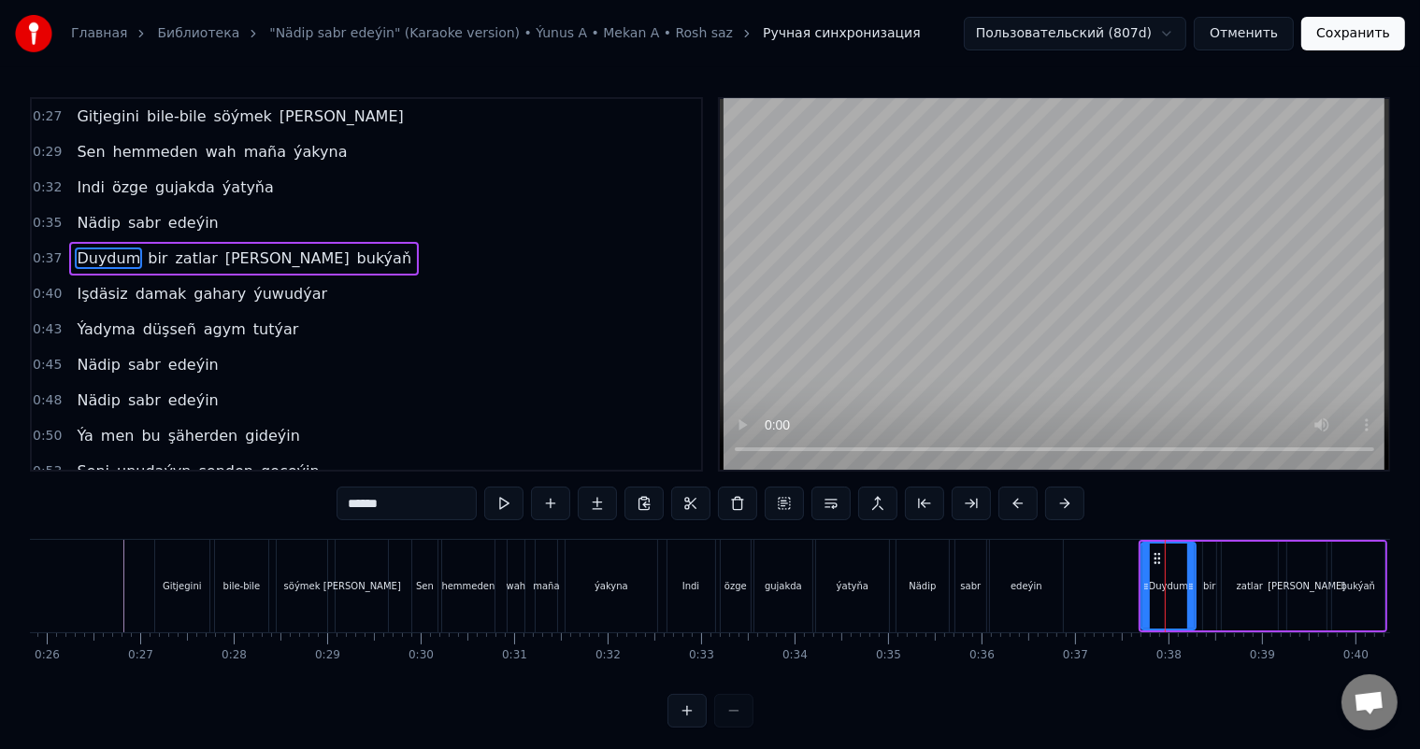
click at [367, 503] on input "******" at bounding box center [406, 504] width 140 height 34
type input "******"
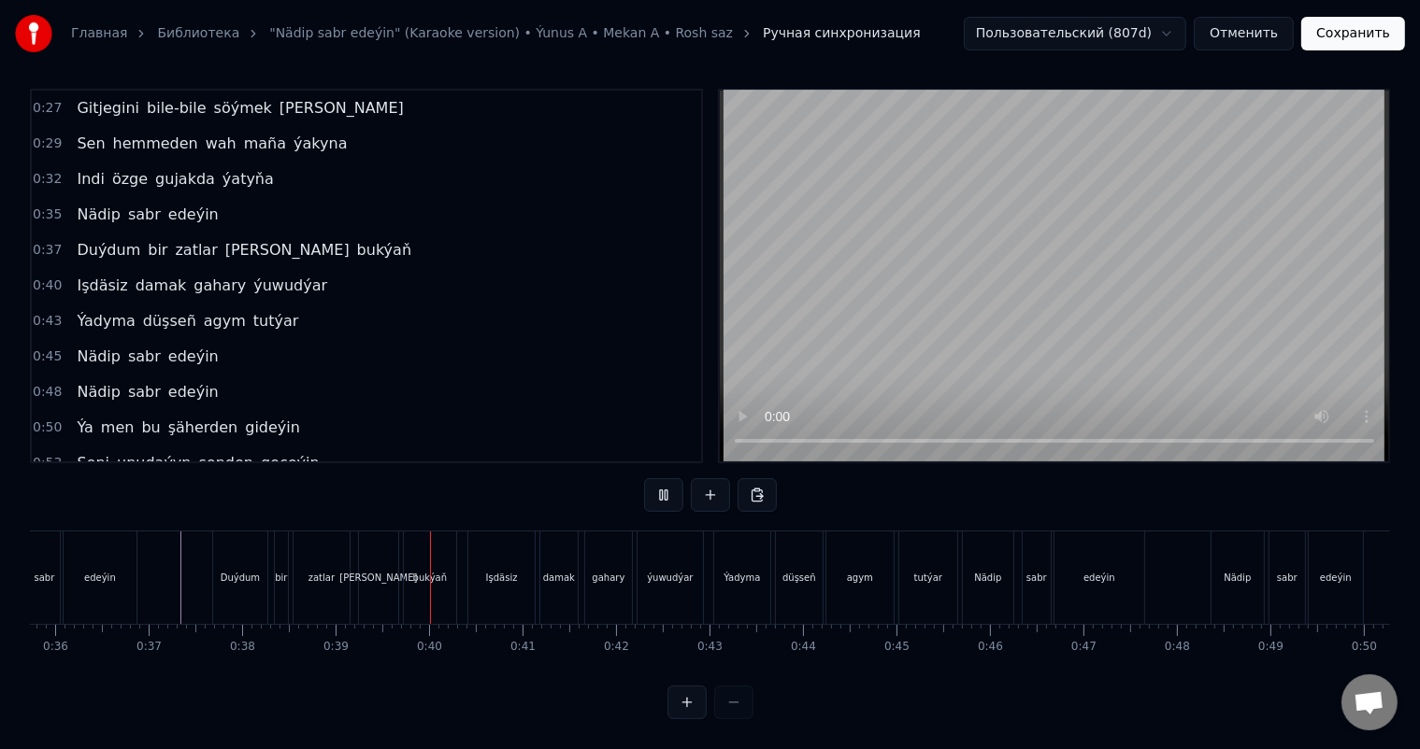
scroll to position [0, 3591]
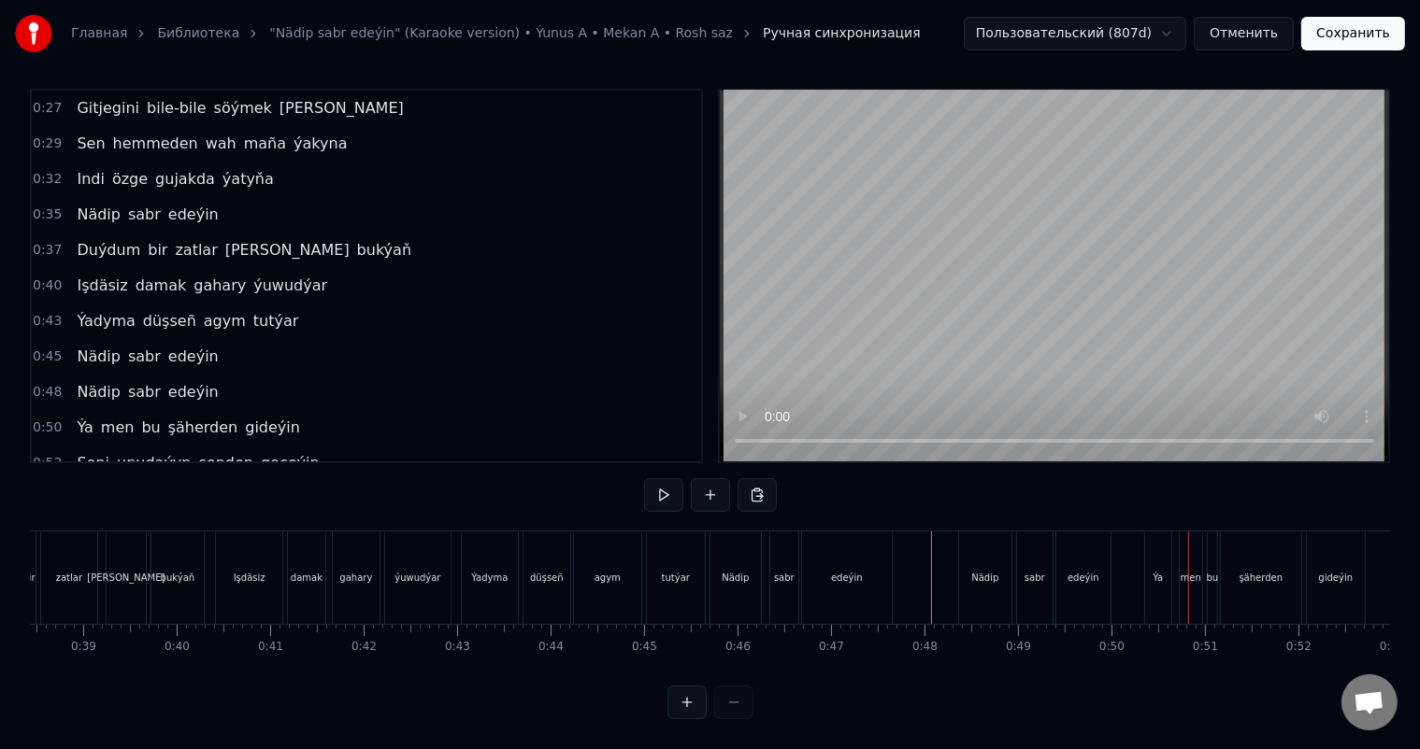
click at [1158, 542] on div "Ýa" at bounding box center [1158, 578] width 26 height 93
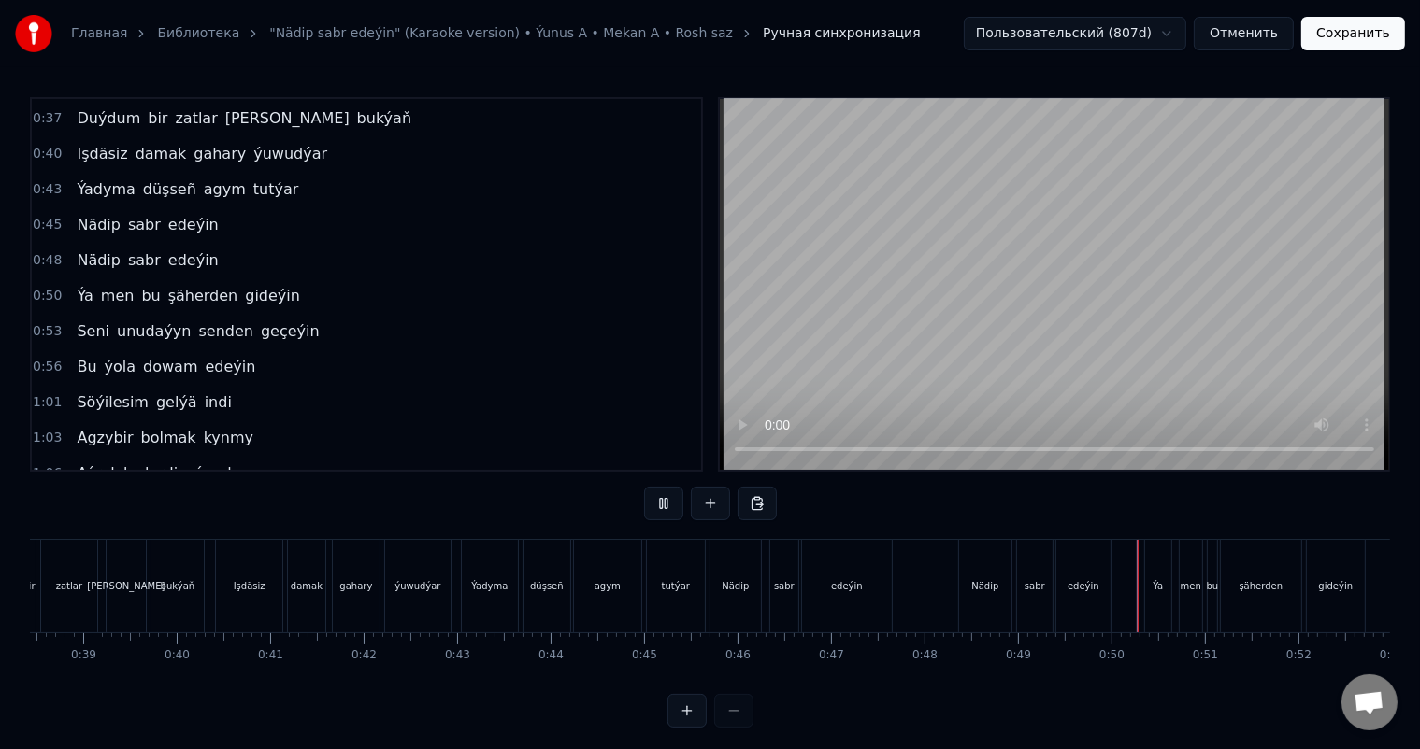
scroll to position [24, 0]
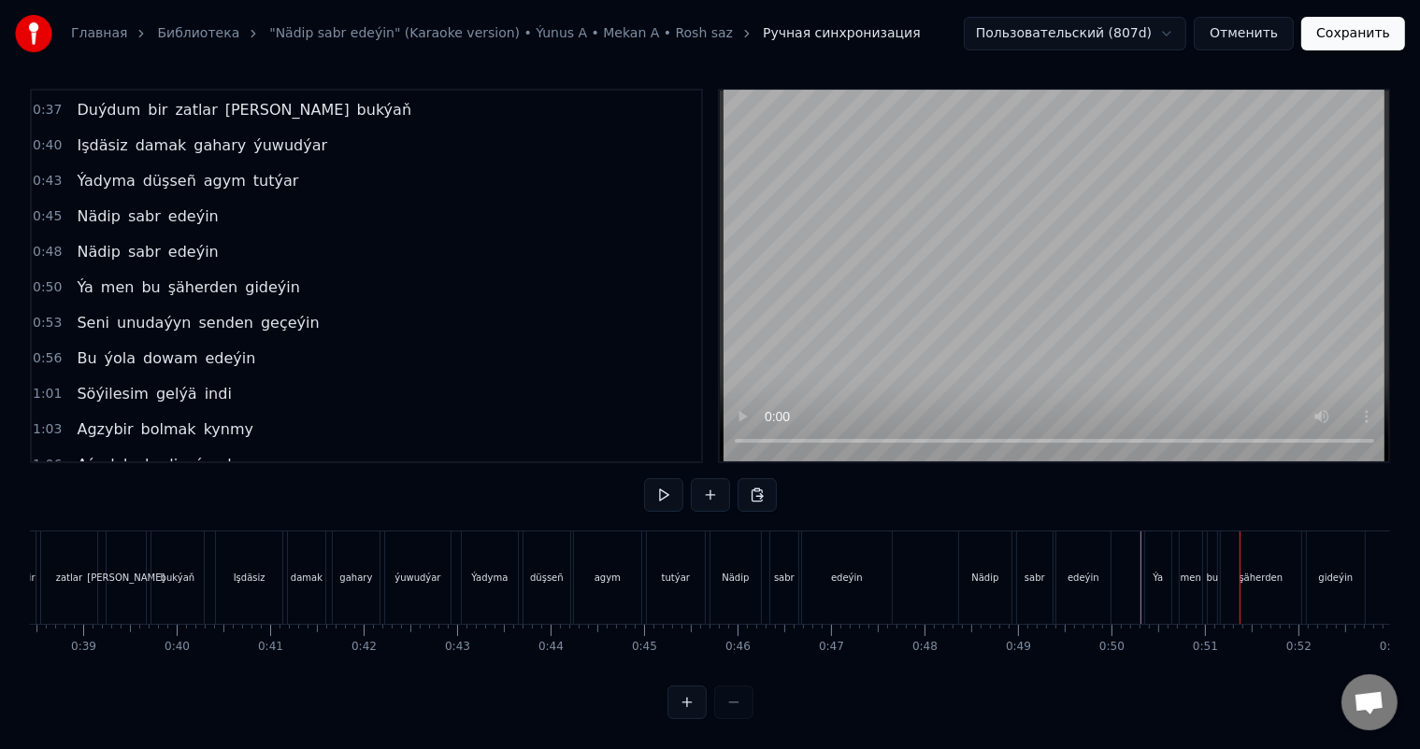
click at [1149, 553] on div "Ýa" at bounding box center [1158, 578] width 26 height 93
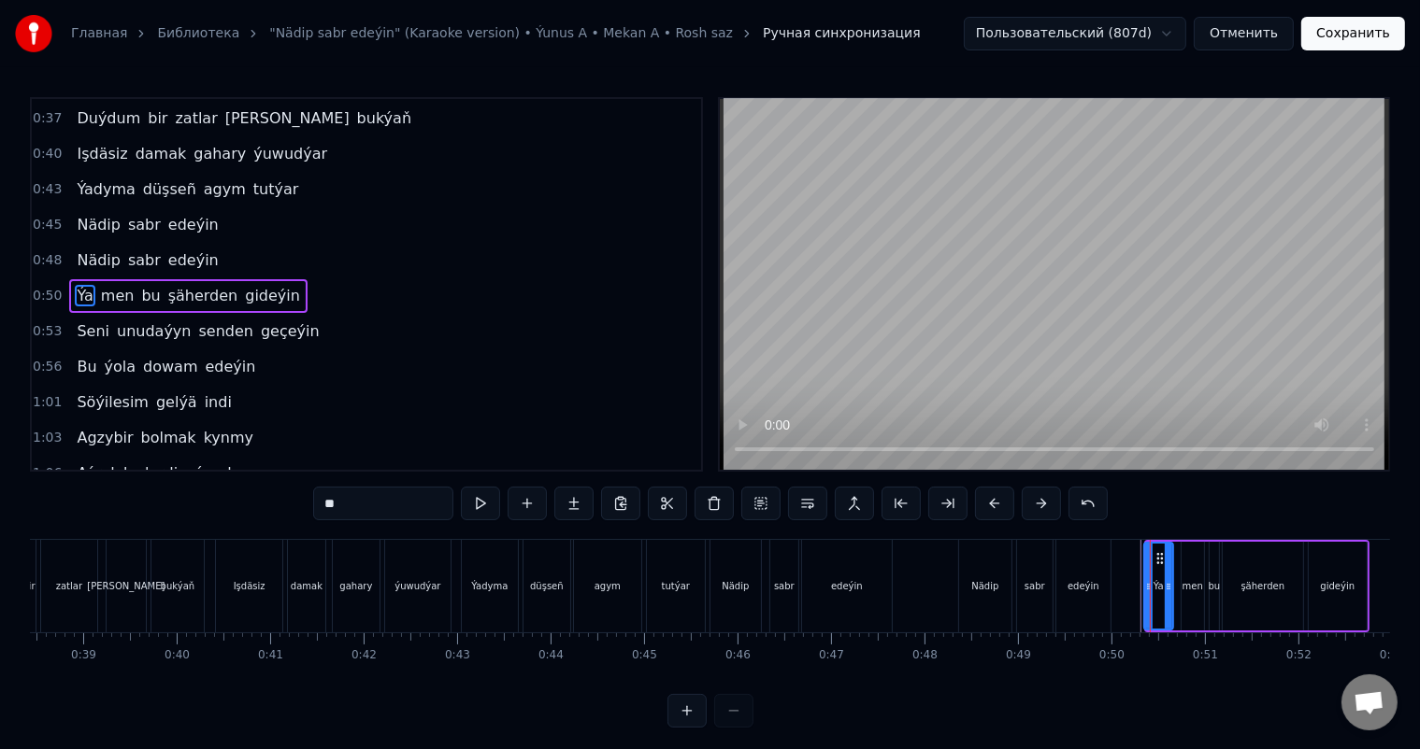
click at [1145, 579] on icon at bounding box center [1148, 586] width 7 height 15
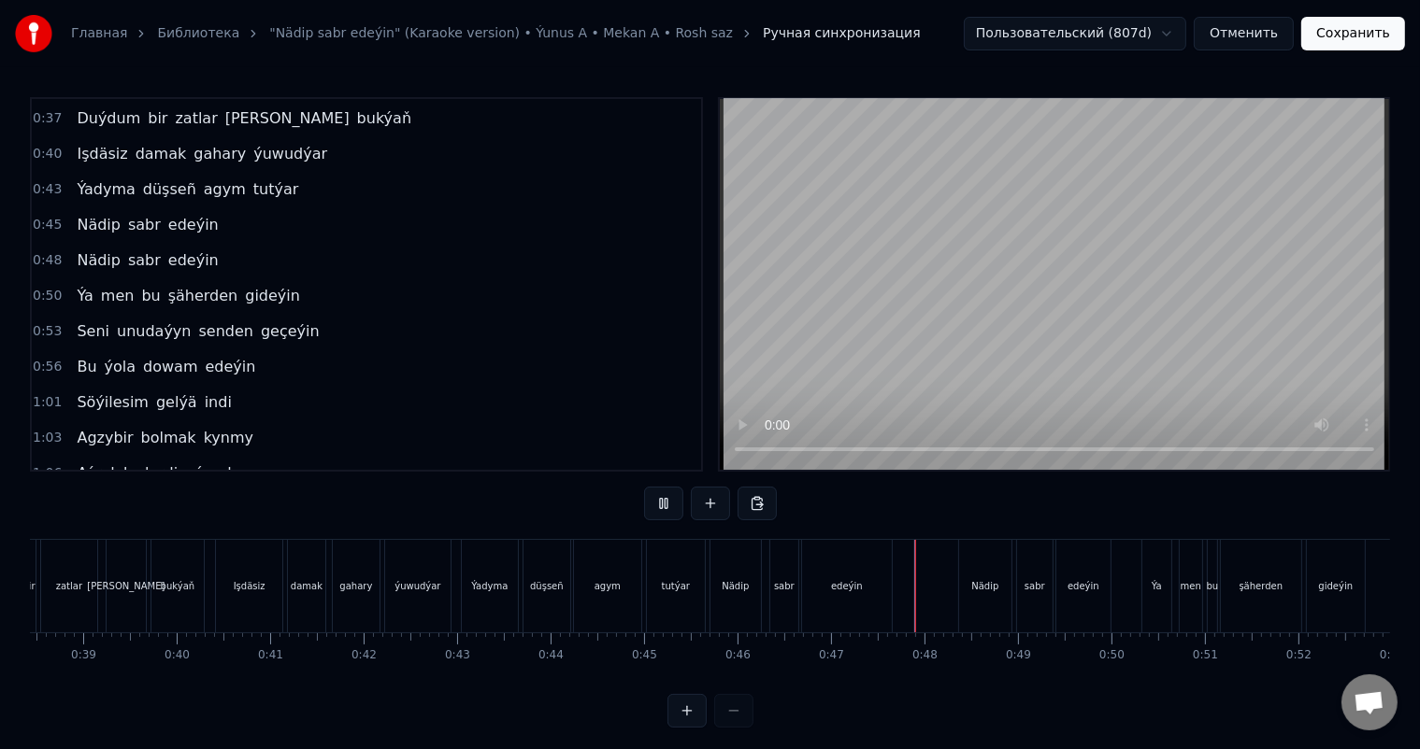
scroll to position [24, 0]
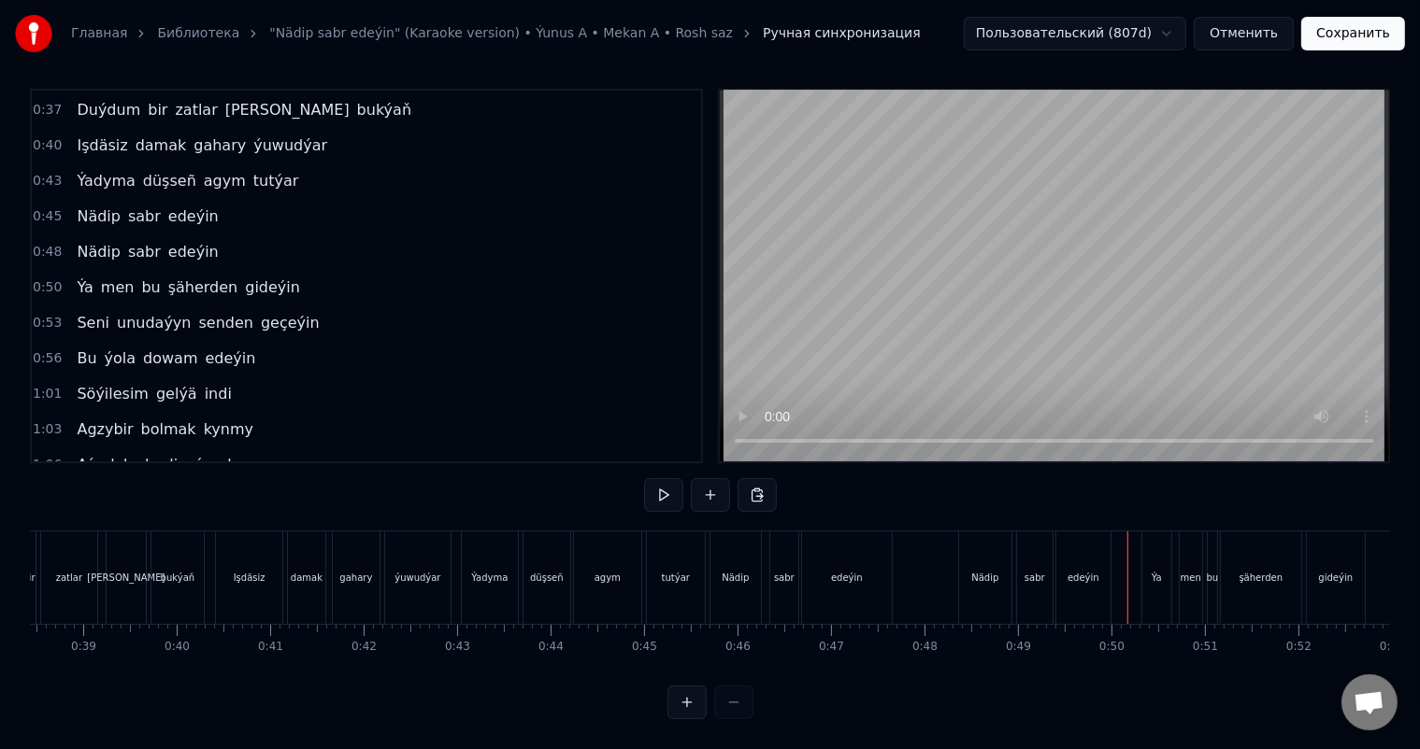
click at [1148, 564] on div "Ýa" at bounding box center [1156, 578] width 29 height 93
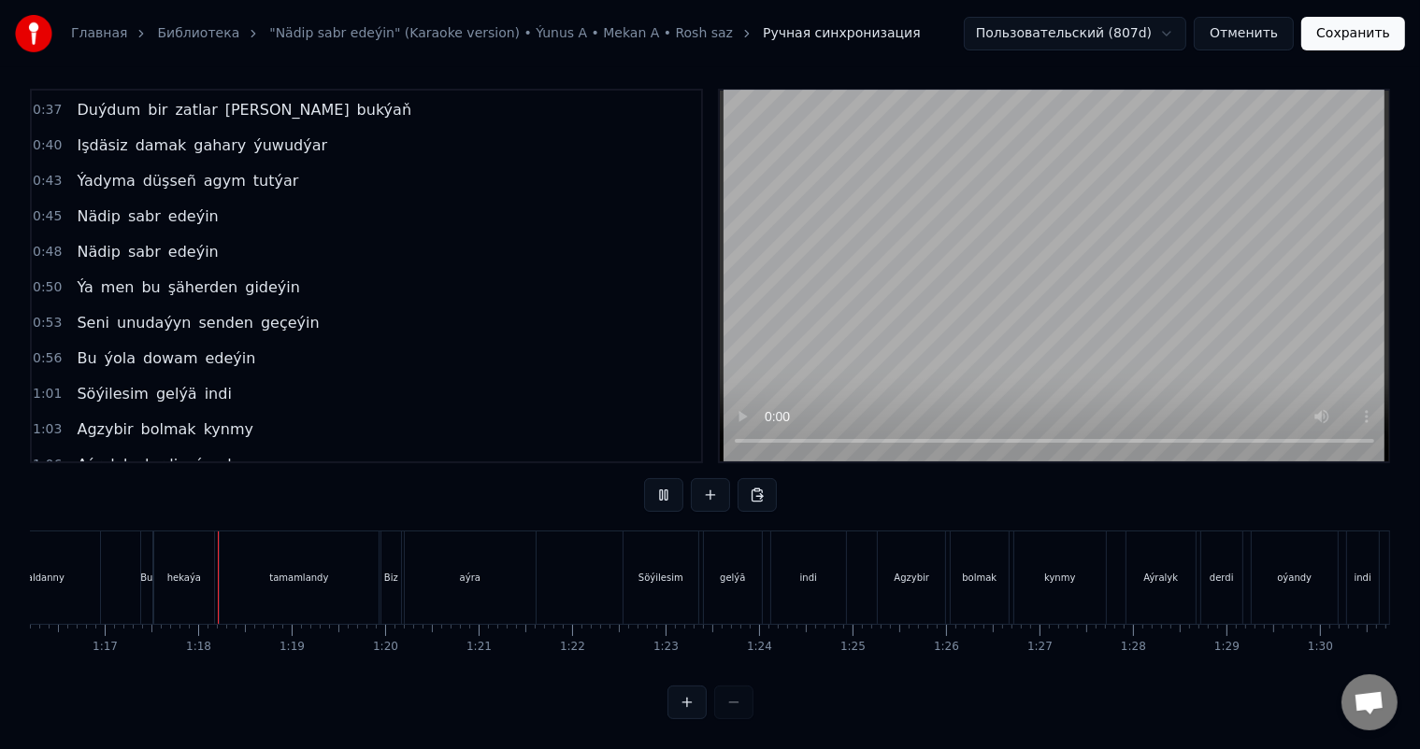
scroll to position [0, 7155]
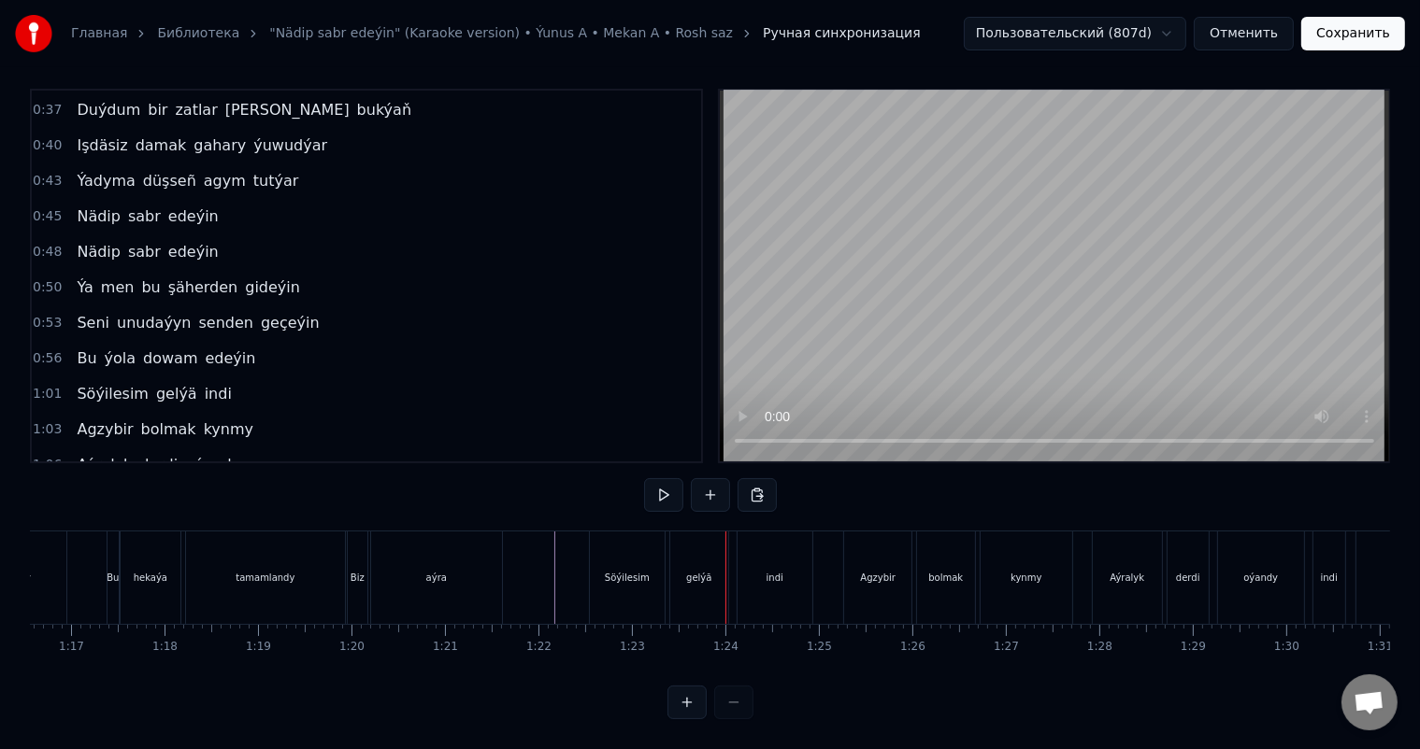
click at [766, 551] on div "indi" at bounding box center [774, 578] width 75 height 93
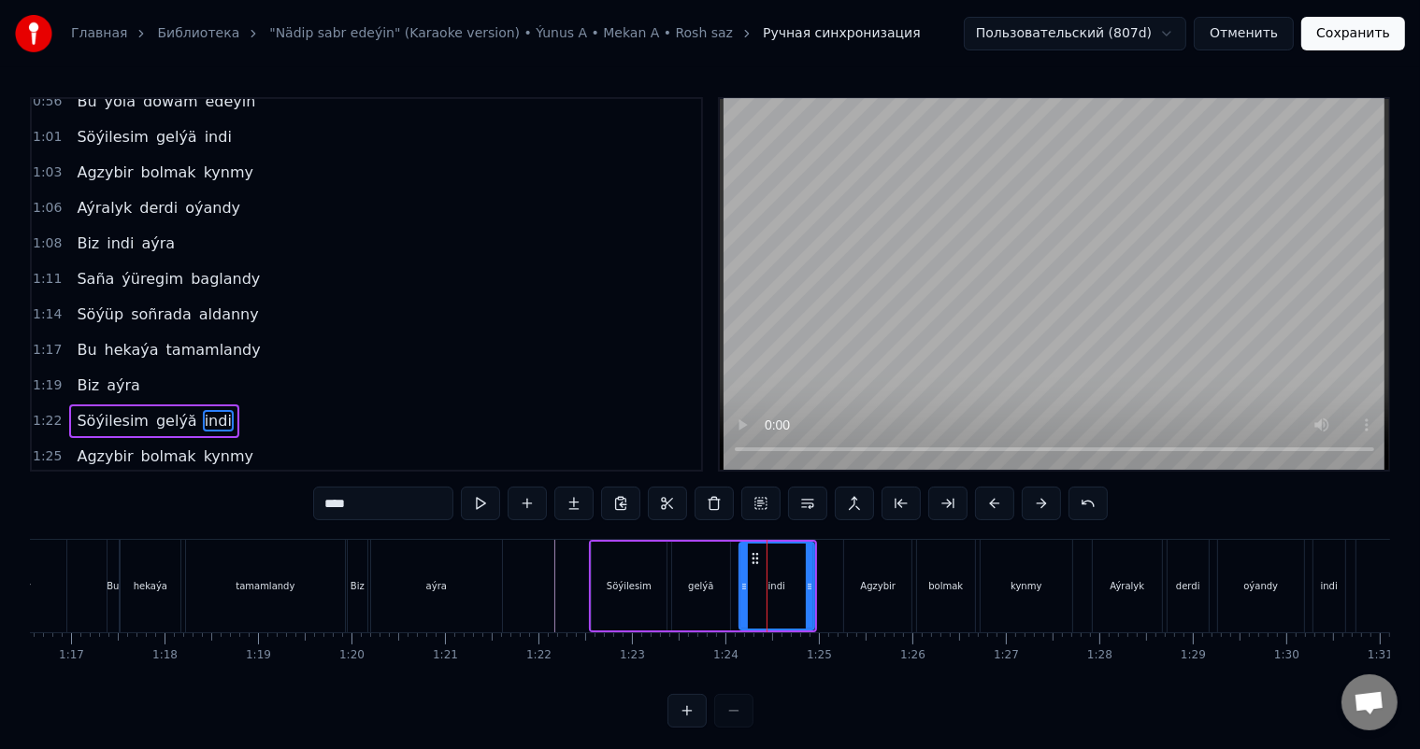
scroll to position [519, 0]
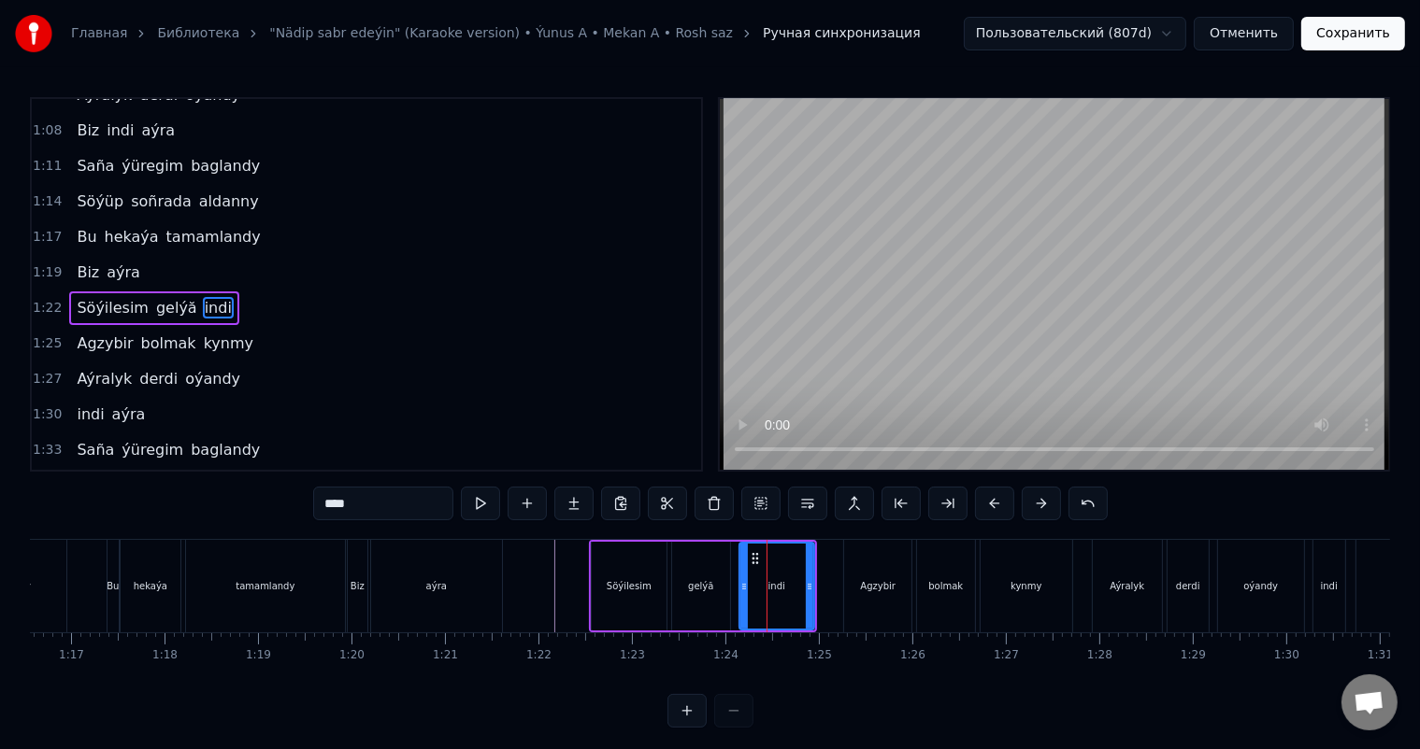
click at [714, 581] on div "gelýă" at bounding box center [701, 586] width 58 height 89
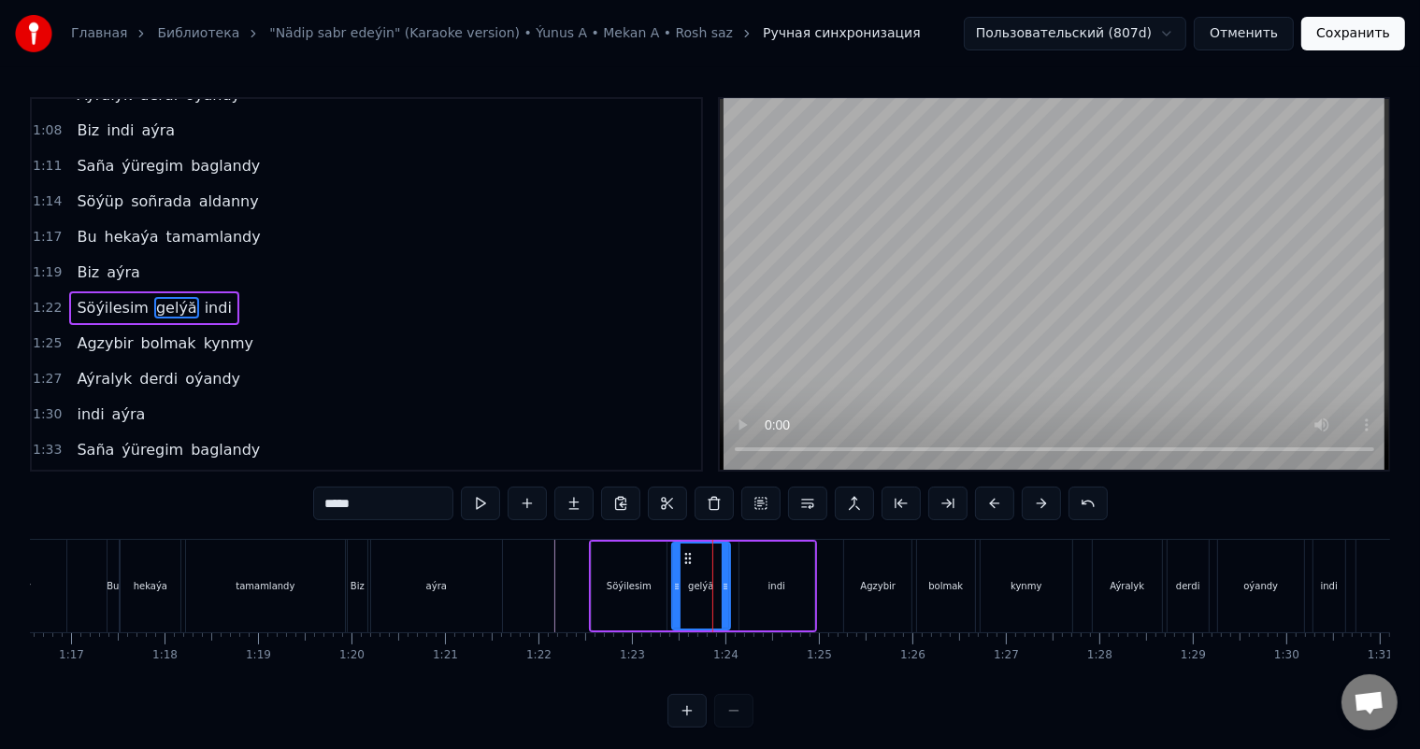
drag, startPoint x: 364, startPoint y: 508, endPoint x: 354, endPoint y: 507, distance: 9.4
click at [354, 507] on input "*****" at bounding box center [383, 504] width 140 height 34
click at [112, 333] on span "Agzybir" at bounding box center [105, 343] width 60 height 21
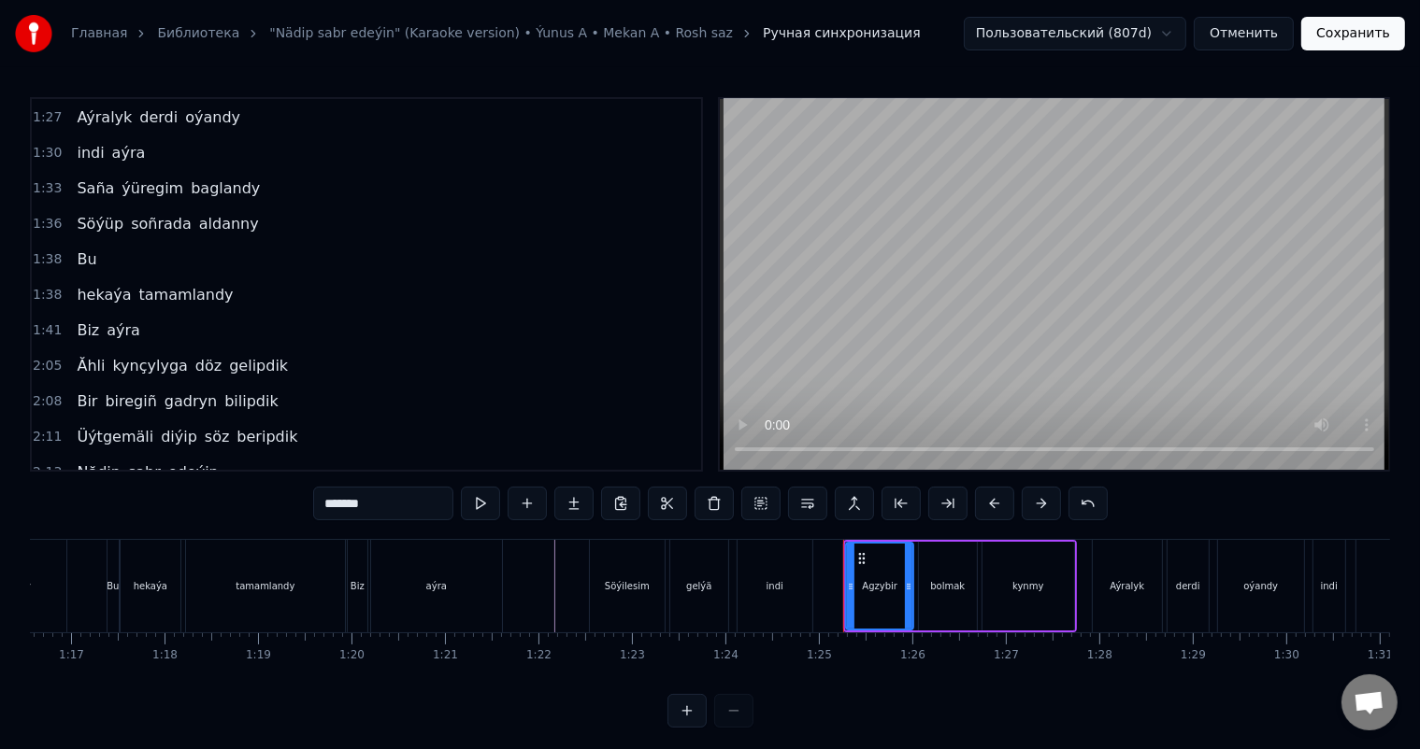
scroll to position [817, 0]
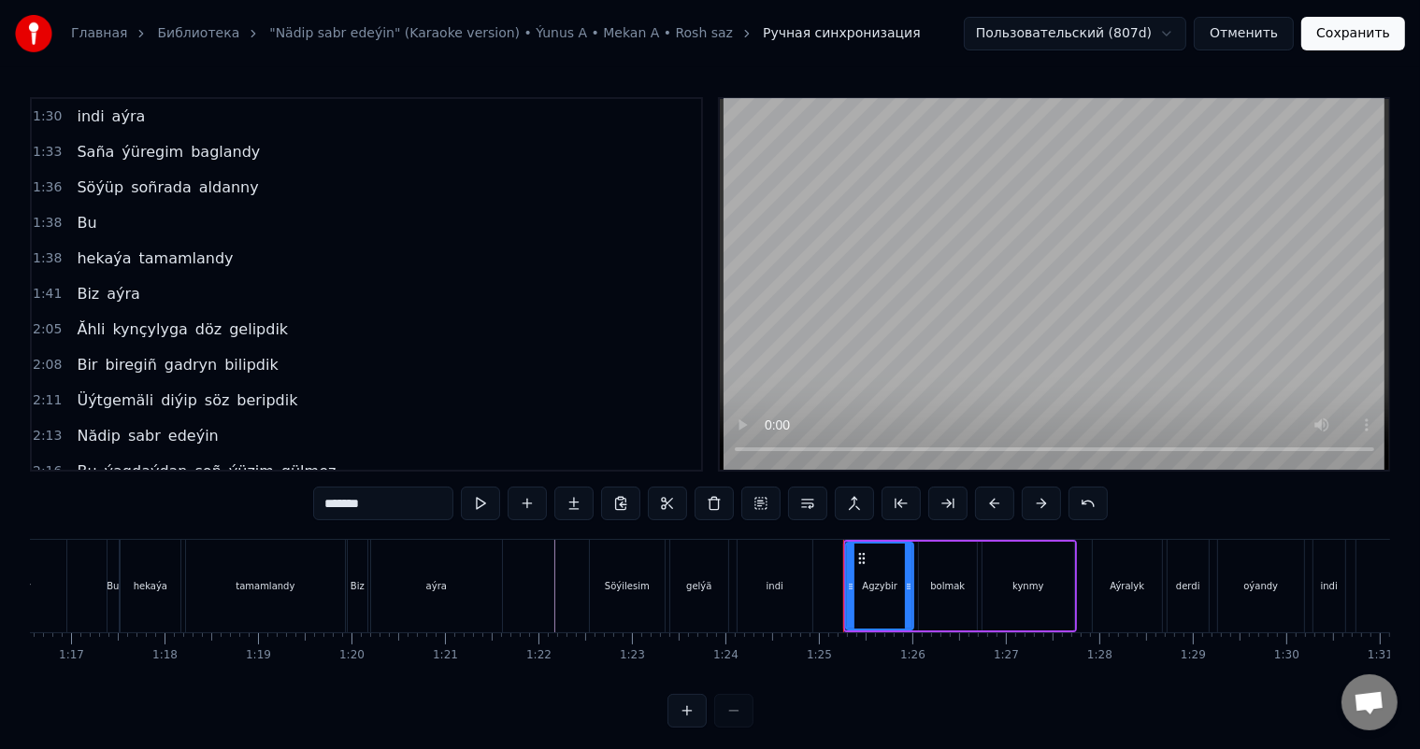
click at [84, 212] on span "Bu" at bounding box center [86, 222] width 23 height 21
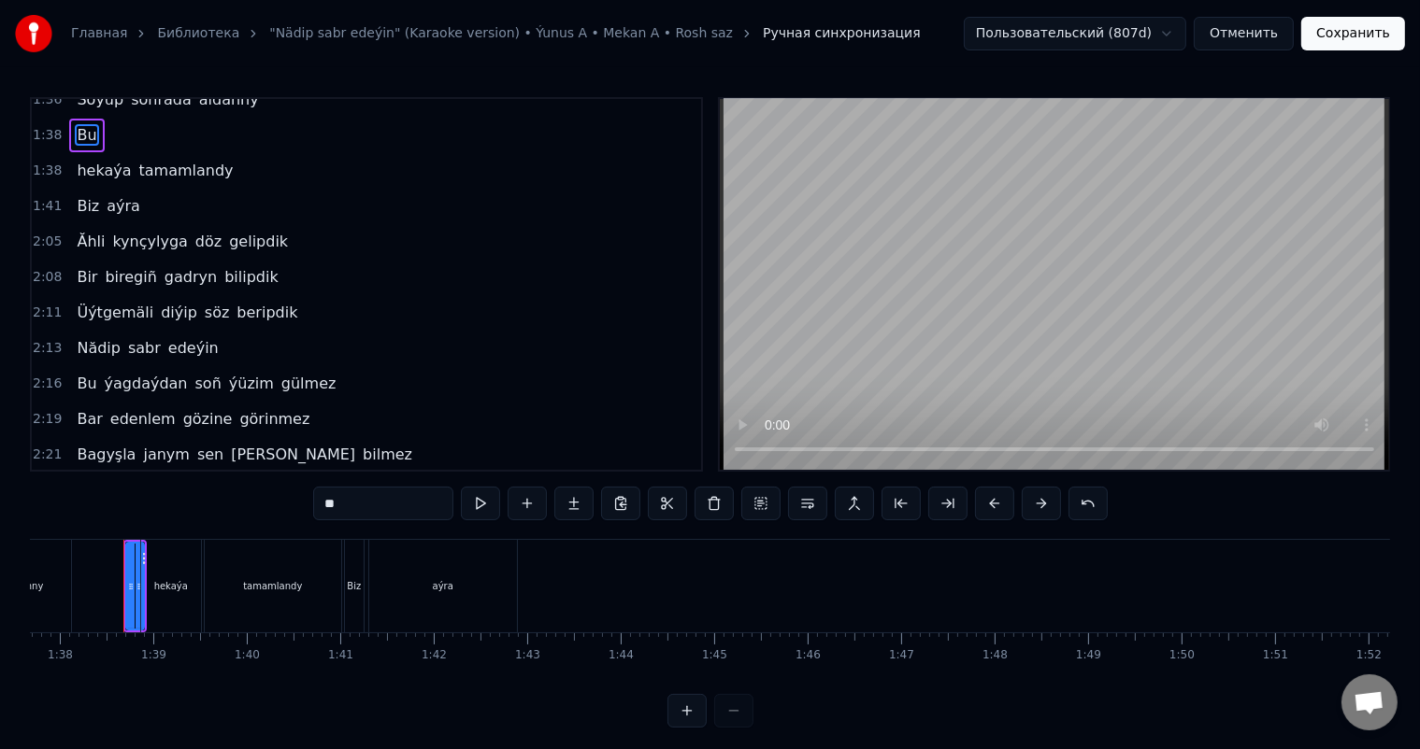
scroll to position [914, 0]
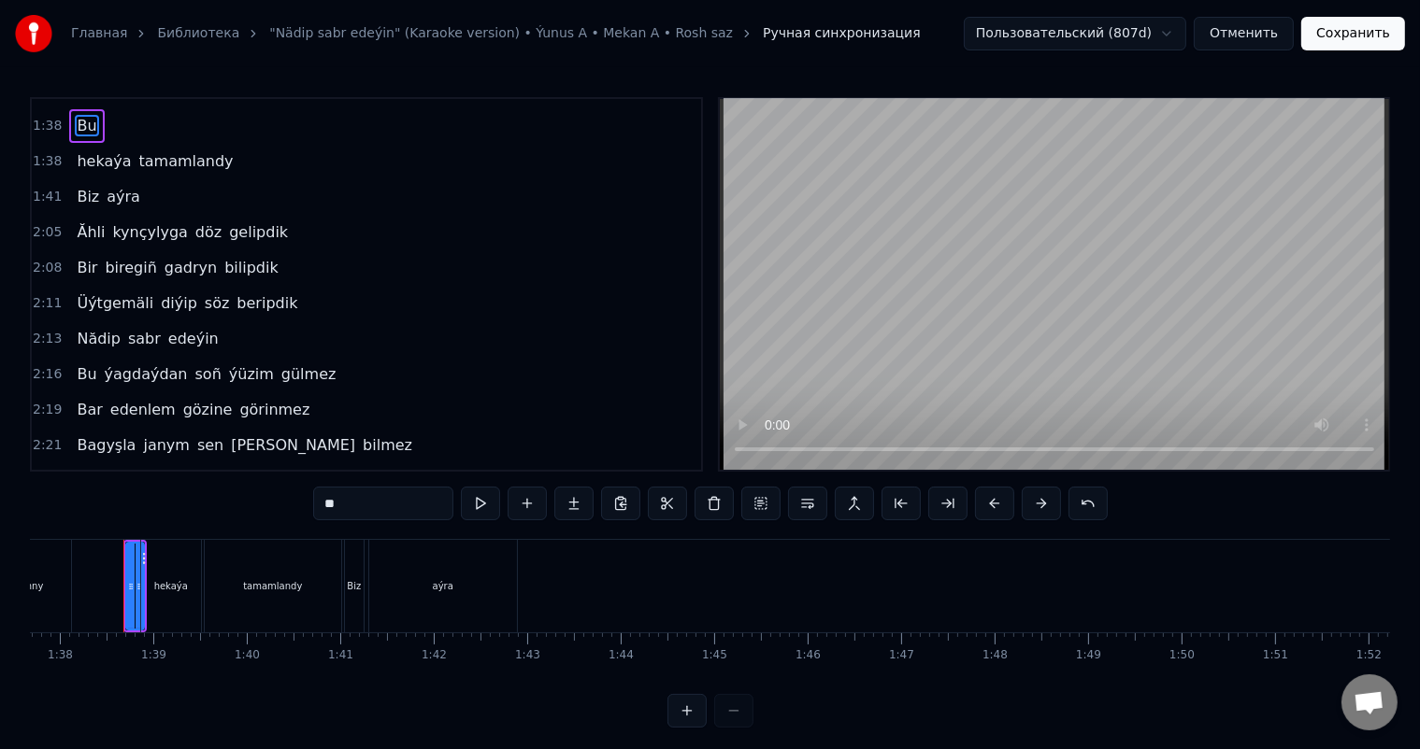
click at [84, 328] on span "Nădip" at bounding box center [99, 338] width 48 height 21
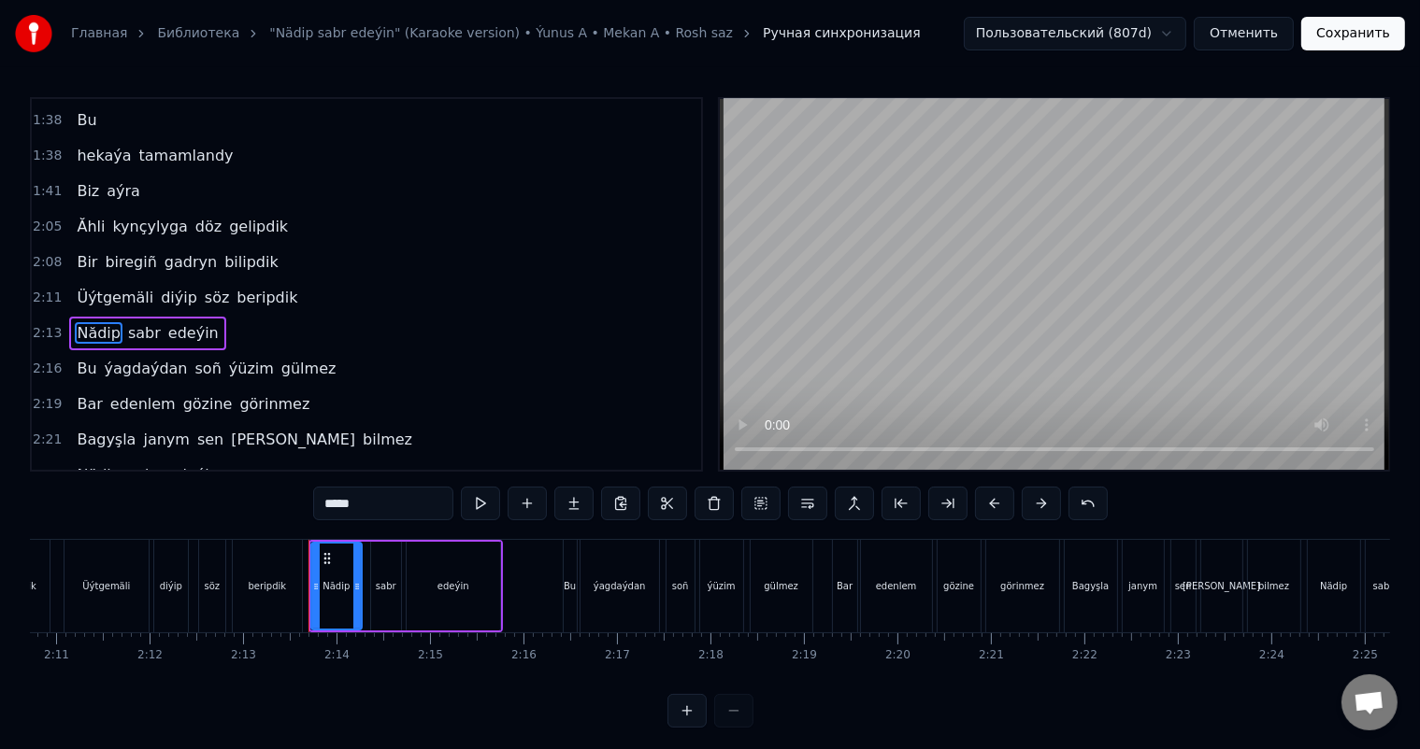
scroll to position [0, 12400]
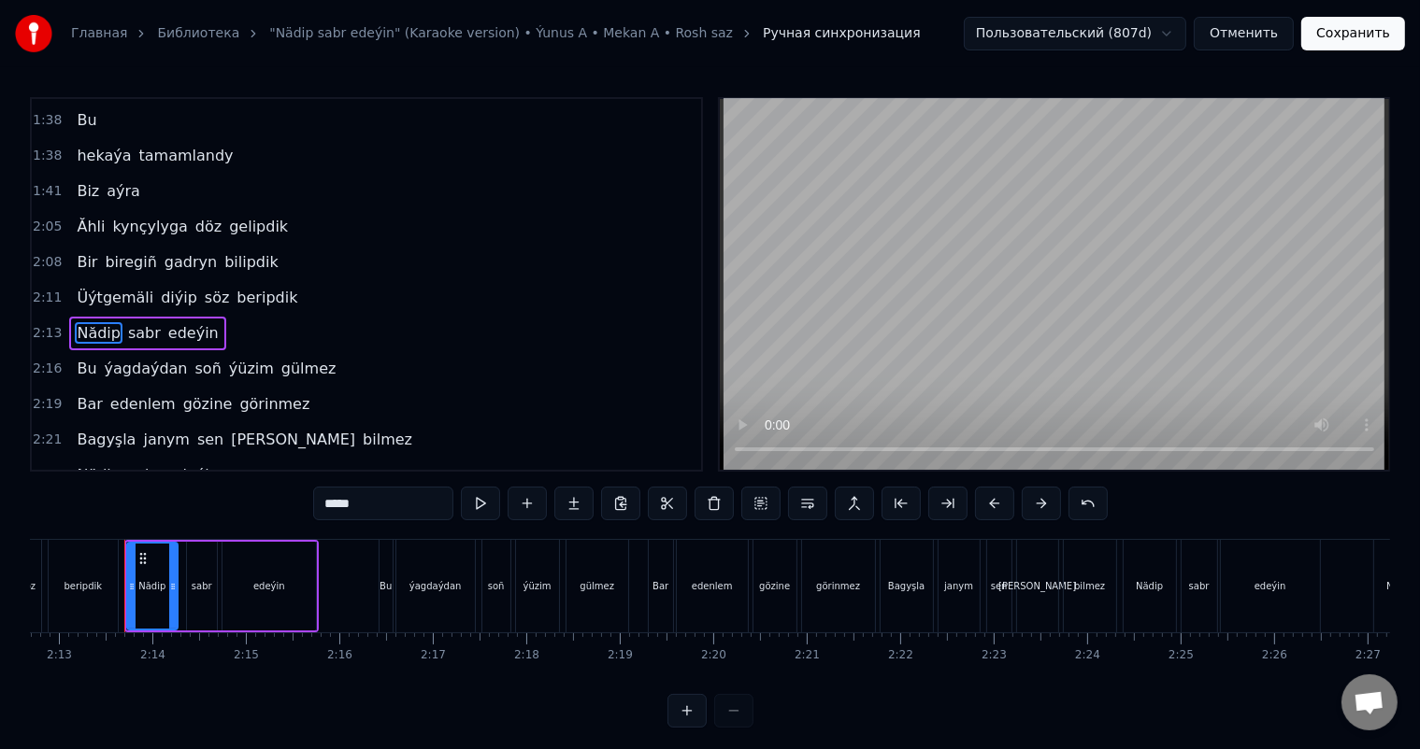
click at [339, 501] on input "*****" at bounding box center [383, 504] width 140 height 34
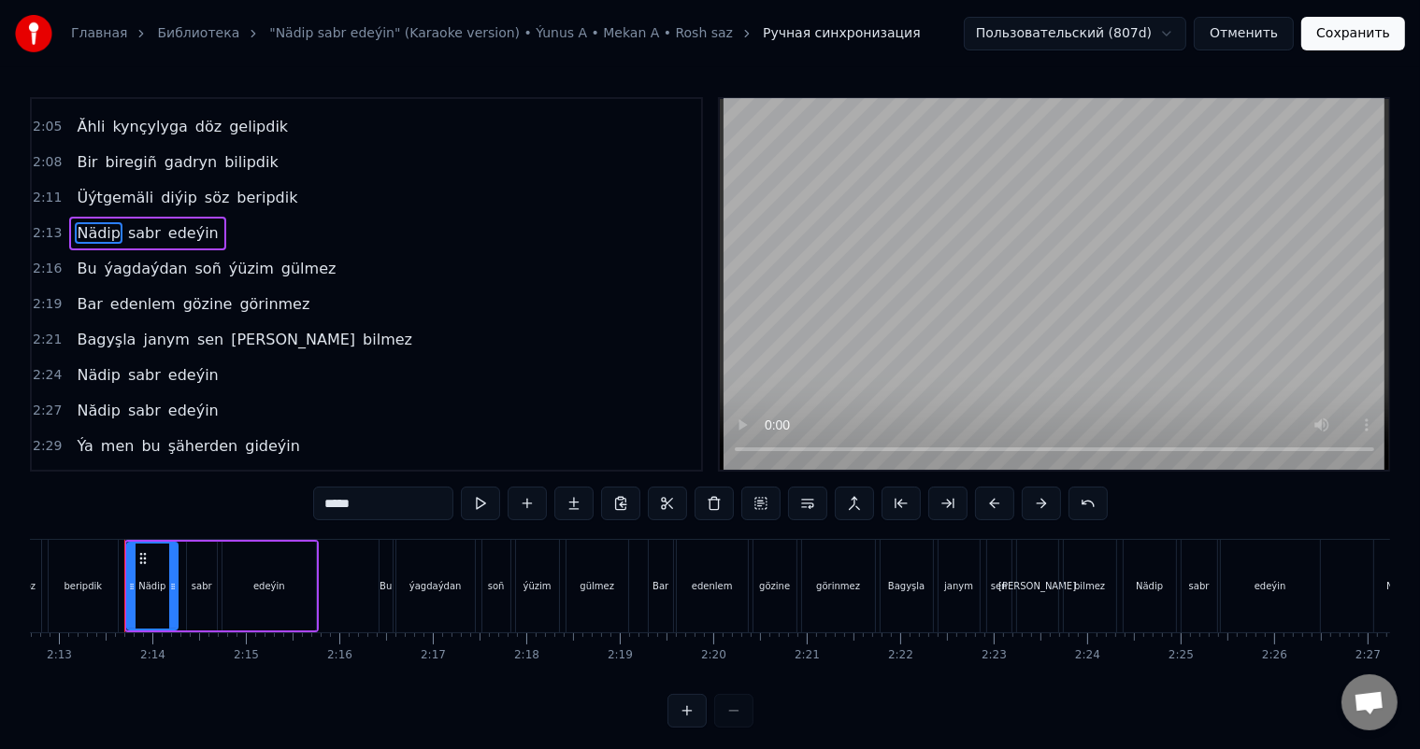
scroll to position [1038, 0]
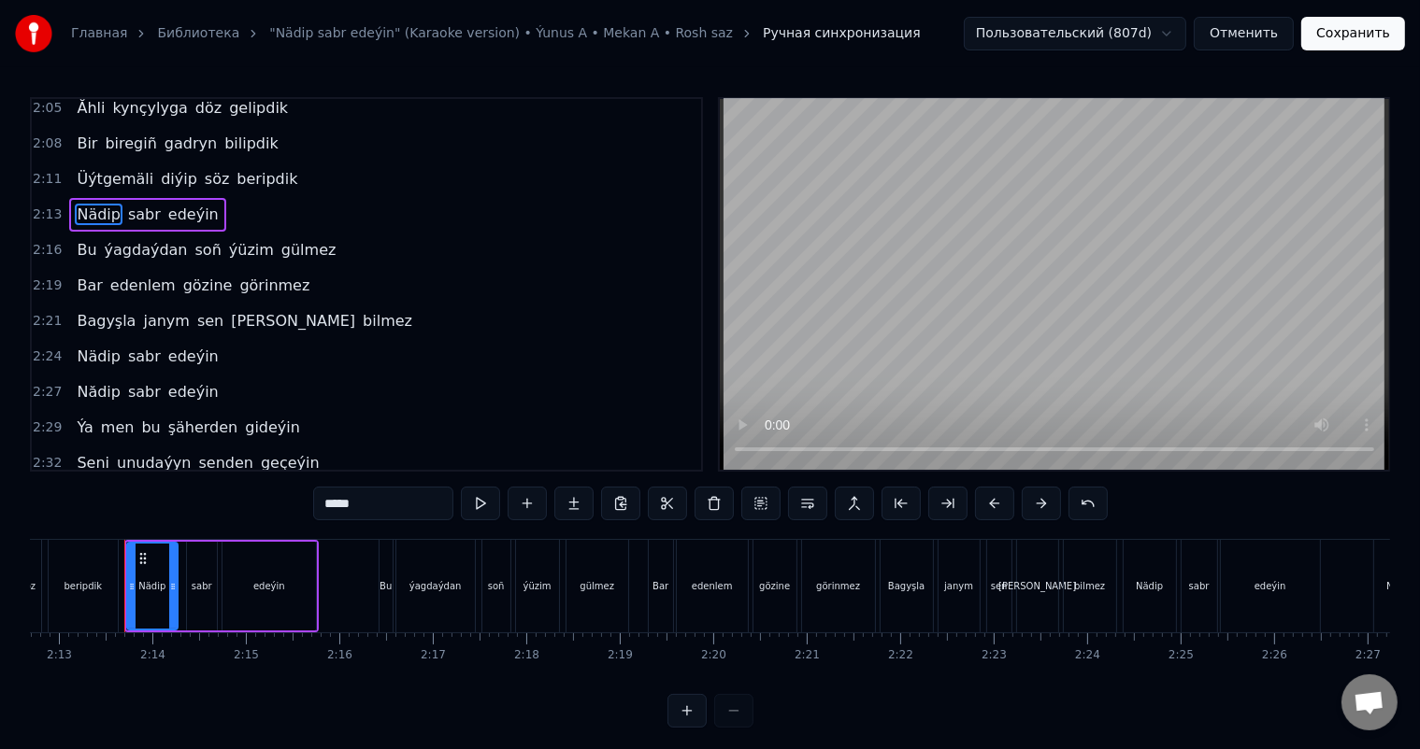
click at [229, 310] on span "[PERSON_NAME]" at bounding box center [293, 320] width 128 height 21
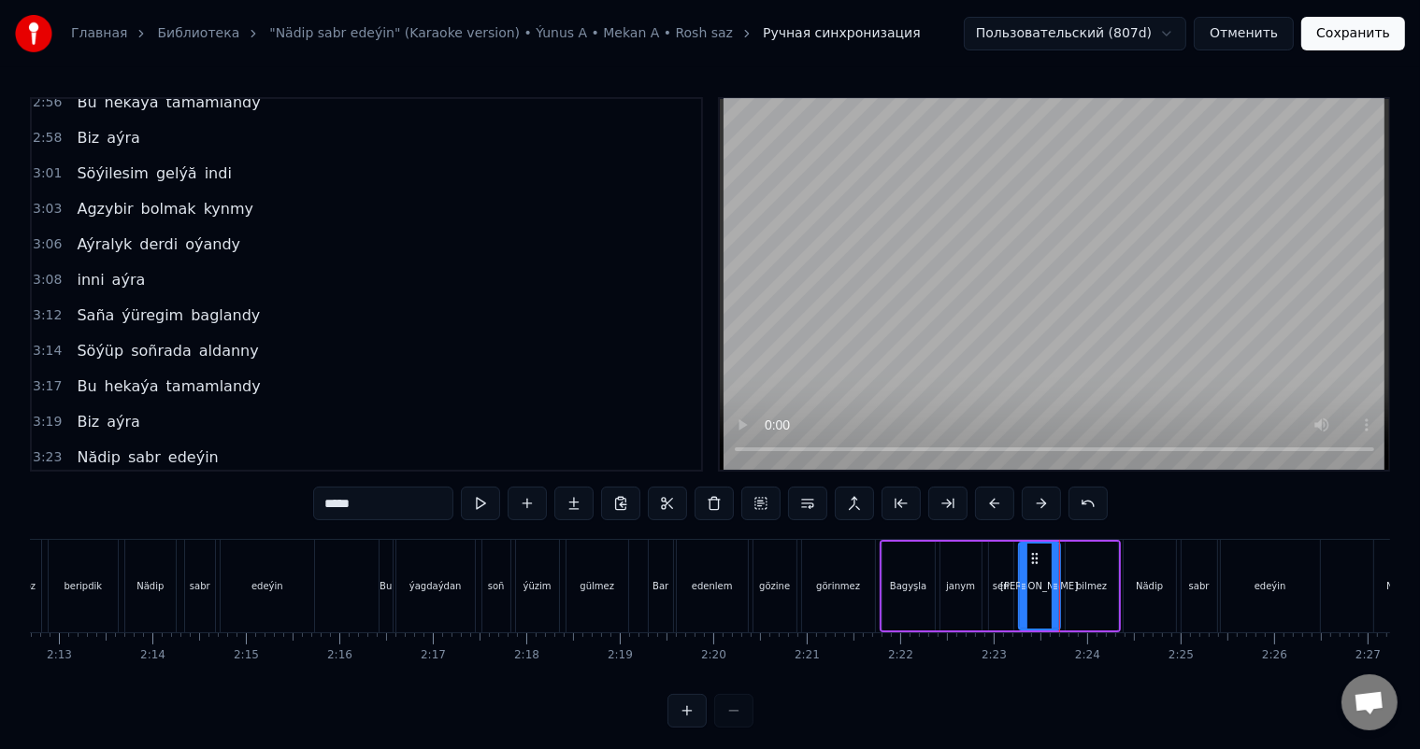
scroll to position [1726, 0]
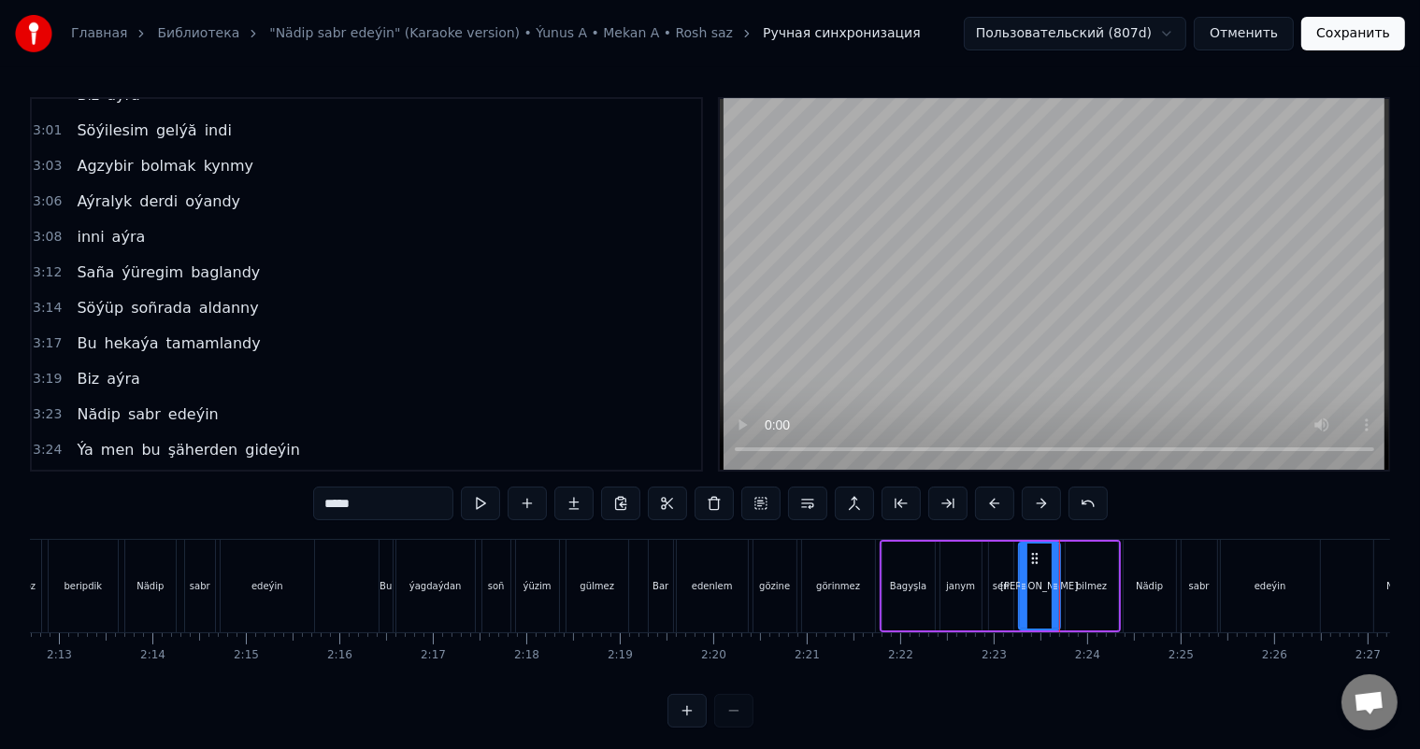
drag, startPoint x: 363, startPoint y: 505, endPoint x: 351, endPoint y: 505, distance: 11.2
click at [351, 505] on input "*****" at bounding box center [383, 504] width 140 height 34
type input "*****"
click at [875, 540] on div "Bar edenlem gözine görinmez" at bounding box center [764, 586] width 232 height 93
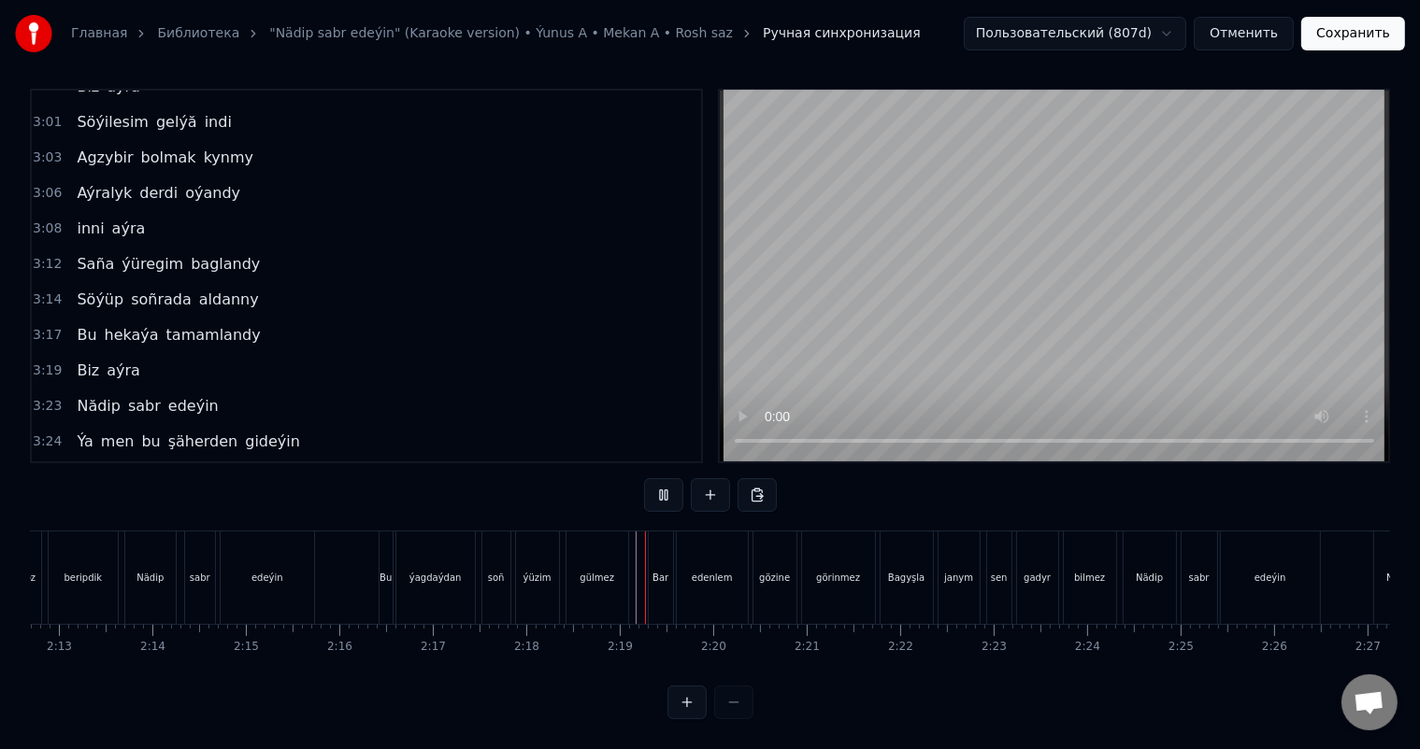
scroll to position [24, 0]
click at [78, 502] on span "Bu" at bounding box center [86, 512] width 23 height 21
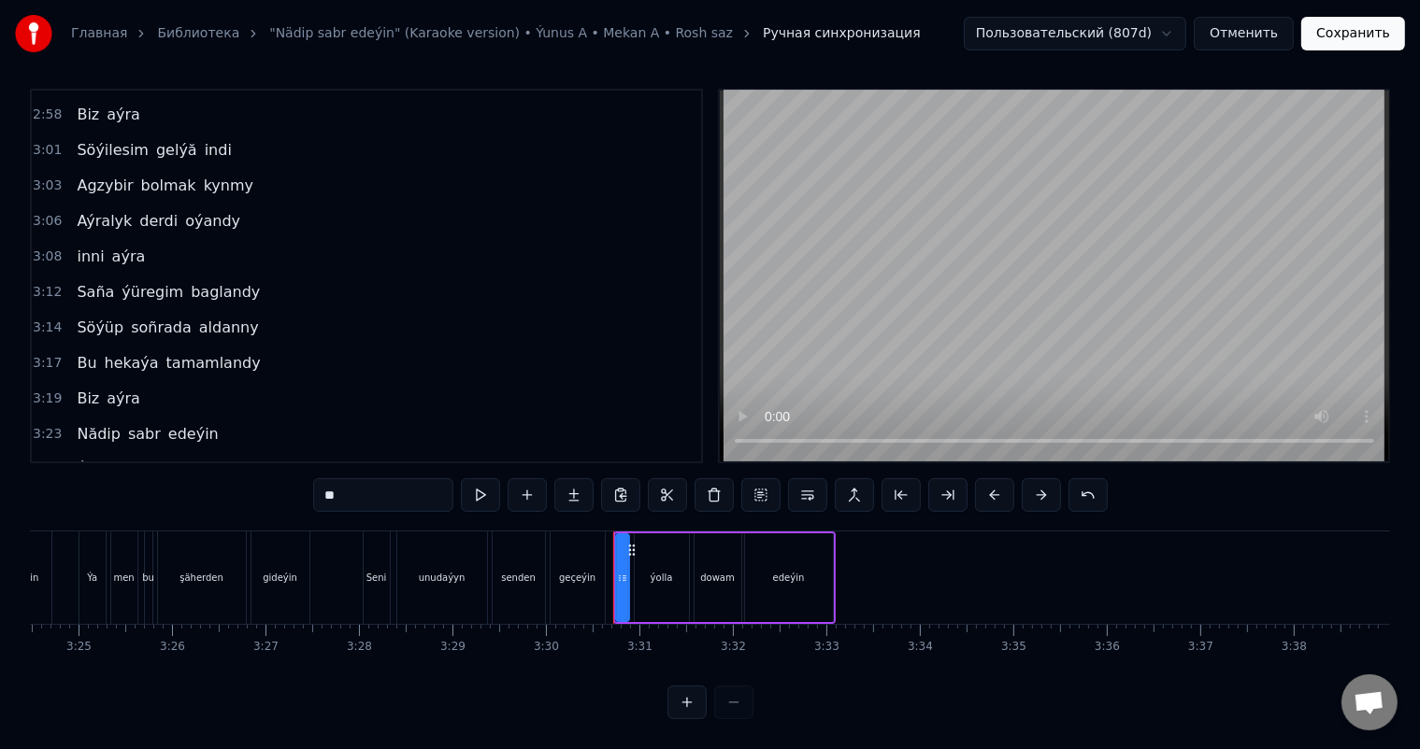
scroll to position [1726, 0]
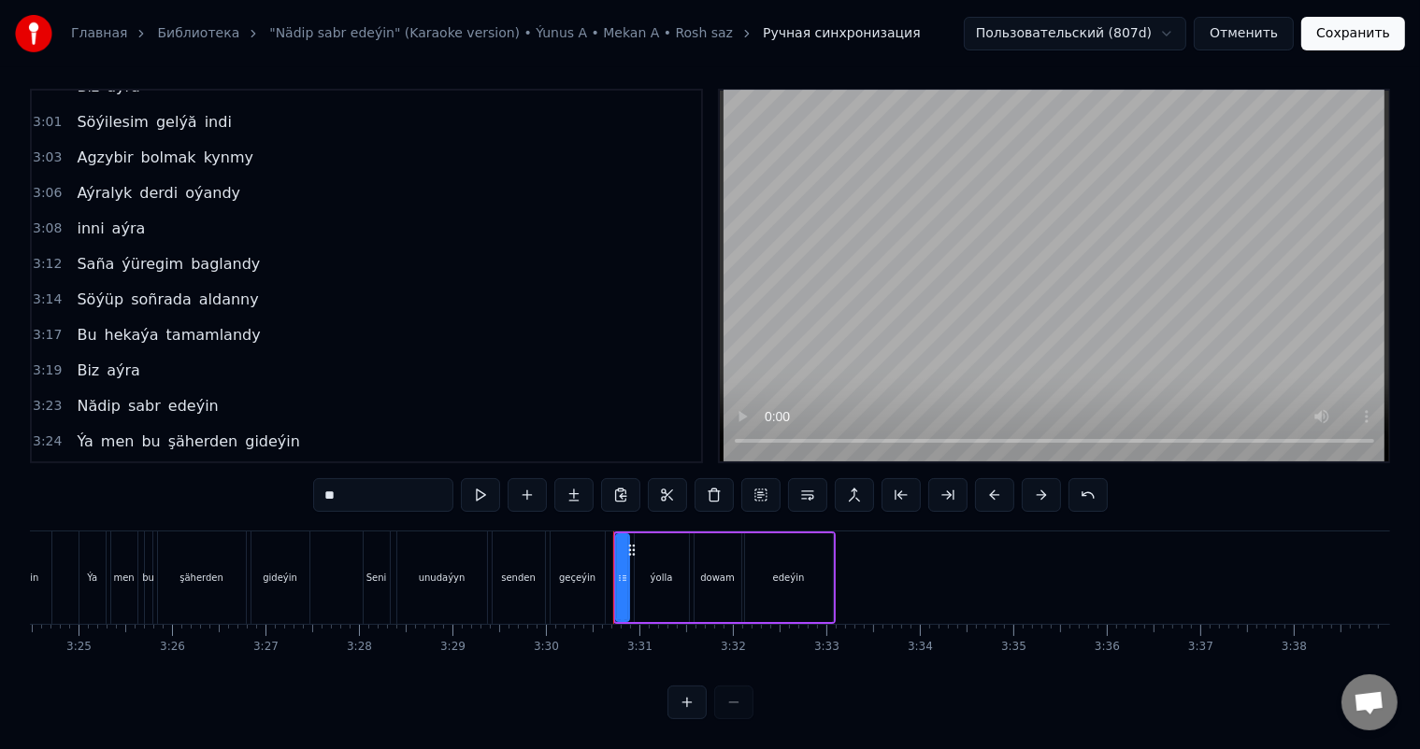
click at [706, 383] on div "0:27 Gitjegini bile-bile söýmek [PERSON_NAME] 0:29 Sen hemmeden wah maña ýakyna…" at bounding box center [710, 276] width 1360 height 375
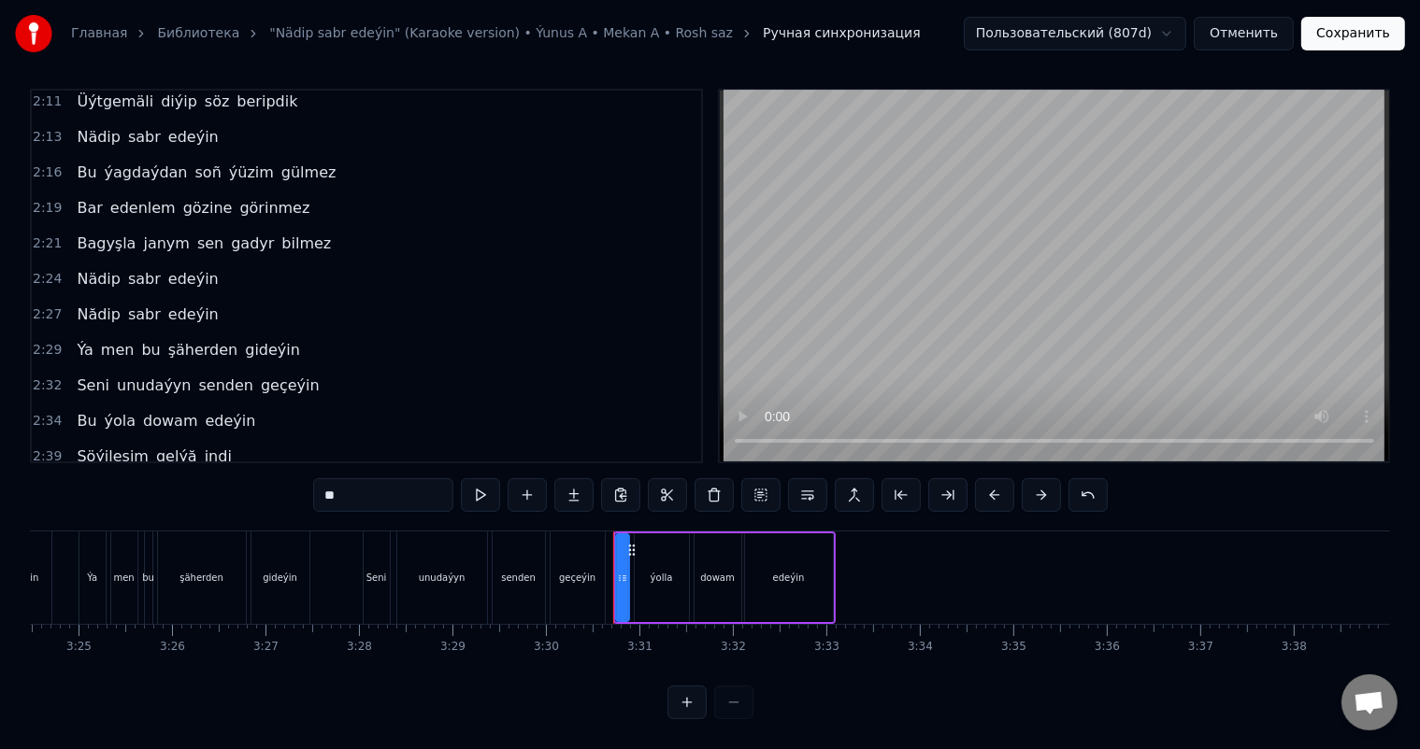
scroll to position [1089, 0]
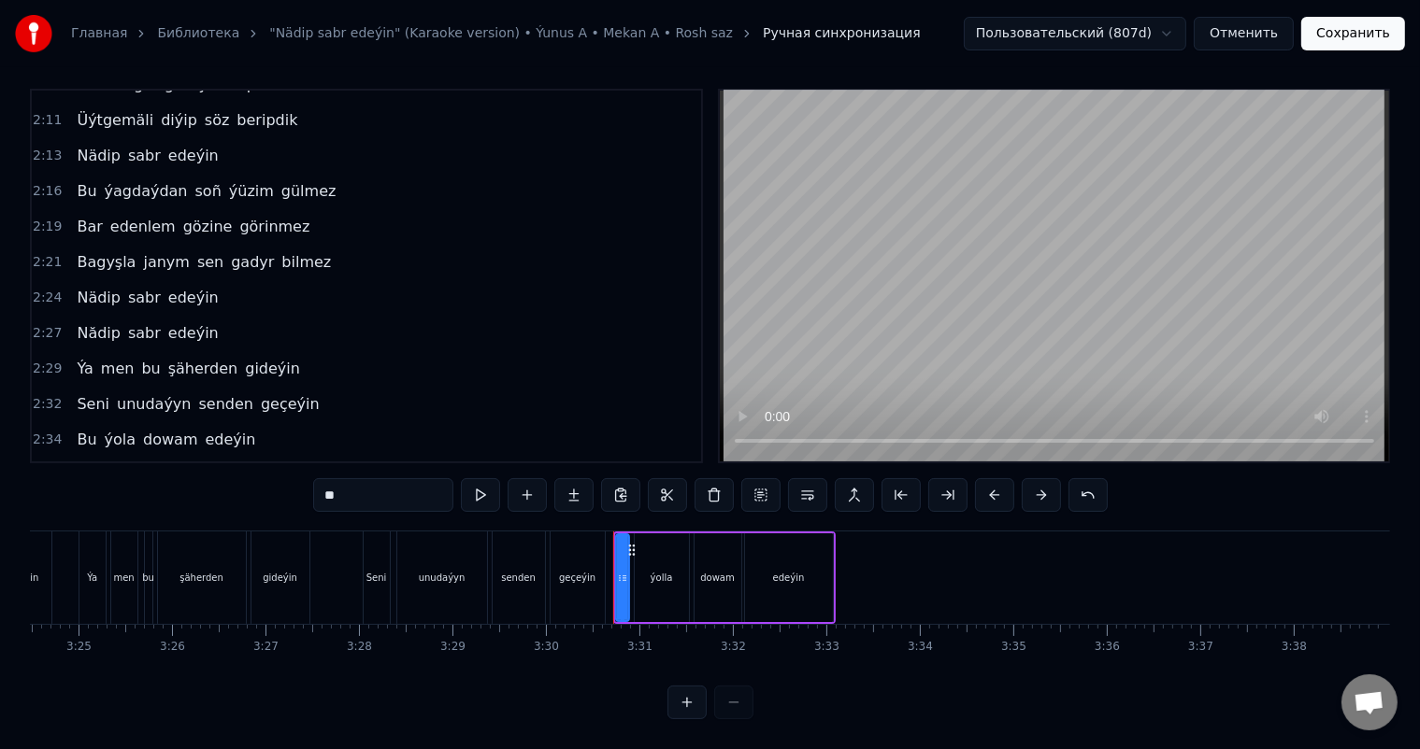
click at [229, 251] on span "gadyr" at bounding box center [252, 261] width 47 height 21
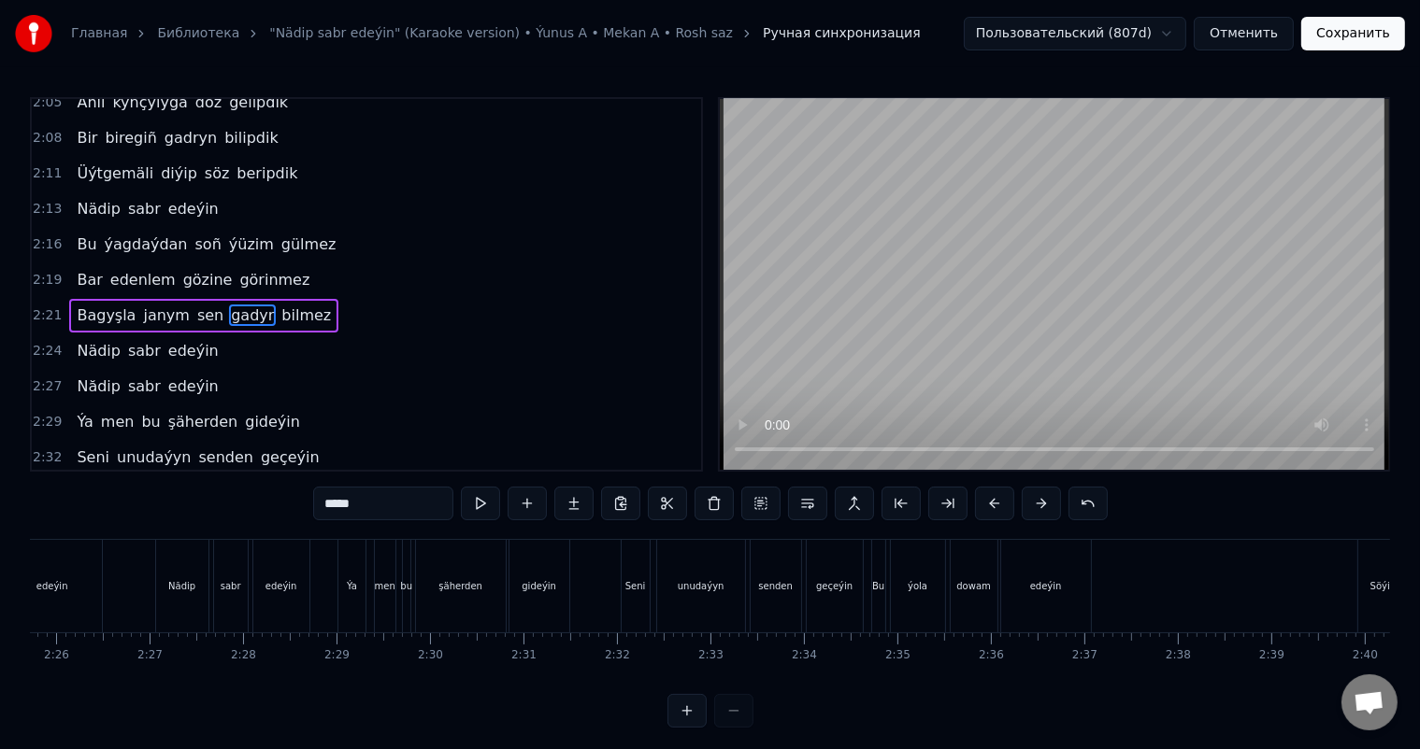
scroll to position [0, 13291]
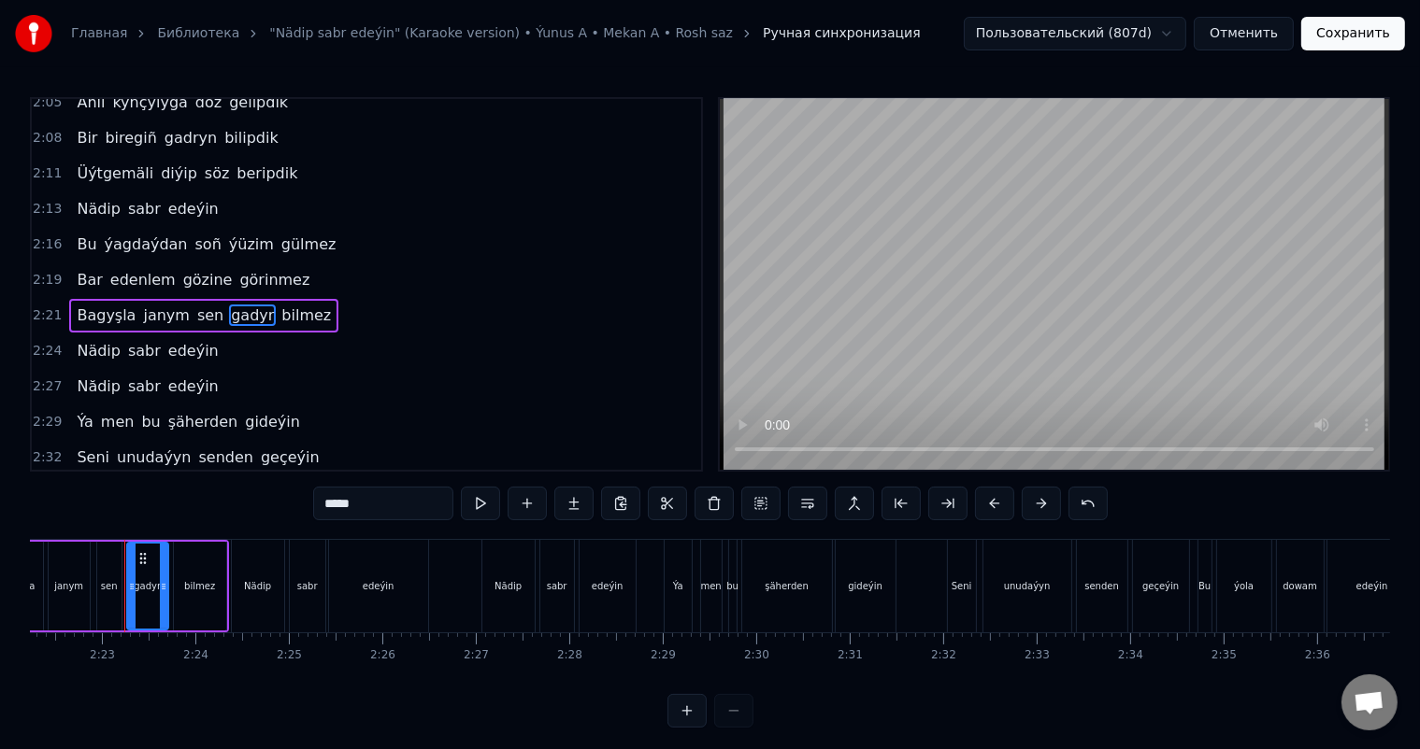
click at [93, 376] on span "Nădip" at bounding box center [99, 386] width 48 height 21
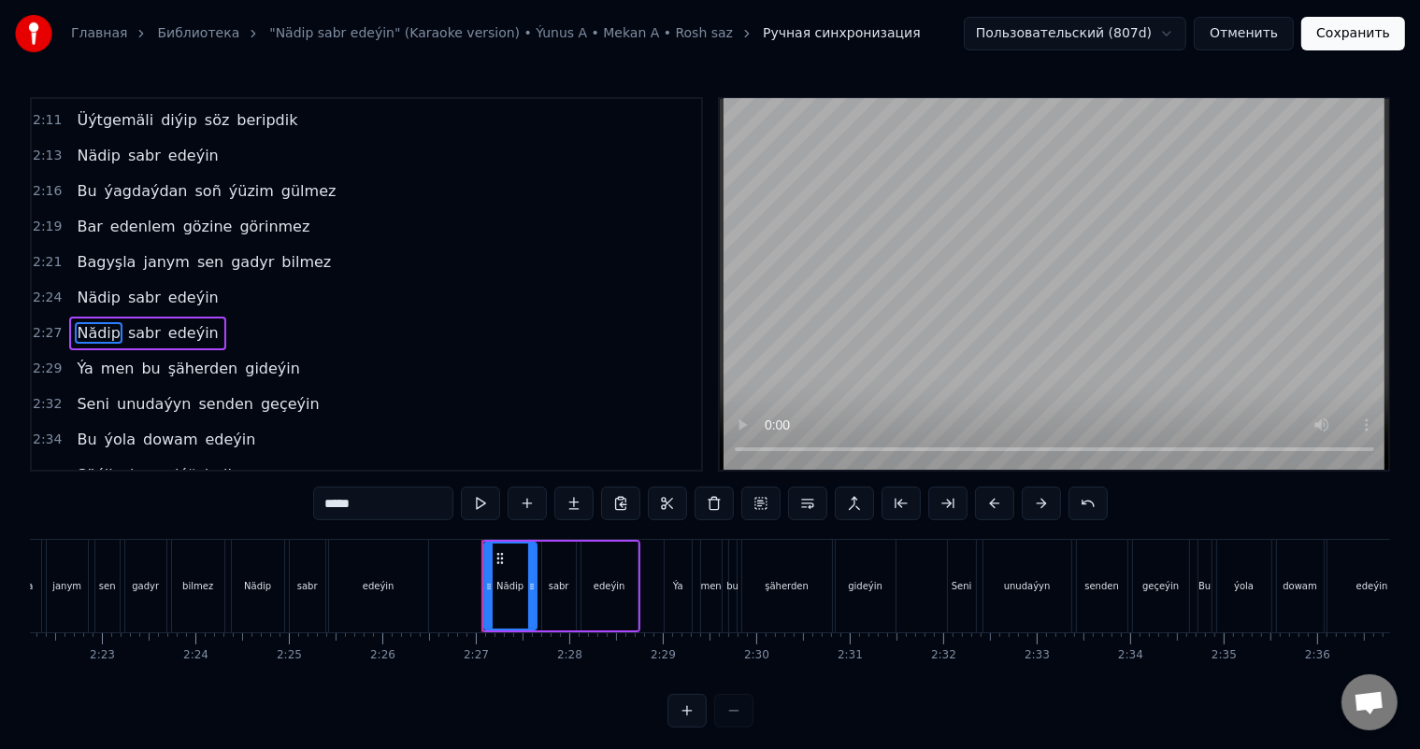
scroll to position [1103, 0]
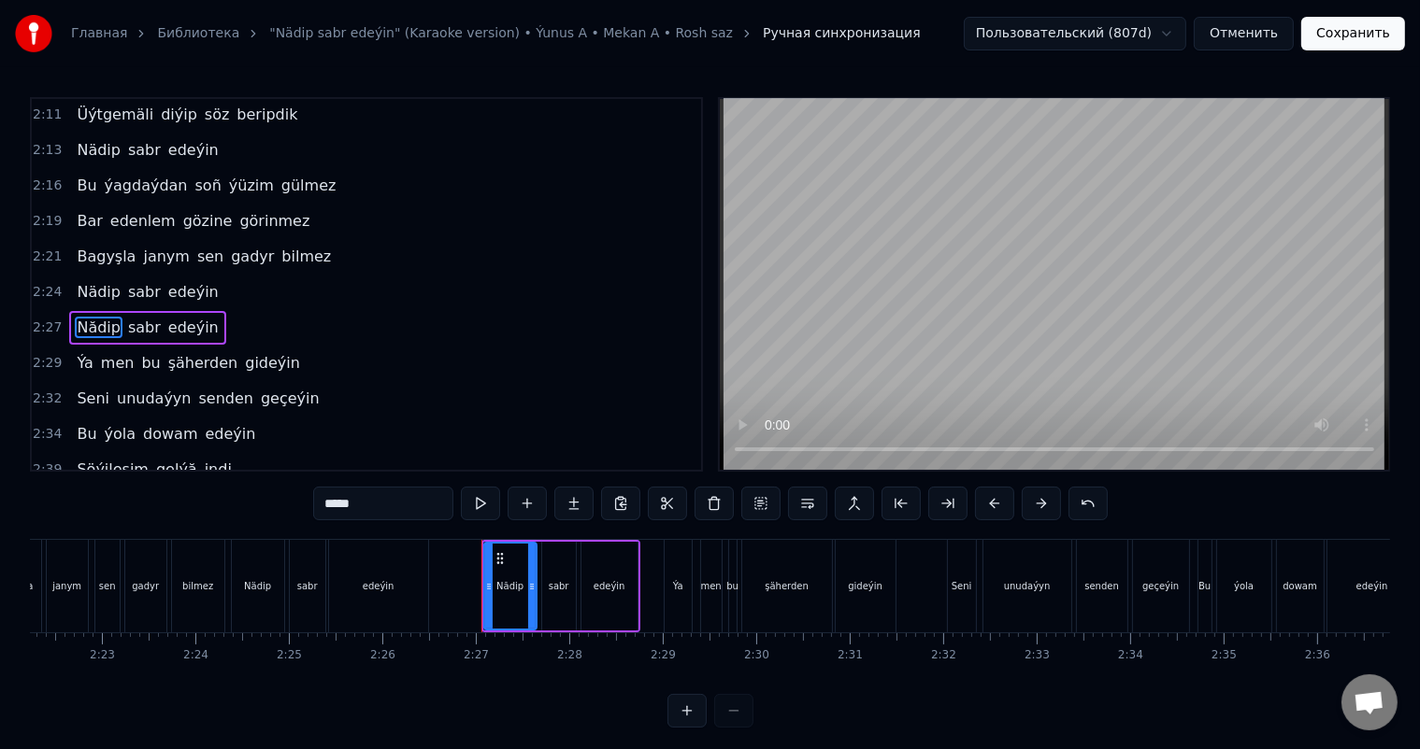
click at [339, 502] on input "*****" at bounding box center [383, 504] width 140 height 34
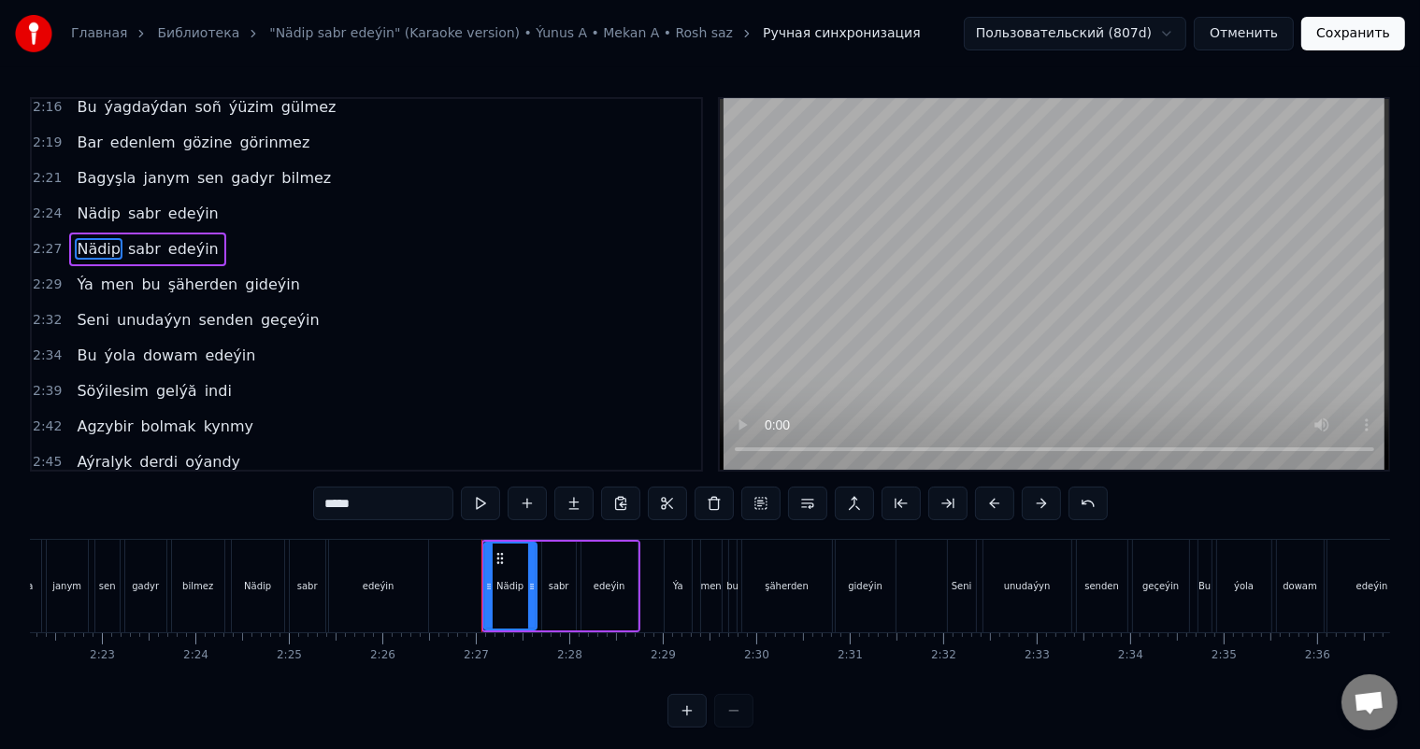
scroll to position [1219, 0]
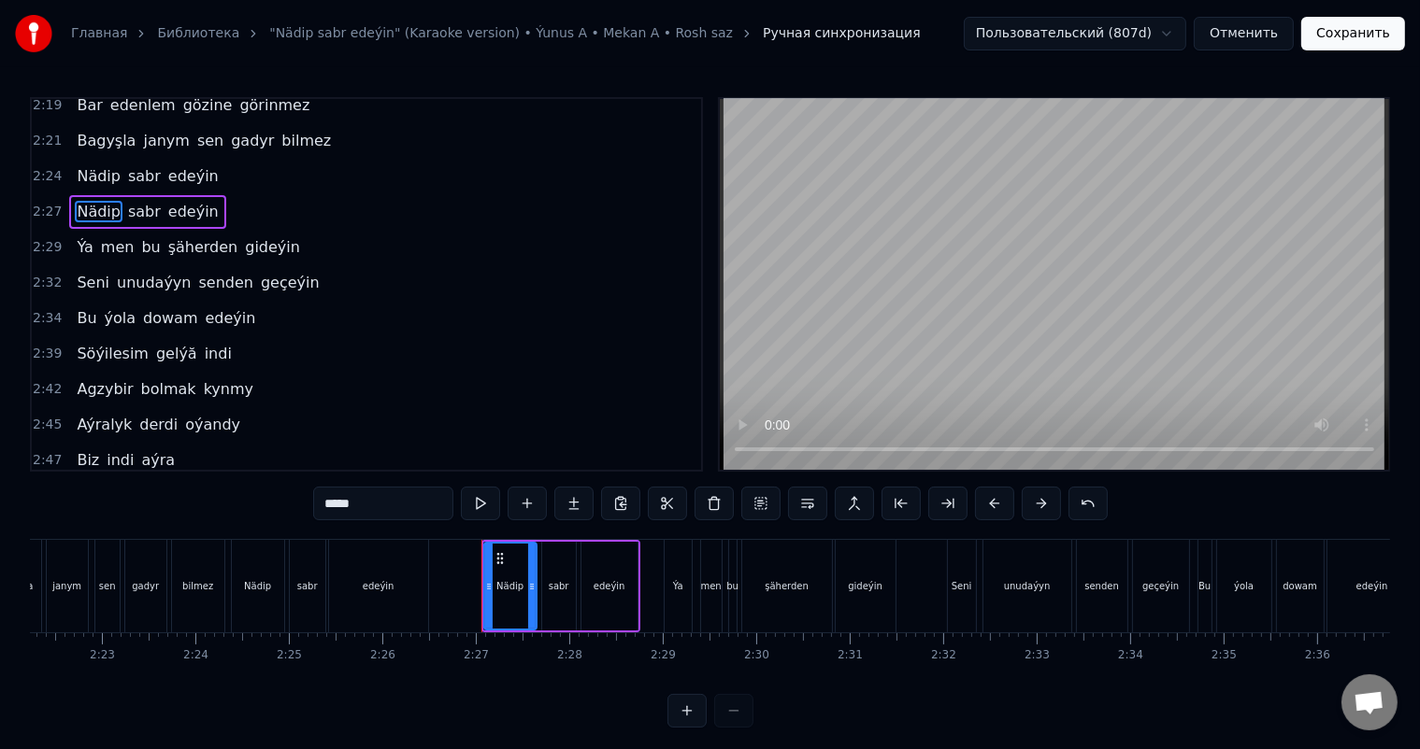
click at [165, 343] on span "gelýă" at bounding box center [176, 353] width 45 height 21
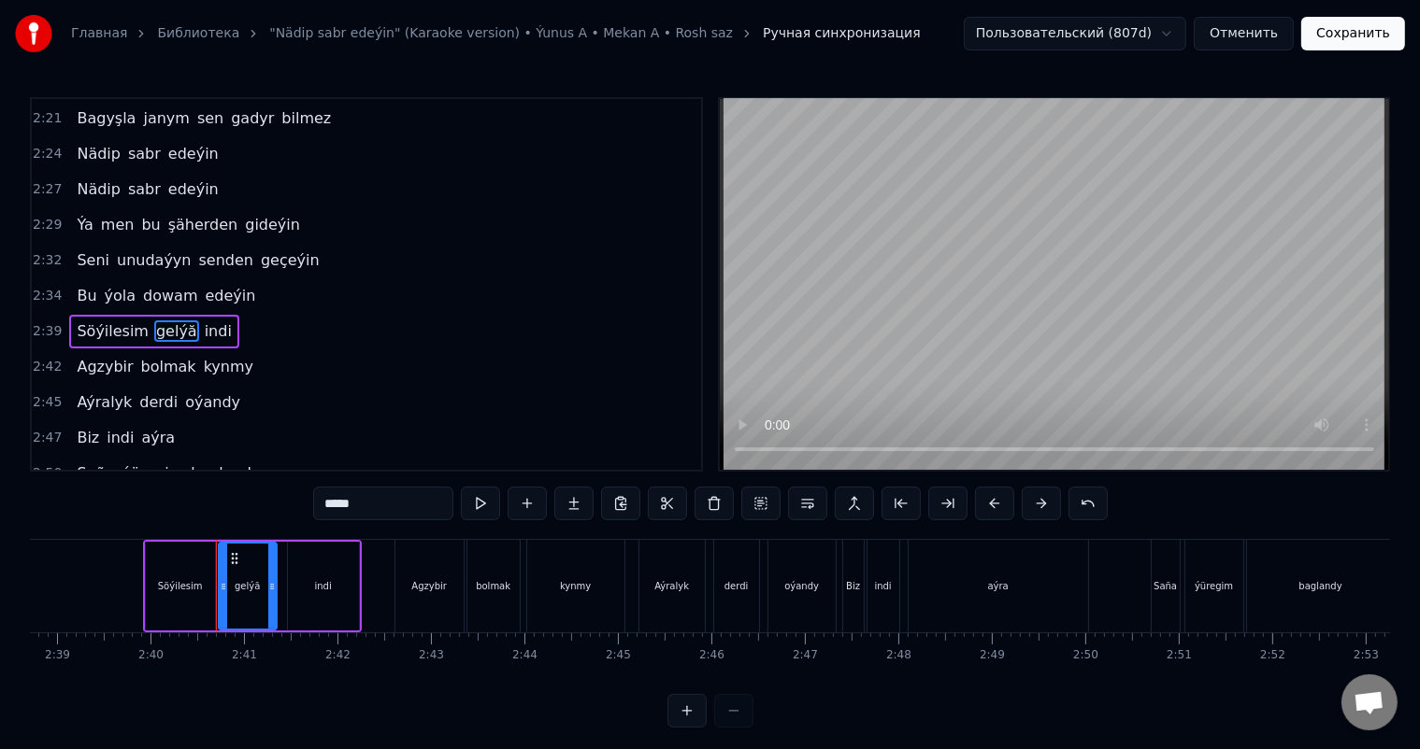
scroll to position [0, 14923]
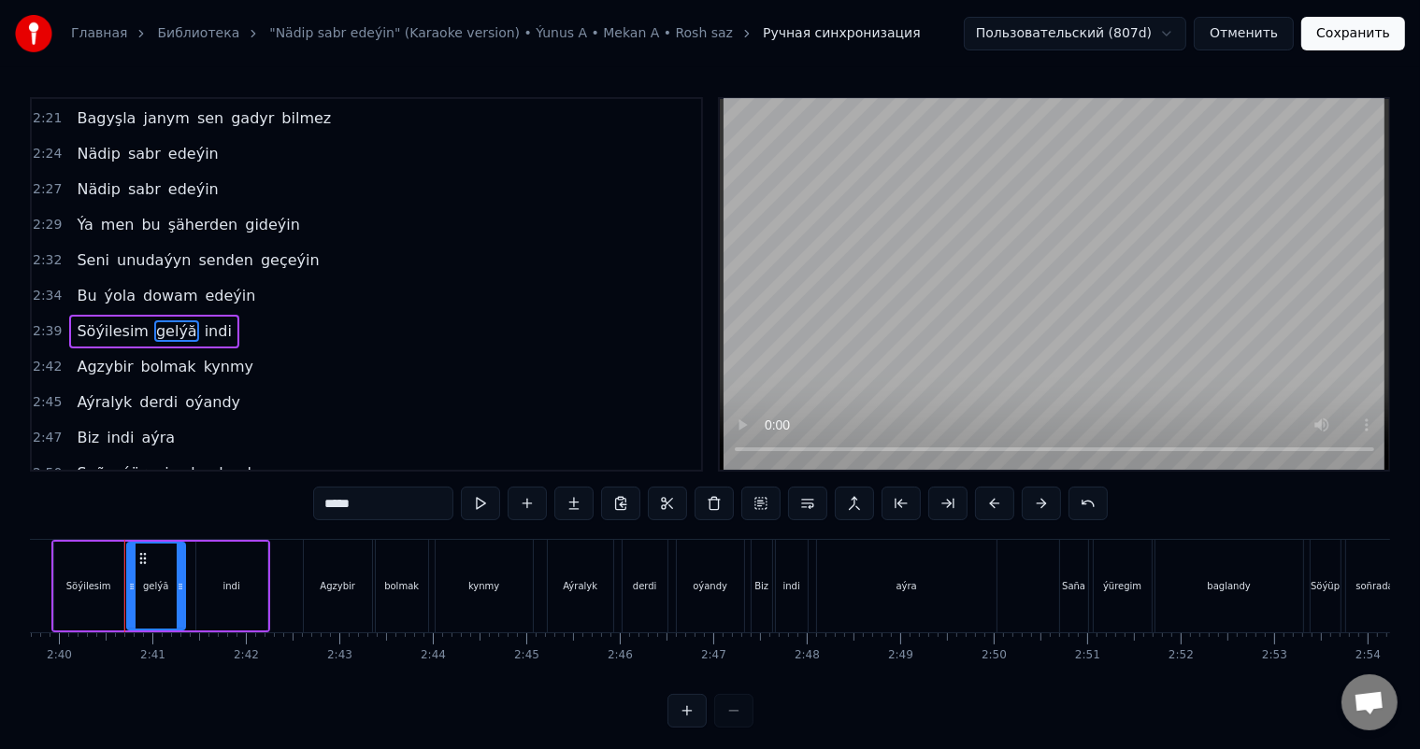
drag, startPoint x: 364, startPoint y: 507, endPoint x: 352, endPoint y: 507, distance: 11.3
click at [352, 507] on input "*****" at bounding box center [383, 504] width 140 height 34
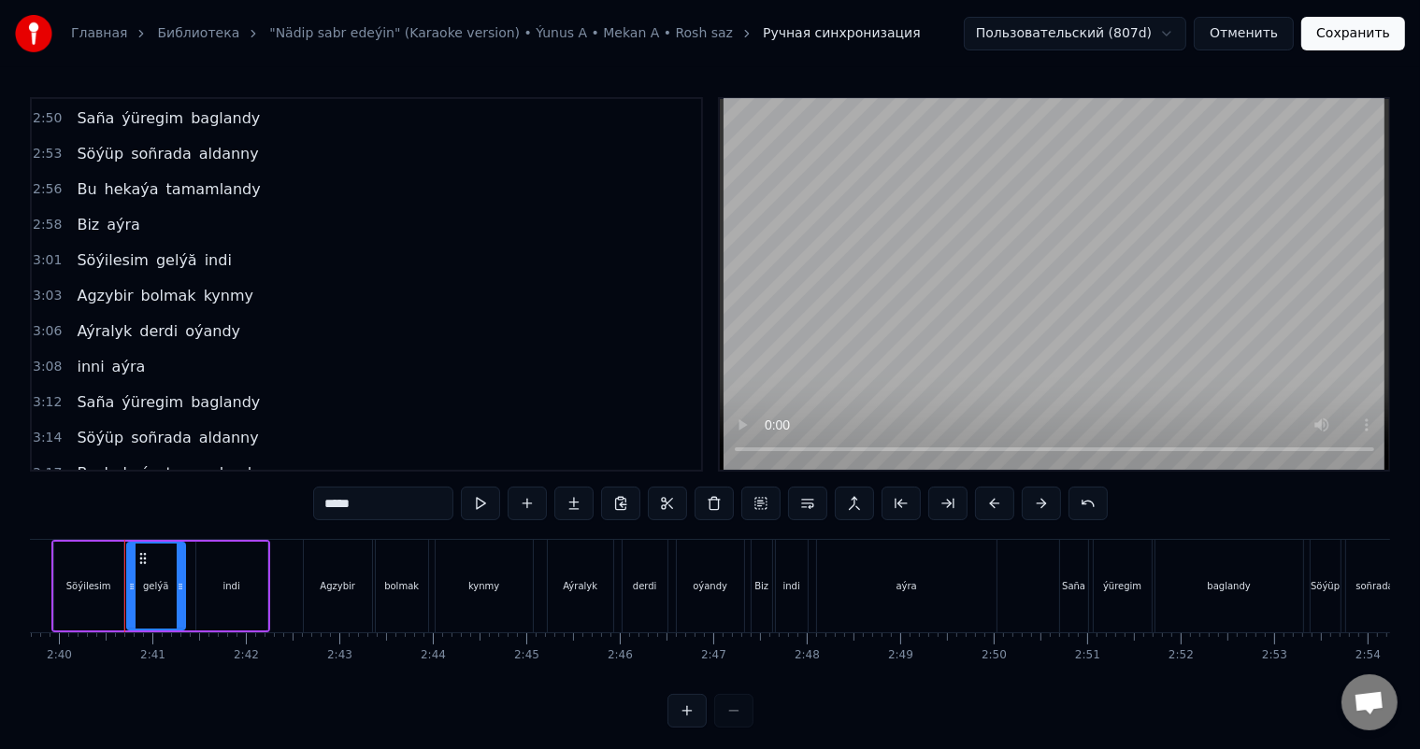
scroll to position [1606, 0]
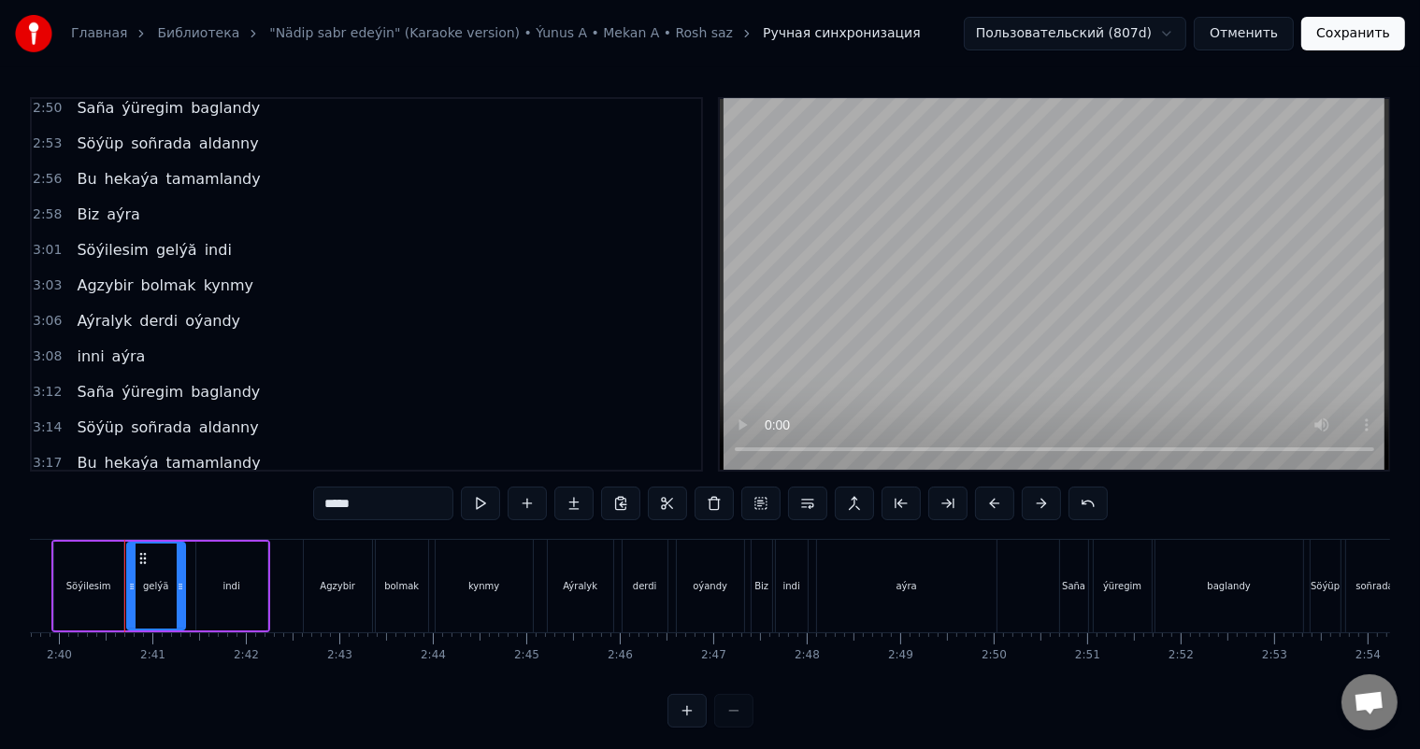
click at [154, 239] on span "gelýă" at bounding box center [176, 249] width 45 height 21
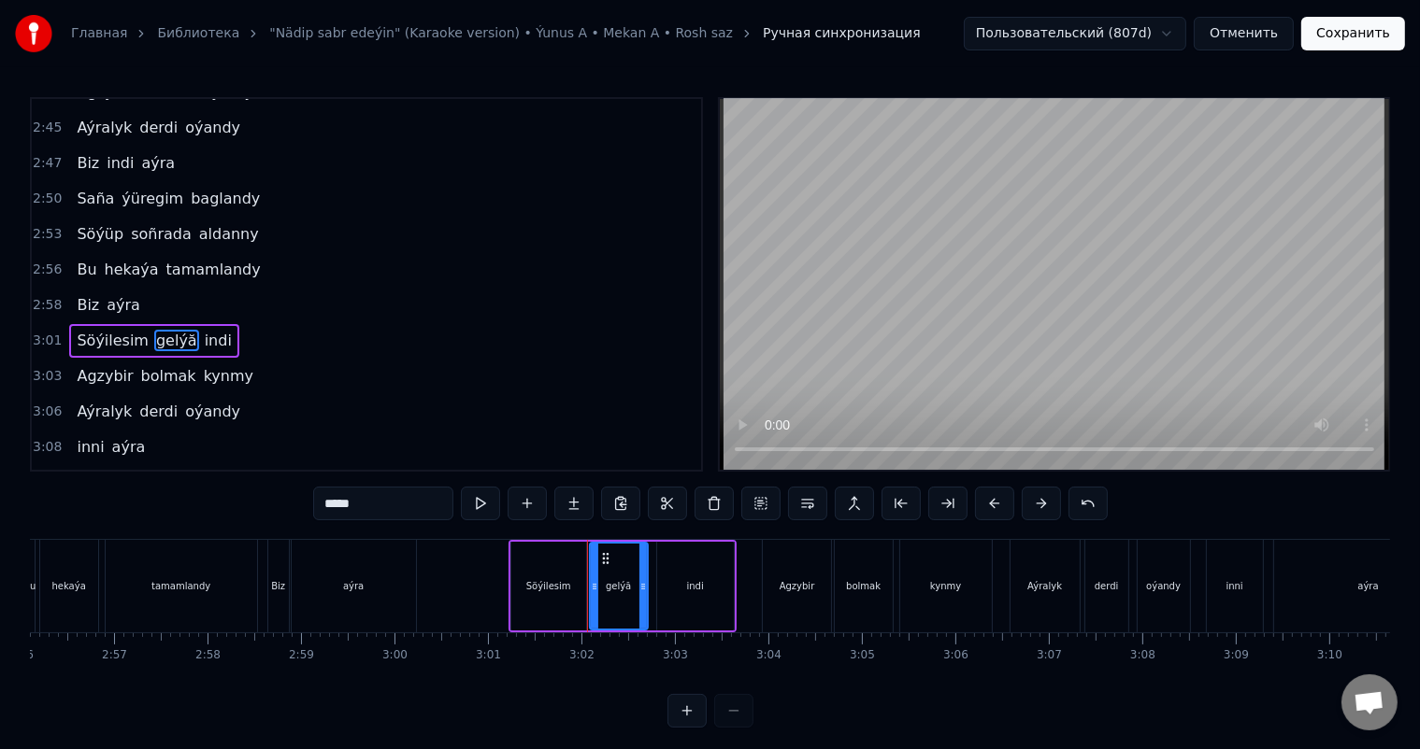
scroll to position [0, 16919]
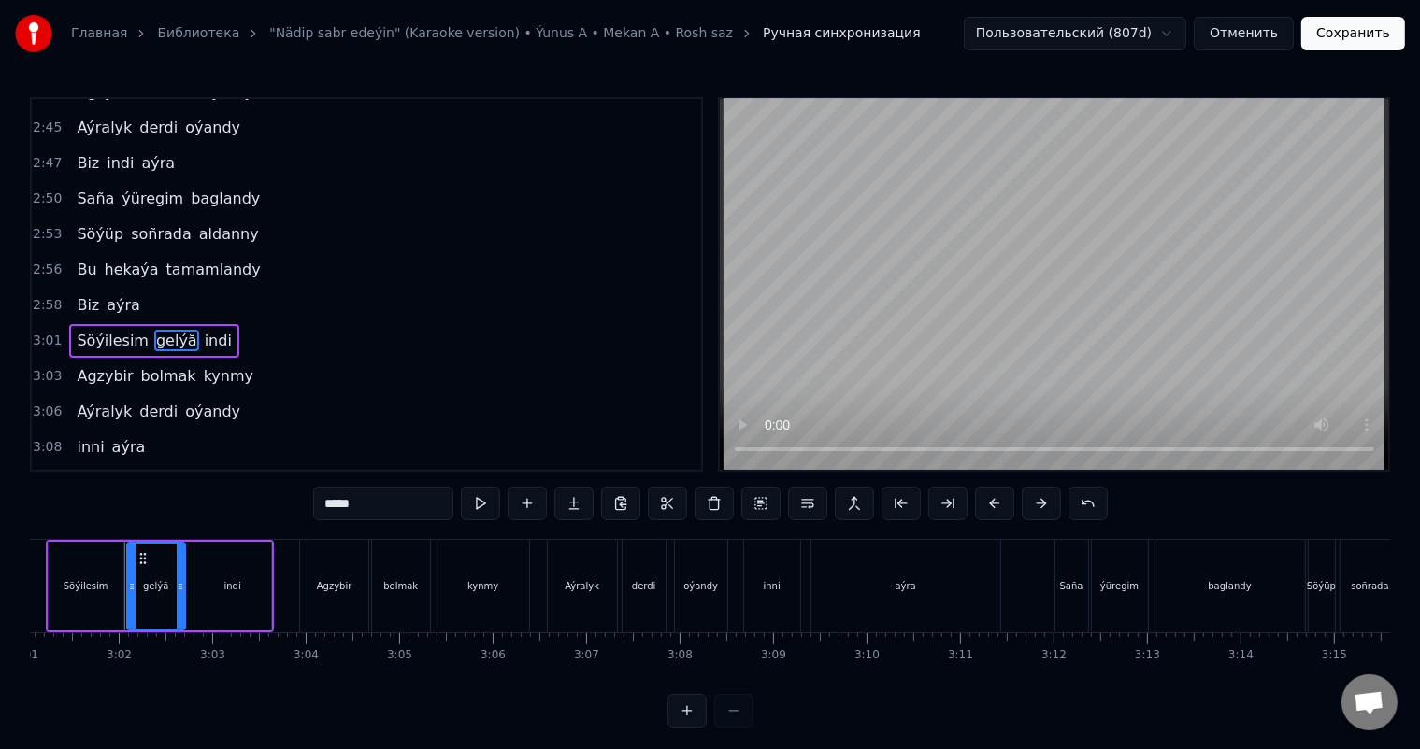
click at [353, 503] on input "*****" at bounding box center [383, 504] width 140 height 34
click at [94, 365] on span "Agzybir" at bounding box center [105, 375] width 60 height 21
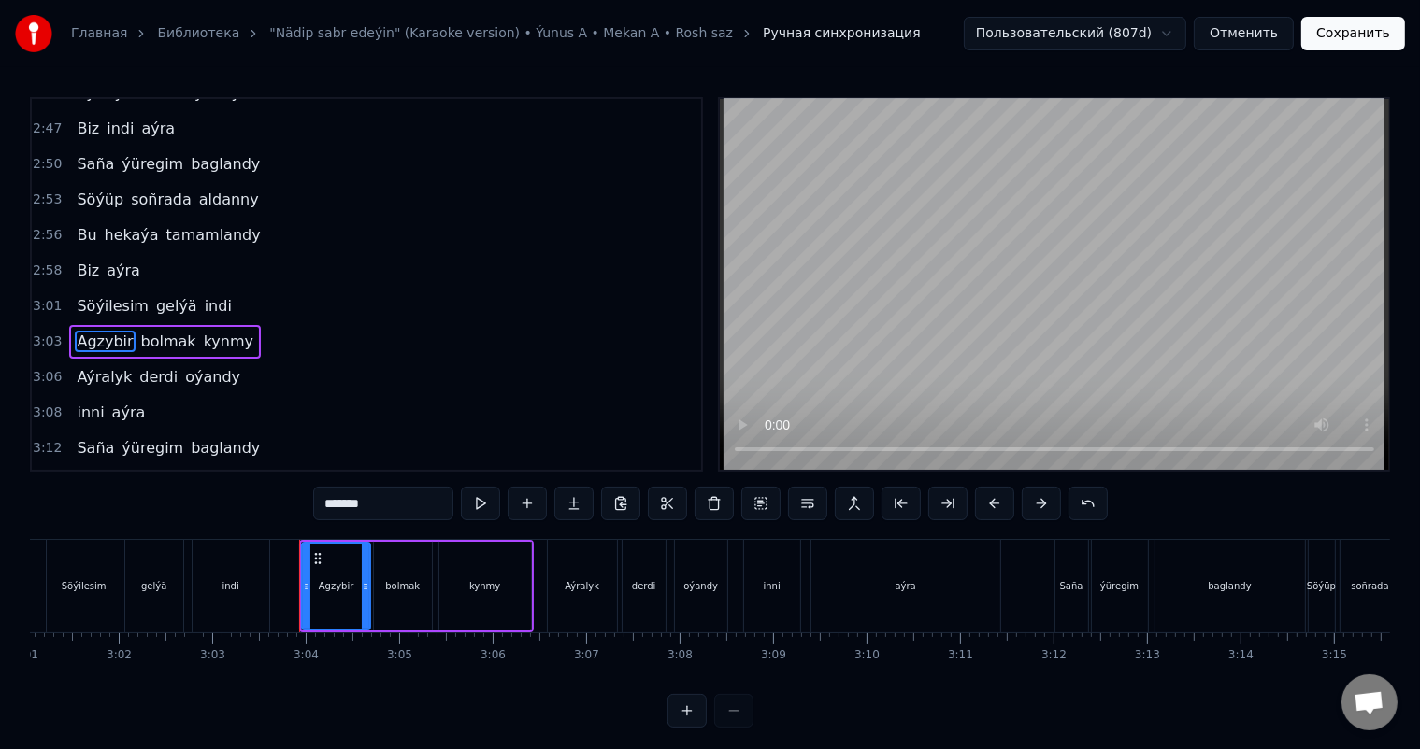
click at [202, 473] on span "aldanny" at bounding box center [229, 483] width 64 height 21
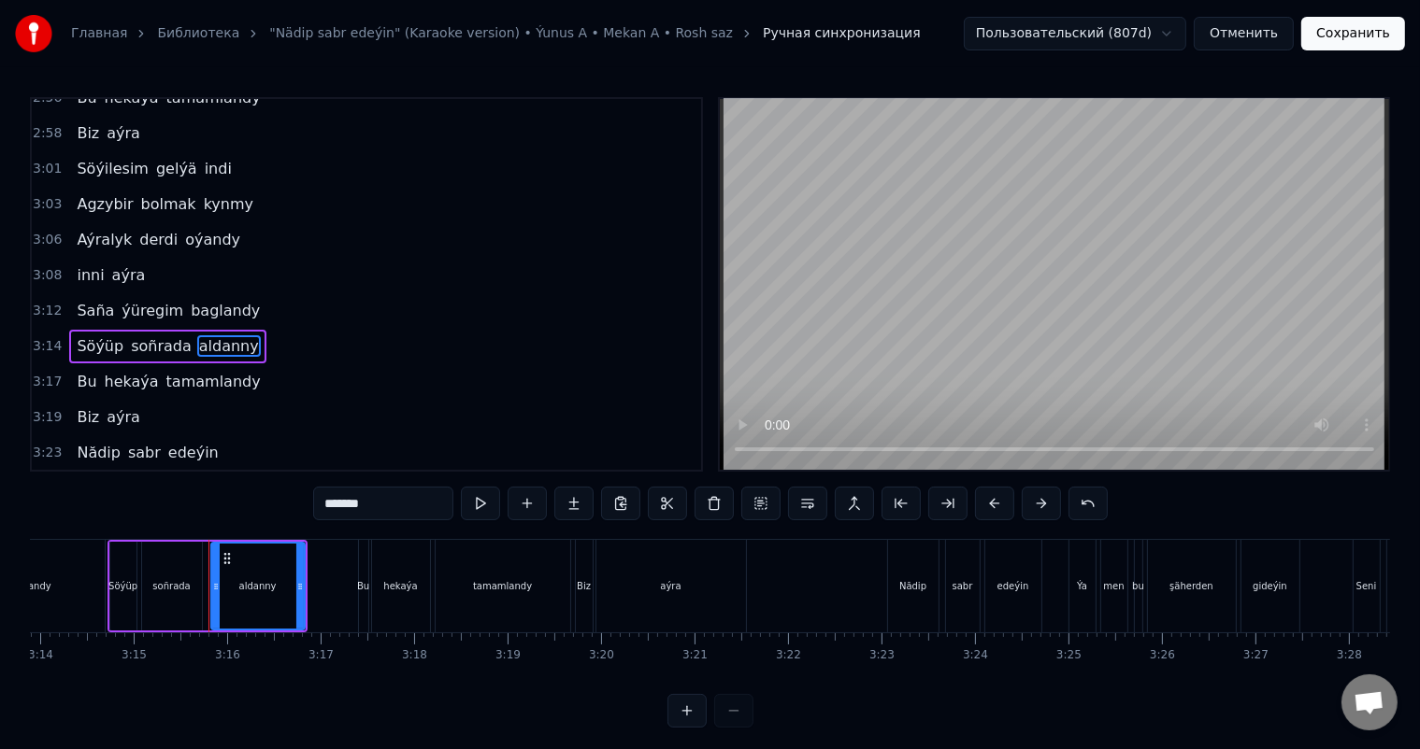
scroll to position [0, 18203]
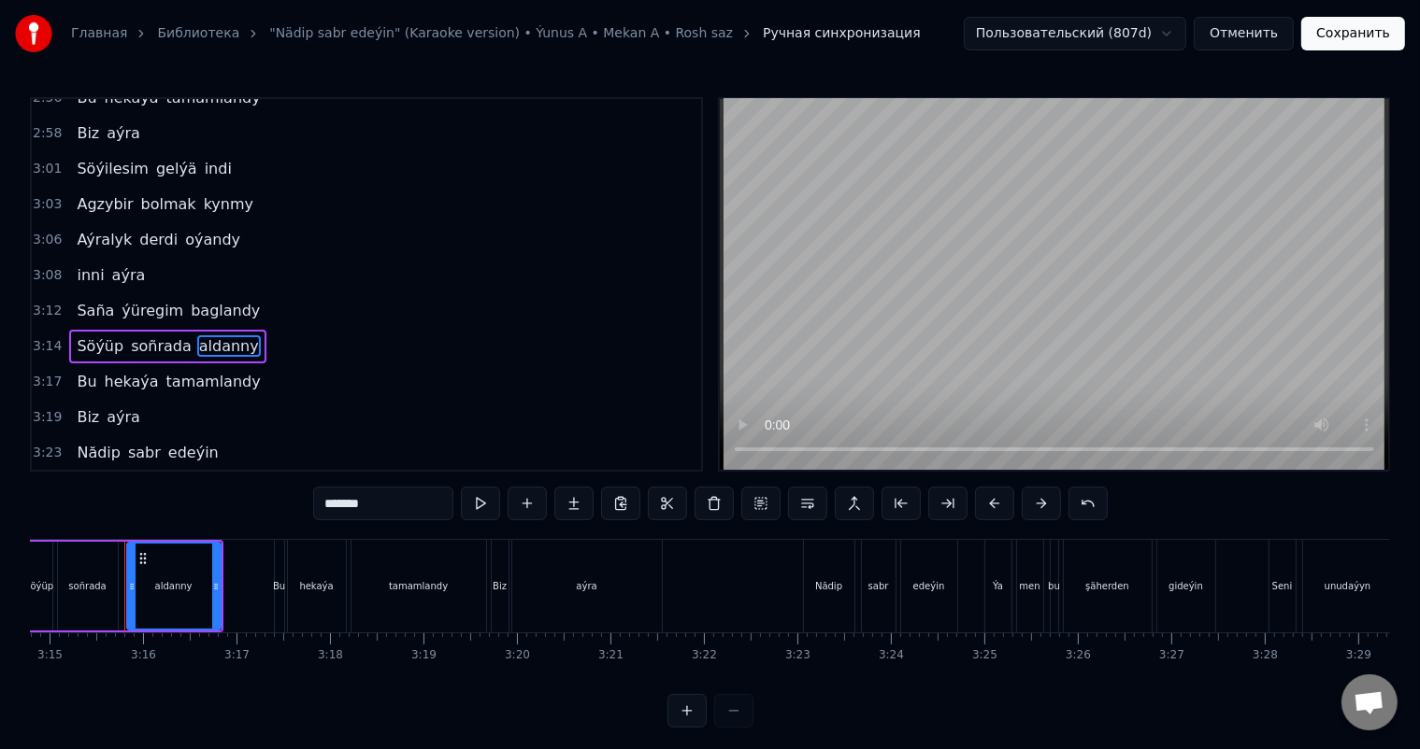
click at [93, 442] on span "Nădip" at bounding box center [99, 452] width 48 height 21
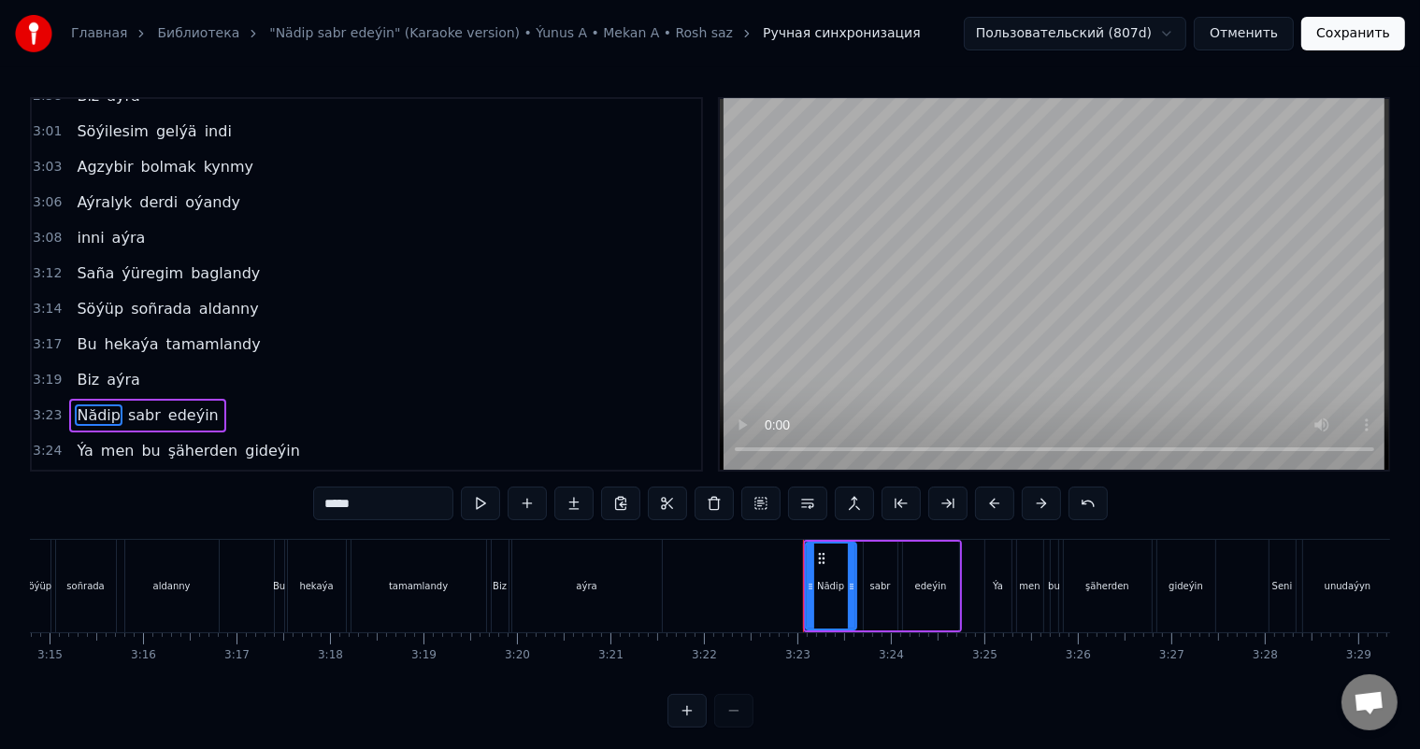
scroll to position [1726, 0]
click at [336, 502] on input "*****" at bounding box center [383, 504] width 140 height 34
click at [202, 475] on span "senden" at bounding box center [226, 485] width 58 height 21
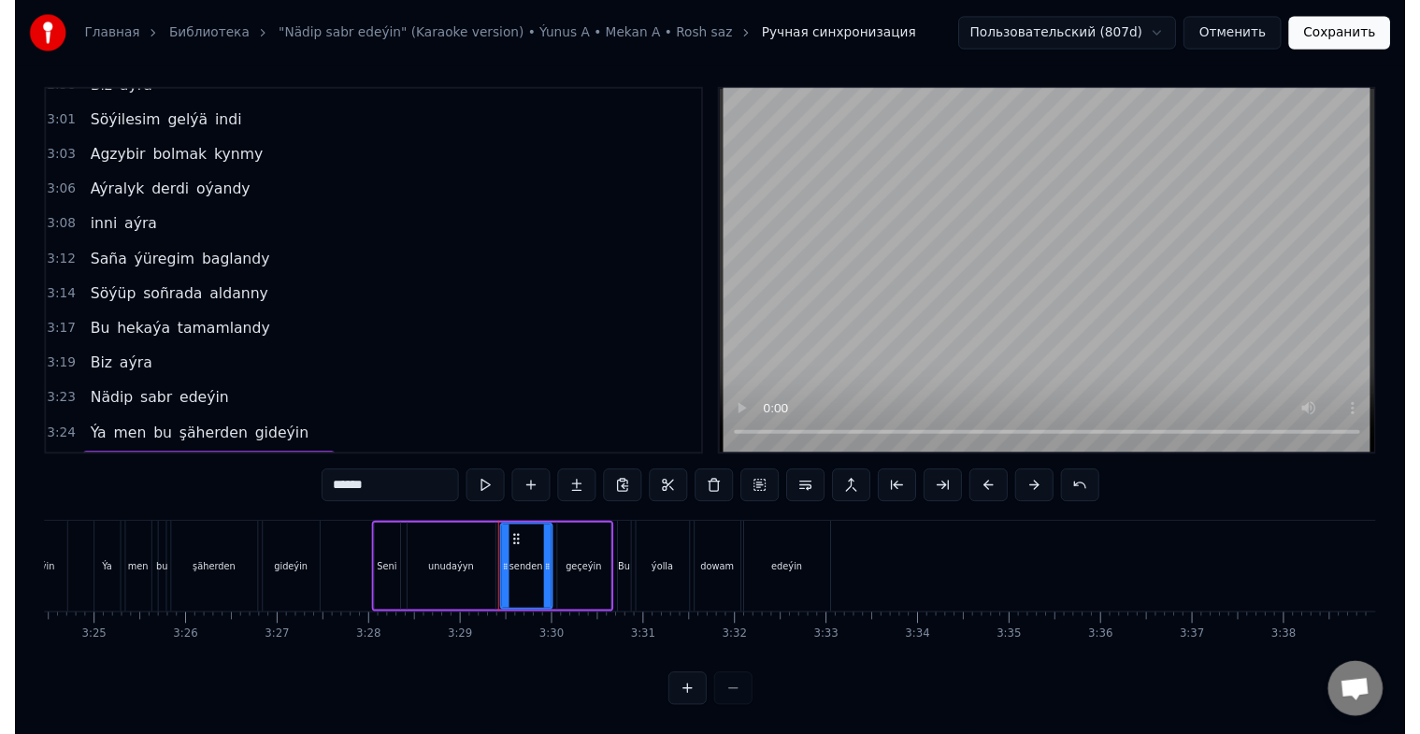
scroll to position [0, 19109]
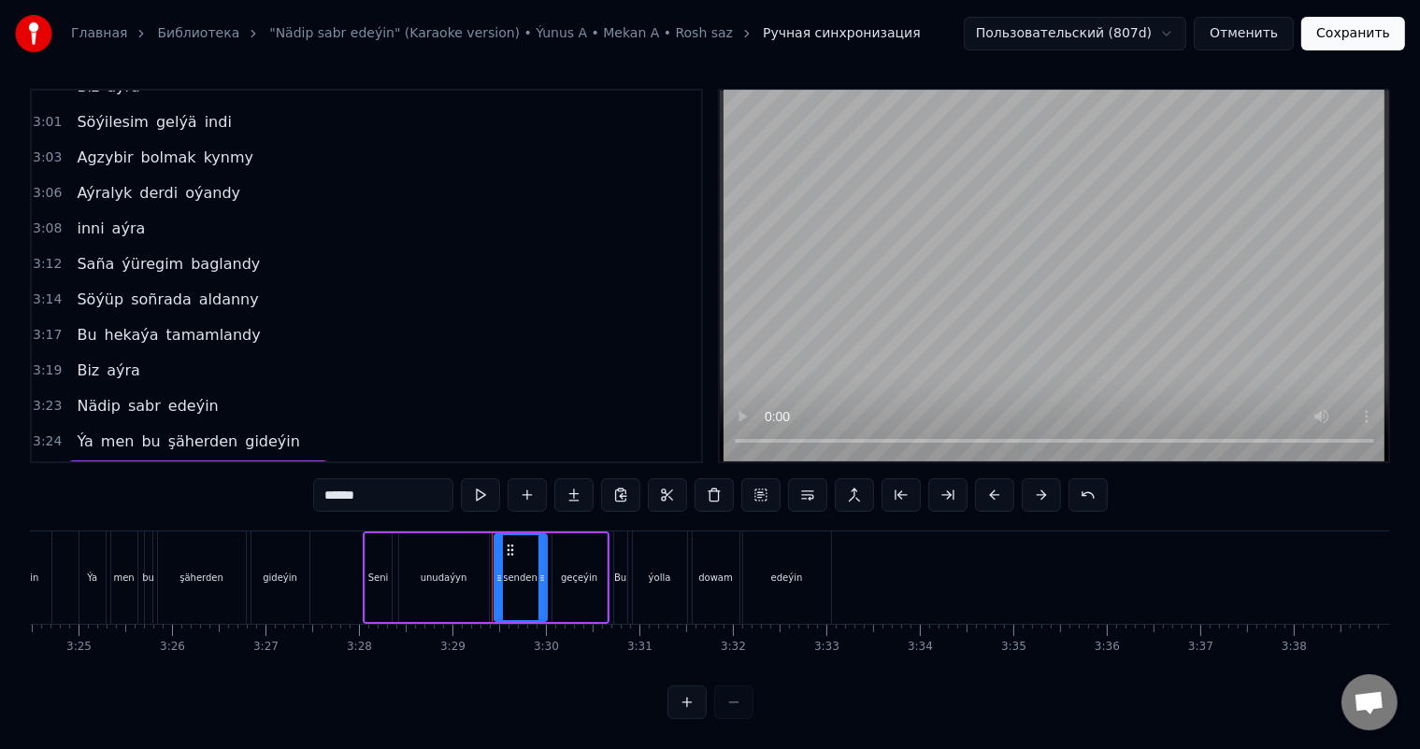
click at [218, 502] on span "edeýin" at bounding box center [234, 512] width 54 height 21
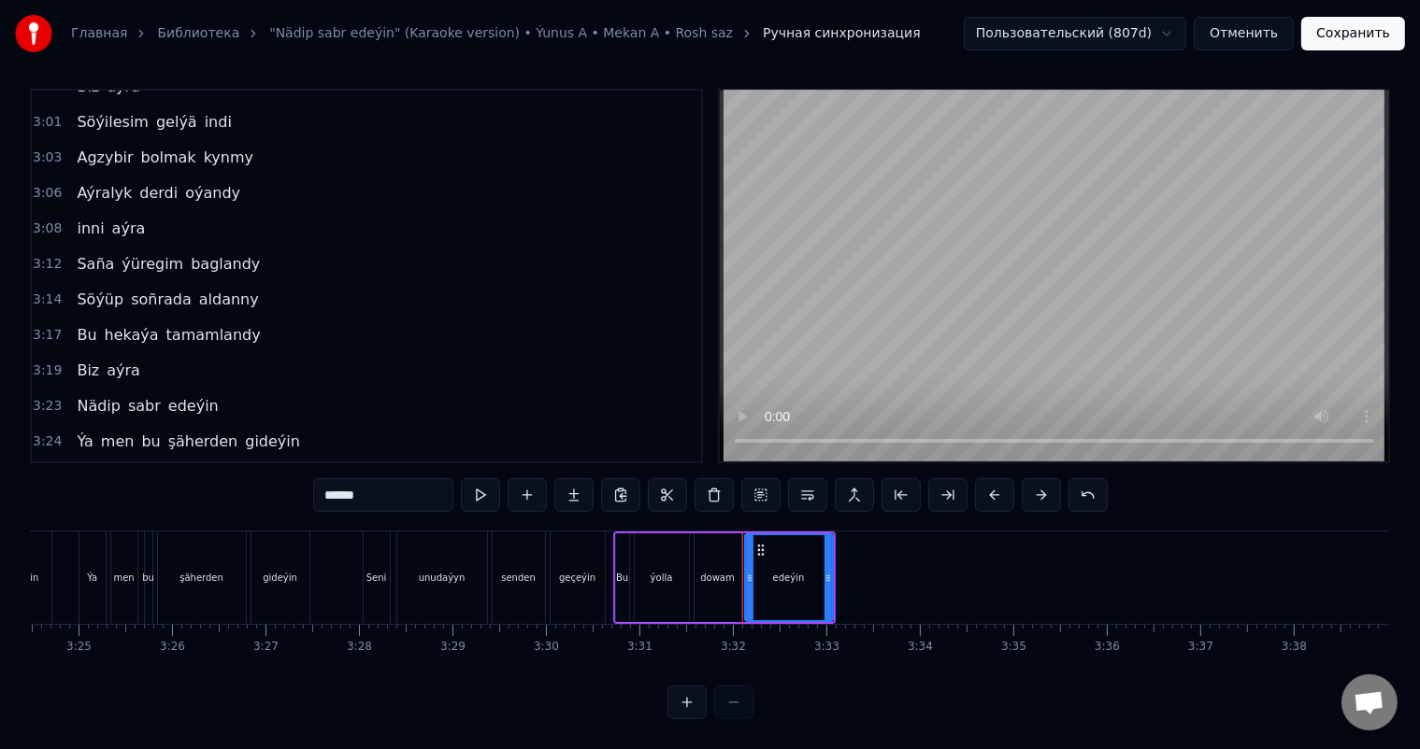
click at [662, 552] on div "ýolla" at bounding box center [662, 578] width 54 height 89
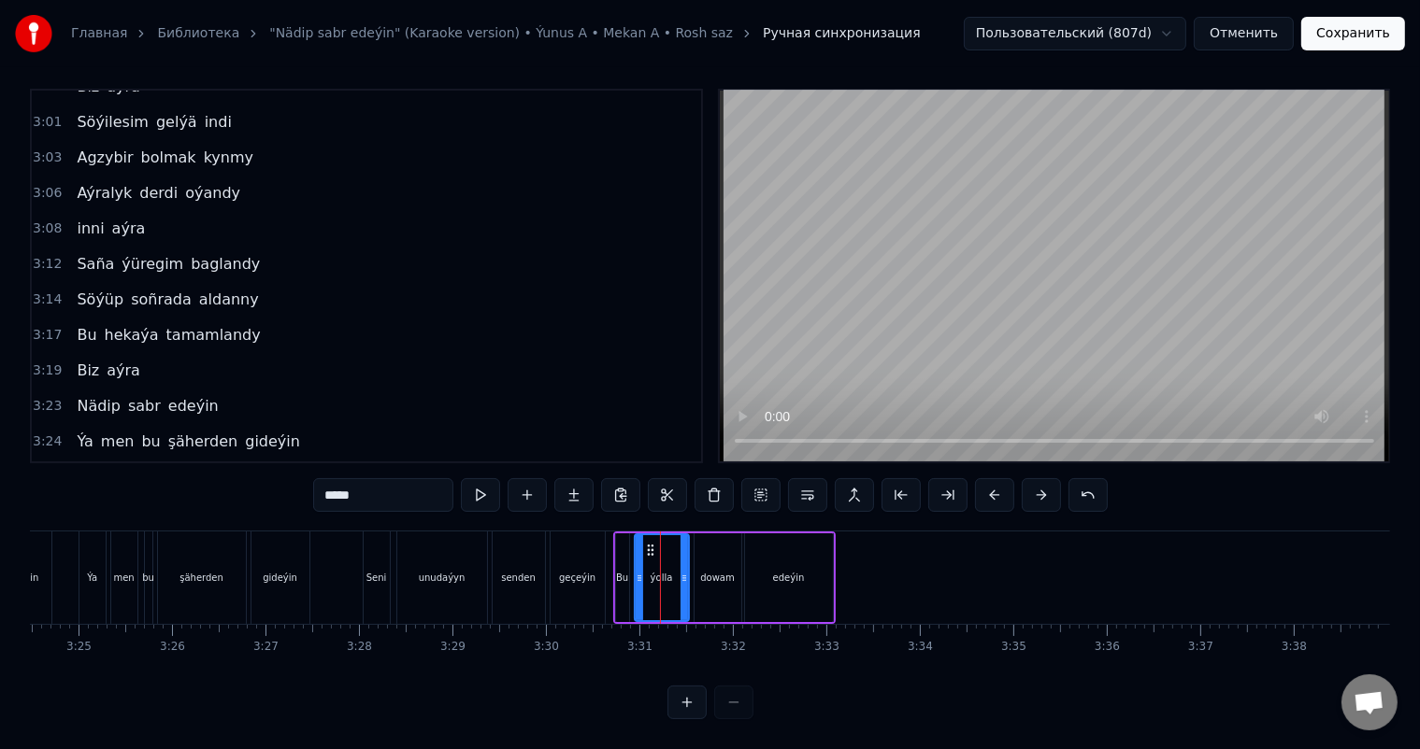
click at [344, 478] on input "*****" at bounding box center [383, 495] width 140 height 34
type input "****"
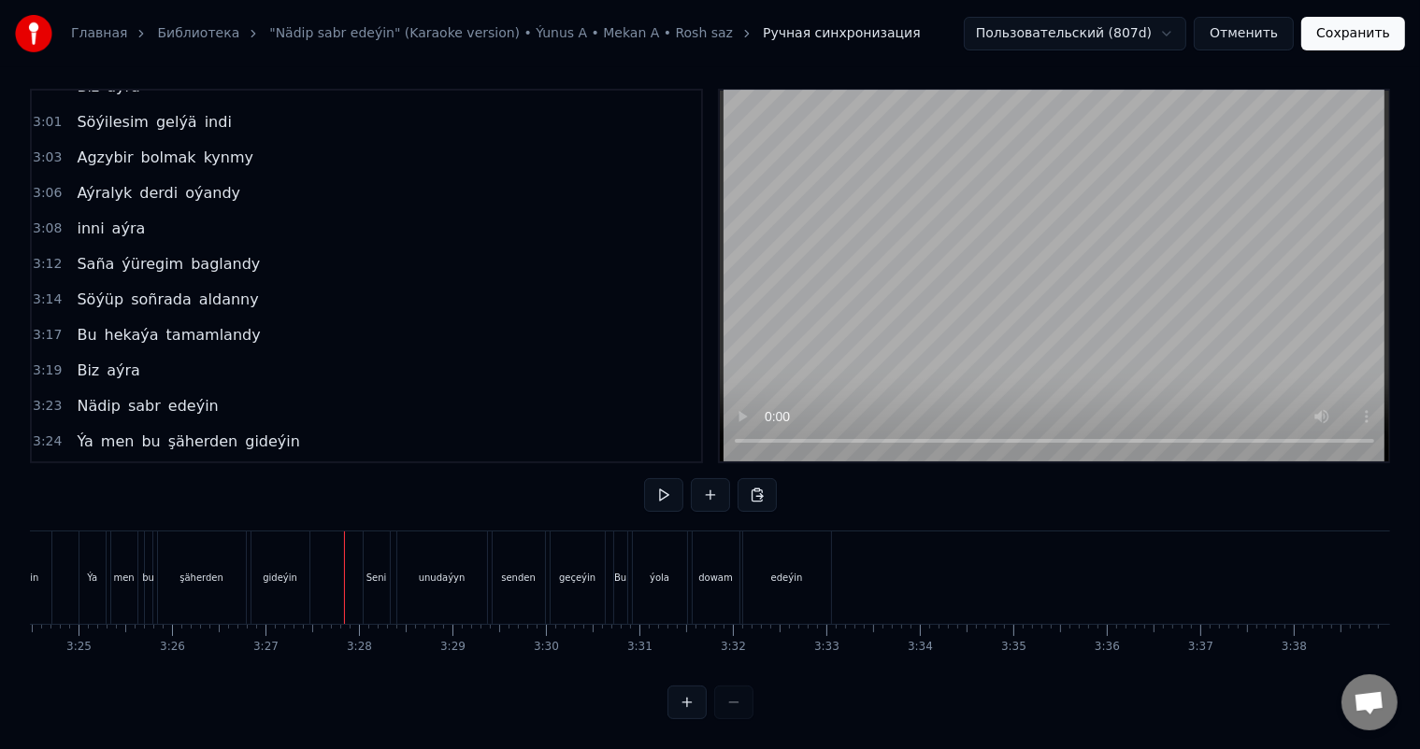
click at [1360, 34] on button "Сохранить" at bounding box center [1353, 34] width 104 height 34
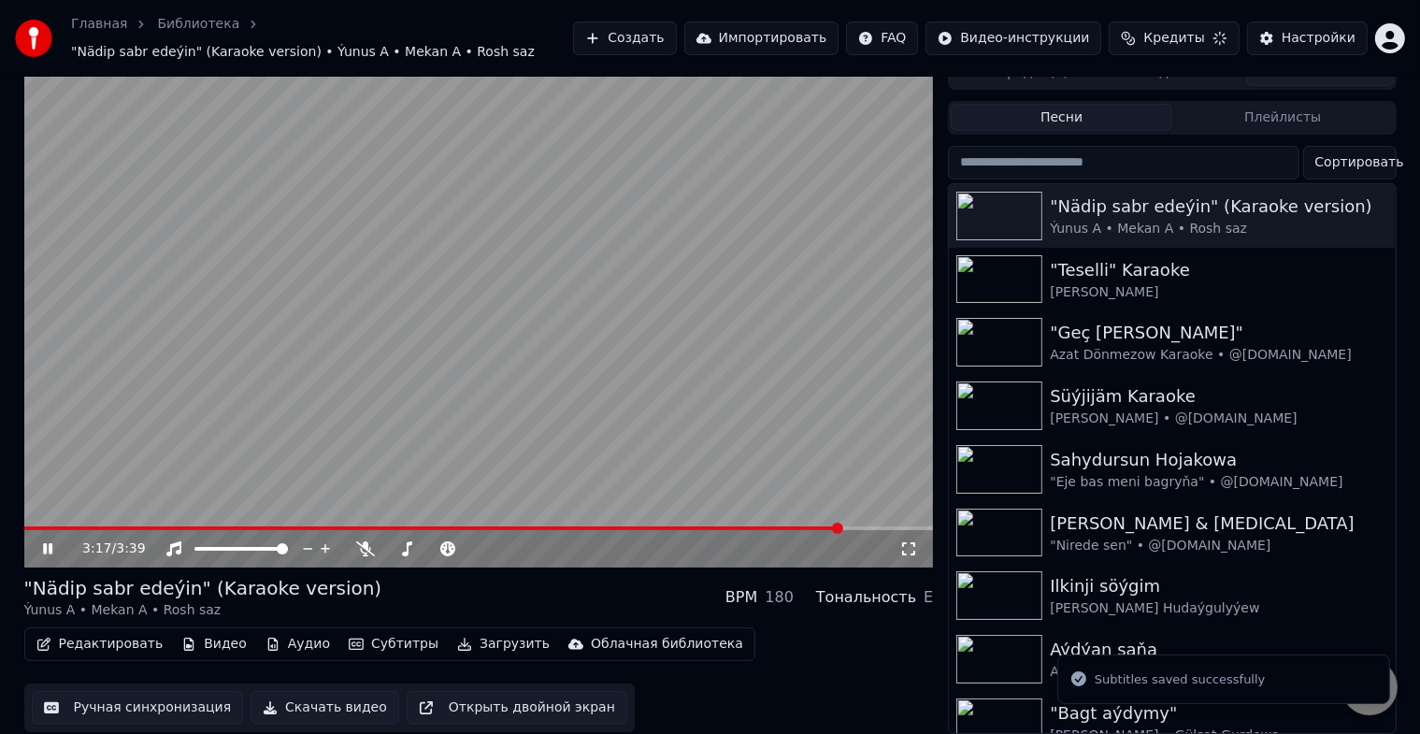
click at [842, 526] on span at bounding box center [478, 528] width 909 height 4
click at [337, 706] on button "Скачать видео" at bounding box center [324, 708] width 149 height 34
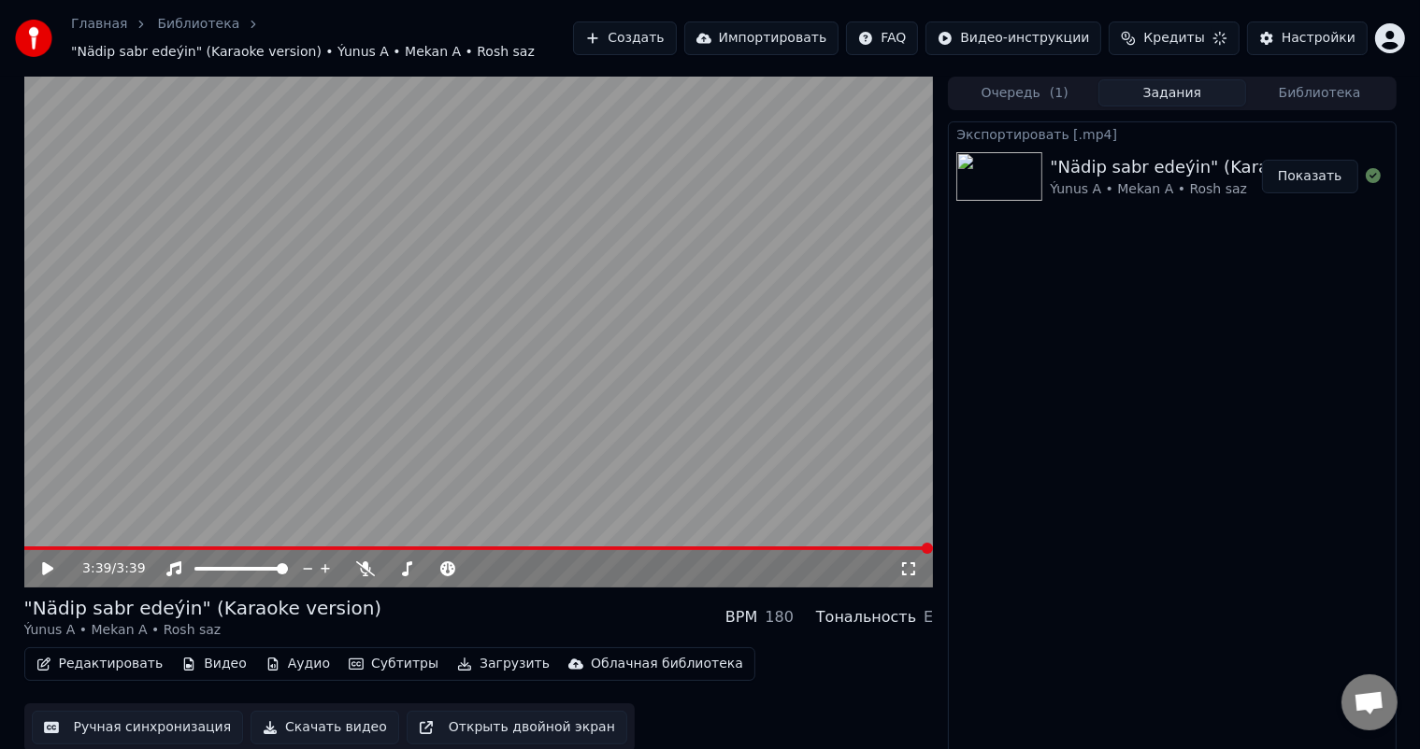
click at [41, 567] on icon at bounding box center [61, 569] width 44 height 15
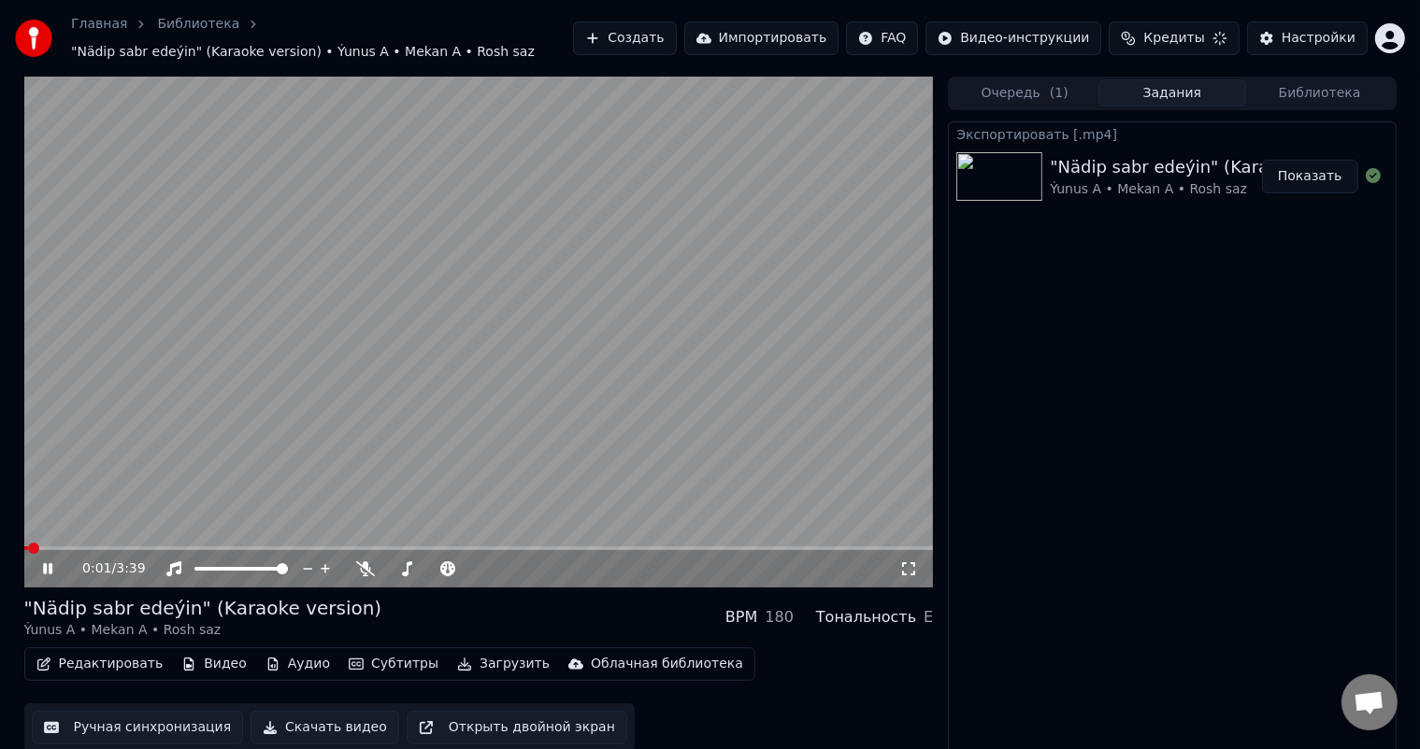
click at [127, 547] on span at bounding box center [478, 549] width 909 height 4
click at [51, 568] on icon at bounding box center [47, 569] width 9 height 11
